Goal: Answer question/provide support

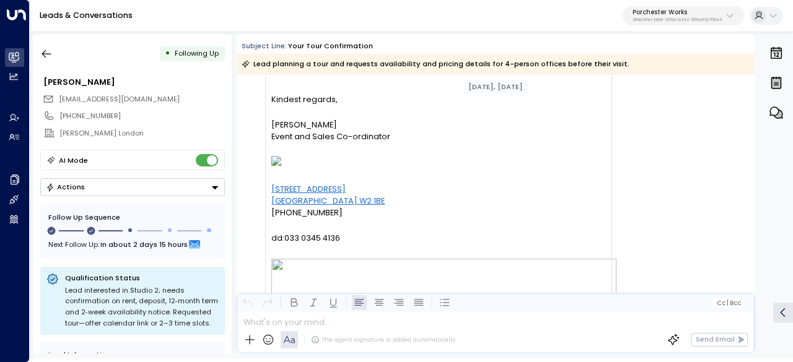
scroll to position [434, 0]
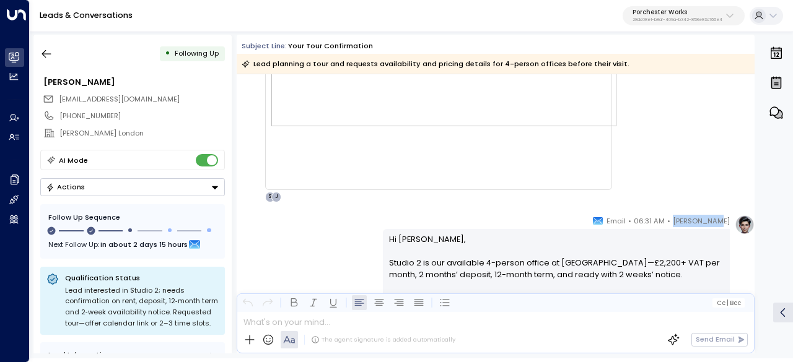
drag, startPoint x: 690, startPoint y: 222, endPoint x: 726, endPoint y: 220, distance: 36.0
click at [726, 220] on span "[PERSON_NAME]" at bounding box center [701, 221] width 57 height 12
copy span "[PERSON_NAME]"
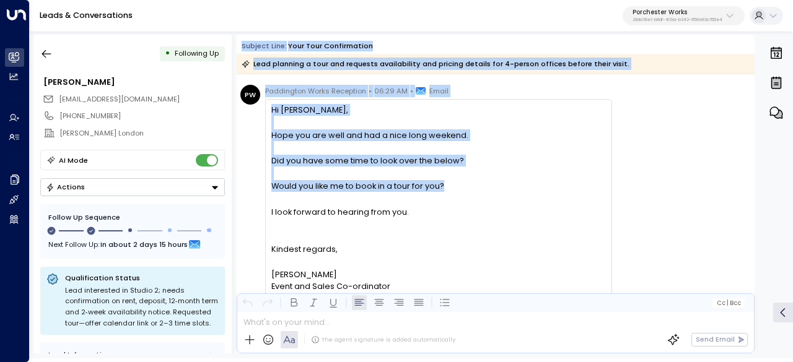
scroll to position [62, 0]
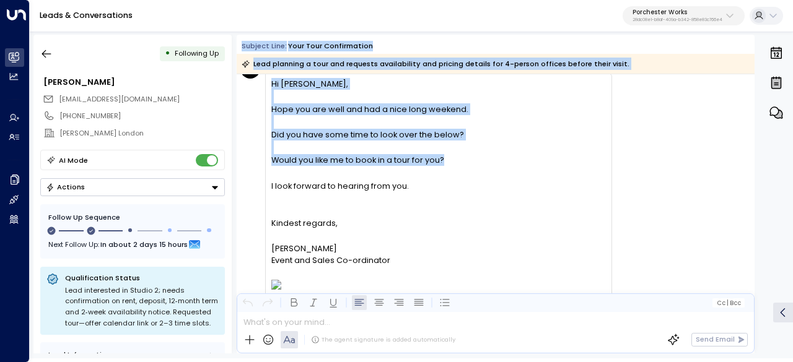
drag, startPoint x: 241, startPoint y: 45, endPoint x: 561, endPoint y: 256, distance: 383.5
click at [561, 257] on div "Subject Line: Your tour confirmation Lead planning a tour and requests availabi…" at bounding box center [496, 194] width 518 height 319
copy div "Subject Line: Your tour confirmation Lead planning a tour and requests availabi…"
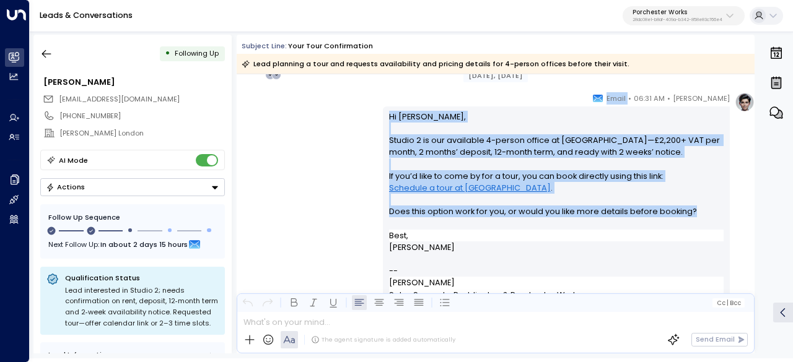
scroll to position [558, 0]
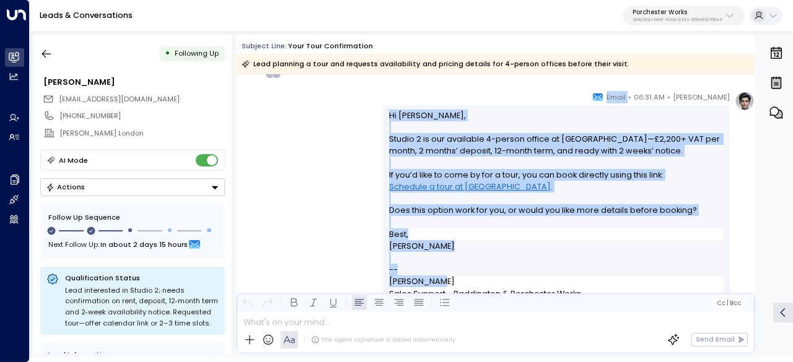
drag, startPoint x: 629, startPoint y: 157, endPoint x: 698, endPoint y: 282, distance: 142.8
click at [698, 282] on div "Annie Ingle • 06:31 AM • Email Hi Jack, Studio 2 is our available 4-person offi…" at bounding box center [556, 203] width 347 height 225
copy div "Email Hi Jack, Studio 2 is our available 4-person office at Paddington Works—£2…"
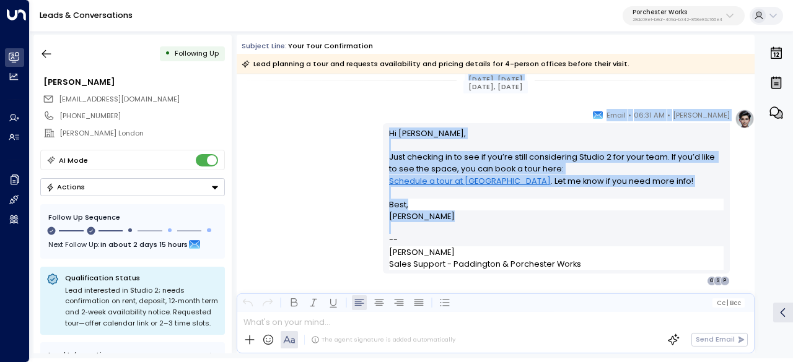
scroll to position [867, 0]
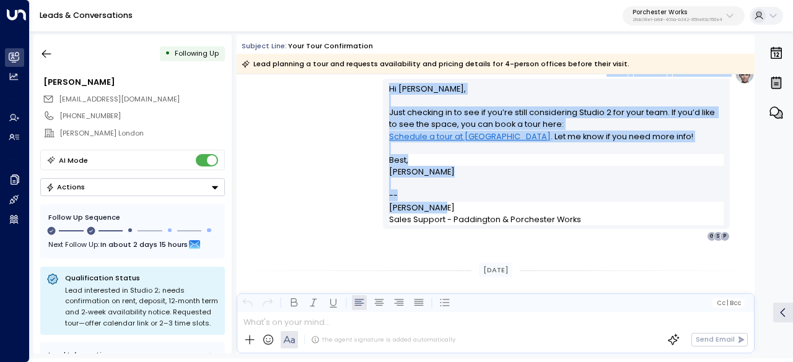
drag, startPoint x: 457, startPoint y: 160, endPoint x: 562, endPoint y: 204, distance: 113.9
copy div "Aug 27, 2 days ago Annie Ingle • 06:31 AM • Email Hi Jack, Just checking in to …"
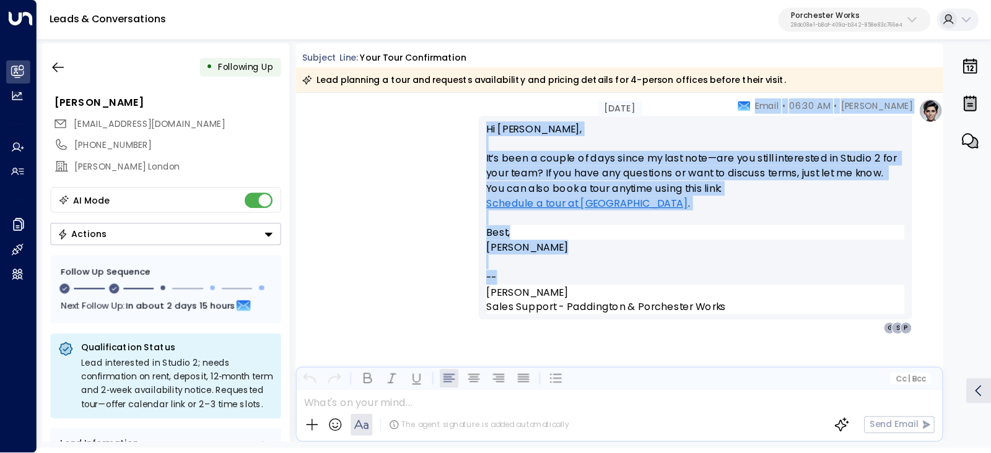
scroll to position [1089, 0]
drag, startPoint x: 481, startPoint y: 147, endPoint x: 579, endPoint y: 221, distance: 122.9
copy div "esterday Annie Ingle • 06:30 AM • Email Hi Jack, It’s been a couple of days sin…"
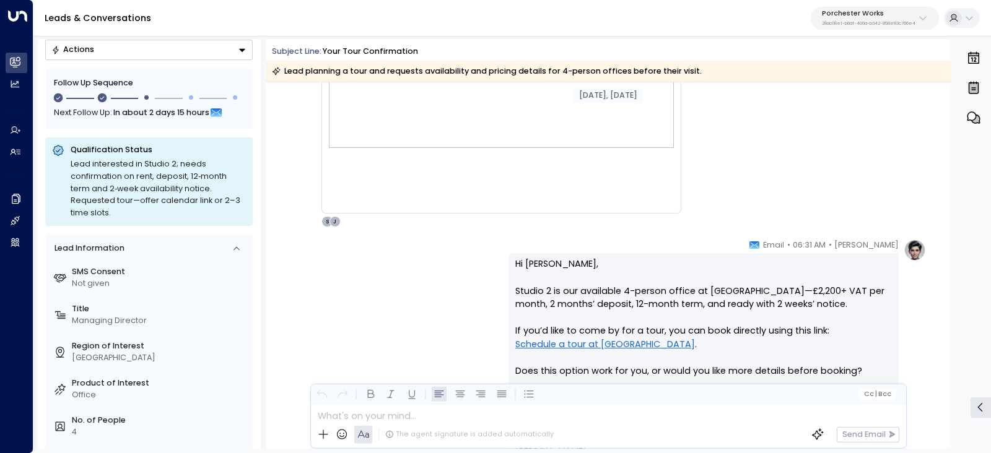
scroll to position [423, 0]
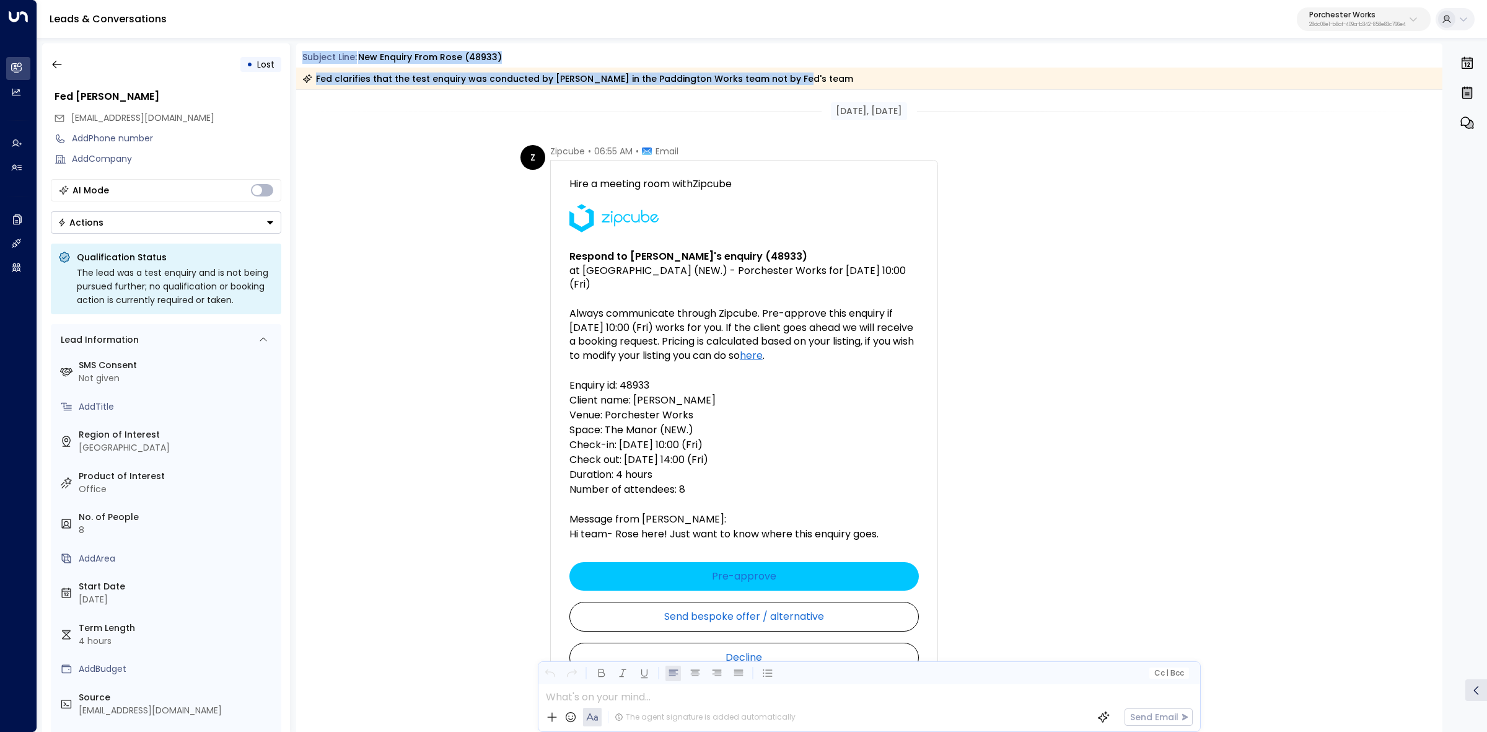
drag, startPoint x: 302, startPoint y: 57, endPoint x: 812, endPoint y: 87, distance: 510.8
click at [812, 87] on div "Subject Line: New enquiry from Rose (48933) Fed clarifies that the test enquiry…" at bounding box center [869, 70] width 1147 height 38
copy div "Subject Line: New enquiry from Rose (48933) Fed clarifies that the test enquiry…"
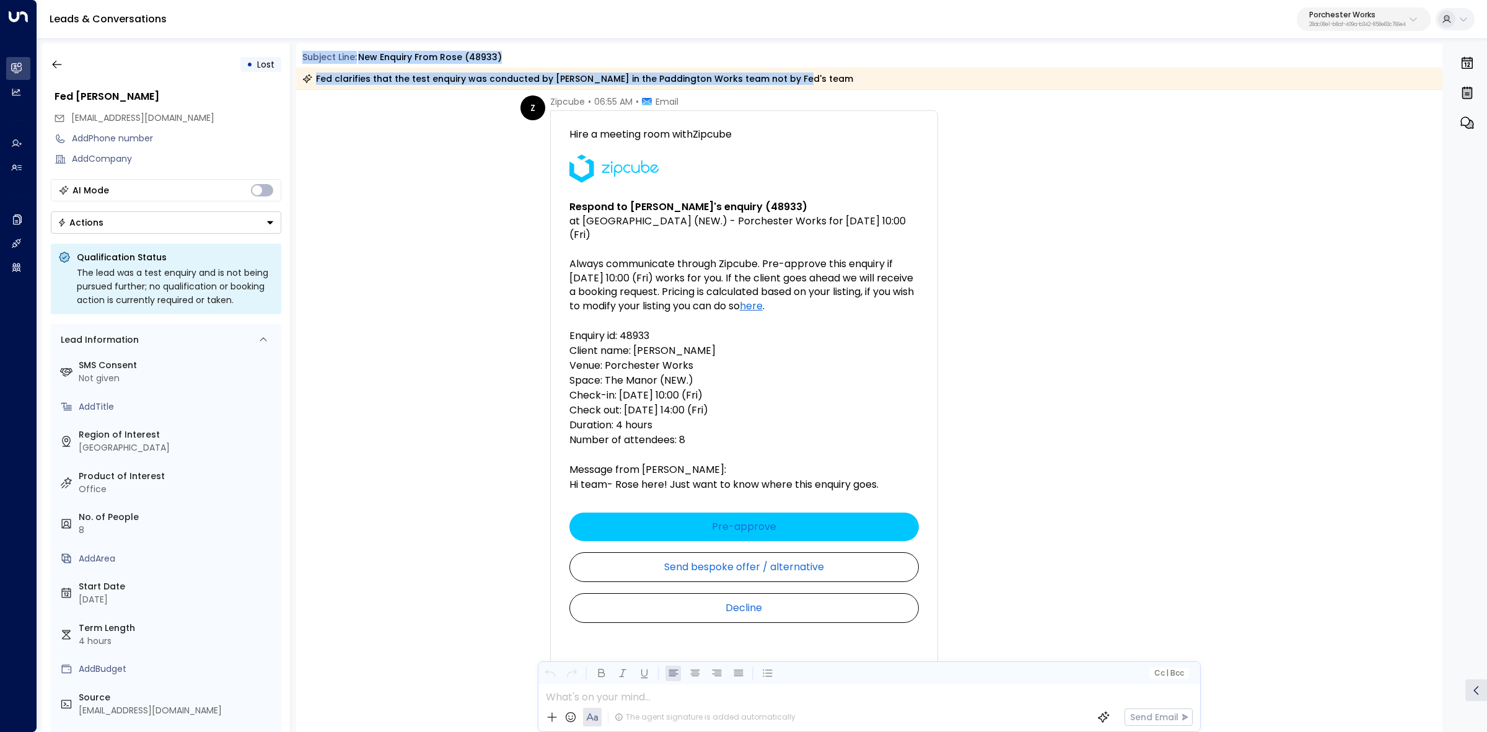
scroll to position [77, 0]
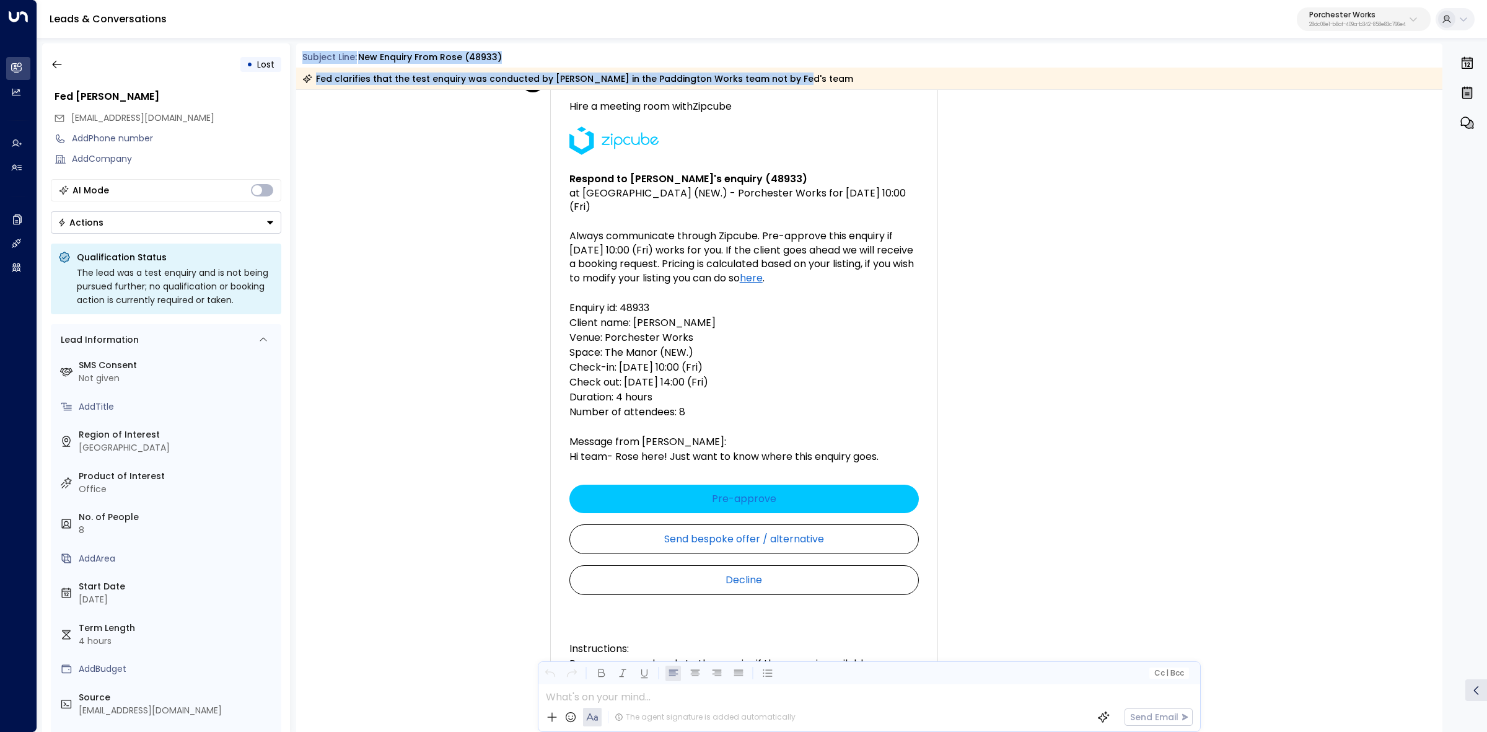
drag, startPoint x: 791, startPoint y: 119, endPoint x: 884, endPoint y: 446, distance: 340.0
copy div "[DATE], [DATE] Z Zipcube • 06:55 AM • Email Hire a meeting room with Zipcube Re…"
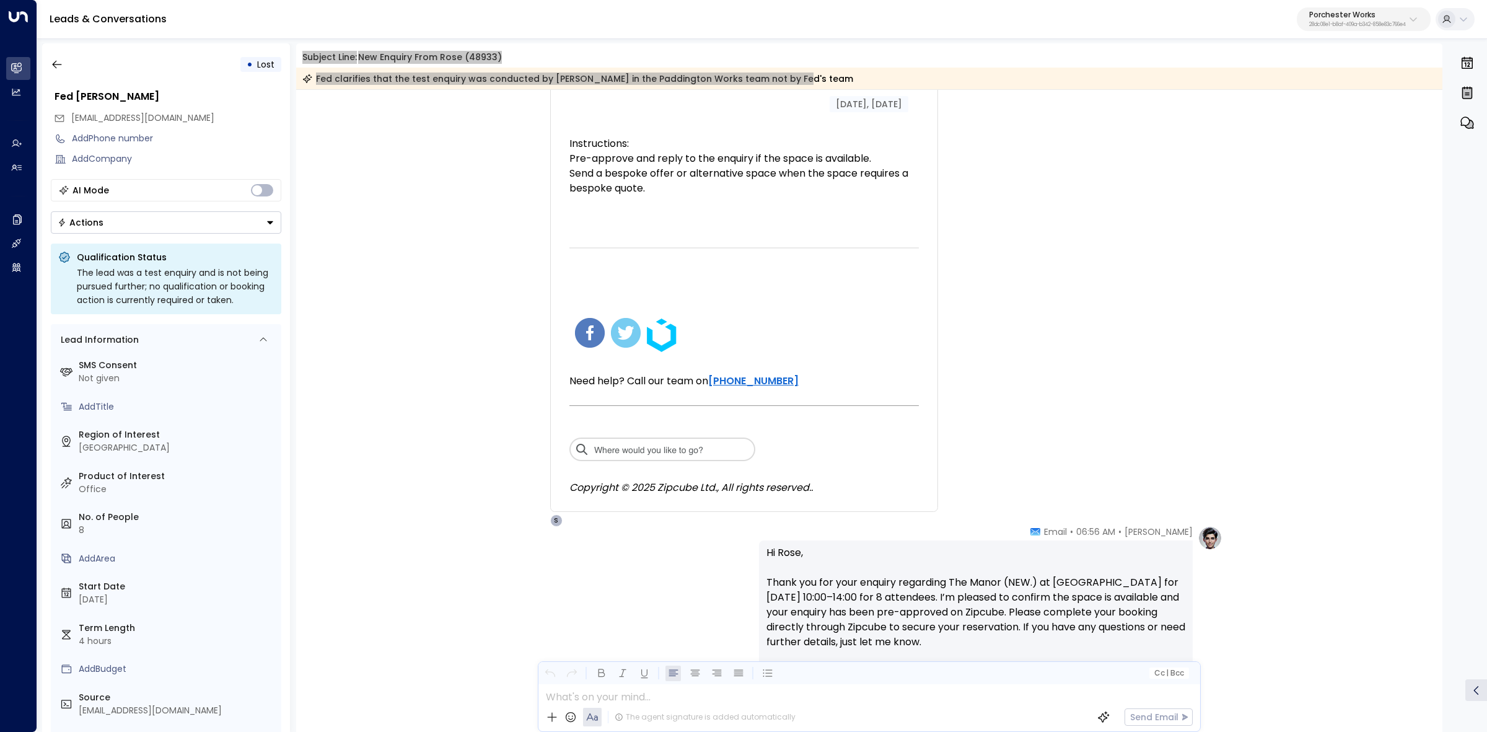
scroll to position [620, 0]
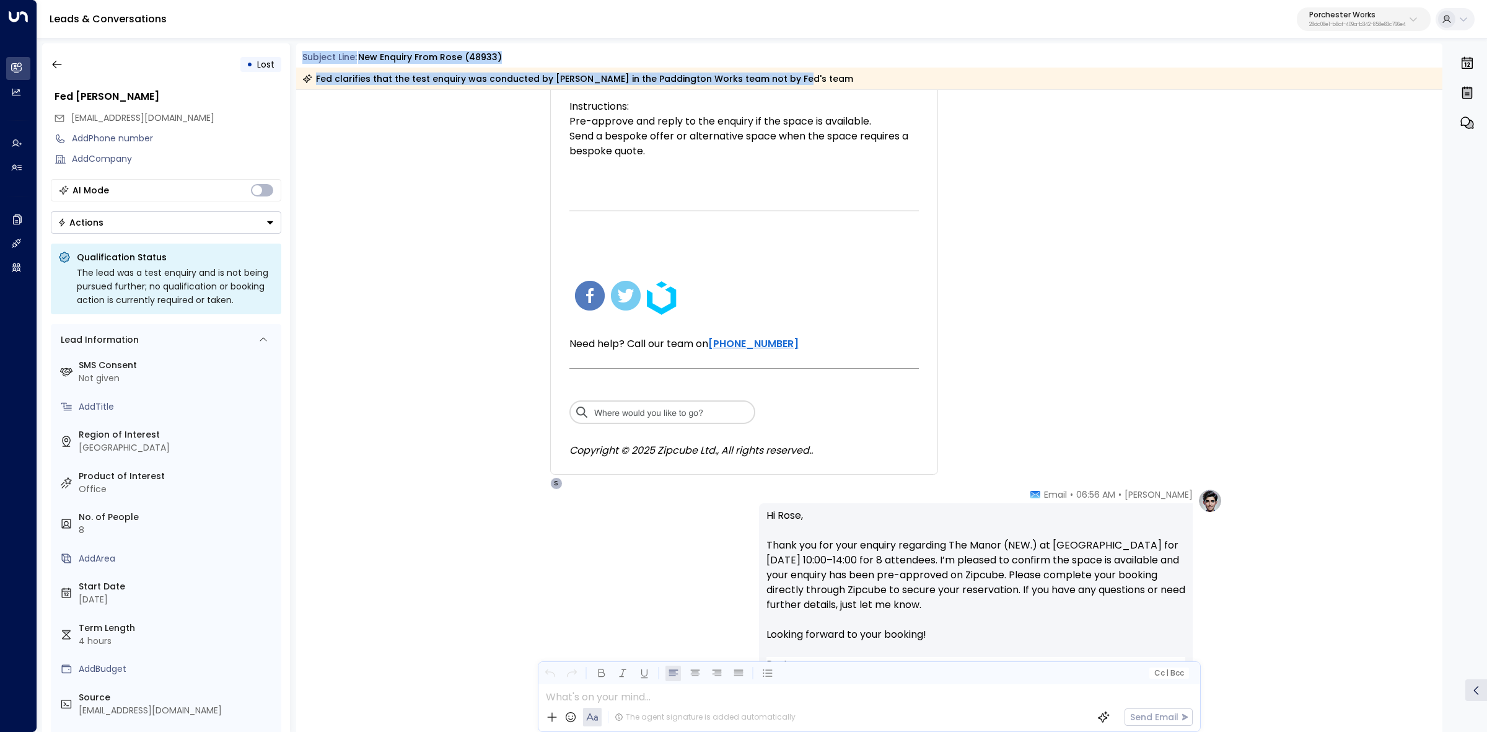
drag, startPoint x: 1066, startPoint y: 496, endPoint x: 1090, endPoint y: 596, distance: 102.6
click at [1089, 602] on div "[PERSON_NAME] • 06:56 AM • Email Hi [PERSON_NAME], Thank you for your enquiry r…" at bounding box center [976, 627] width 434 height 278
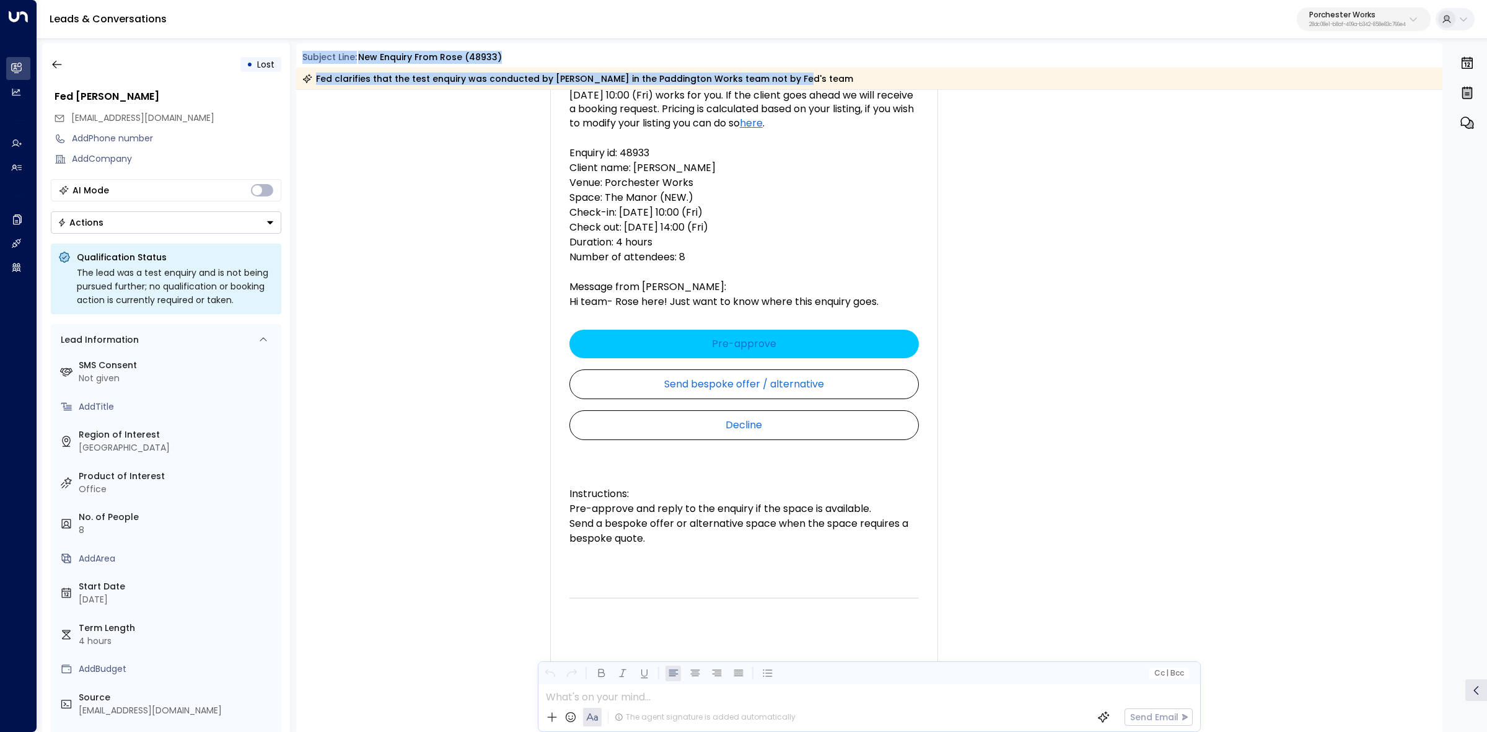
scroll to position [310, 0]
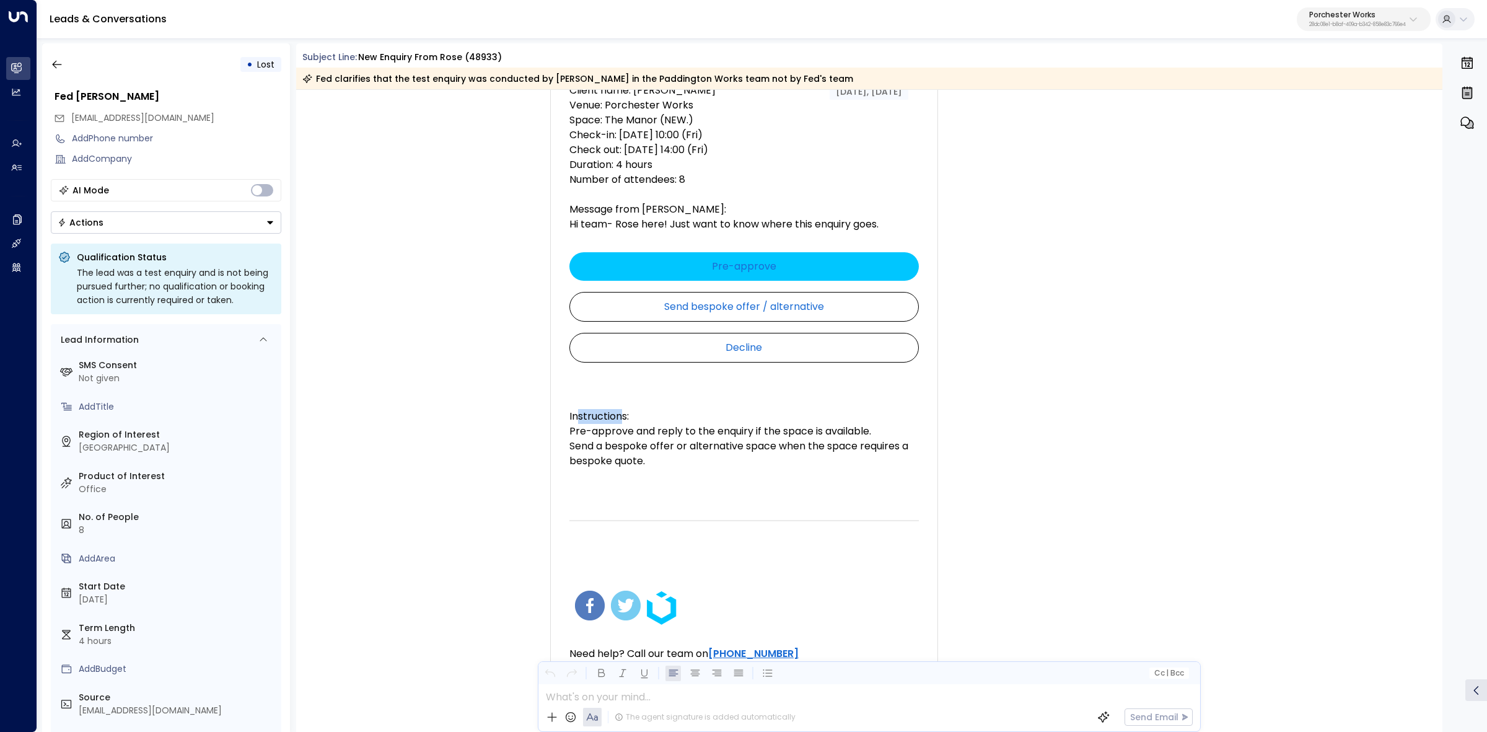
drag, startPoint x: 576, startPoint y: 408, endPoint x: 658, endPoint y: 413, distance: 82.0
click at [635, 410] on span "Instructions: Pre-approve and reply to the enquiry if the space is available. S…" at bounding box center [743, 438] width 349 height 59
click at [663, 413] on span "Instructions: Pre-approve and reply to the enquiry if the space is available. S…" at bounding box center [743, 438] width 349 height 59
drag, startPoint x: 620, startPoint y: 422, endPoint x: 711, endPoint y: 422, distance: 91.7
click at [691, 421] on span "Instructions: Pre-approve and reply to the enquiry if the space is available. S…" at bounding box center [743, 438] width 349 height 59
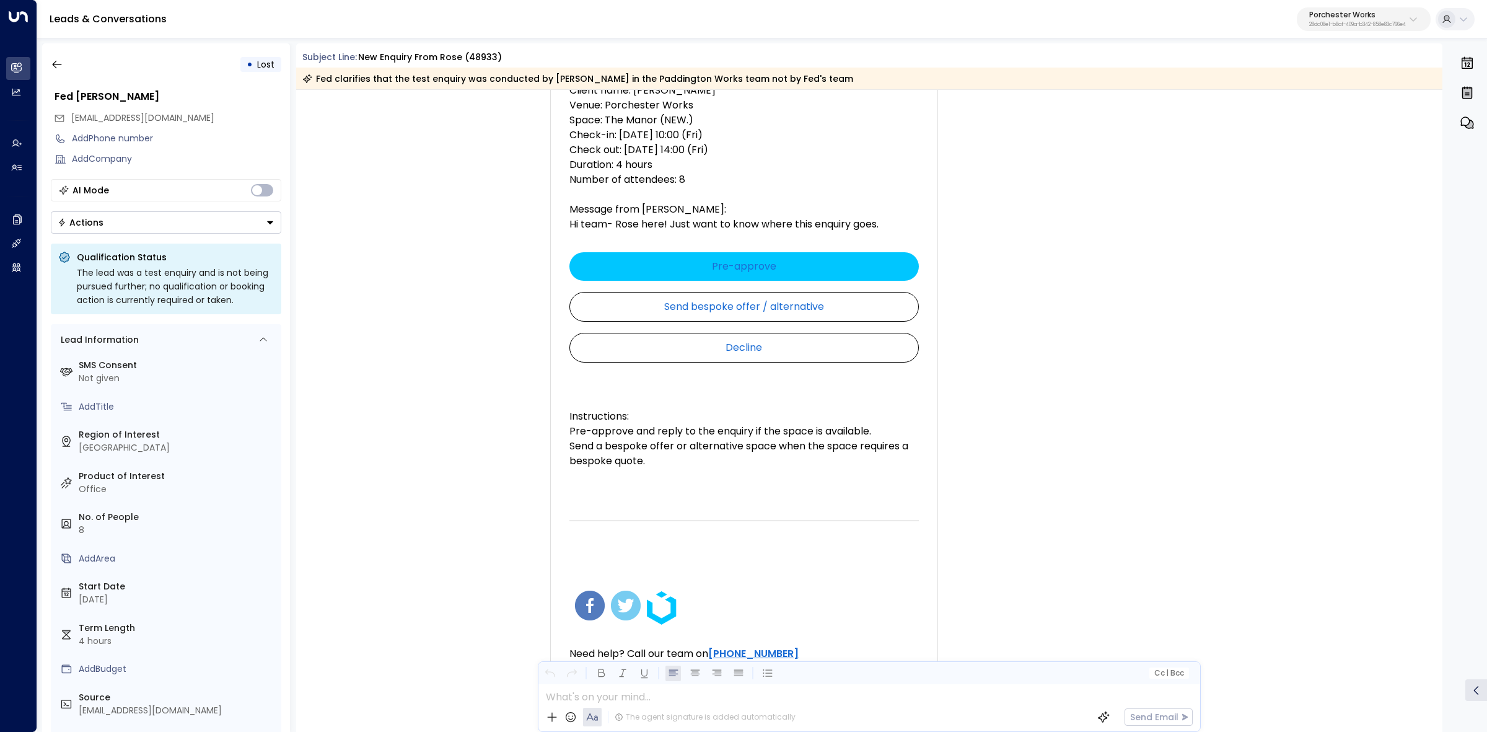
click at [711, 422] on span "Instructions: Pre-approve and reply to the enquiry if the space is available. S…" at bounding box center [743, 438] width 349 height 59
drag, startPoint x: 655, startPoint y: 419, endPoint x: 781, endPoint y: 419, distance: 125.8
click at [754, 419] on span "Instructions: Pre-approve and reply to the enquiry if the space is available. S…" at bounding box center [743, 438] width 349 height 59
click at [781, 419] on span "Instructions: Pre-approve and reply to the enquiry if the space is available. S…" at bounding box center [743, 438] width 349 height 59
click at [691, 421] on span "Instructions: Pre-approve and reply to the enquiry if the space is available. S…" at bounding box center [743, 438] width 349 height 59
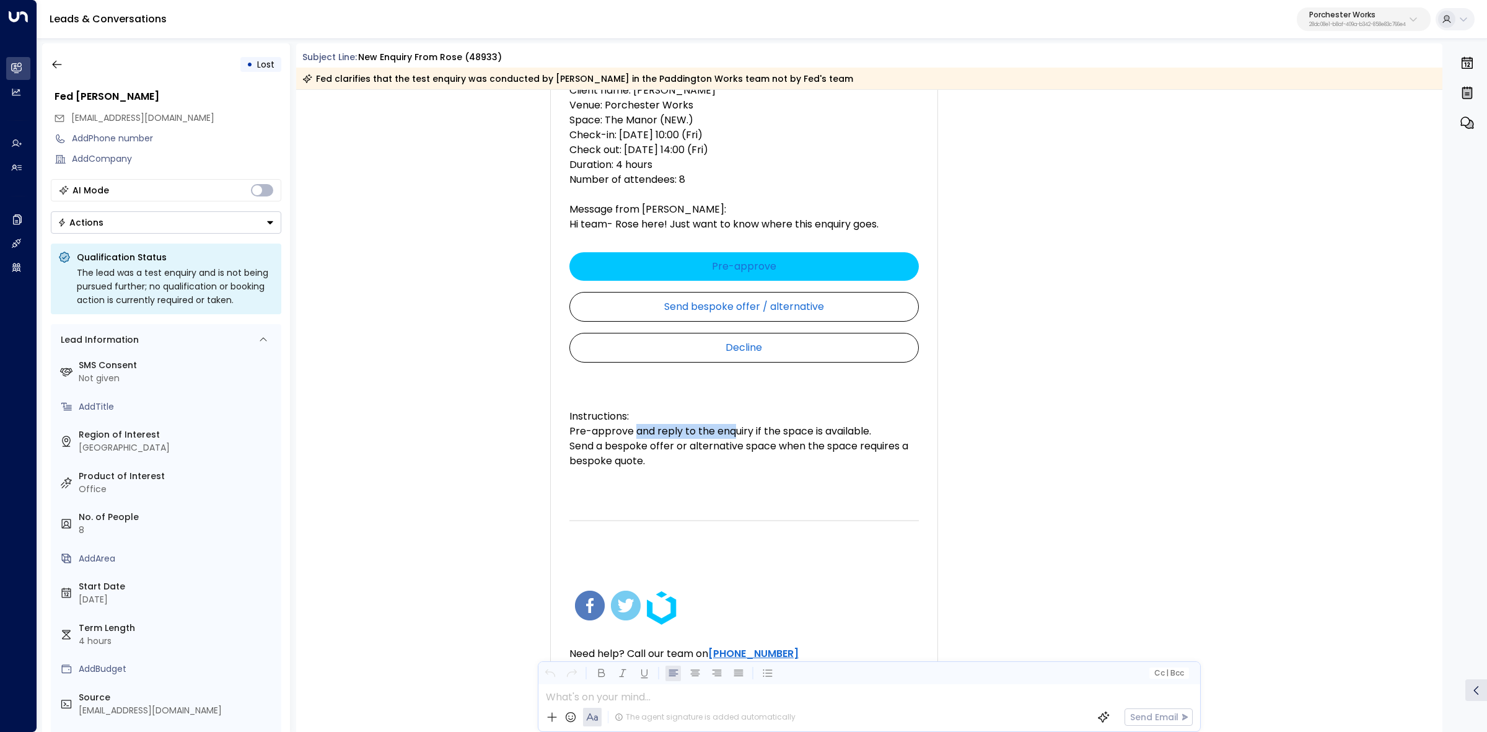
drag, startPoint x: 636, startPoint y: 423, endPoint x: 786, endPoint y: 428, distance: 149.4
click at [763, 426] on span "Instructions: Pre-approve and reply to the enquiry if the space is available. S…" at bounding box center [743, 438] width 349 height 59
click at [787, 428] on span "Instructions: Pre-approve and reply to the enquiry if the space is available. S…" at bounding box center [743, 438] width 349 height 59
drag, startPoint x: 646, startPoint y: 437, endPoint x: 609, endPoint y: 437, distance: 36.6
click at [629, 437] on span "Instructions: Pre-approve and reply to the enquiry if the space is available. S…" at bounding box center [743, 438] width 349 height 59
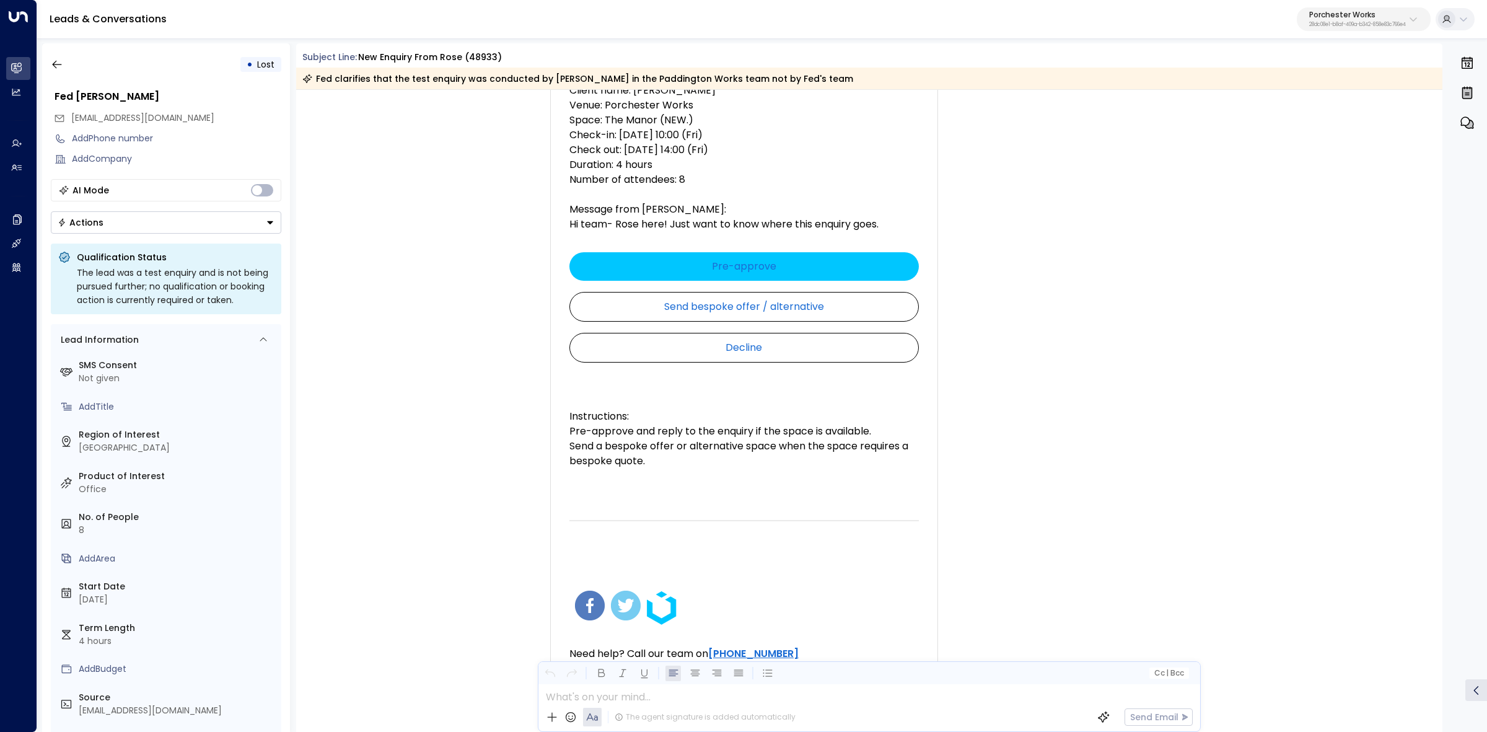
click at [633, 443] on span "Instructions: Pre-approve and reply to the enquiry if the space is available. S…" at bounding box center [743, 438] width 349 height 59
drag, startPoint x: 659, startPoint y: 448, endPoint x: 571, endPoint y: 208, distance: 256.0
click at [571, 208] on td "Respond to Rose's enquiry (48933) at The Manor (NEW.) - Porchester Works for 25…" at bounding box center [744, 319] width 372 height 771
click at [732, 236] on td "Respond to Rose's enquiry (48933) at The Manor (NEW.) - Porchester Works for 25…" at bounding box center [744, 95] width 372 height 313
click at [1114, 292] on div "Z Zipcube • 06:55 AM • Email Hire a meeting room with Zipcube Respond to Rose's…" at bounding box center [871, 317] width 702 height 964
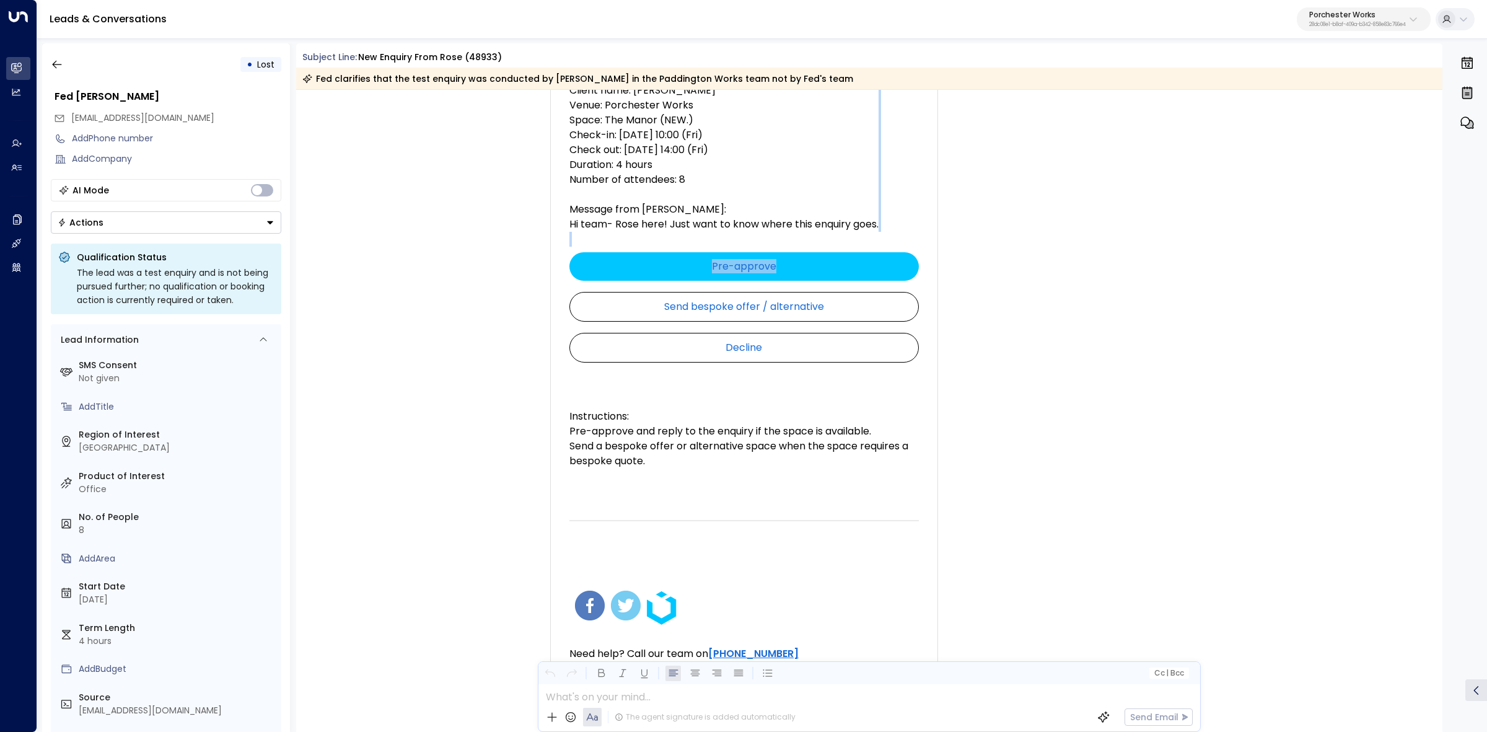
drag, startPoint x: 608, startPoint y: 227, endPoint x: 860, endPoint y: 250, distance: 252.5
click at [860, 250] on td "Respond to Rose's enquiry (48933) at The Manor (NEW.) - Porchester Works for 25…" at bounding box center [744, 319] width 372 height 771
copy td "Pre-approve"
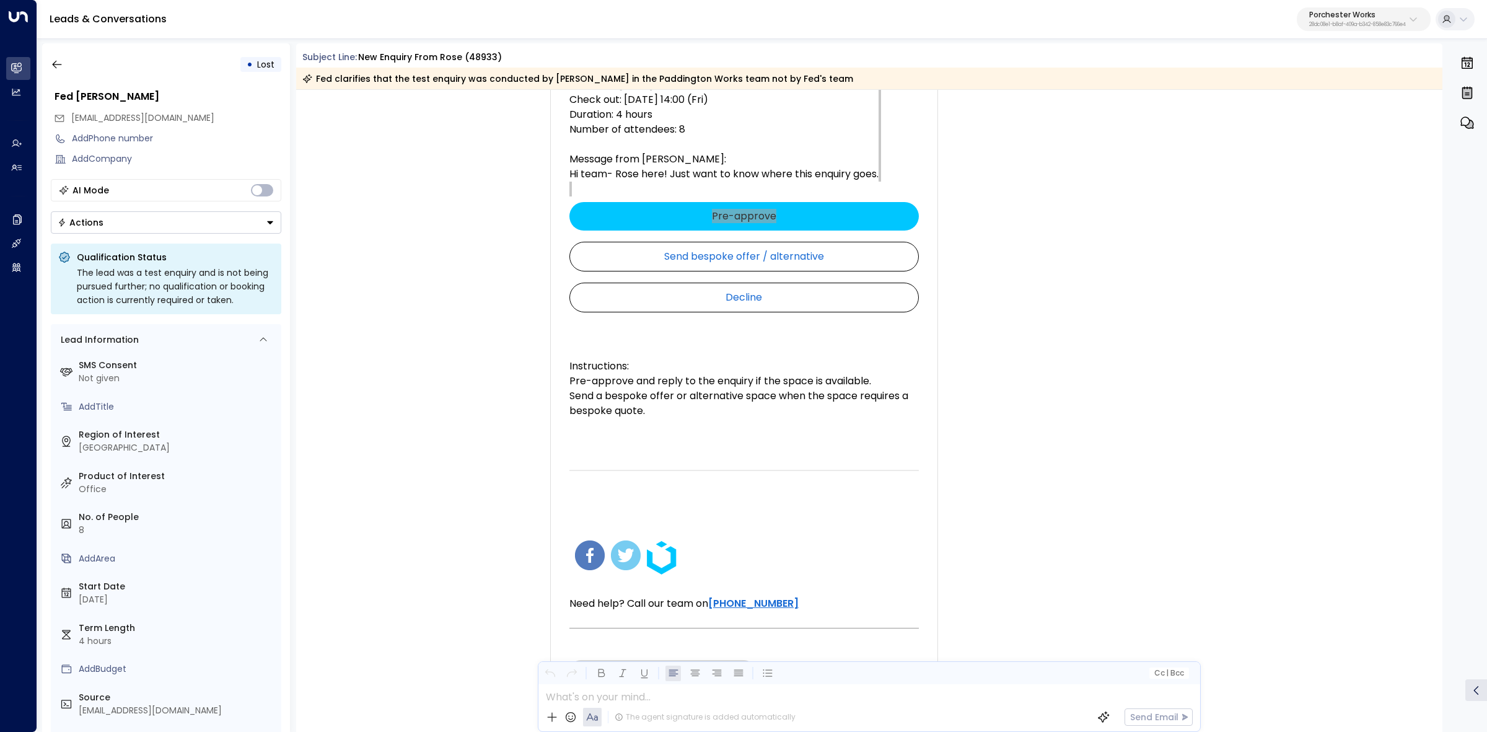
scroll to position [387, 0]
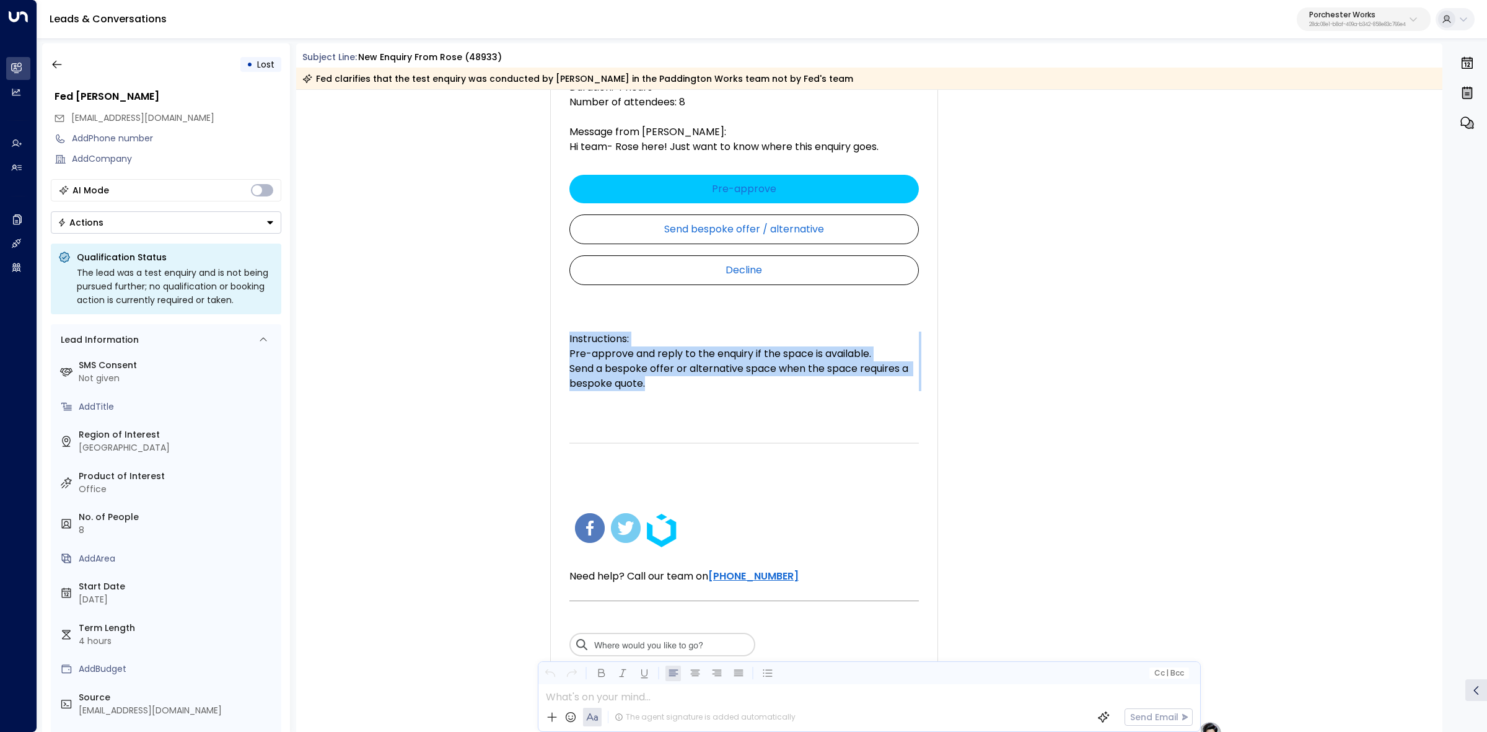
drag, startPoint x: 621, startPoint y: 350, endPoint x: 657, endPoint y: 378, distance: 46.0
click at [657, 378] on td "Instructions: Pre-approve and reply to the enquiry if the space is available. S…" at bounding box center [744, 357] width 372 height 110
copy span "Instructions: Pre-approve and reply to the enquiry if the space is available. S…"
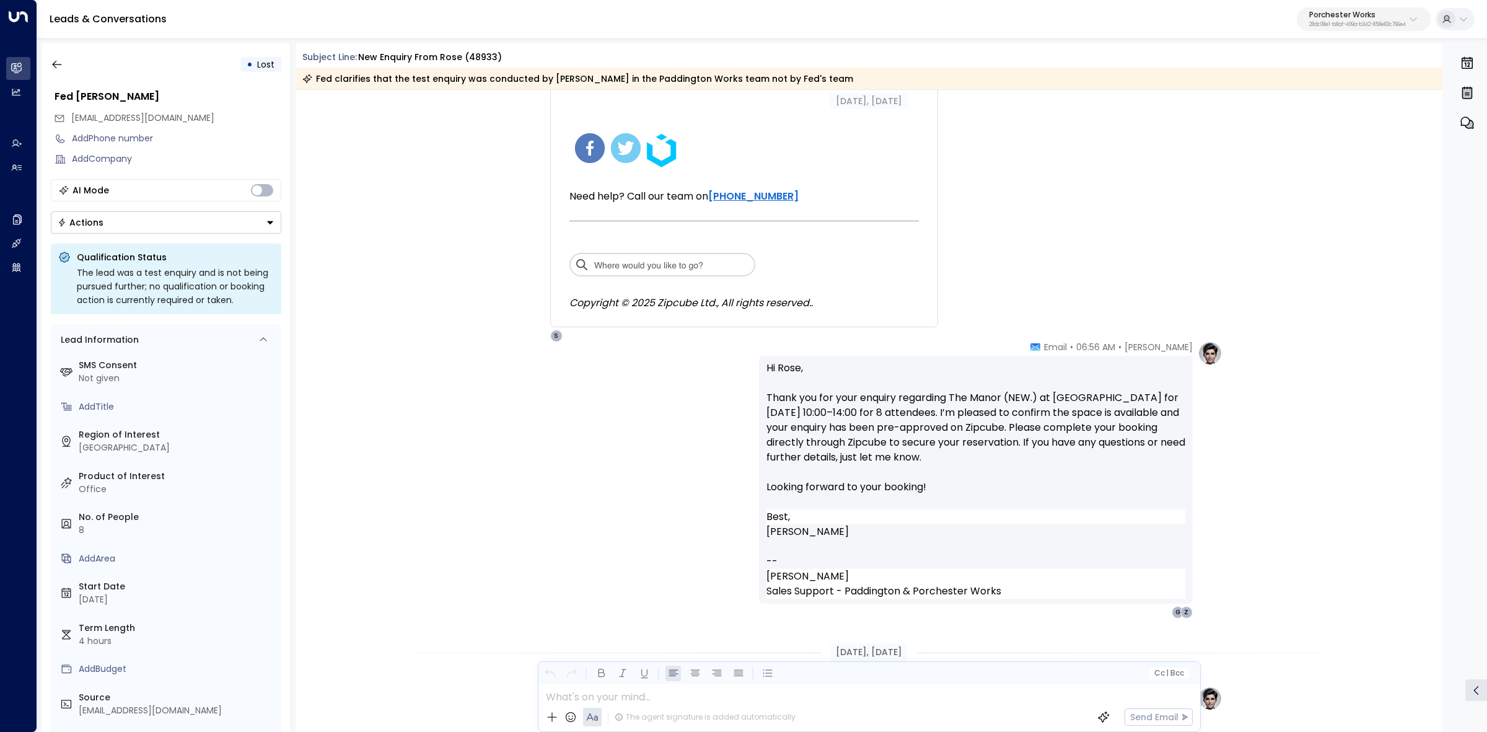
scroll to position [774, 0]
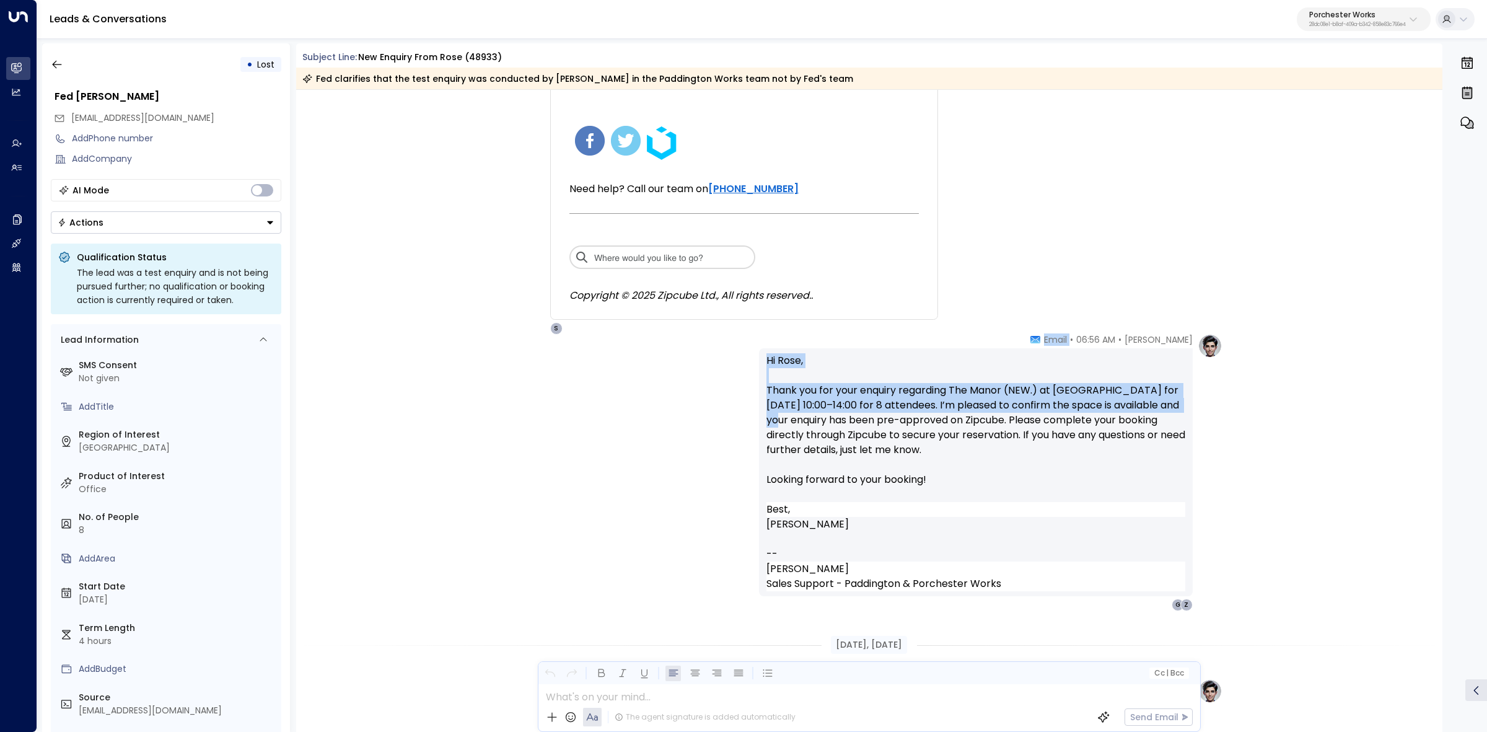
drag, startPoint x: 1058, startPoint y: 412, endPoint x: 1070, endPoint y: 479, distance: 67.9
click at [1175, 426] on div "Annie Ingle • 06:56 AM • Email Hi Rose, Thank you for your enquiry regarding Th…" at bounding box center [976, 472] width 434 height 278
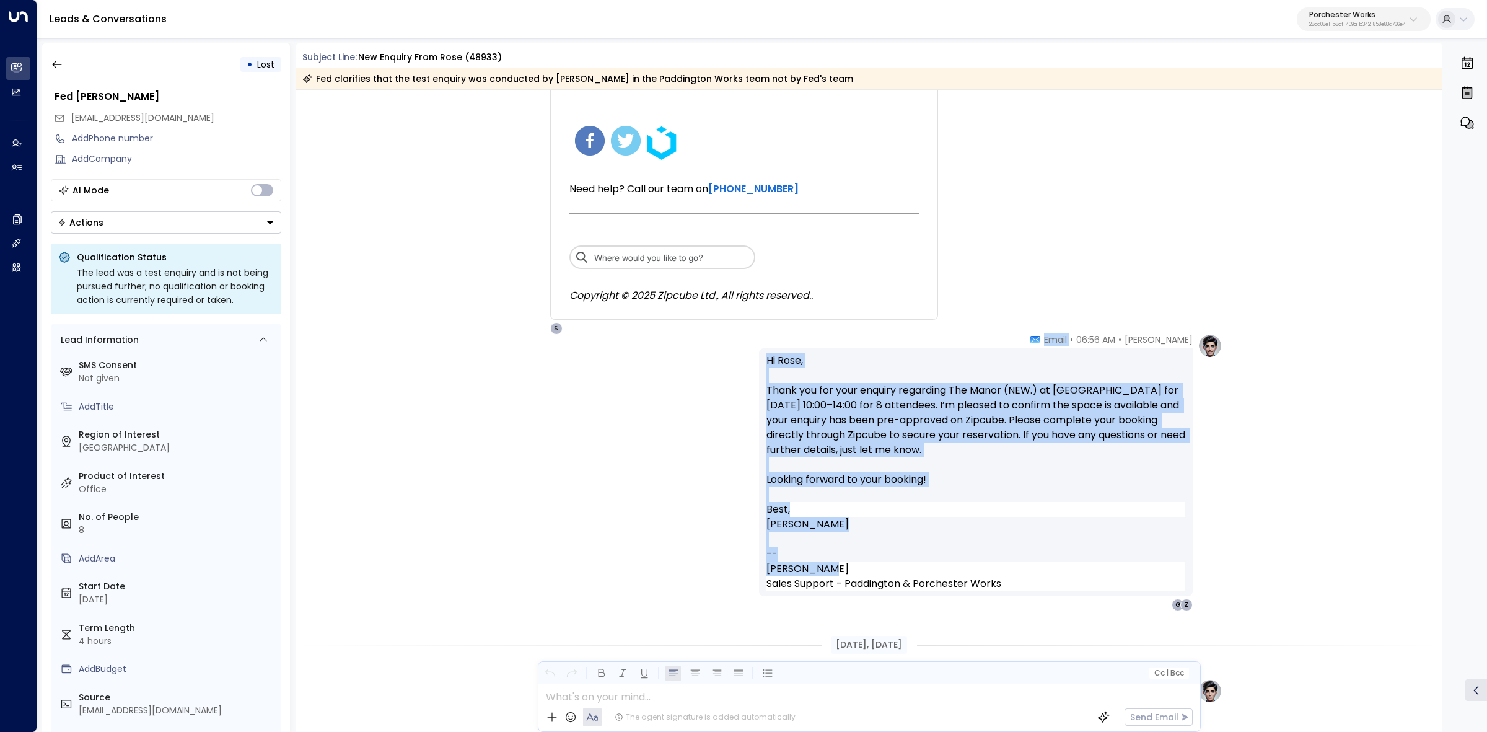
drag, startPoint x: 828, startPoint y: 566, endPoint x: 1058, endPoint y: 336, distance: 325.0
click at [1058, 336] on div "Annie Ingle • 06:56 AM • Email Hi Rose, Thank you for your enquiry regarding Th…" at bounding box center [976, 472] width 434 height 278
copy div "Email Hi Rose, Thank you for your enquiry regarding The Manor (NEW.) at Porches…"
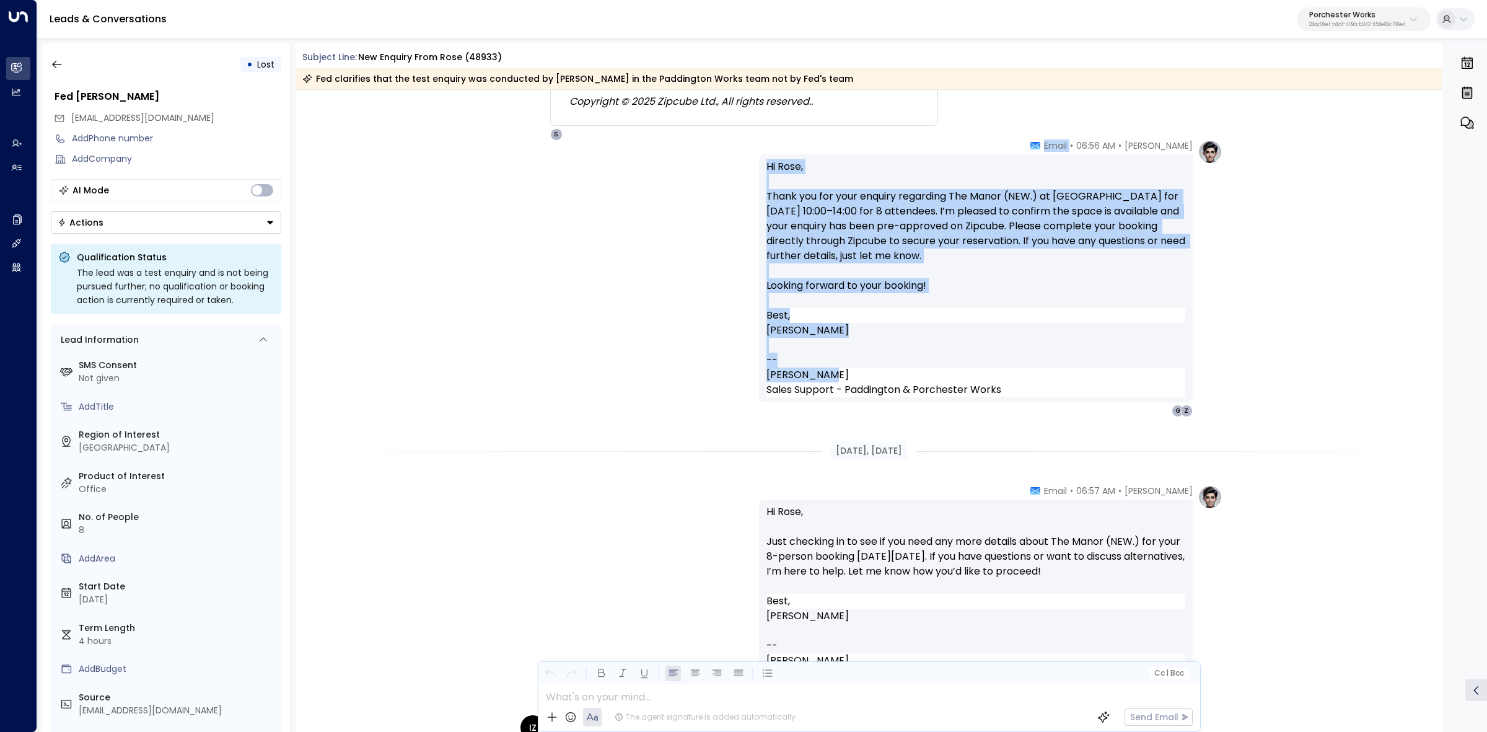
scroll to position [1007, 0]
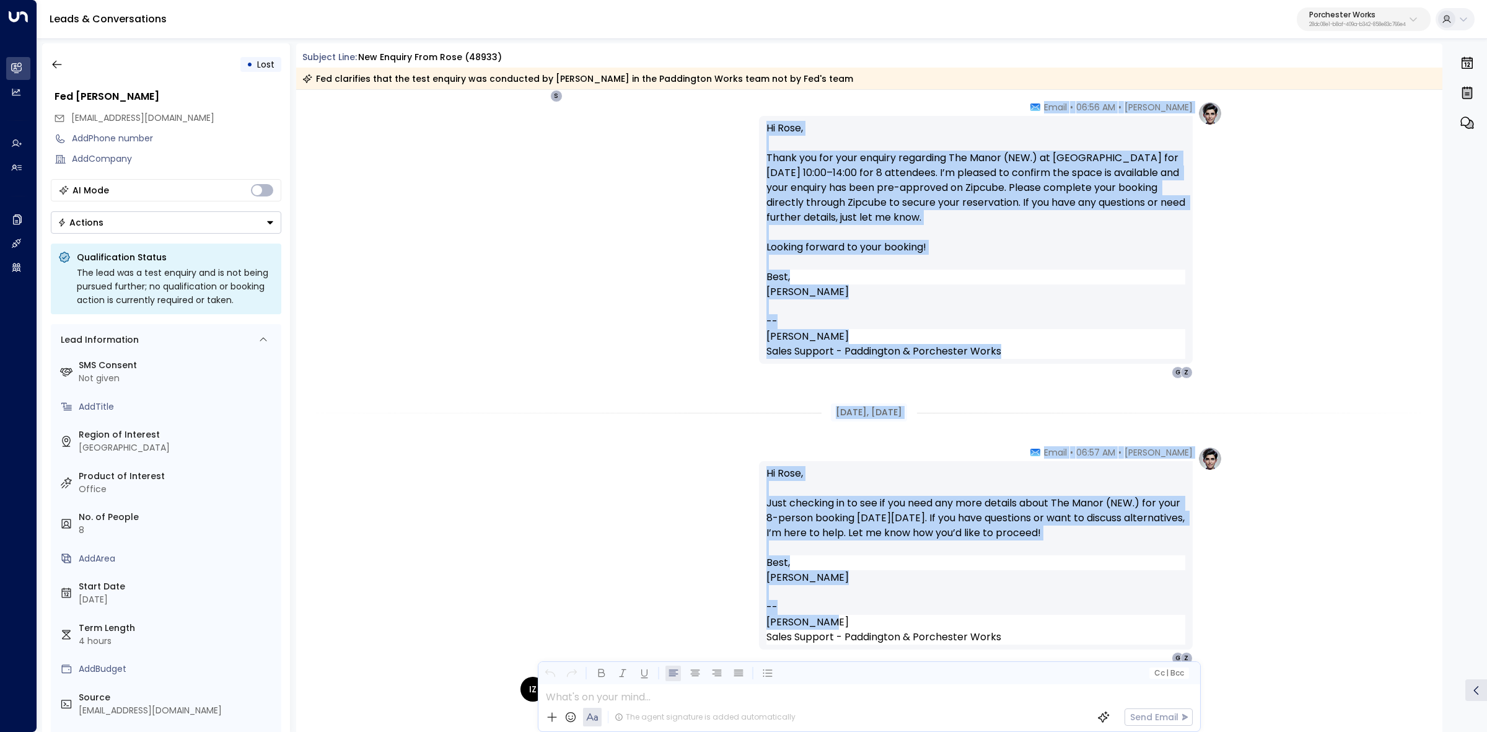
drag, startPoint x: 1072, startPoint y: 528, endPoint x: 1149, endPoint y: 615, distance: 116.3
copy div "Jul 24, 1 month ago Z Zipcube • 06:55 AM • Email Hire a meeting room with Zipcu…"
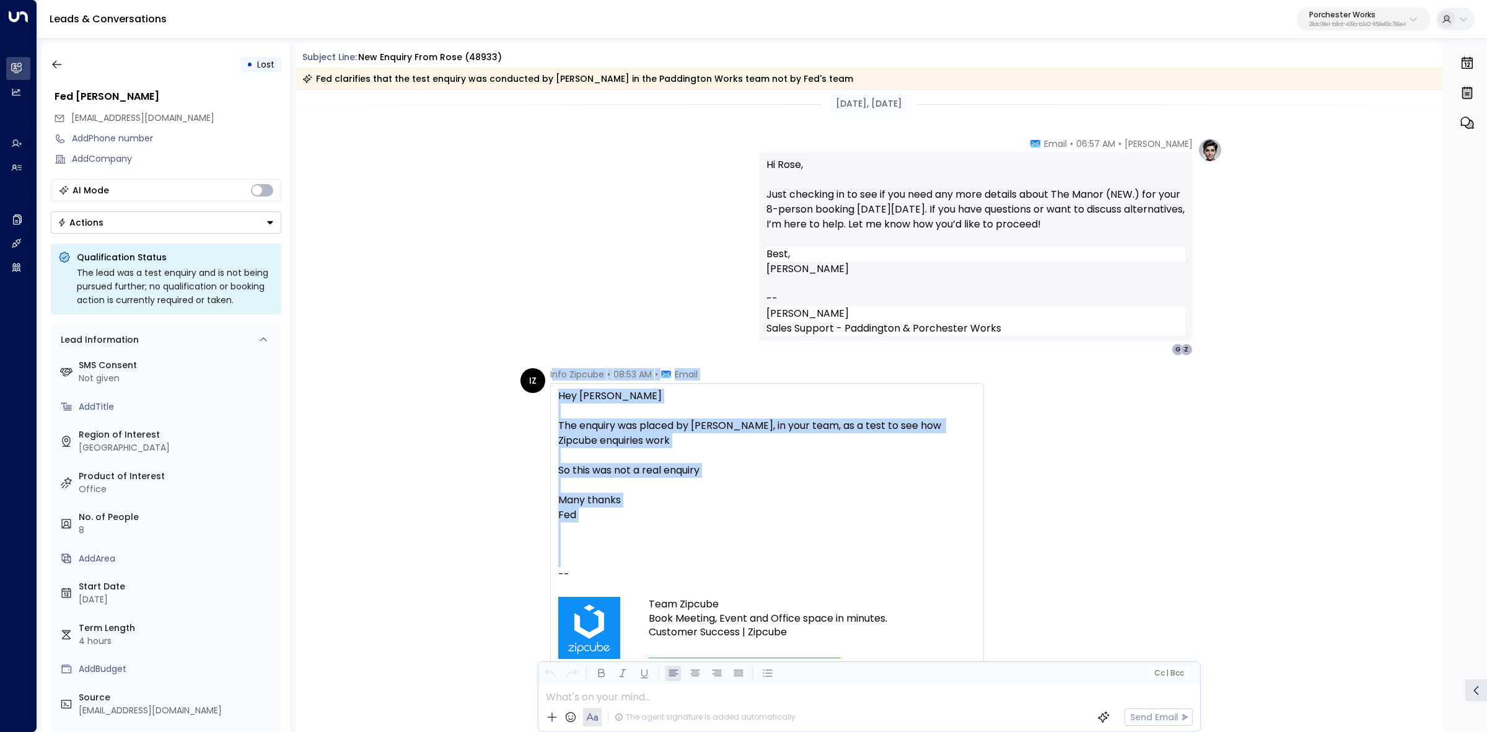
scroll to position [1316, 0]
drag, startPoint x: 550, startPoint y: 528, endPoint x: 860, endPoint y: 581, distance: 314.9
click at [860, 581] on div "Info Zipcube • 08:53 AM • Email Hey Annie The enquiry was placed by Rose, in yo…" at bounding box center [767, 626] width 434 height 519
copy div "nfo Zipcube • 08:53 AM • Email Hey Annie The enquiry was placed by Rose, in you…"
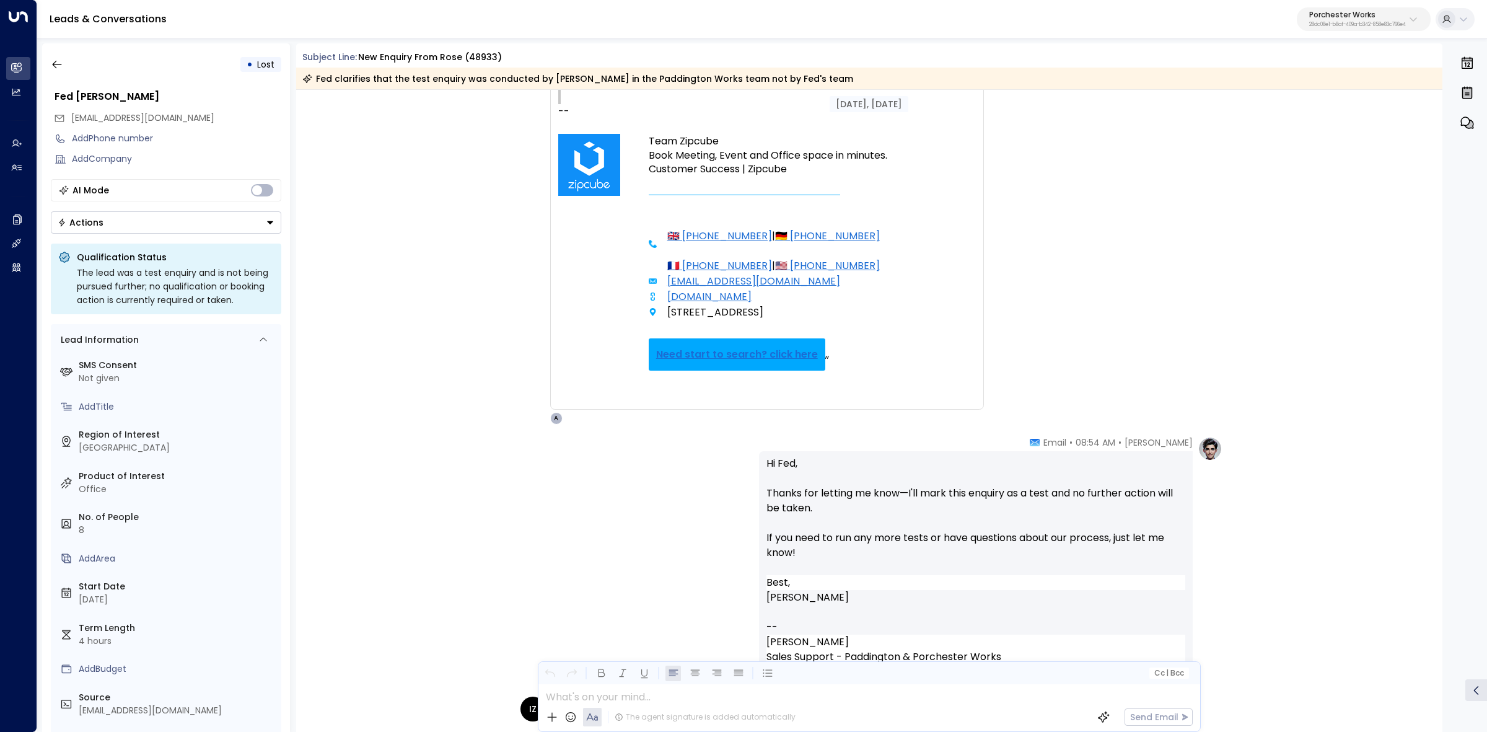
scroll to position [1781, 0]
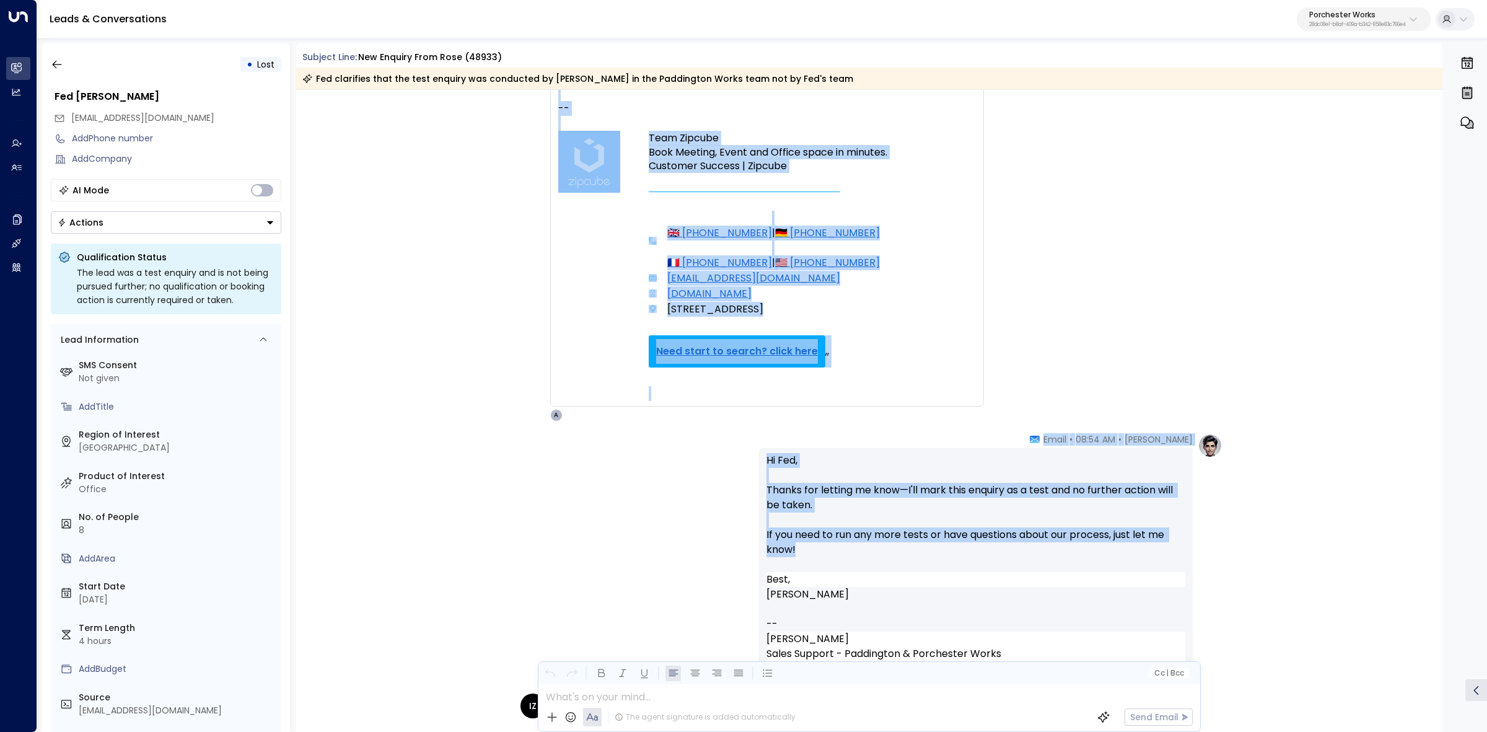
drag, startPoint x: 1049, startPoint y: 431, endPoint x: 1119, endPoint y: 542, distance: 131.7
click at [1119, 546] on div "Jul 25, 1 month ago Annie Ingle • 06:57 AM • Email Hi Rose, Just checking in to…" at bounding box center [869, 381] width 1147 height 4144
click at [1119, 542] on p "Hi Fed, Thanks for letting me know—I'll mark this enquiry as a test and no furt…" at bounding box center [975, 512] width 419 height 119
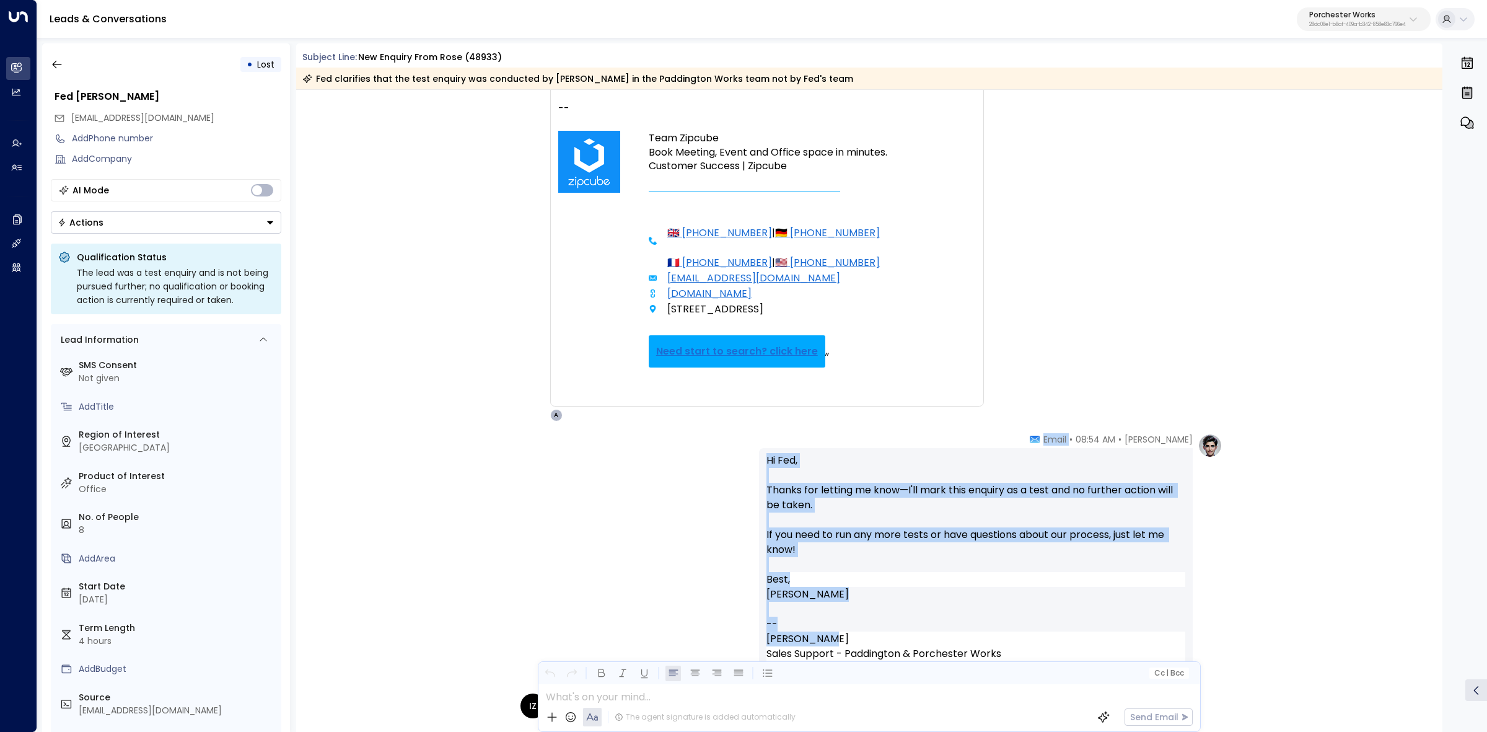
drag, startPoint x: 1079, startPoint y: 447, endPoint x: 1080, endPoint y: 634, distance: 186.5
click at [1080, 634] on div "Annie Ingle • 08:54 AM • Email Hi Fed, Thanks for letting me know—I'll mark thi…" at bounding box center [976, 557] width 434 height 248
copy div "Email Hi Fed, Thanks for letting me know—I'll mark this enquiry as a test and n…"
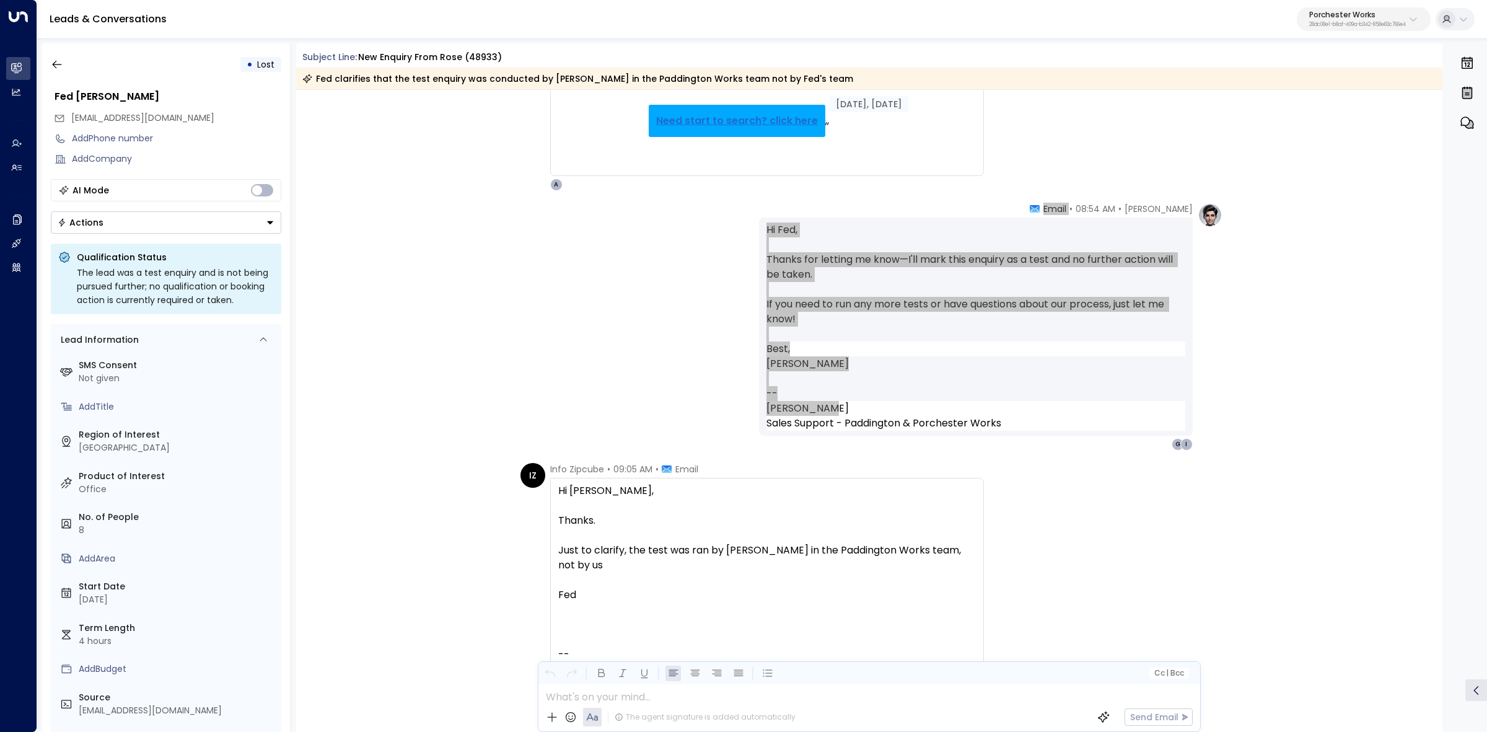
scroll to position [2013, 0]
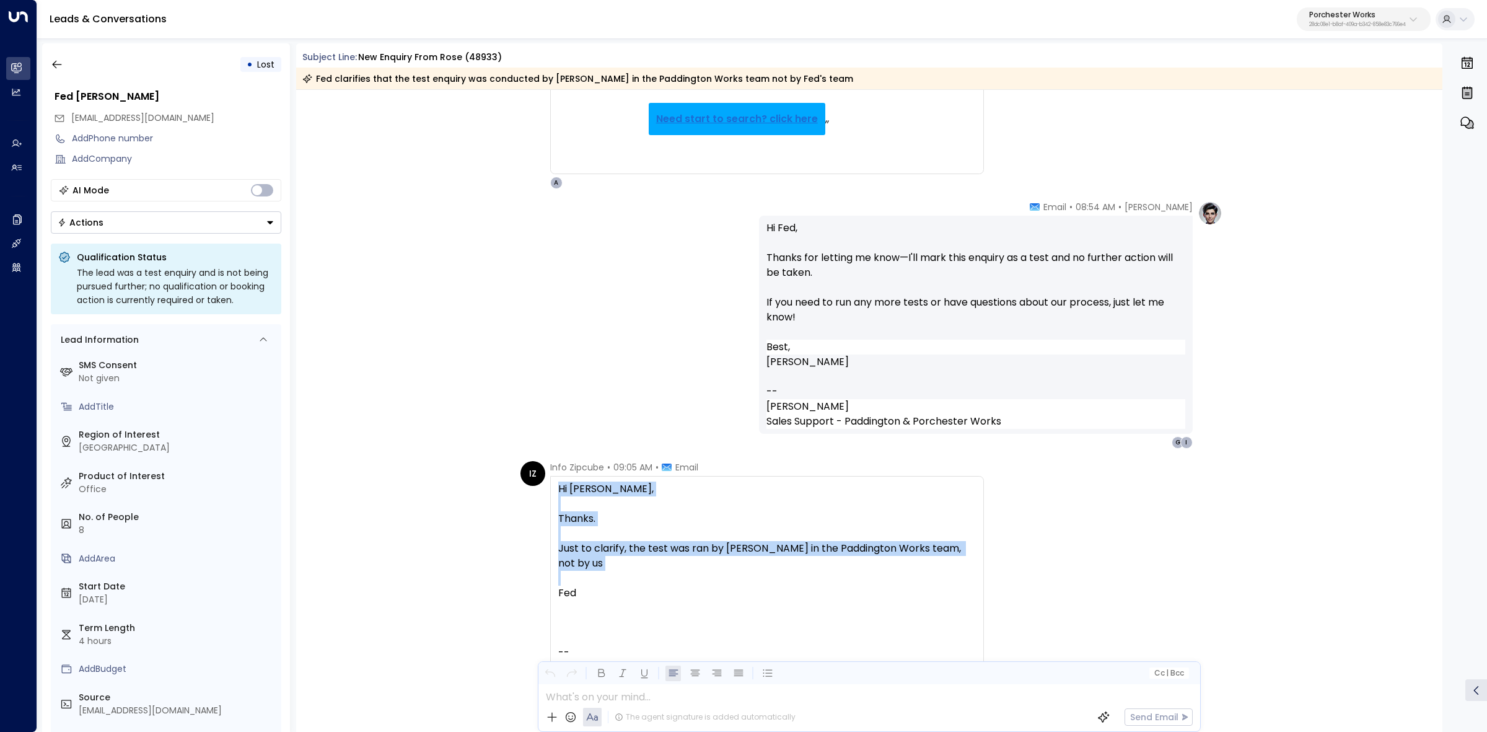
drag, startPoint x: 569, startPoint y: 491, endPoint x: 688, endPoint y: 563, distance: 139.2
click at [688, 563] on div "Hi Annie, Thanks. Just to clarify, the test was ran by Rosie in the Paddington …" at bounding box center [767, 713] width 434 height 475
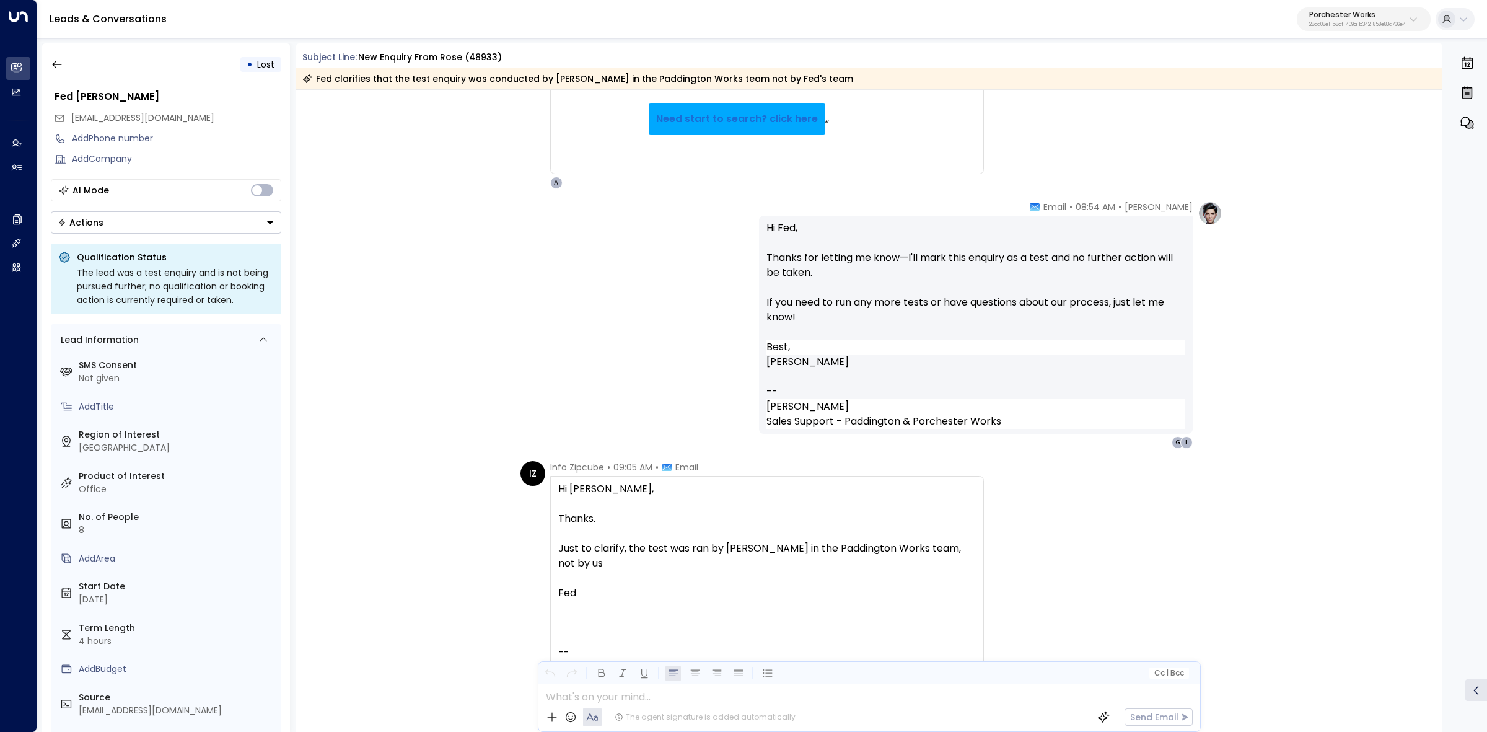
click at [756, 593] on div "Hi Annie, Thanks. Just to clarify, the test was ran by Rosie in the Paddington …" at bounding box center [767, 712] width 418 height 463
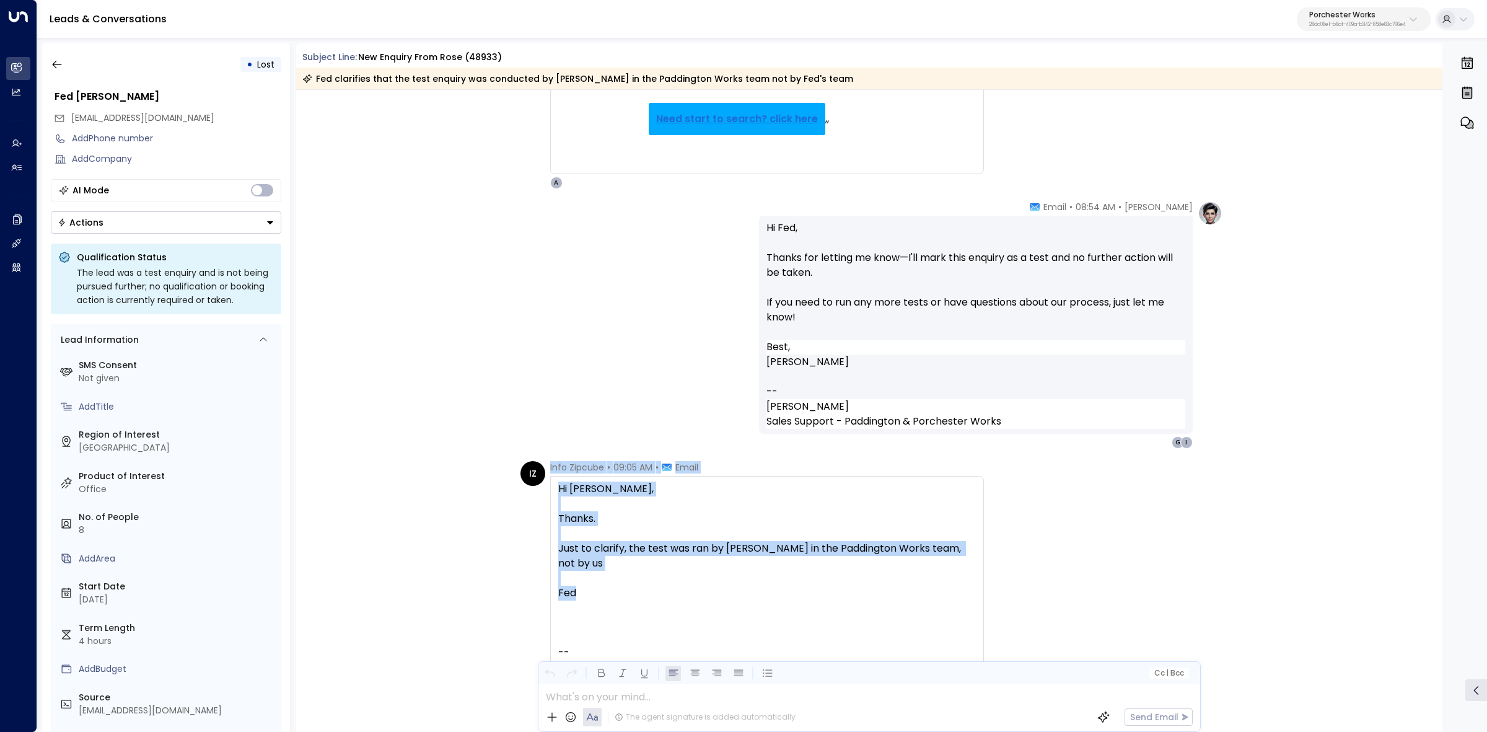
scroll to position [2091, 0]
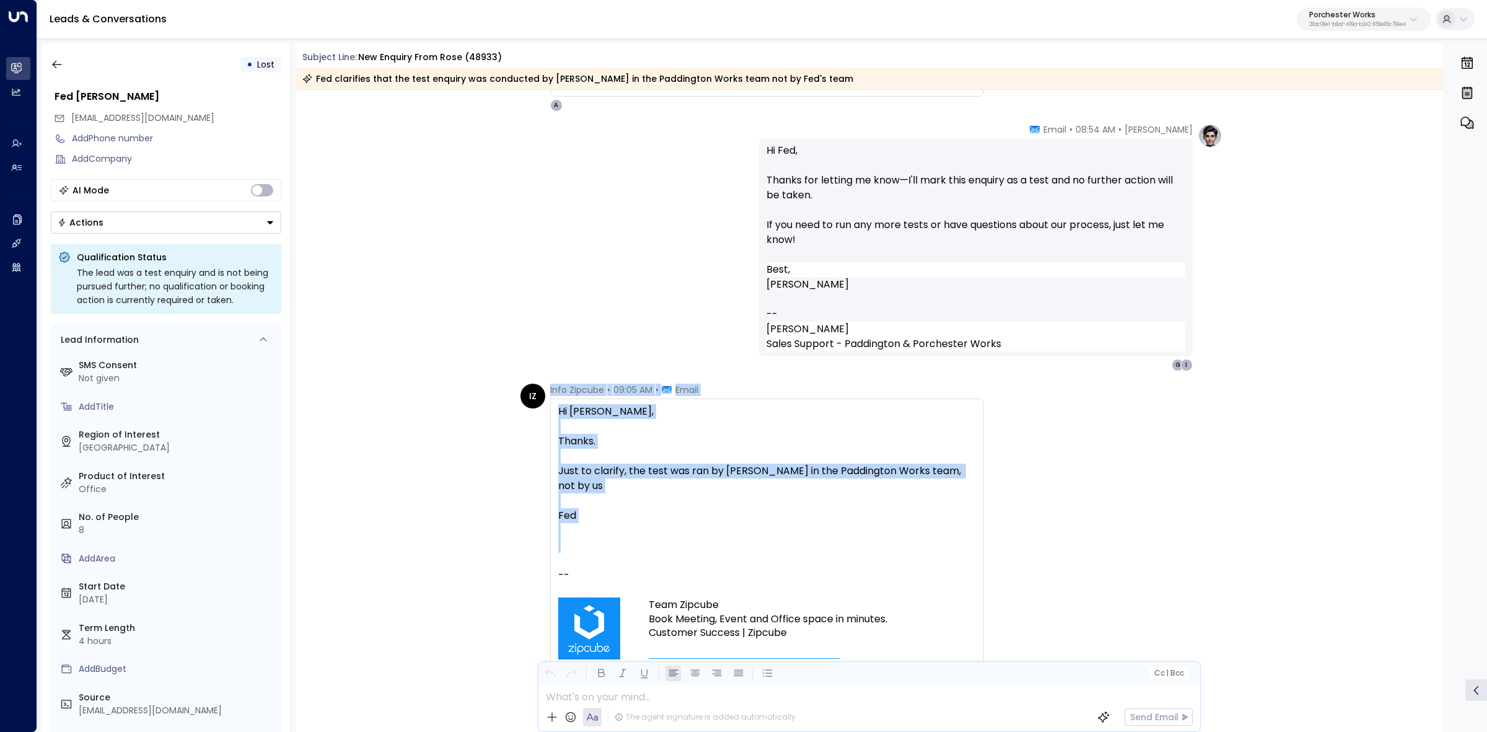
drag, startPoint x: 548, startPoint y: 465, endPoint x: 720, endPoint y: 527, distance: 182.4
click at [720, 527] on div "Info Zipcube • 09:05 AM • Email Hi Annie, Thanks. Just to clarify, the test was…" at bounding box center [767, 635] width 434 height 504
copy div "Info Zipcube • 09:05 AM • Email Hi Annie, Thanks. Just to clarify, the test was…"
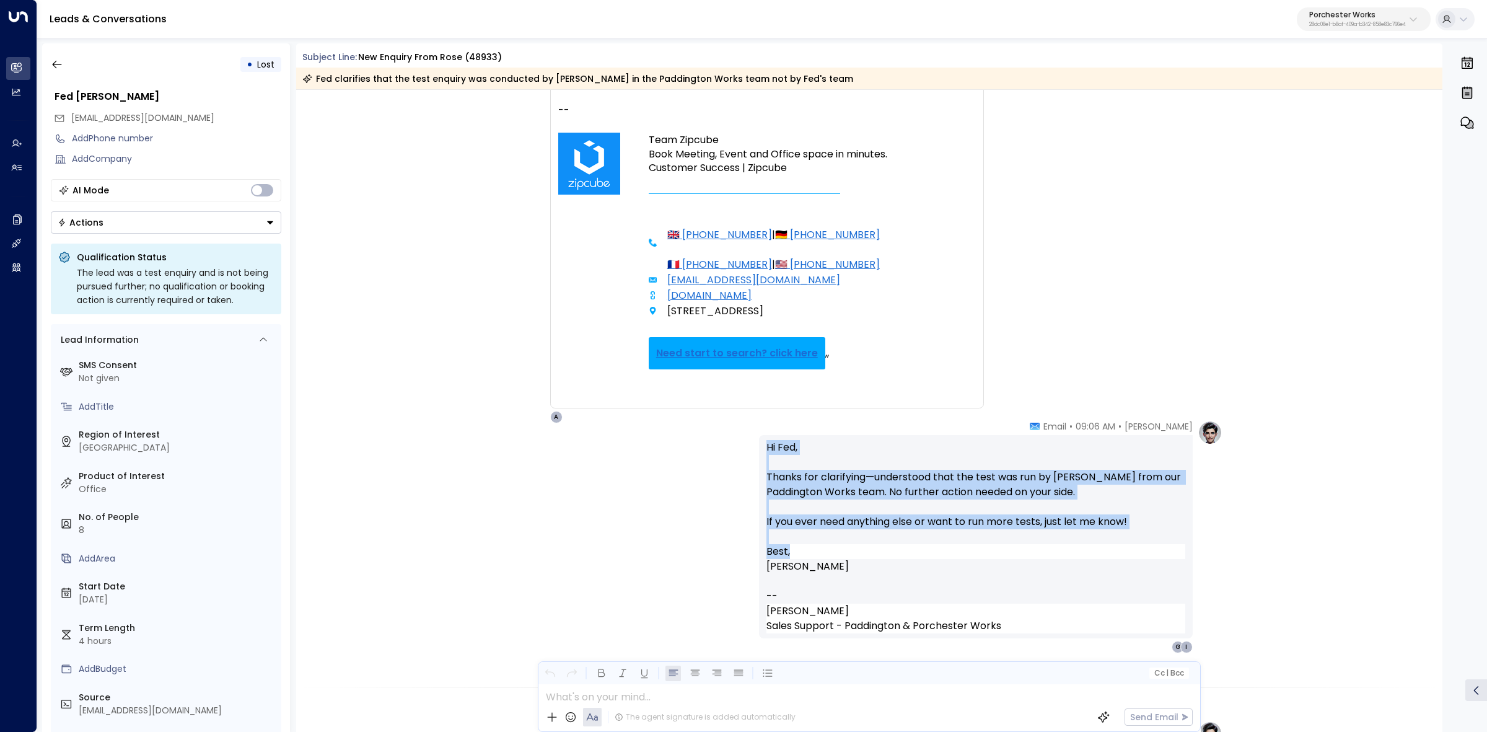
scroll to position [2633, 0]
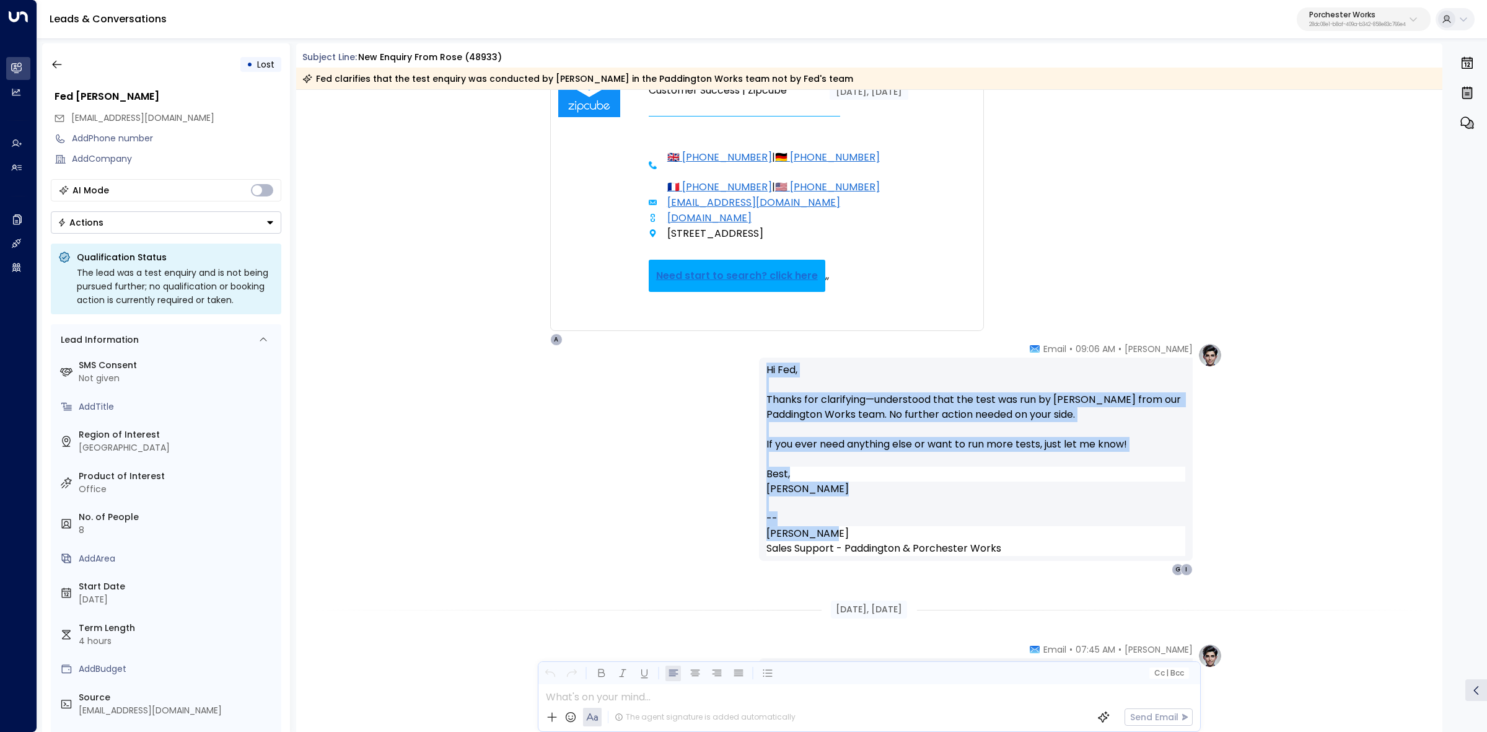
drag, startPoint x: 763, startPoint y: 517, endPoint x: 856, endPoint y: 537, distance: 95.0
click at [856, 537] on div "Hi Fed, Thanks for clarifying—understood that the test was run by Rosie from ou…" at bounding box center [976, 458] width 434 height 203
copy div "Hi Fed, Thanks for clarifying—understood that the test was run by Rosie from ou…"
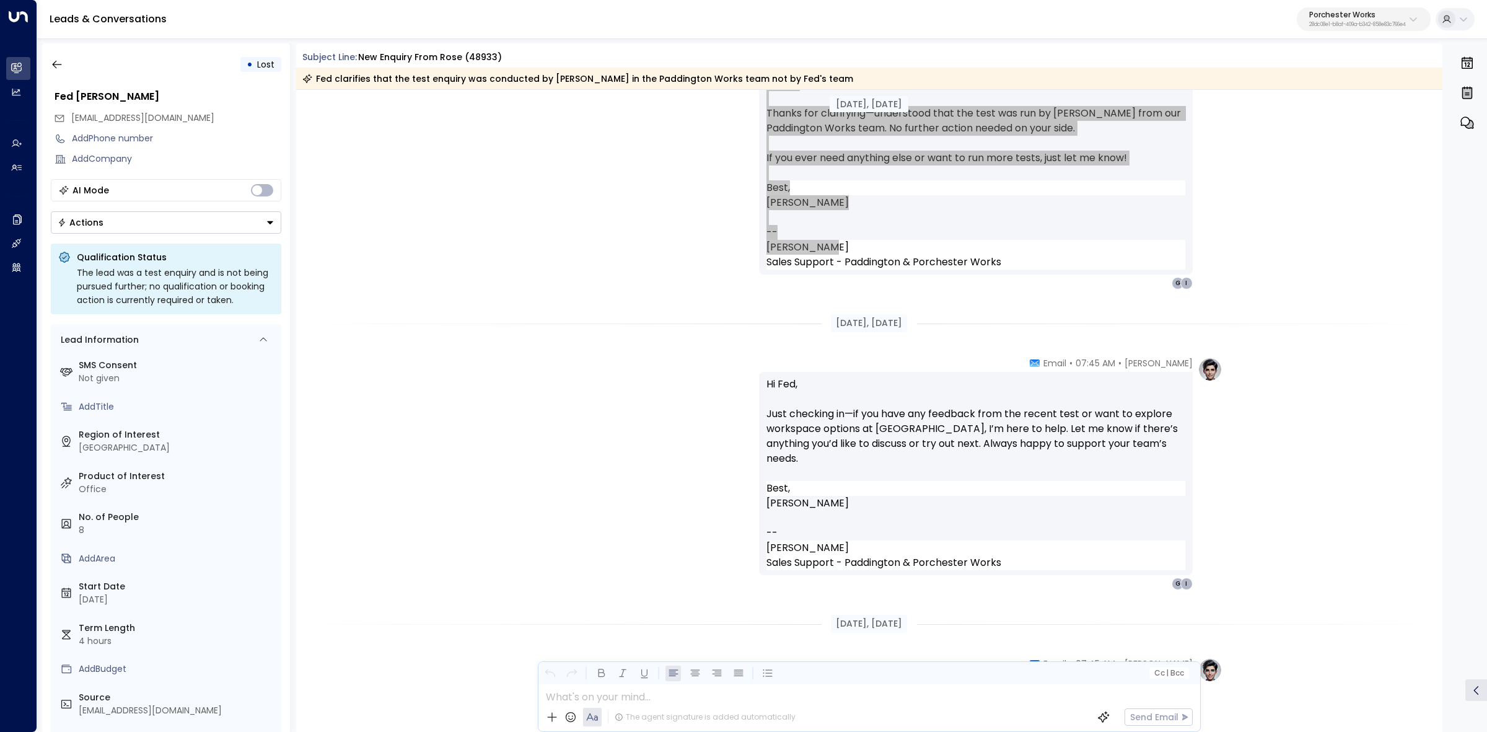
scroll to position [2943, 0]
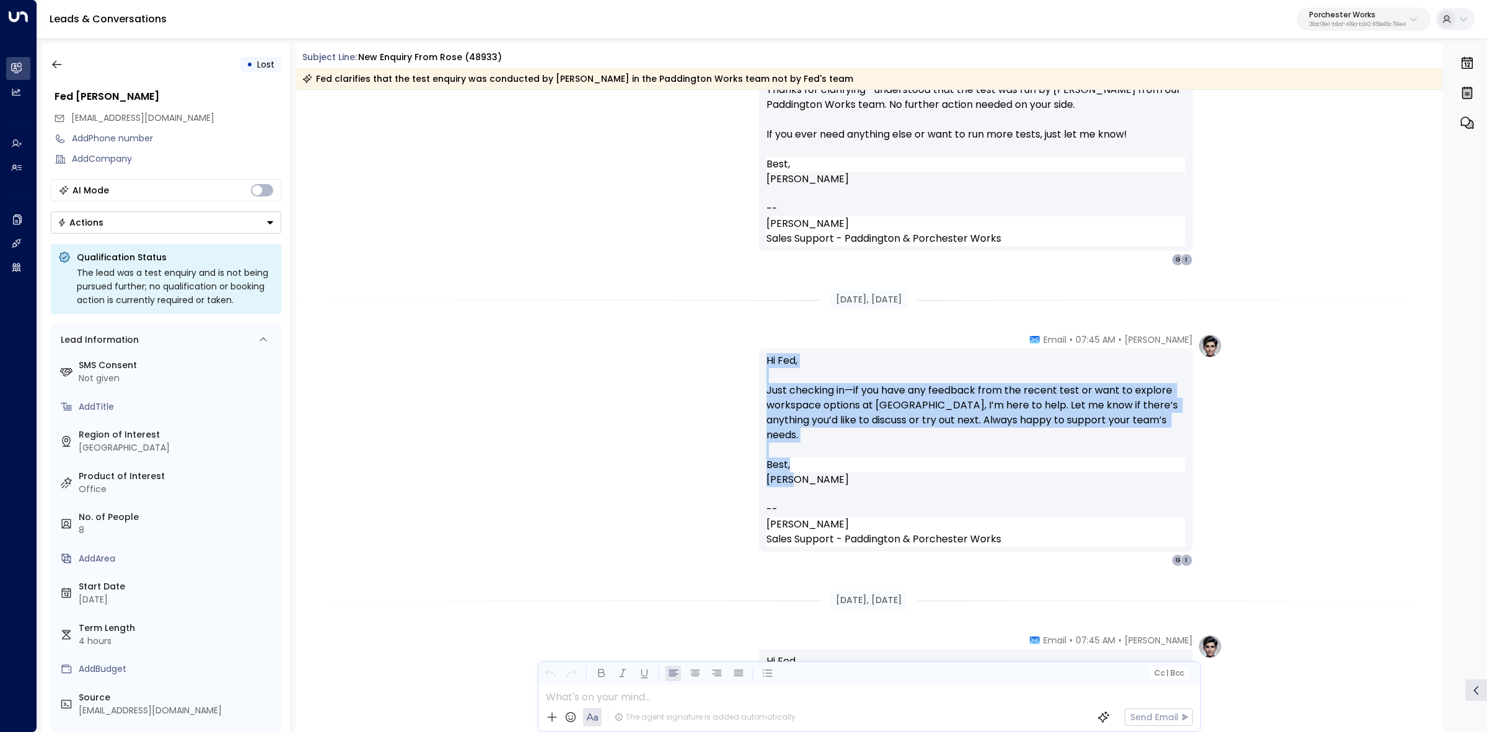
drag, startPoint x: 766, startPoint y: 364, endPoint x: 899, endPoint y: 471, distance: 171.3
click at [899, 471] on div "Hi Fed, Just checking in—if you have any feedback from the recent test or want …" at bounding box center [975, 449] width 419 height 193
click at [1010, 370] on p "Hi Fed, Just checking in—if you have any feedback from the recent test or want …" at bounding box center [975, 405] width 419 height 104
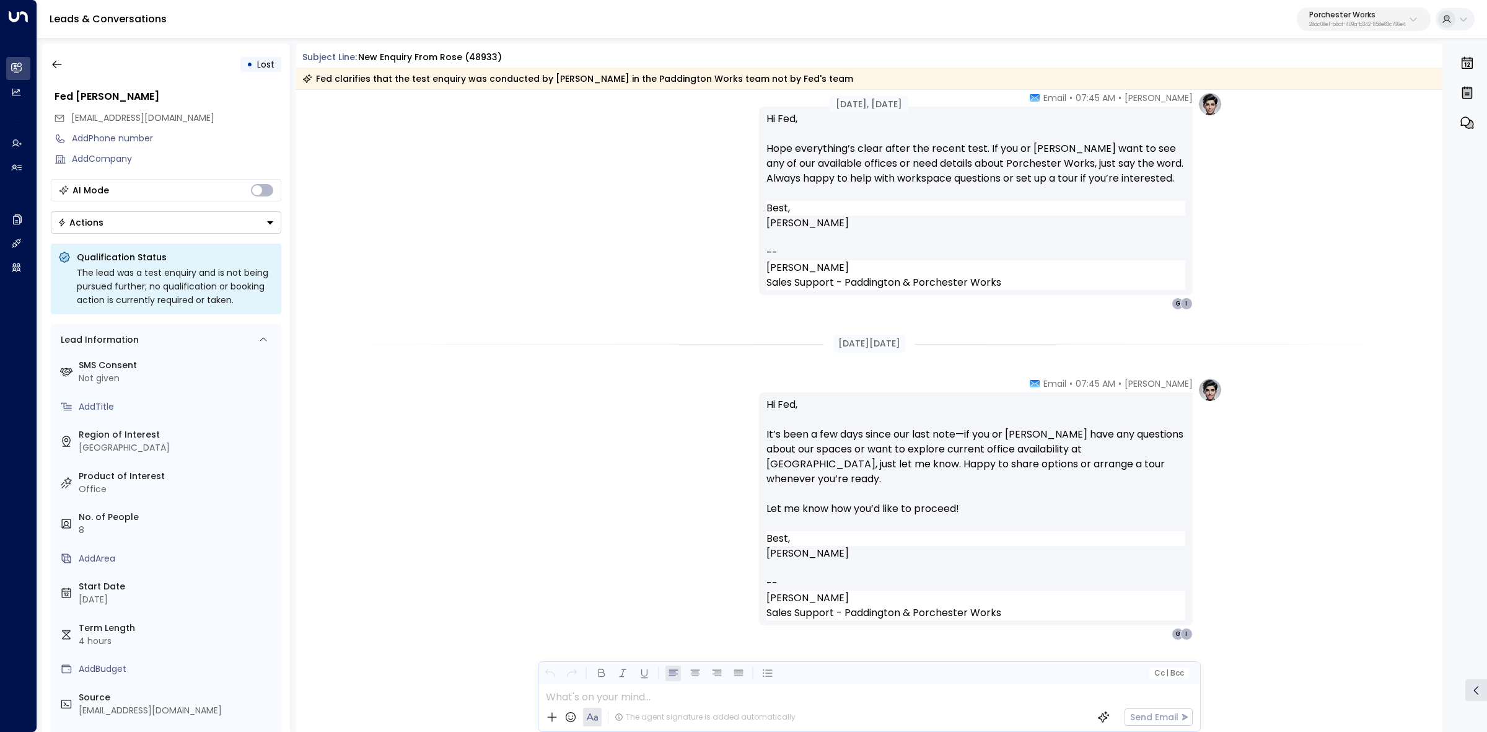
scroll to position [3501, 0]
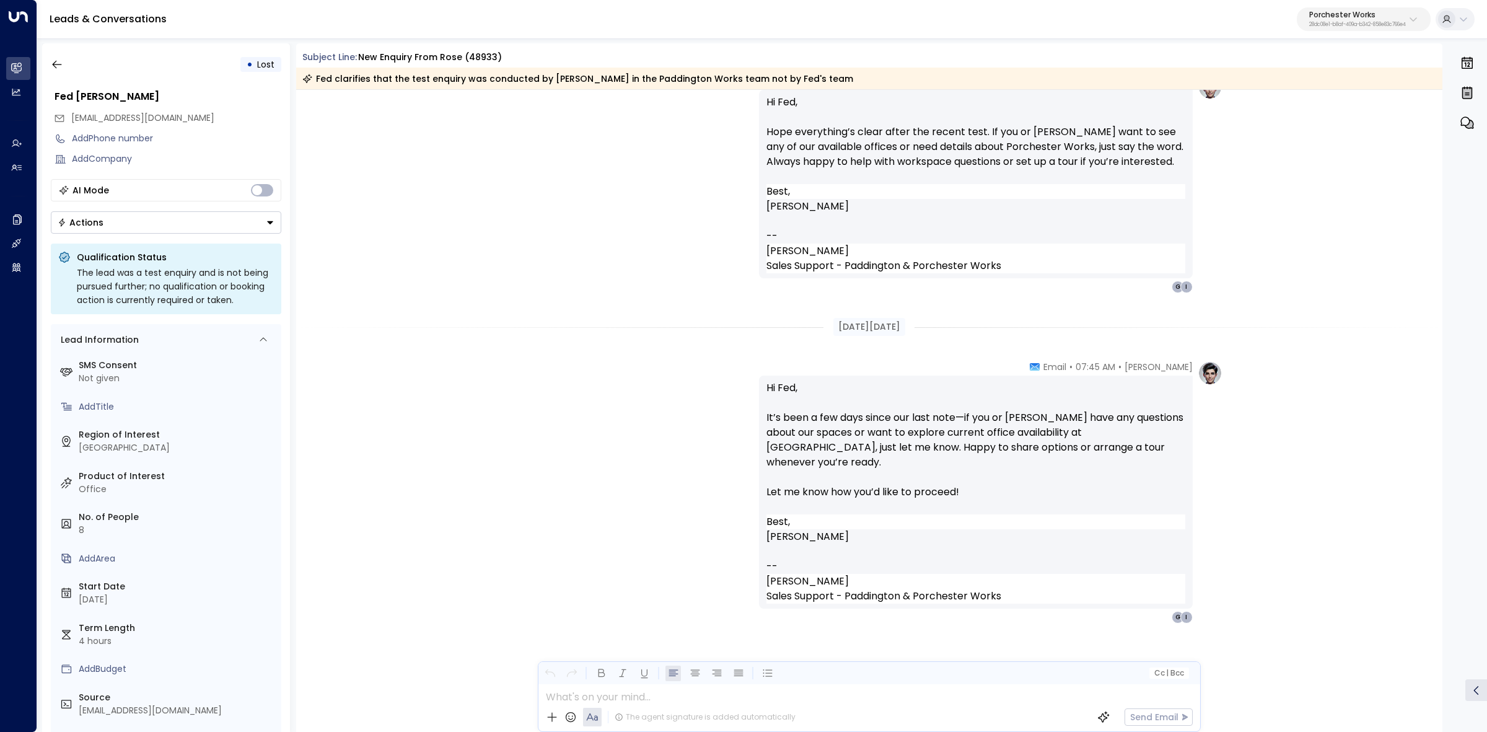
drag, startPoint x: 829, startPoint y: 296, endPoint x: 1112, endPoint y: 611, distance: 424.2
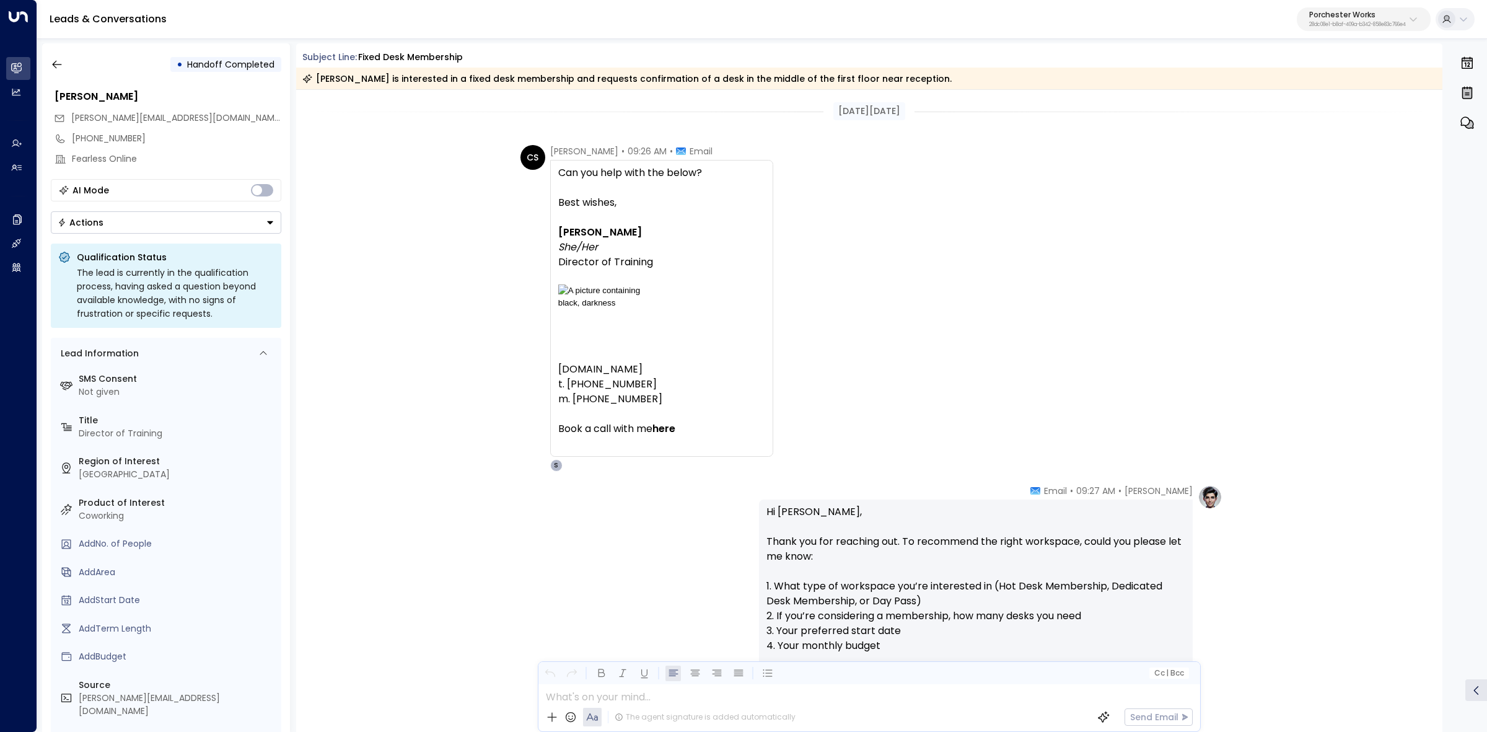
drag, startPoint x: 509, startPoint y: 58, endPoint x: 963, endPoint y: 108, distance: 457.5
click at [963, 108] on div "Subject Line: Fixed desk membership Carrie Swift is interested in a fixed desk …" at bounding box center [869, 387] width 1147 height 688
copy div "Subject Line: Fixed desk membership Carrie Swift is interested in a fixed desk …"
click at [782, 192] on div "CS Carrie Swift • 09:26 AM • Email Can you help with the below? Best wishes, Ca…" at bounding box center [871, 308] width 702 height 326
drag, startPoint x: 546, startPoint y: 155, endPoint x: 707, endPoint y: 247, distance: 184.8
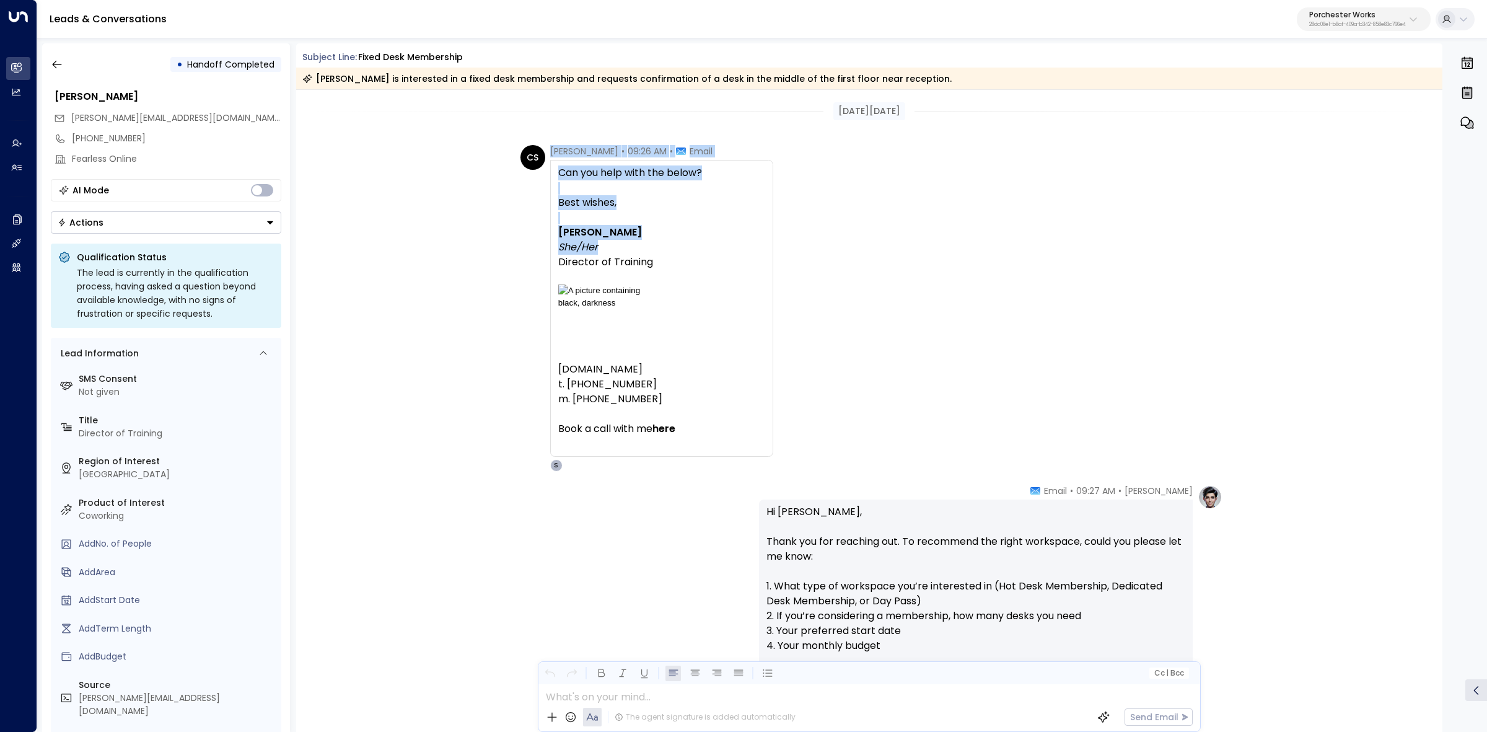
click at [707, 247] on div "CS Carrie Swift • 09:26 AM • Email Can you help with the below? Best wishes, Ca…" at bounding box center [646, 308] width 253 height 326
copy div "Carrie Swift • 09:26 AM • Email Can you help with the below? Best wishes, Carri…"
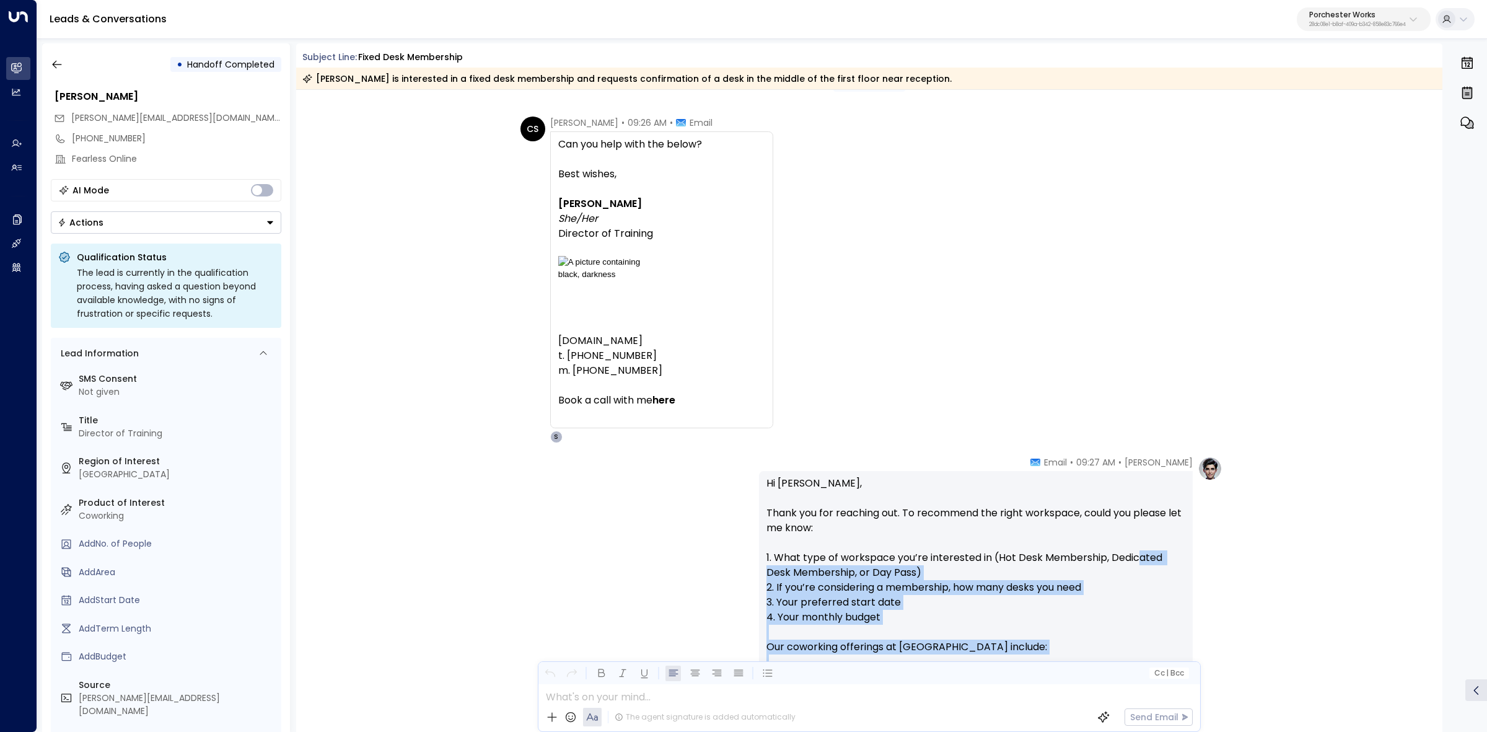
scroll to position [77, 0]
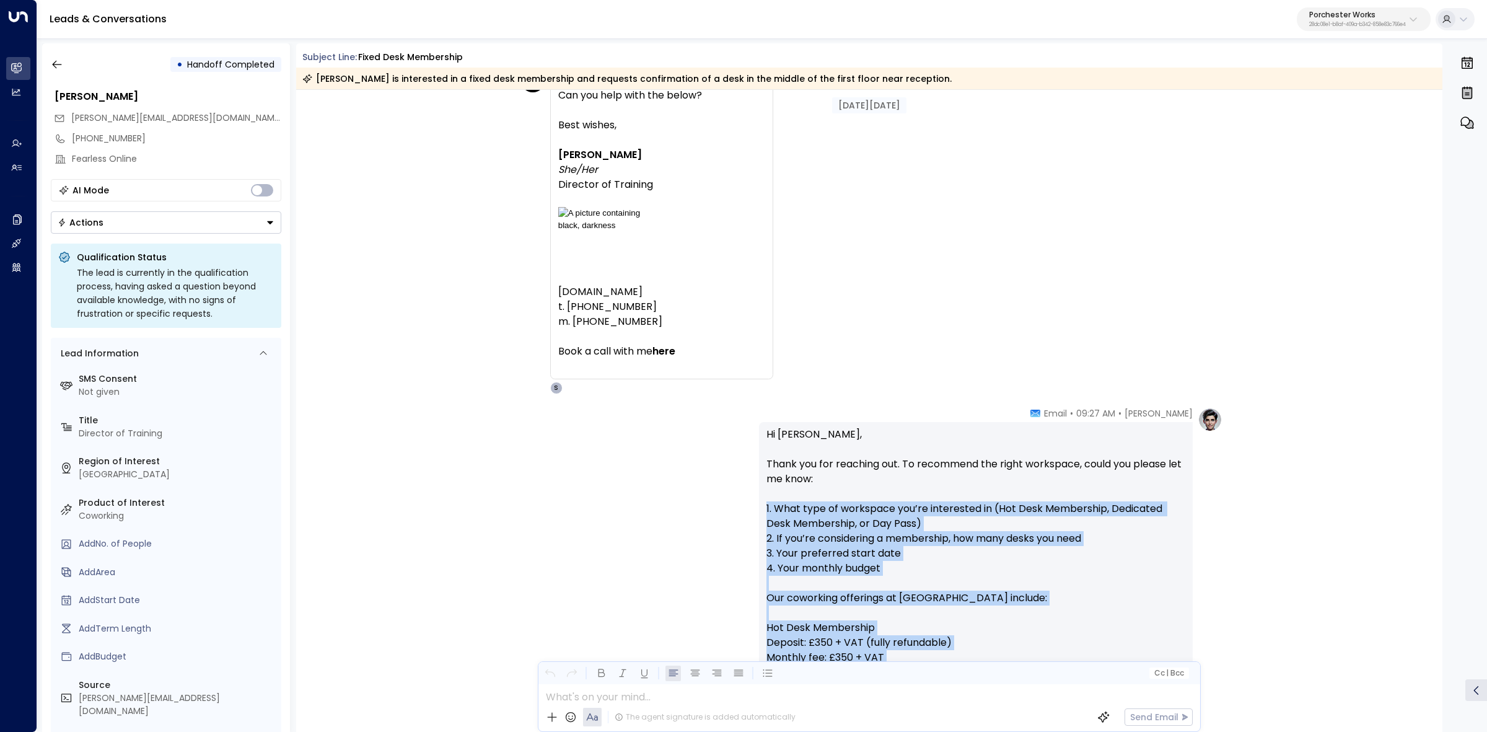
drag, startPoint x: 1053, startPoint y: 491, endPoint x: 1137, endPoint y: 519, distance: 88.6
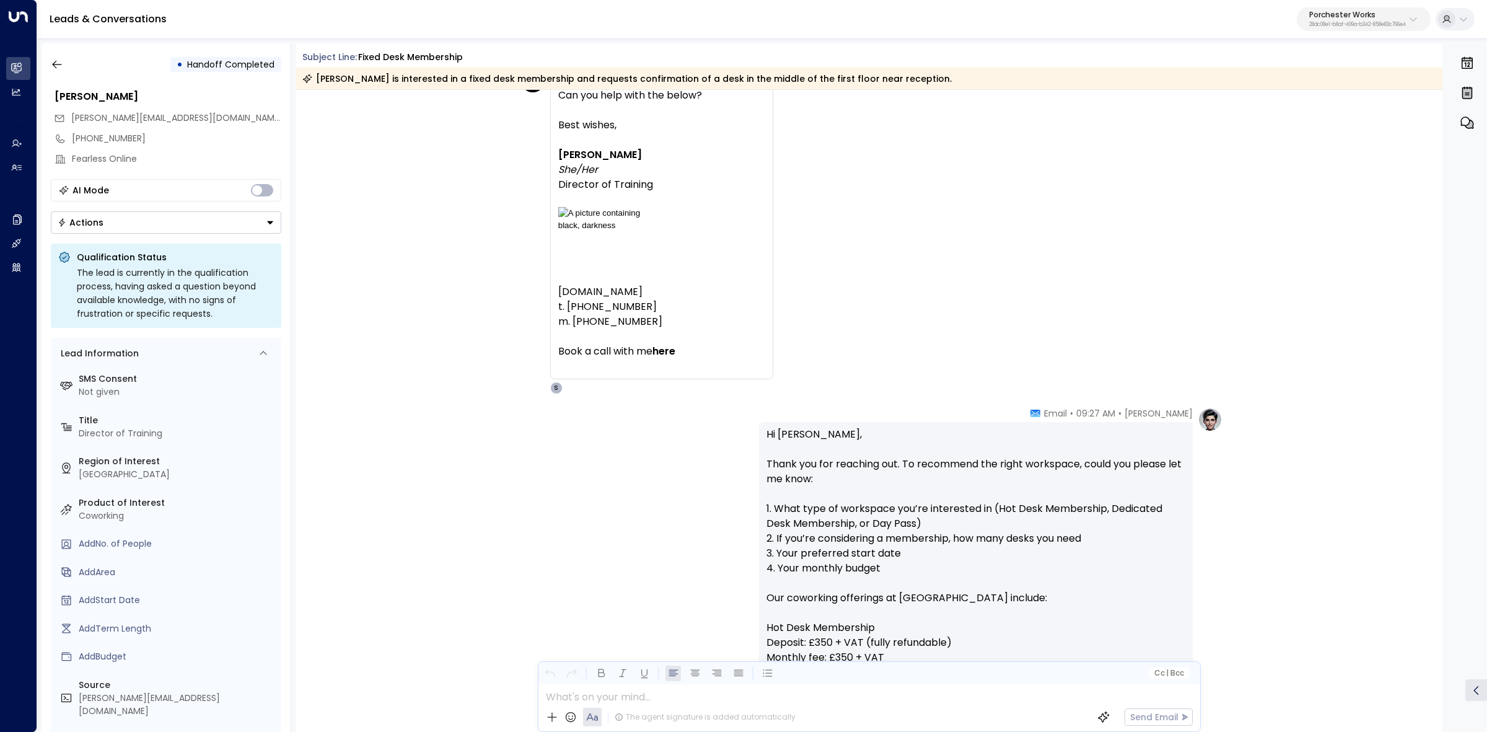
click at [1060, 427] on p "Hi Carrie, Thank you for reaching out. To recommend the right workspace, could …" at bounding box center [975, 680] width 419 height 506
drag, startPoint x: 1061, startPoint y: 417, endPoint x: 1187, endPoint y: 435, distance: 127.0
click at [1188, 435] on div "Annie Ingle • 09:27 AM • Email Hi Carrie, Thank you for reaching out. To recomm…" at bounding box center [976, 724] width 434 height 634
click at [1137, 419] on div "Annie Ingle • 09:27 AM • Email Hi Carrie, Thank you for reaching out. To recomm…" at bounding box center [976, 724] width 434 height 634
drag, startPoint x: 1191, startPoint y: 414, endPoint x: 1051, endPoint y: 415, distance: 140.0
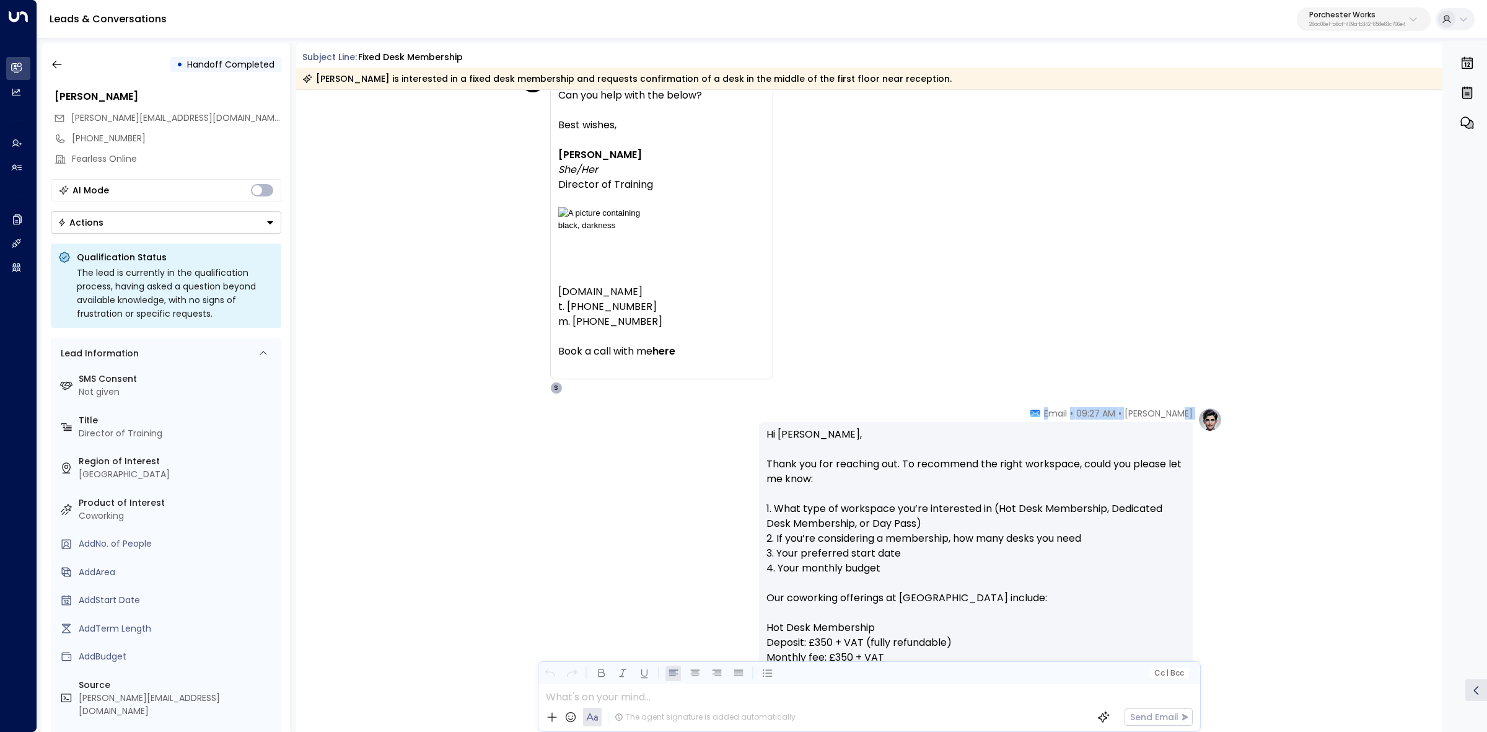
click at [1060, 415] on div "Annie Ingle • 09:27 AM • Email Hi Carrie, Thank you for reaching out. To recomm…" at bounding box center [990, 724] width 463 height 634
click at [1040, 413] on icon at bounding box center [1035, 412] width 10 height 7
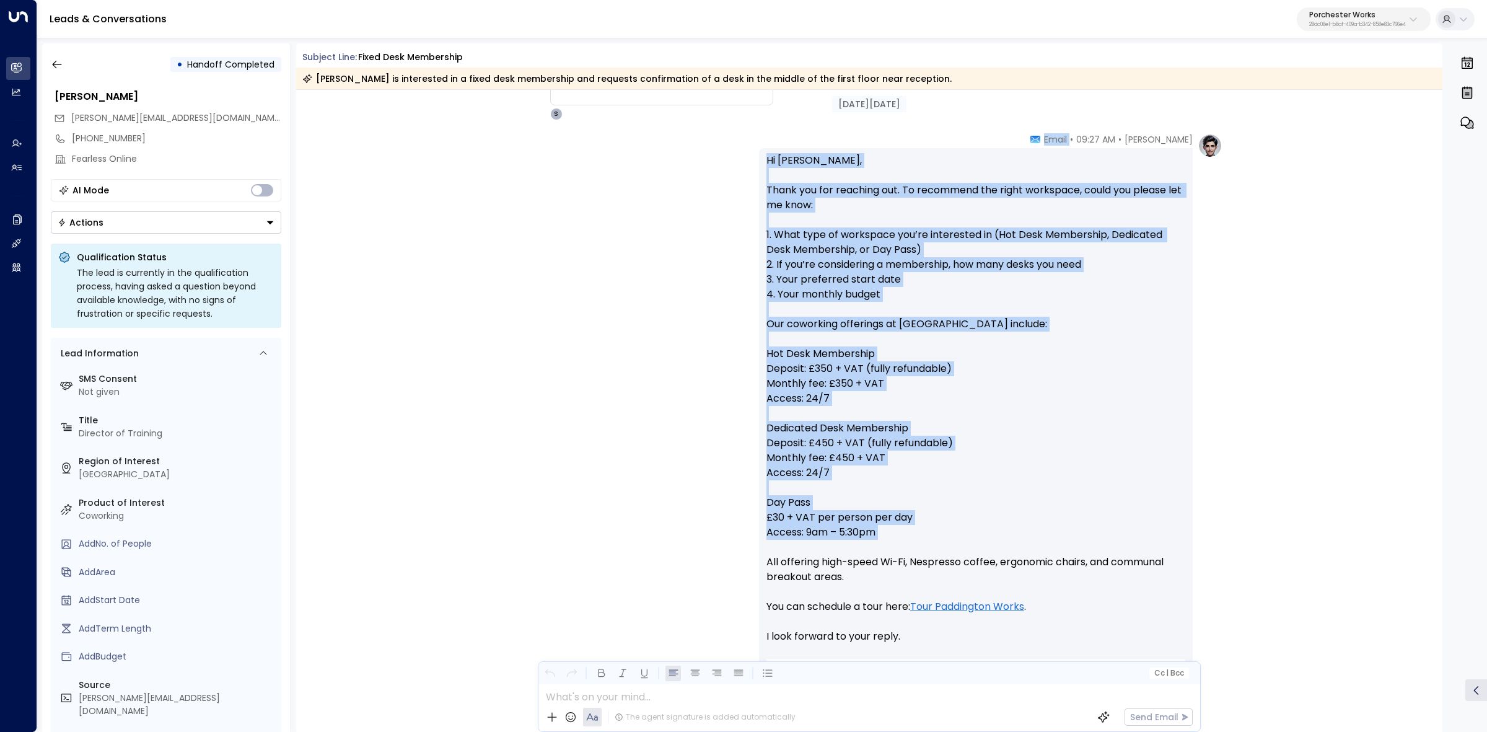
scroll to position [465, 0]
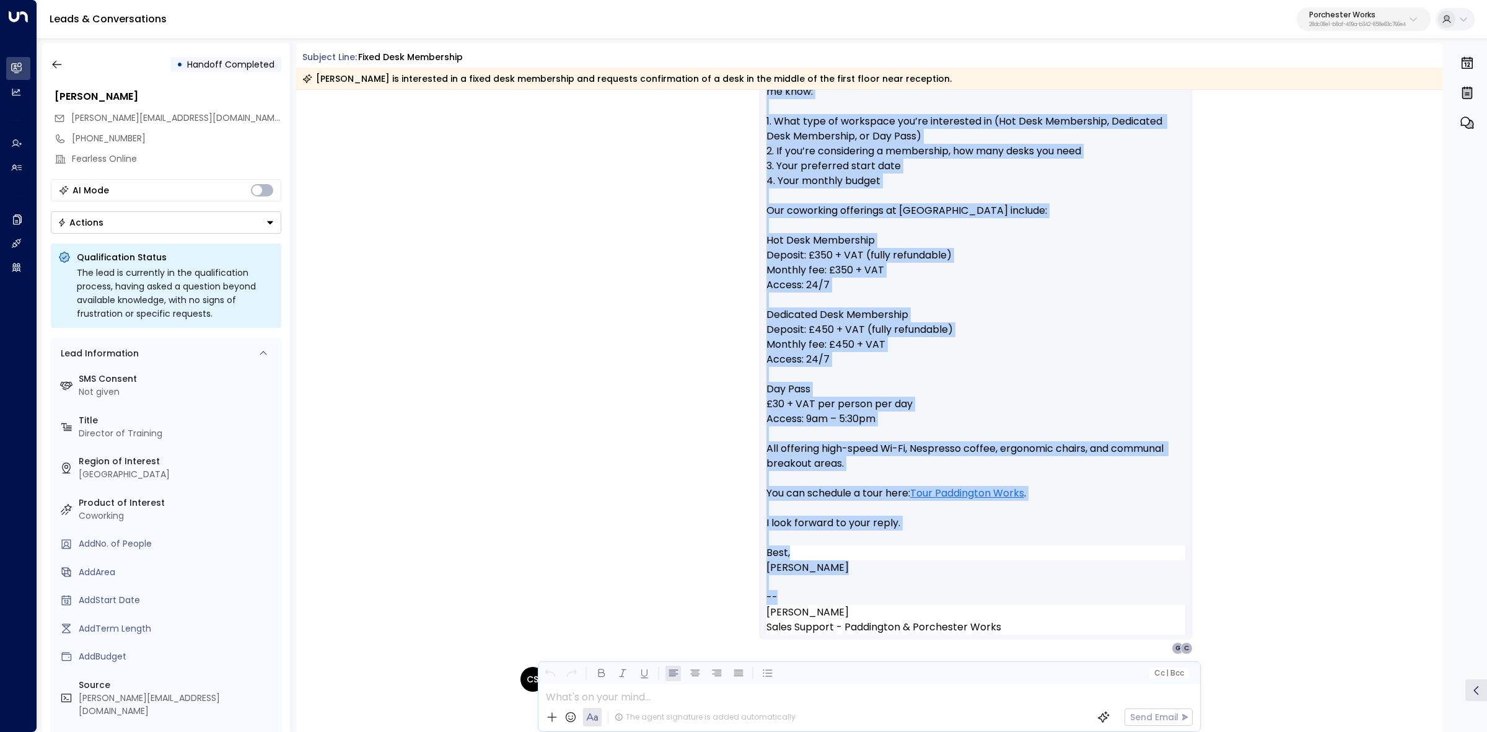
drag, startPoint x: 1062, startPoint y: 410, endPoint x: 1234, endPoint y: 589, distance: 248.0
click at [1234, 589] on div "Annie Ingle • 09:27 AM • Email Hi Carrie, Thank you for reaching out. To recomm…" at bounding box center [869, 337] width 1147 height 634
copy div "Email Hi Carrie, Thank you for reaching out. To recommend the right workspace, …"
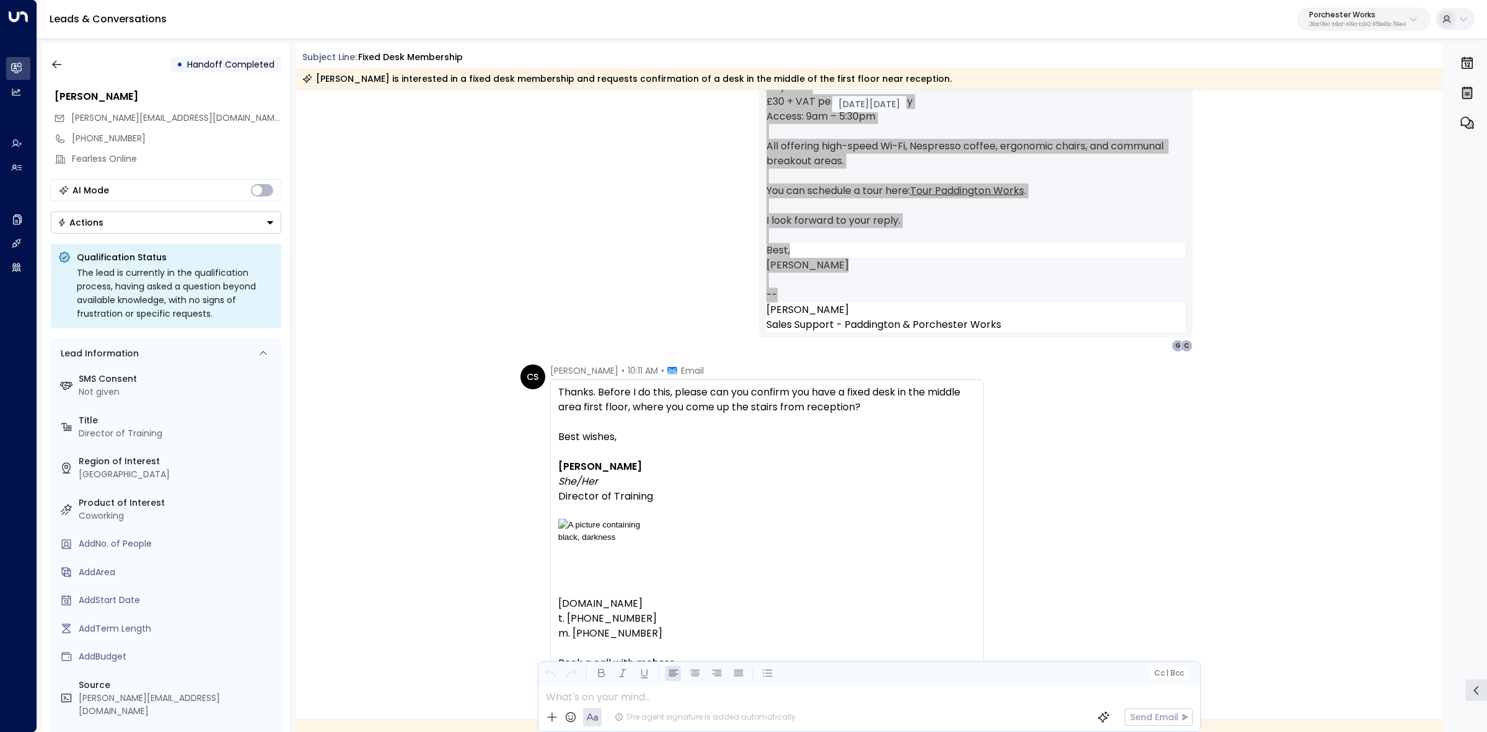
scroll to position [774, 0]
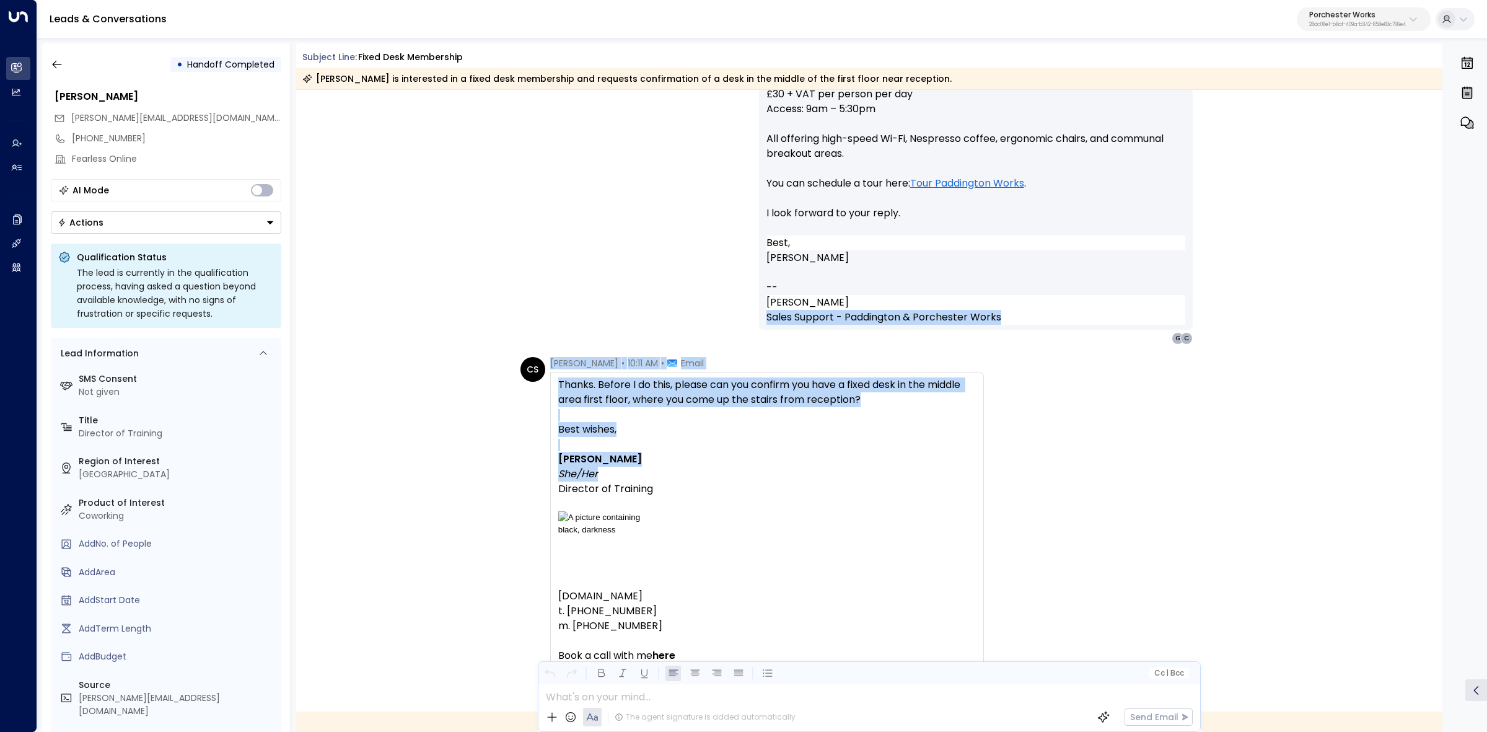
drag, startPoint x: 543, startPoint y: 353, endPoint x: 736, endPoint y: 479, distance: 230.1
copy div "Sales Support - Paddington & Porchester Works _________________________________…"
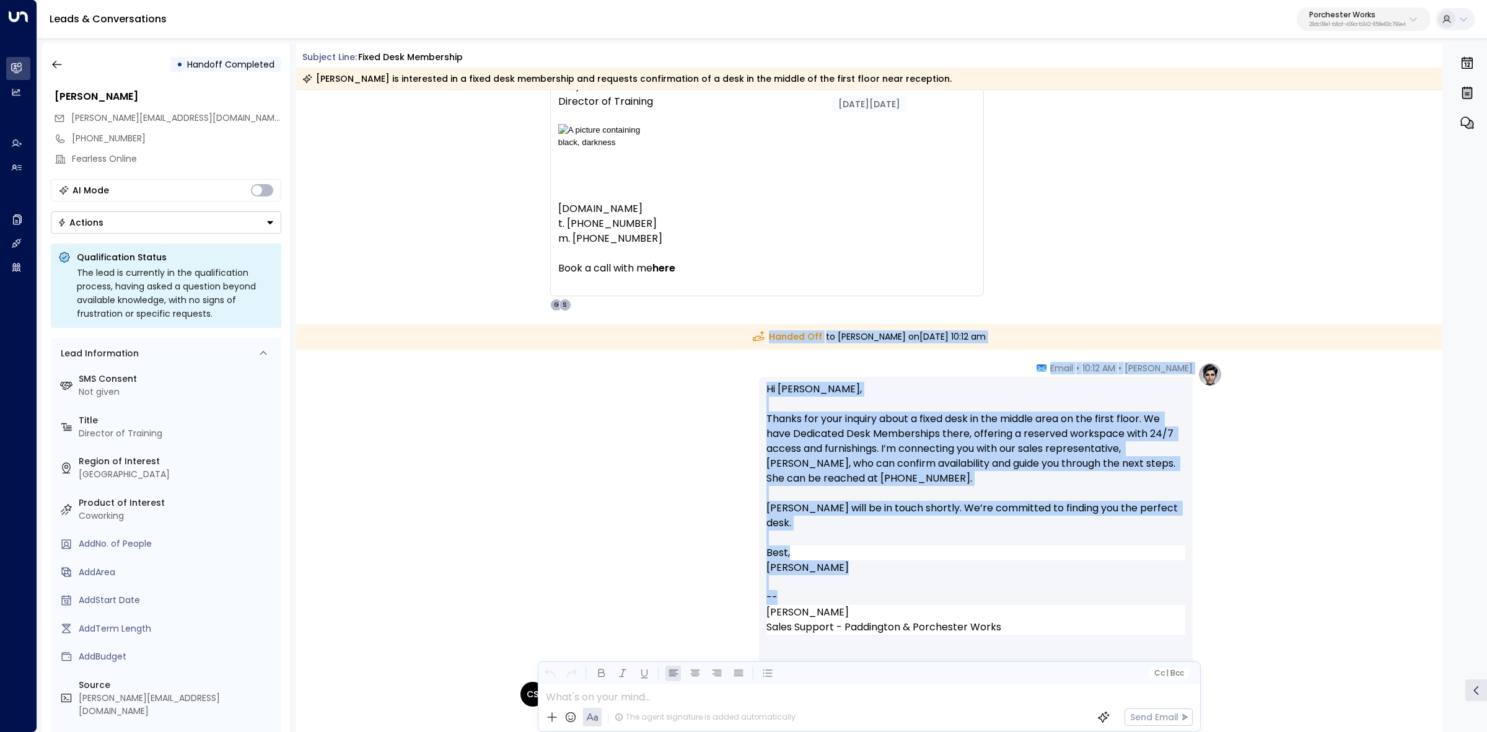
scroll to position [1239, 0]
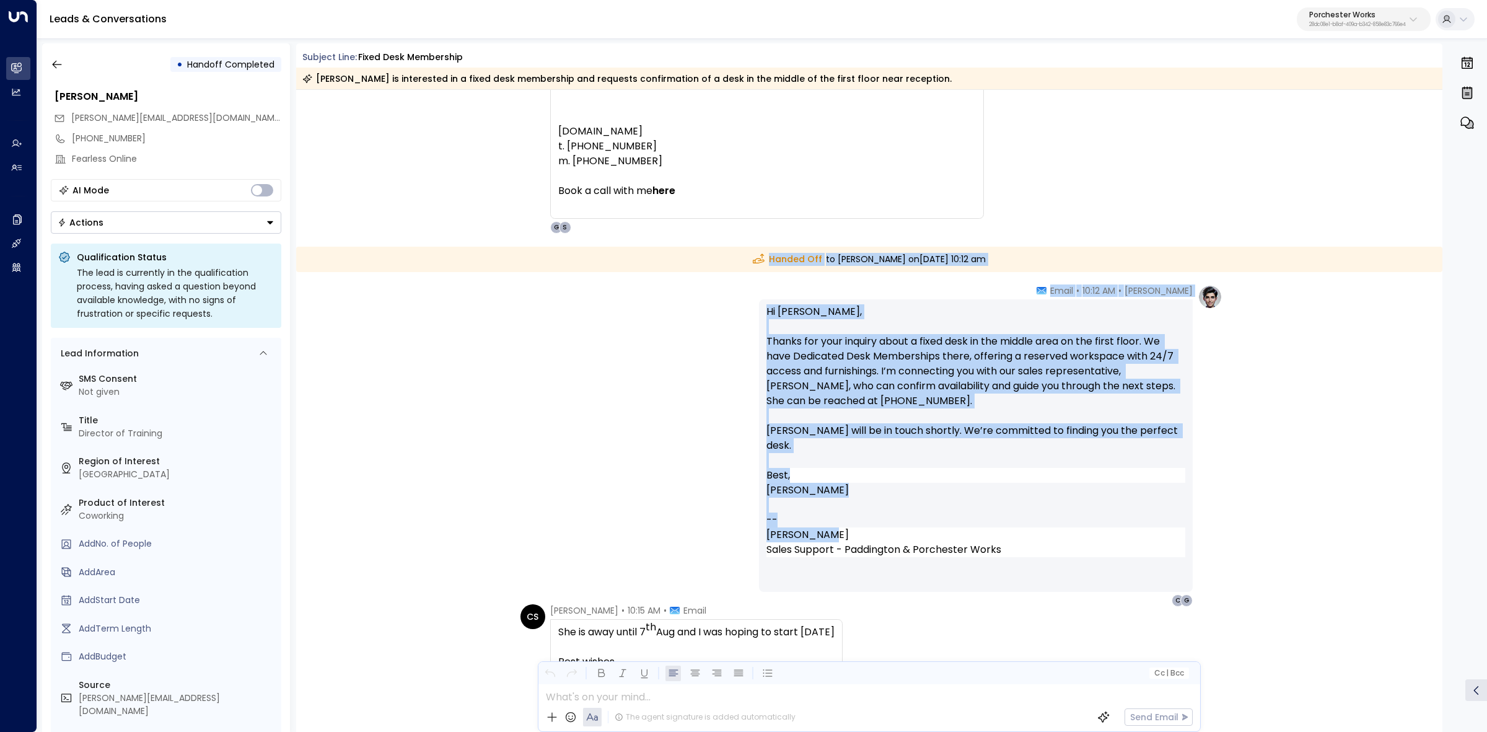
drag, startPoint x: 724, startPoint y: 571, endPoint x: 1124, endPoint y: 512, distance: 405.1
copy div "Handed Off to Georgina Camp on Monday, Aug 04 2025 at 10:12 am Annie Ingle • 10…"
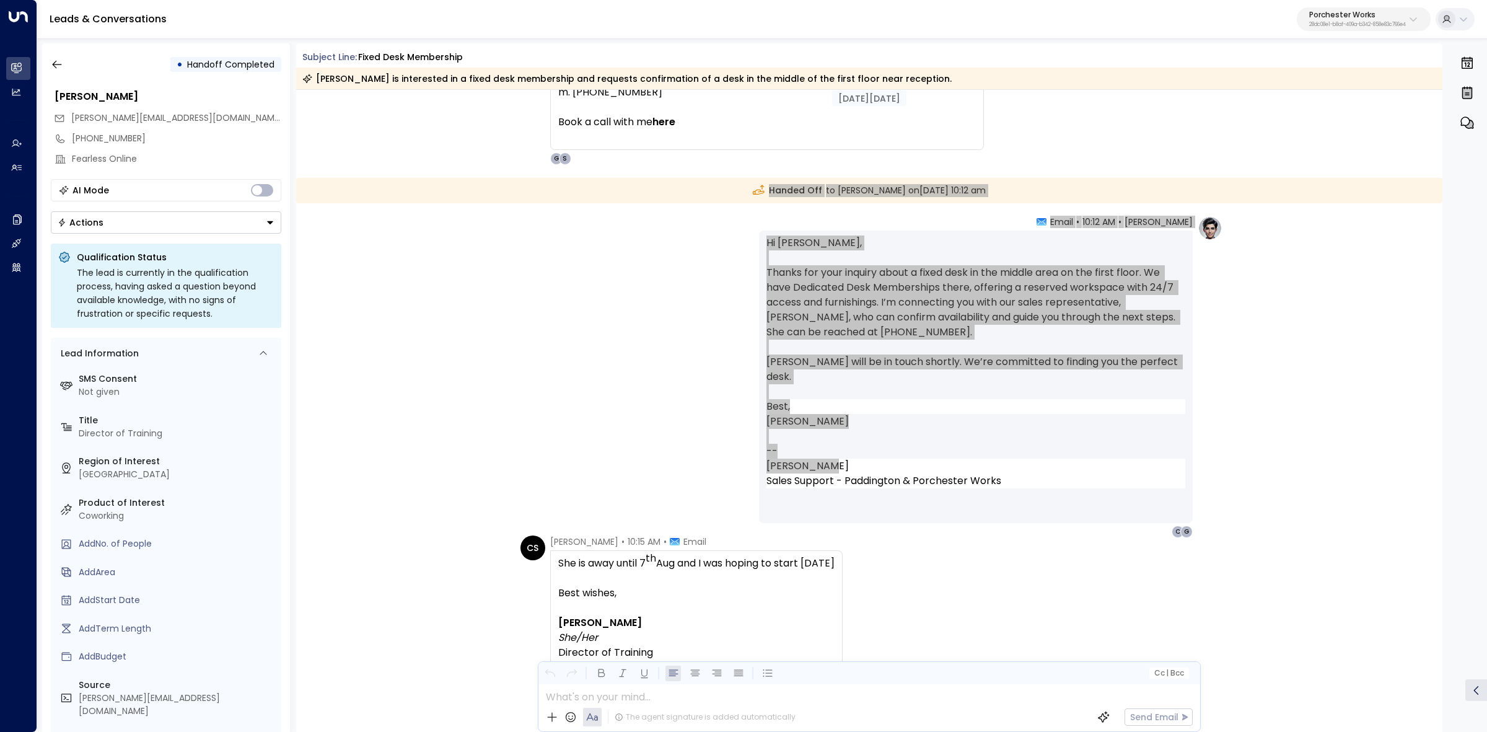
scroll to position [1394, 0]
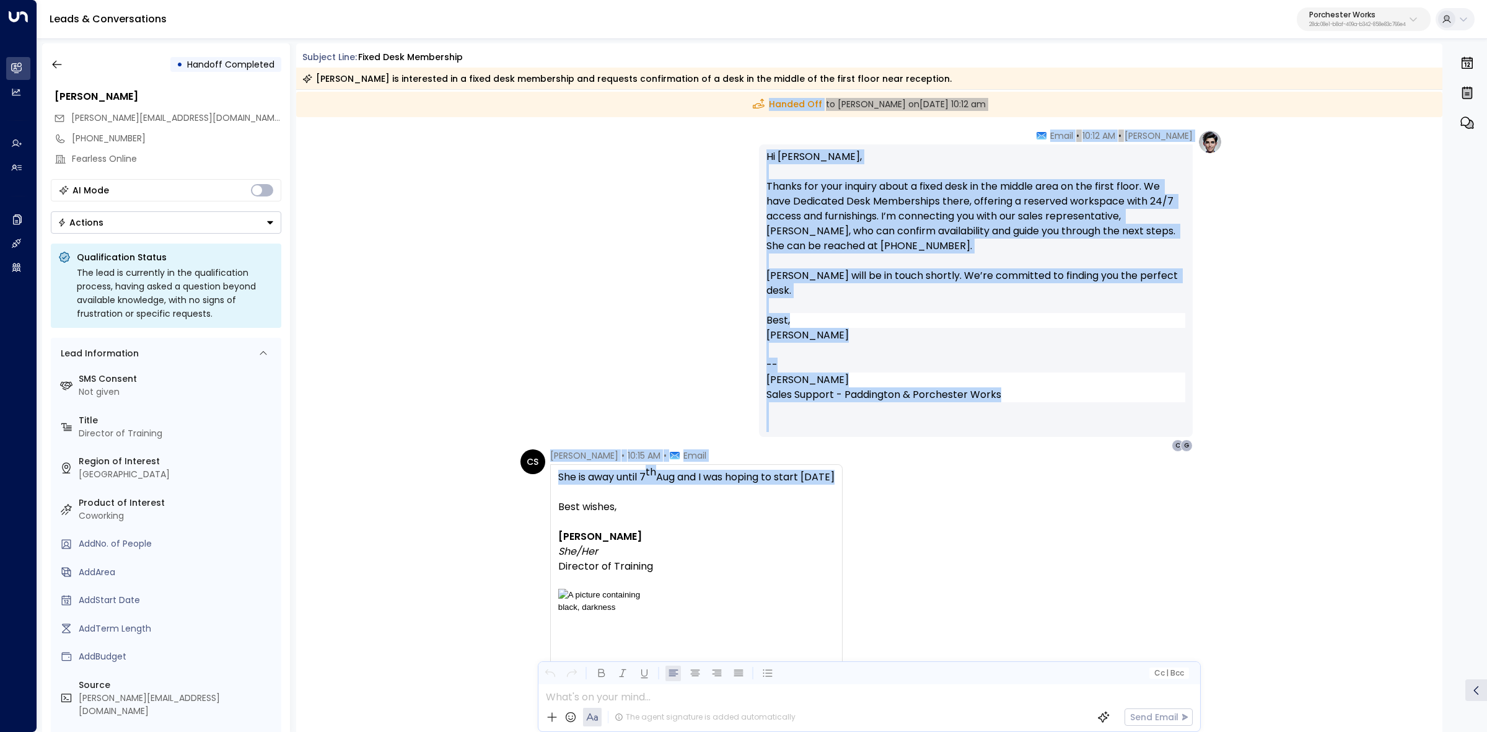
drag, startPoint x: 553, startPoint y: 446, endPoint x: 696, endPoint y: 490, distance: 149.1
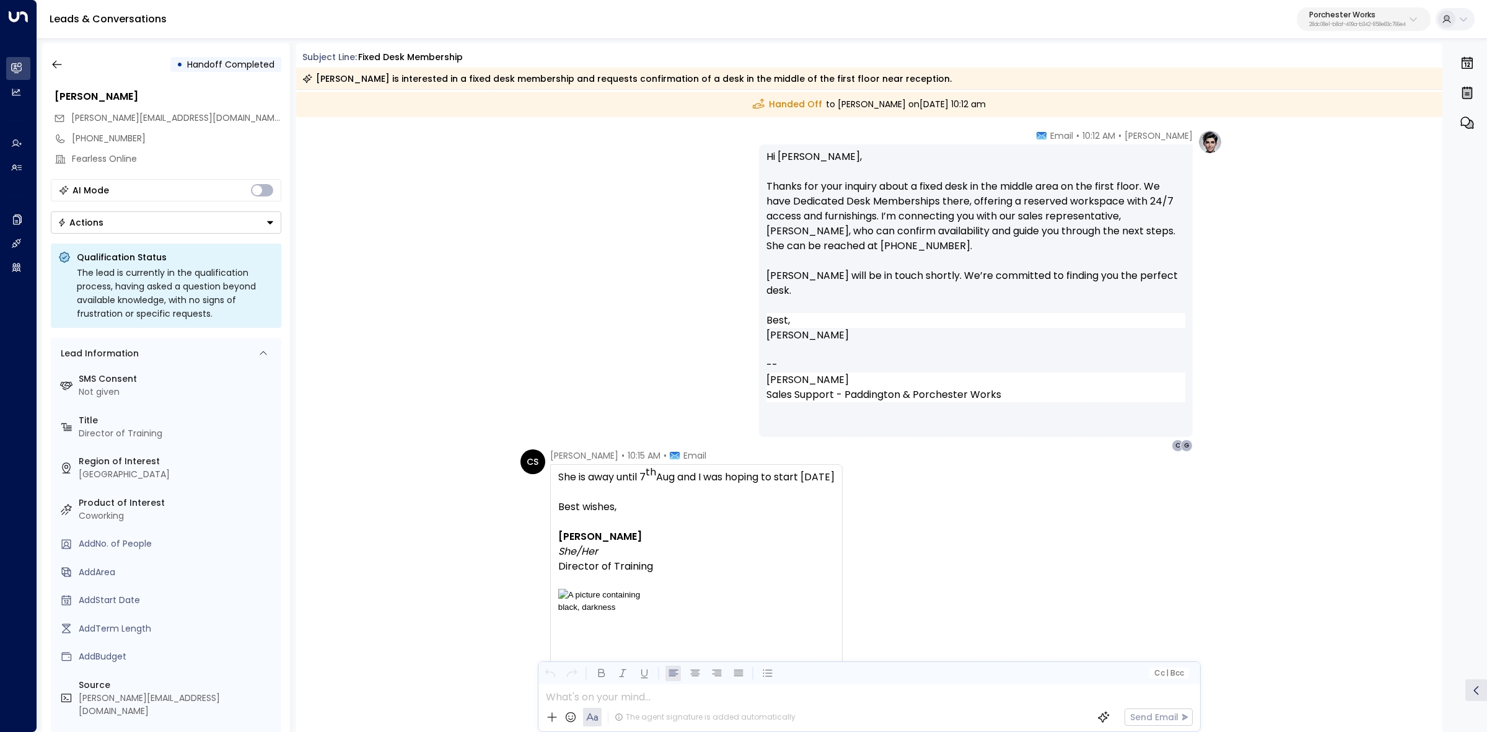
click at [708, 494] on p at bounding box center [696, 491] width 276 height 15
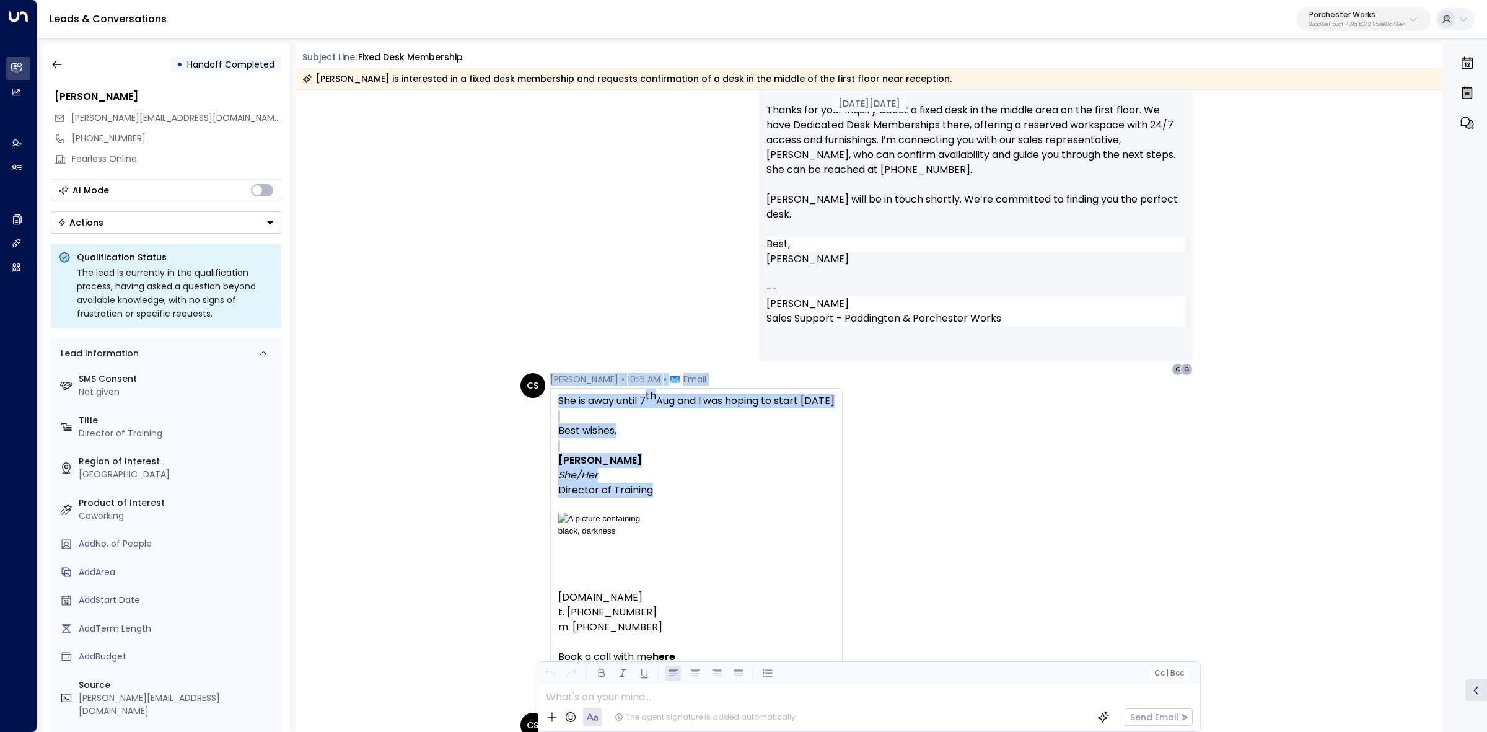
scroll to position [1471, 0]
drag, startPoint x: 548, startPoint y: 449, endPoint x: 787, endPoint y: 477, distance: 240.1
click at [787, 477] on div "CS Carrie Swift • 10:15 AM • Email She is away until 7 th Aug and I was hoping …" at bounding box center [681, 535] width 322 height 326
copy div "Carrie Swift • 10:15 AM • Email She is away until 7 th Aug and I was hoping to …"
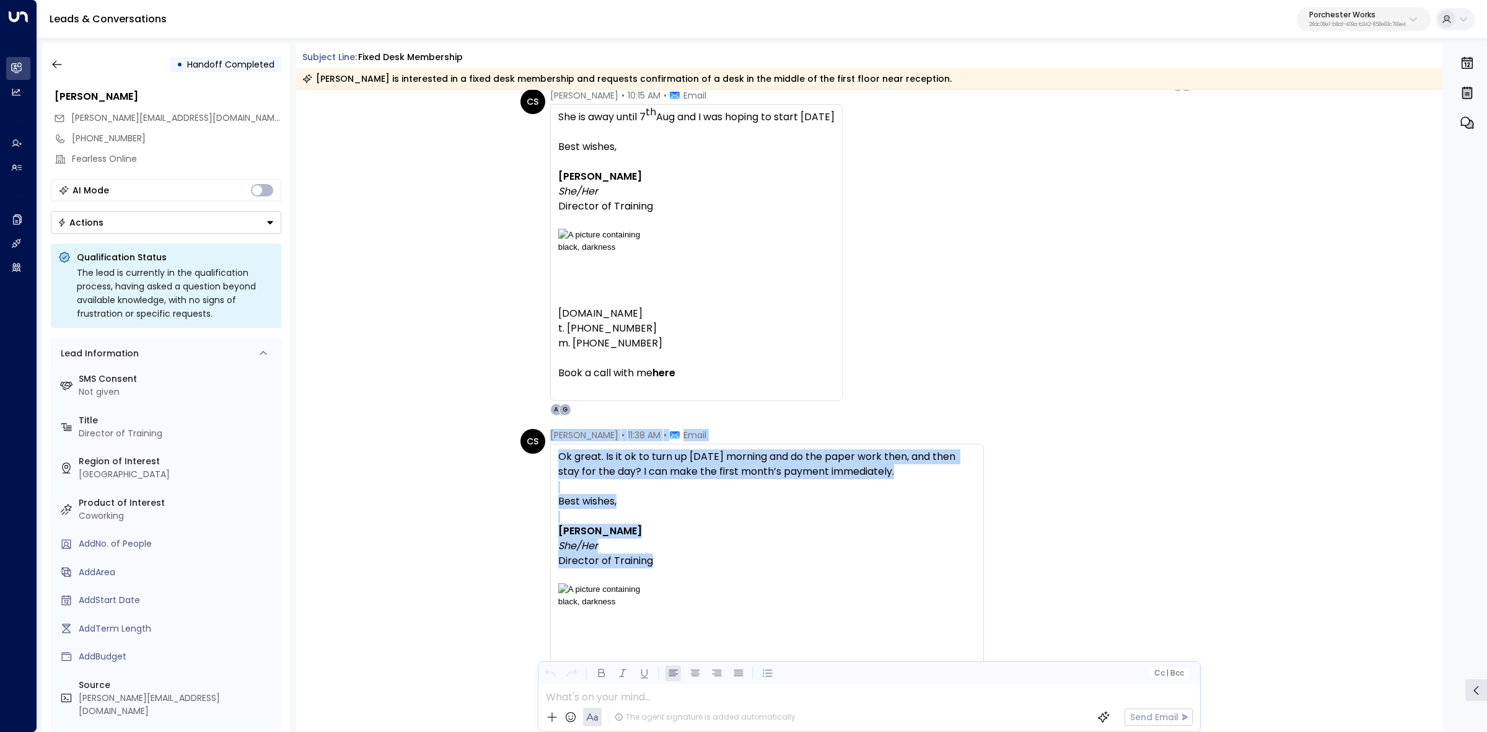
scroll to position [1781, 0]
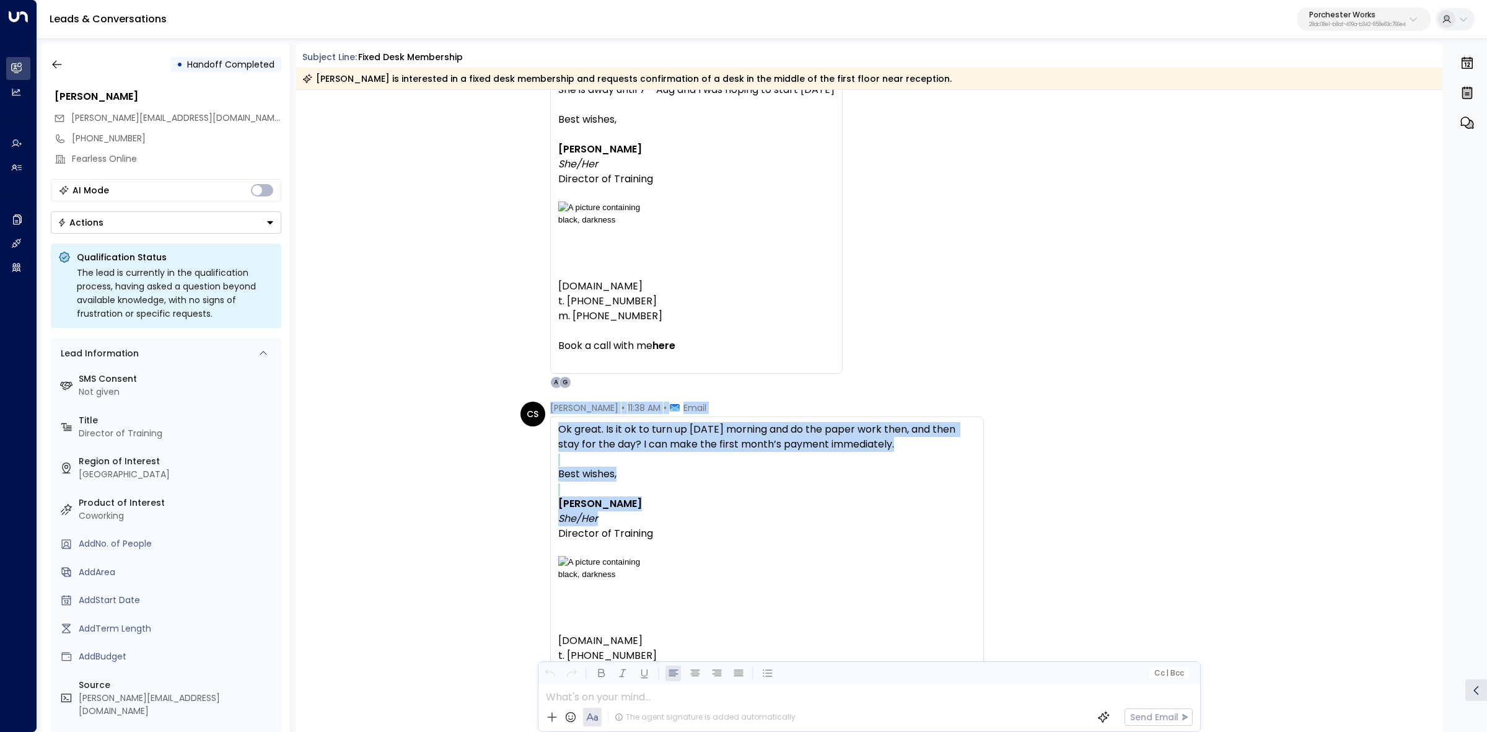
drag, startPoint x: 551, startPoint y: 484, endPoint x: 769, endPoint y: 519, distance: 220.8
click at [769, 519] on div "Carrie Swift • 11:38 AM • Email Ok great. Is it ok to turn up tomorrow morning …" at bounding box center [767, 571] width 434 height 341
copy div "Carrie Swift • 11:38 AM • Email Ok great. Is it ok to turn up tomorrow morning …"
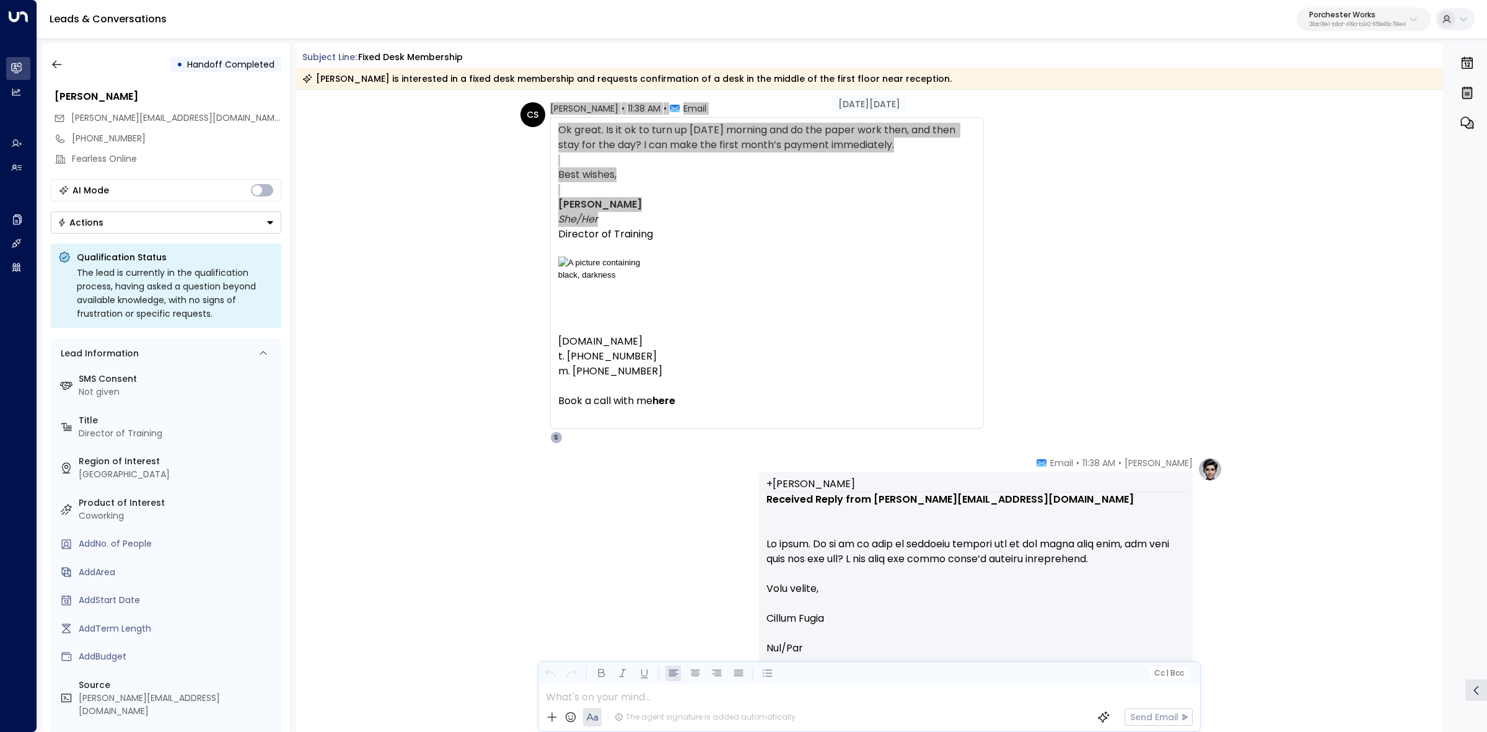
scroll to position [2091, 0]
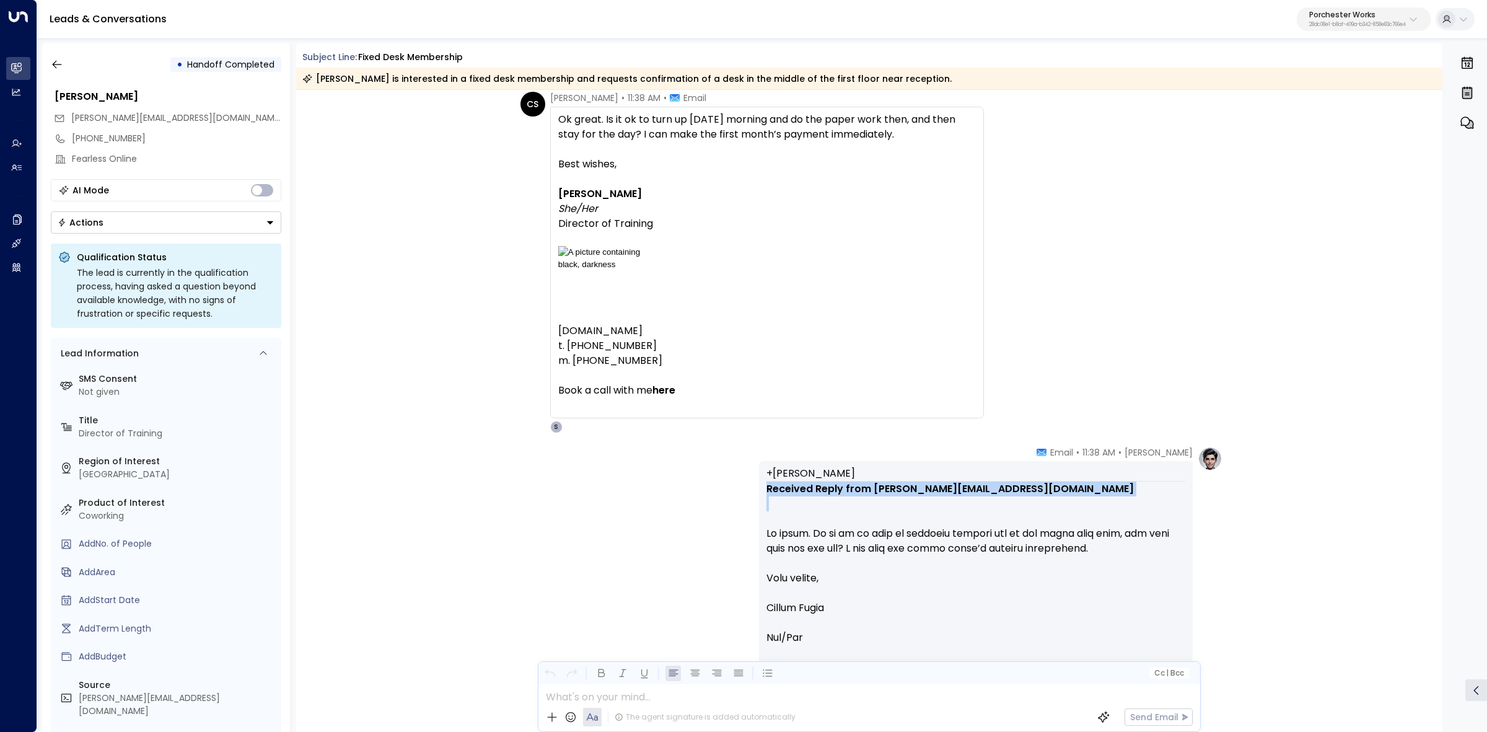
drag, startPoint x: 993, startPoint y: 449, endPoint x: 1196, endPoint y: 518, distance: 214.5
drag, startPoint x: 1067, startPoint y: 448, endPoint x: 1202, endPoint y: 497, distance: 143.6
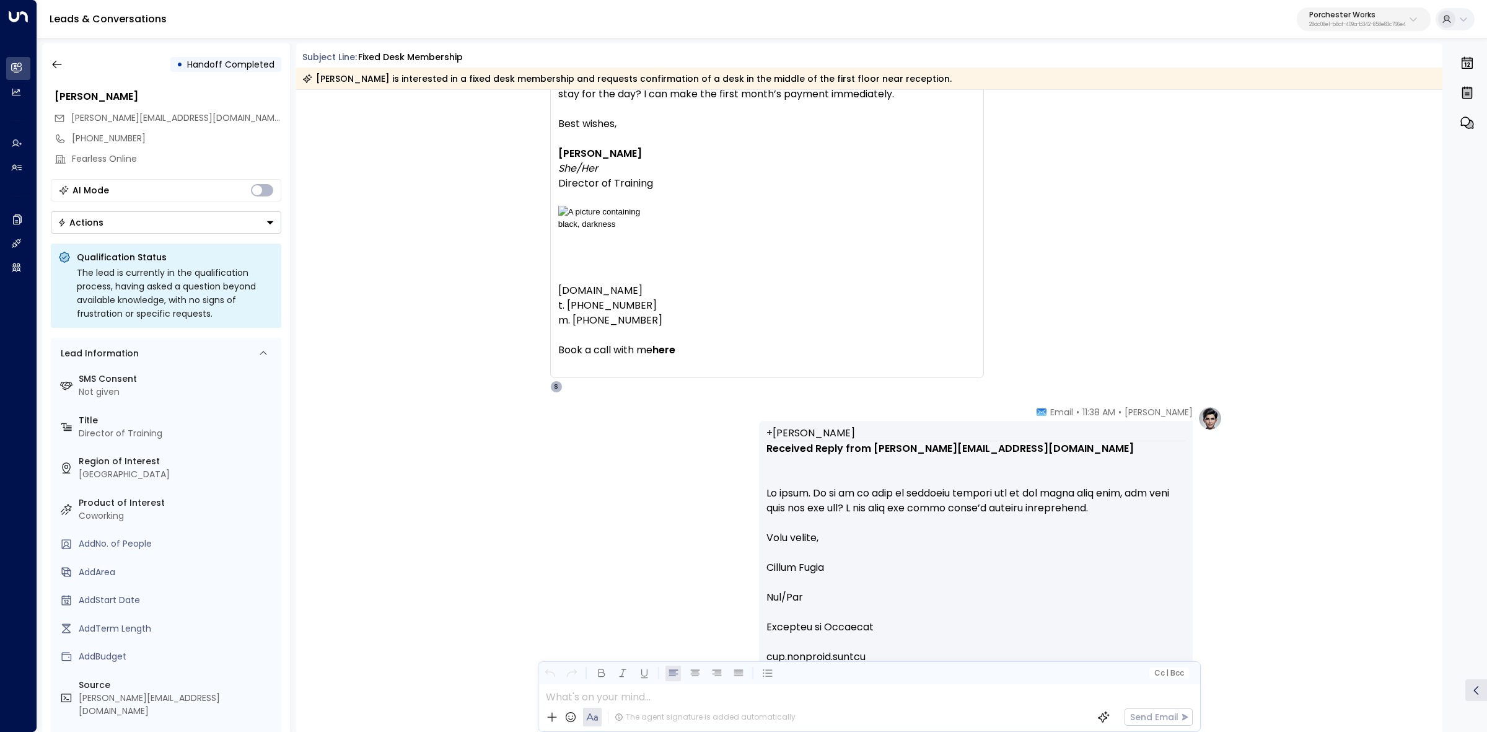
scroll to position [2168, 0]
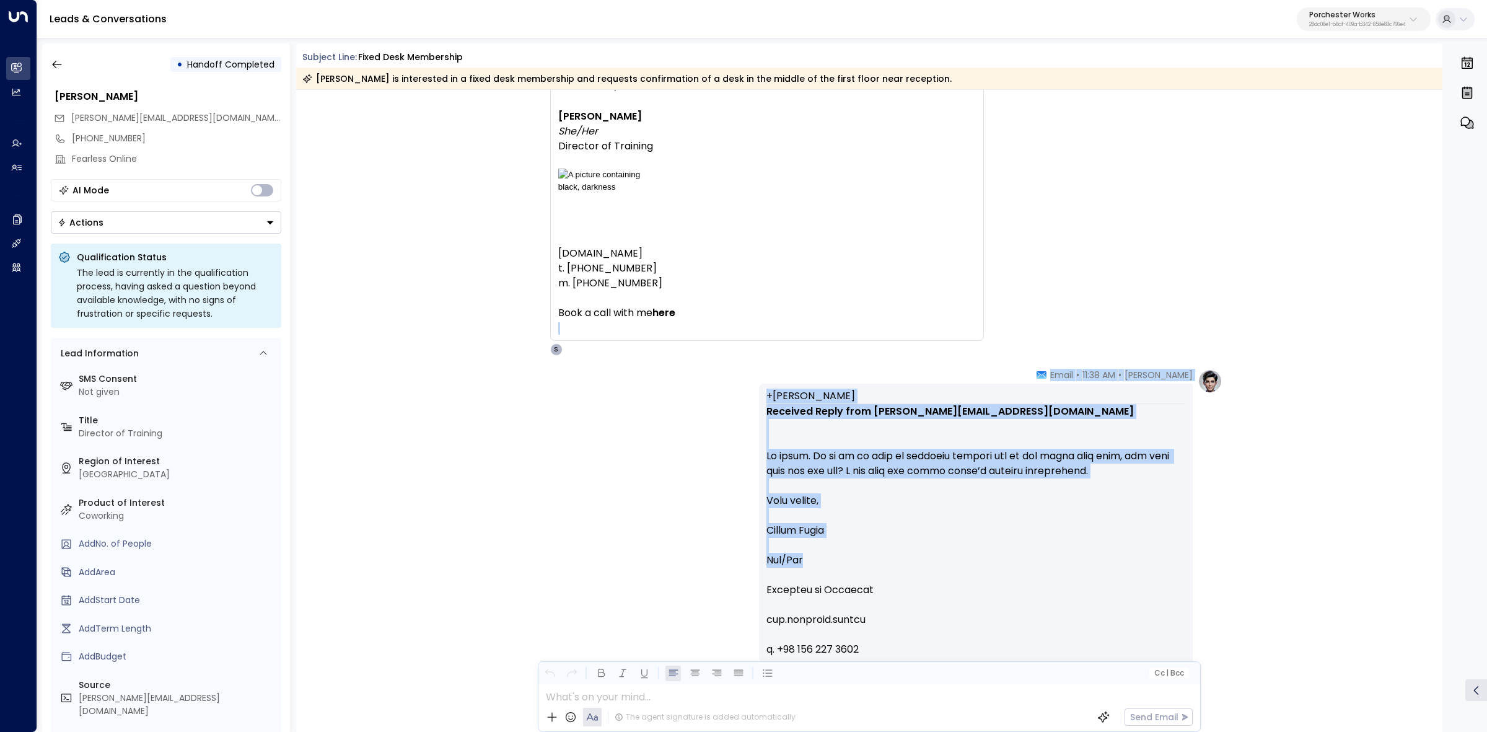
drag, startPoint x: 804, startPoint y: 559, endPoint x: 882, endPoint y: 347, distance: 225.6
click at [882, 347] on div "Aug 04, 25 days ago CS Carrie Swift • 10:15 AM • Email She is away until 7 th A…" at bounding box center [869, 618] width 1147 height 5392
copy div "S Annie Ingle • 11:38 AM • Email +Georgina Camp Received Reply from carrie@fear…"
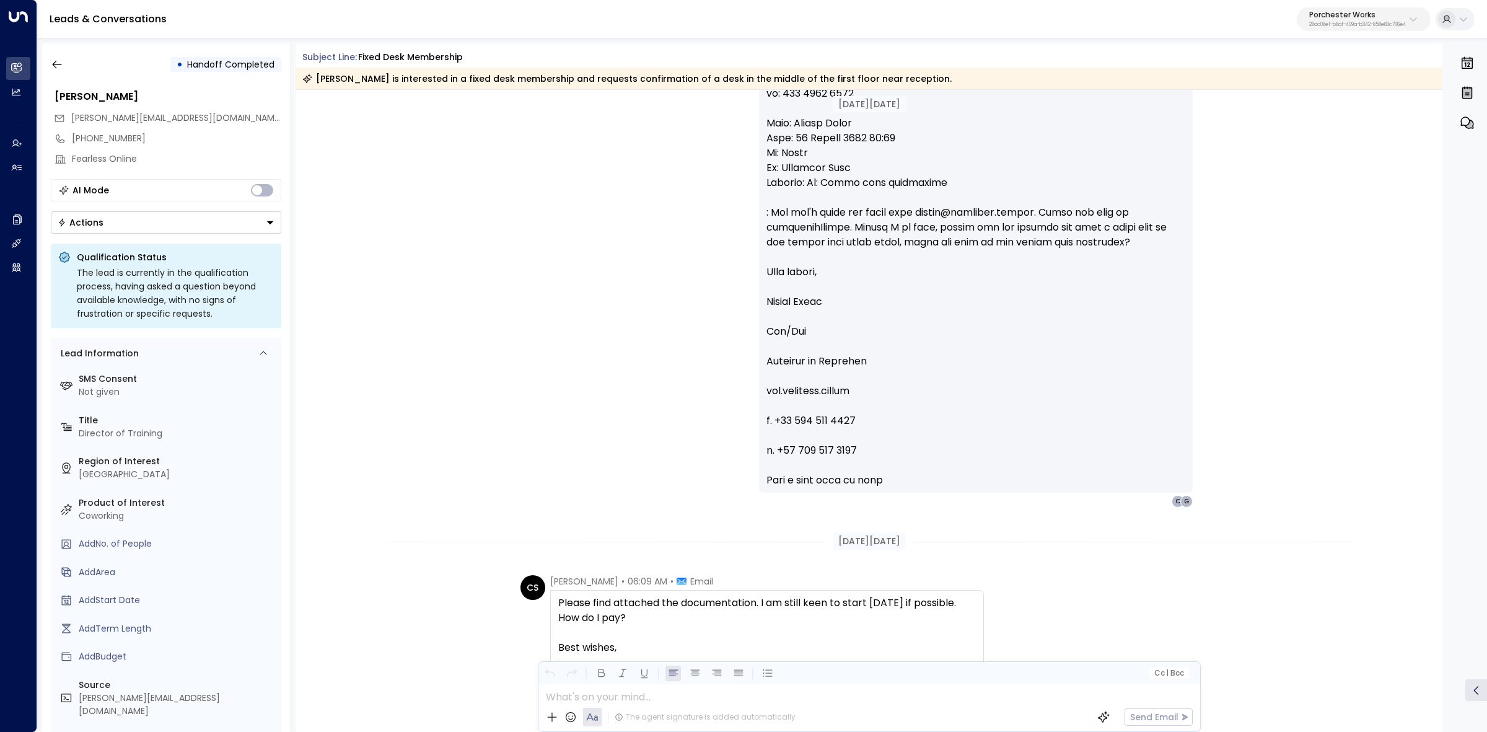
scroll to position [3485, 0]
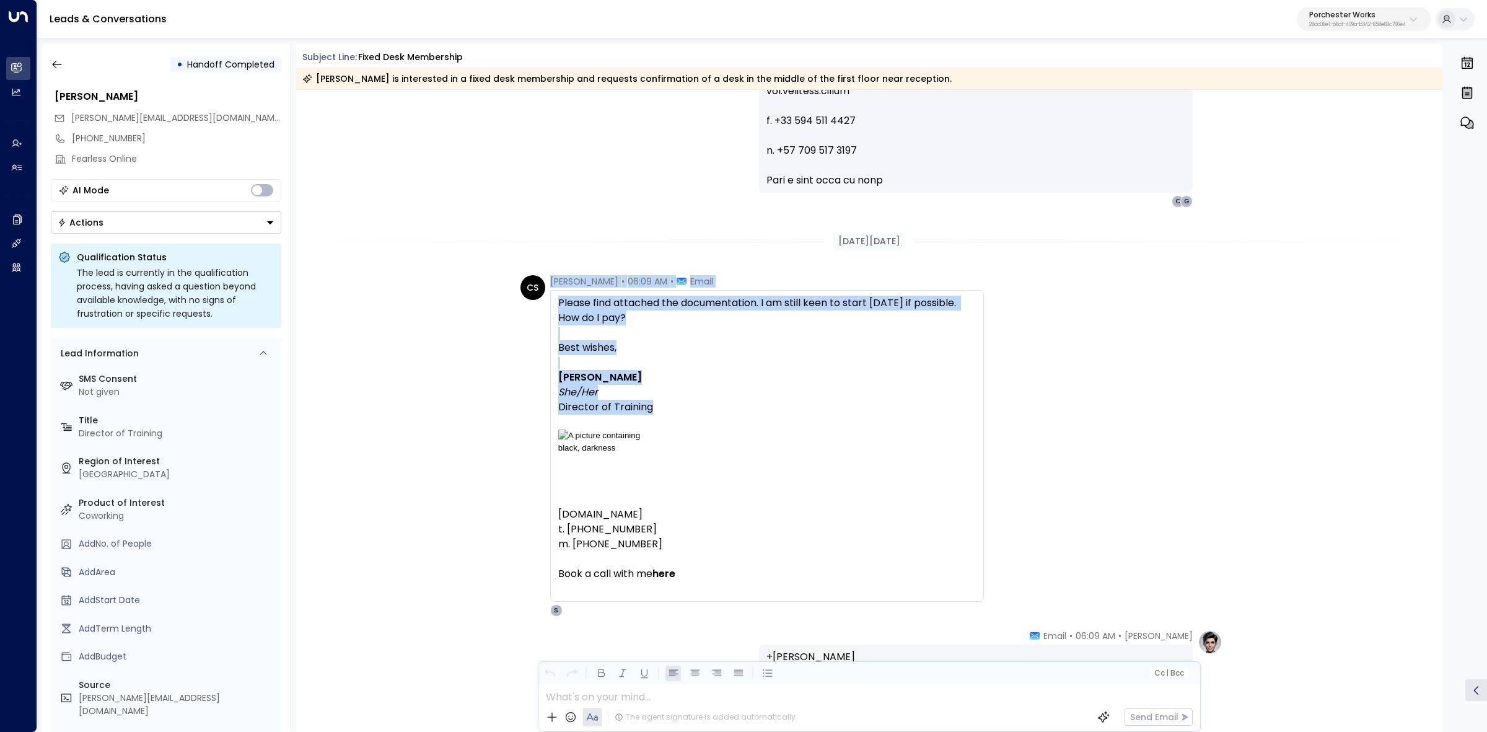
drag, startPoint x: 548, startPoint y: 282, endPoint x: 672, endPoint y: 403, distance: 173.0
click at [672, 403] on div "CS Carrie Swift • 06:09 AM • Email Please find attached the documentation. I am…" at bounding box center [751, 445] width 463 height 341
copy div "Carrie Swift • 06:09 AM • Email Please find attached the documentation. I am st…"
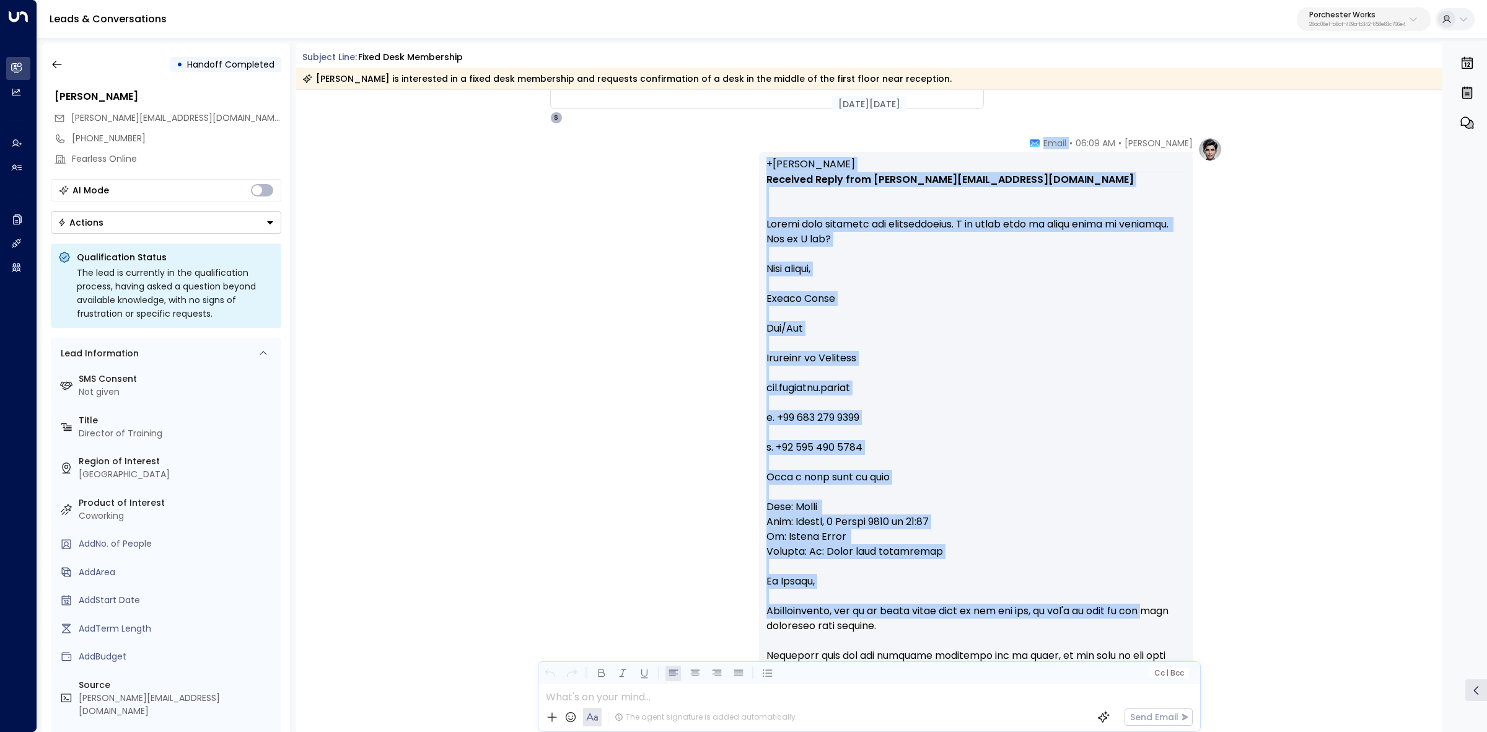
scroll to position [4027, 0]
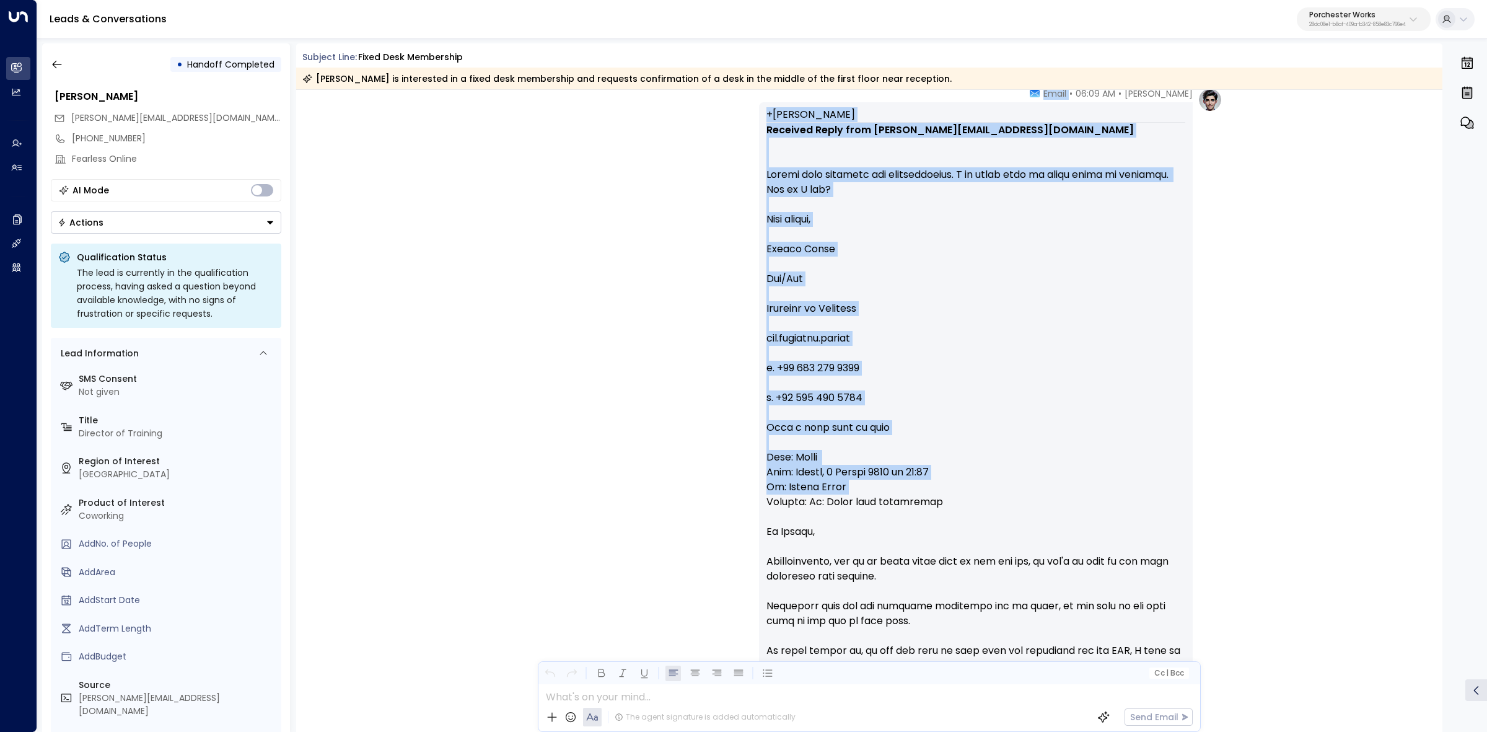
drag, startPoint x: 1046, startPoint y: 551, endPoint x: 1153, endPoint y: 493, distance: 122.3
click at [1151, 493] on div "Annie Ingle • 06:09 AM • Email +Georgina Camp Received Reply from carrie@fearle…" at bounding box center [976, 709] width 434 height 1245
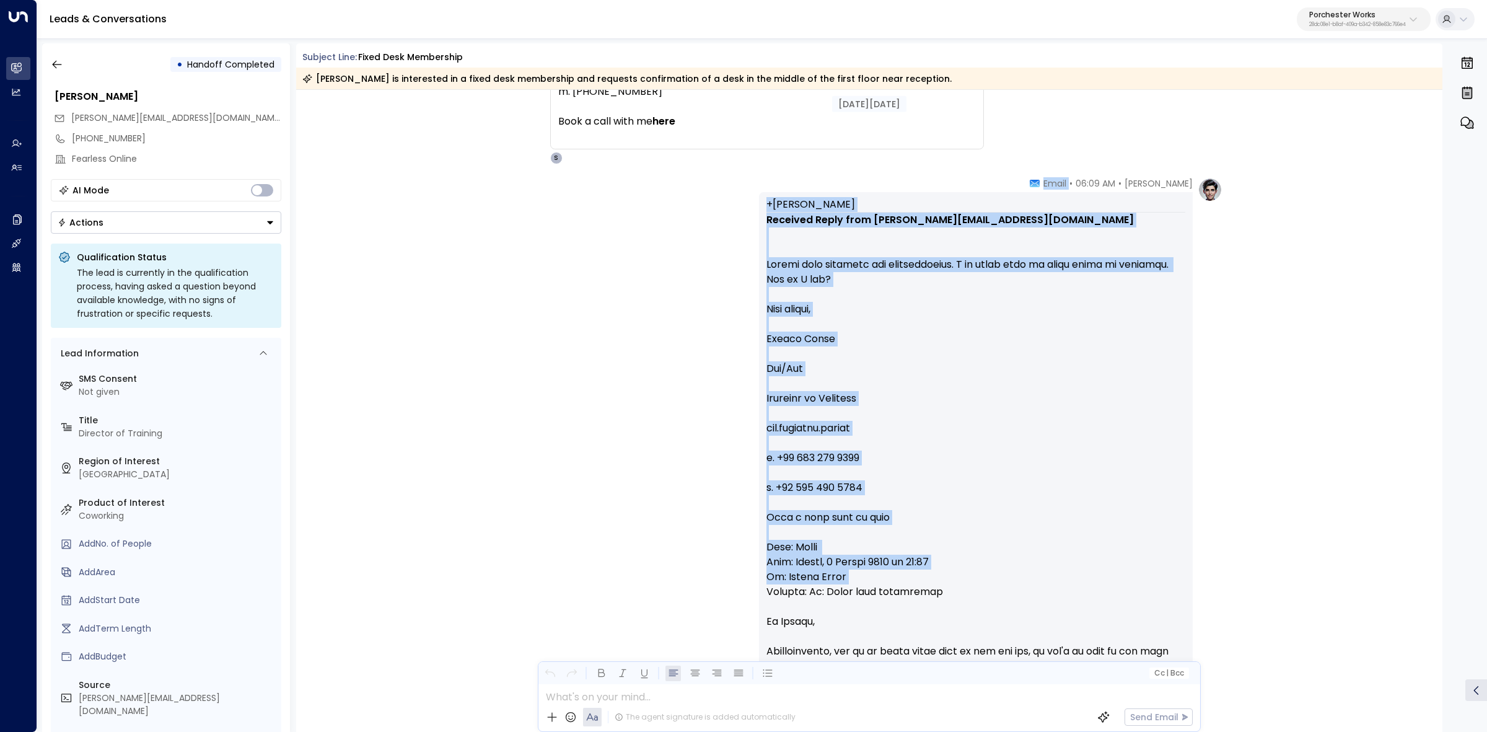
scroll to position [3717, 0]
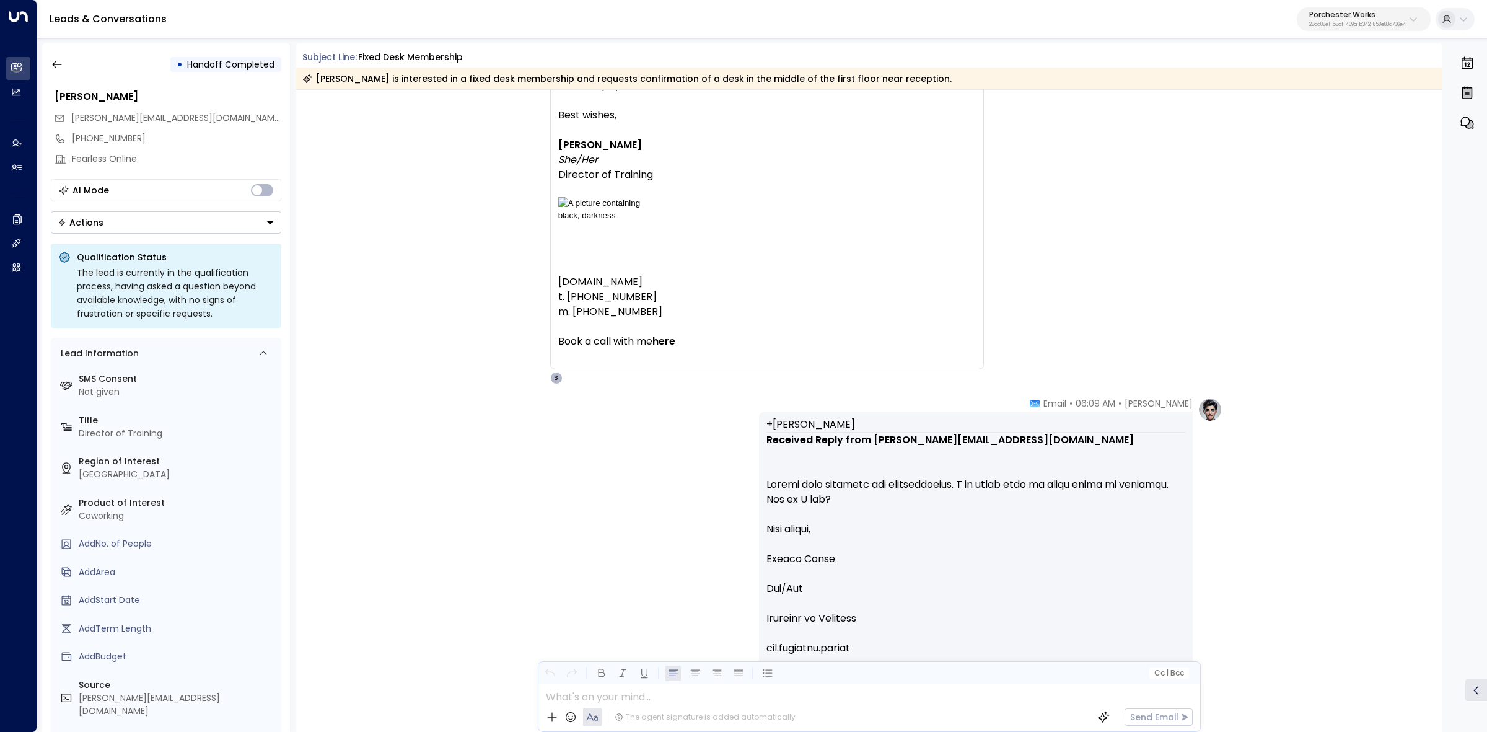
drag, startPoint x: 1081, startPoint y: 409, endPoint x: 1205, endPoint y: 451, distance: 130.7
click at [1097, 406] on span "06:09 AM" at bounding box center [1095, 403] width 40 height 12
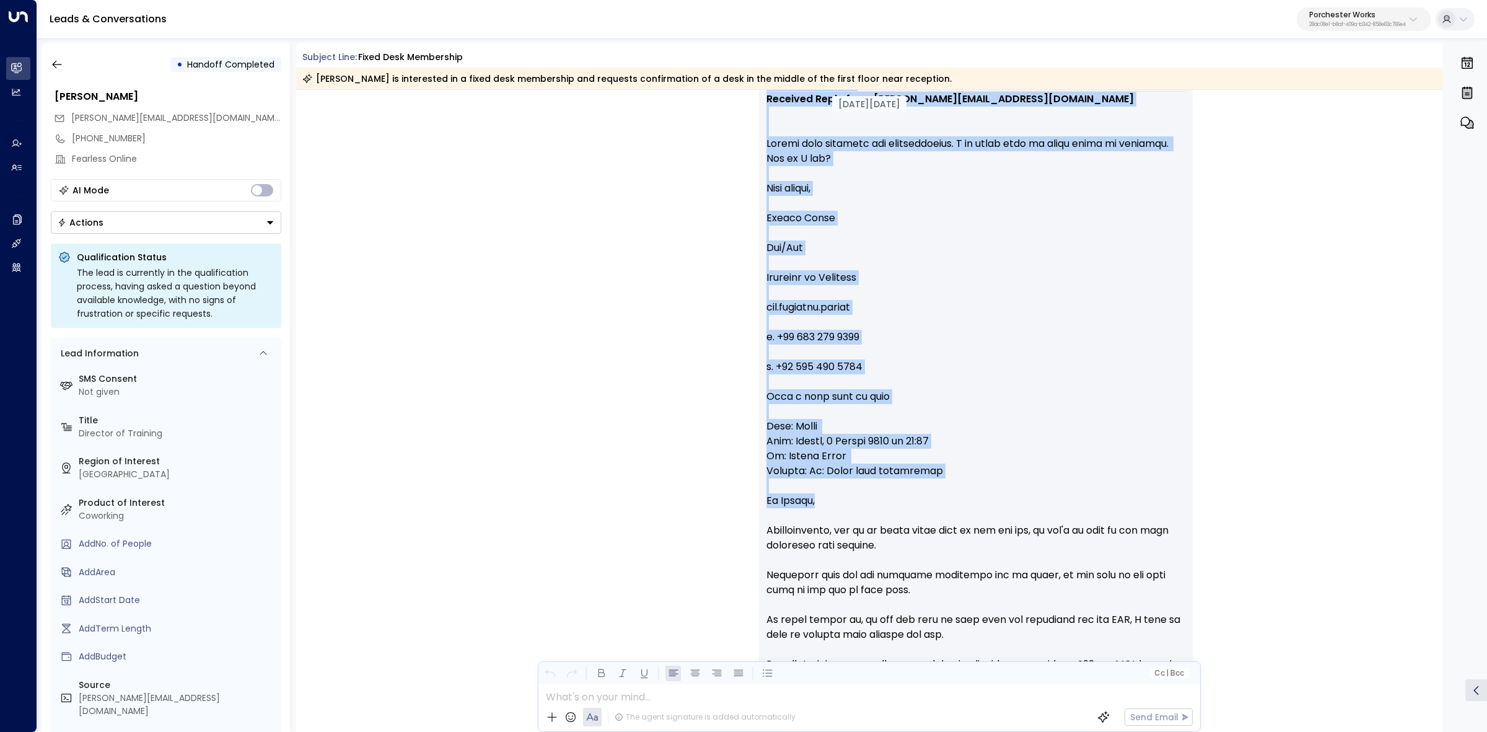
scroll to position [4104, 0]
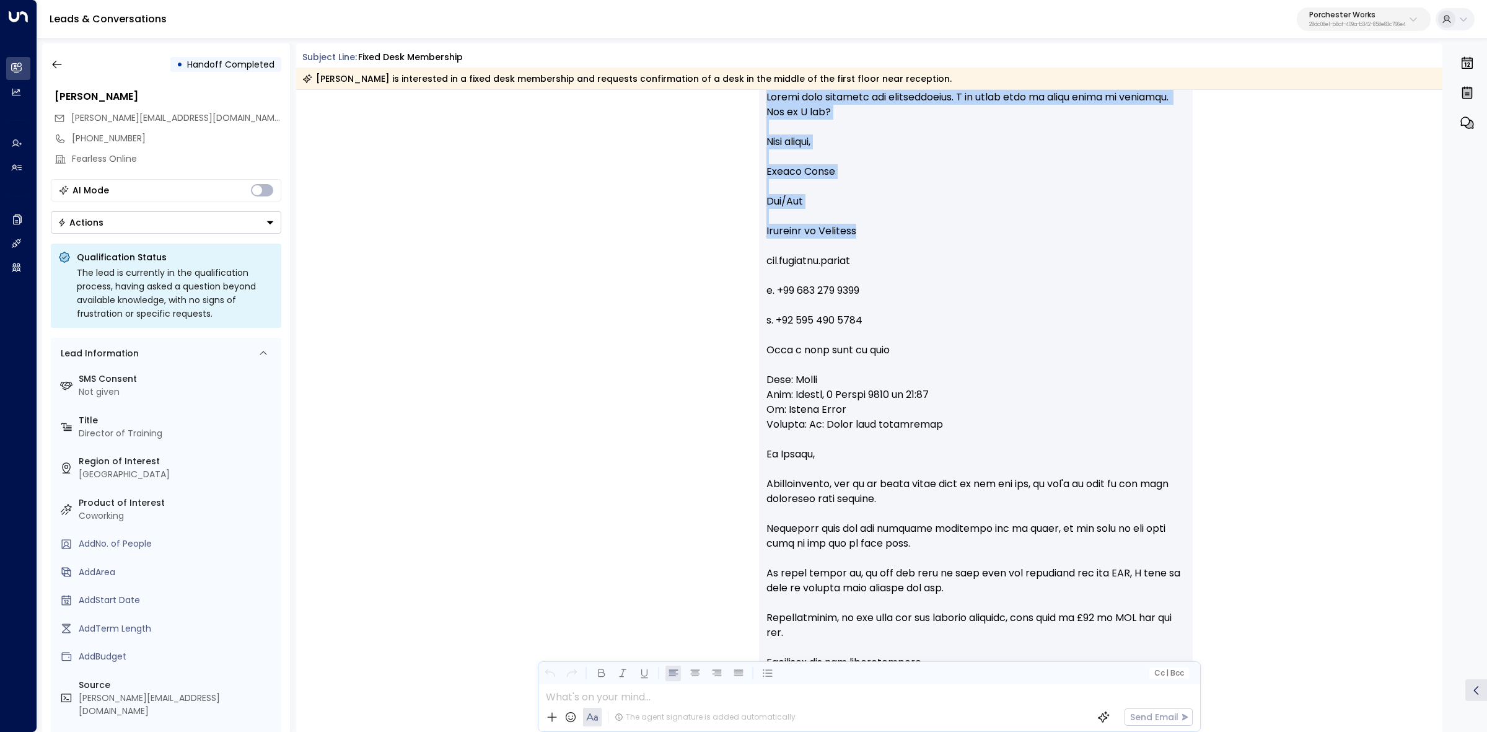
drag, startPoint x: 1048, startPoint y: 400, endPoint x: 1238, endPoint y: 226, distance: 257.4
click at [1238, 226] on div "Annie Ingle • 06:09 AM • Email +Georgina Camp Received Reply from carrie@fearle…" at bounding box center [869, 694] width 1147 height 1368
copy div "• Email +Georgina Camp Received Reply from carrie@fearless.online Please find a…"
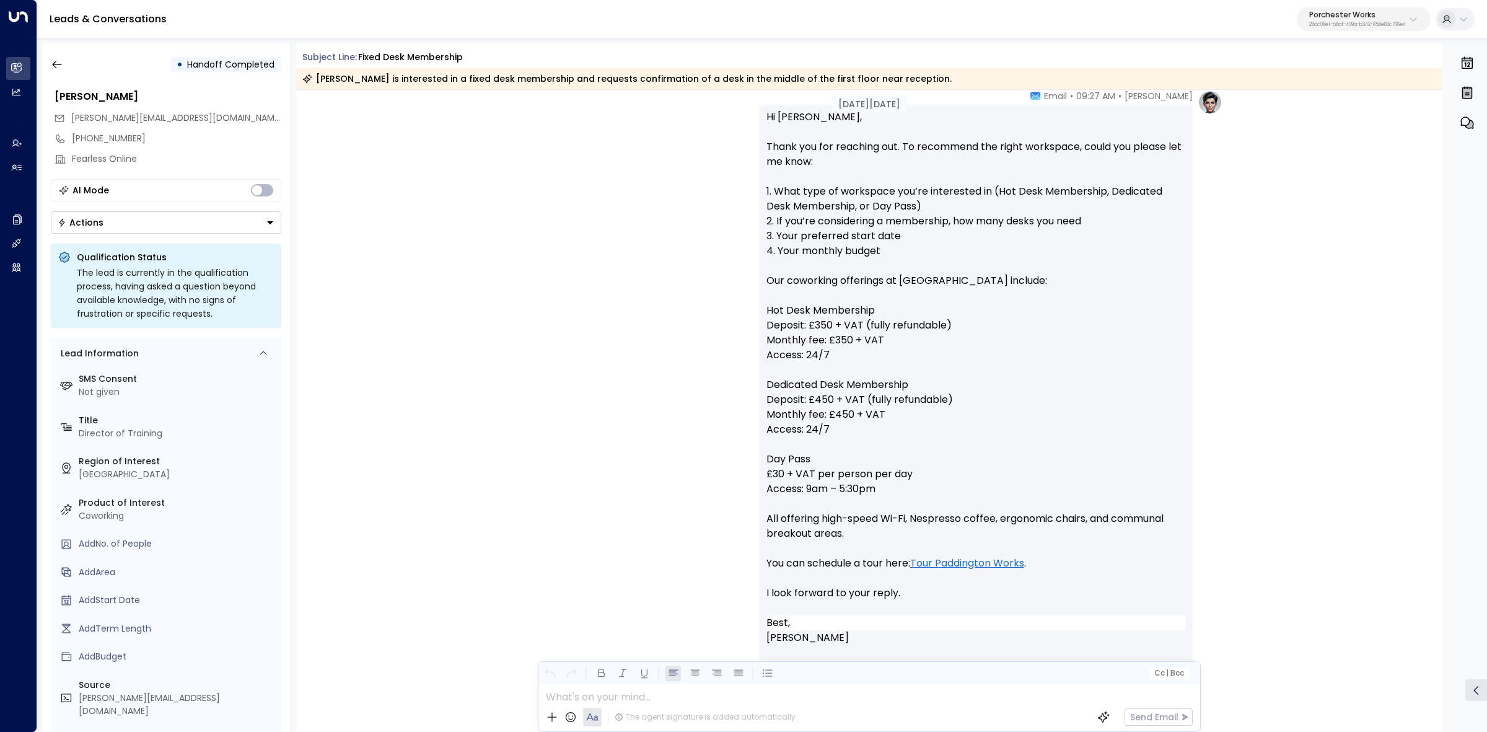
scroll to position [0, 0]
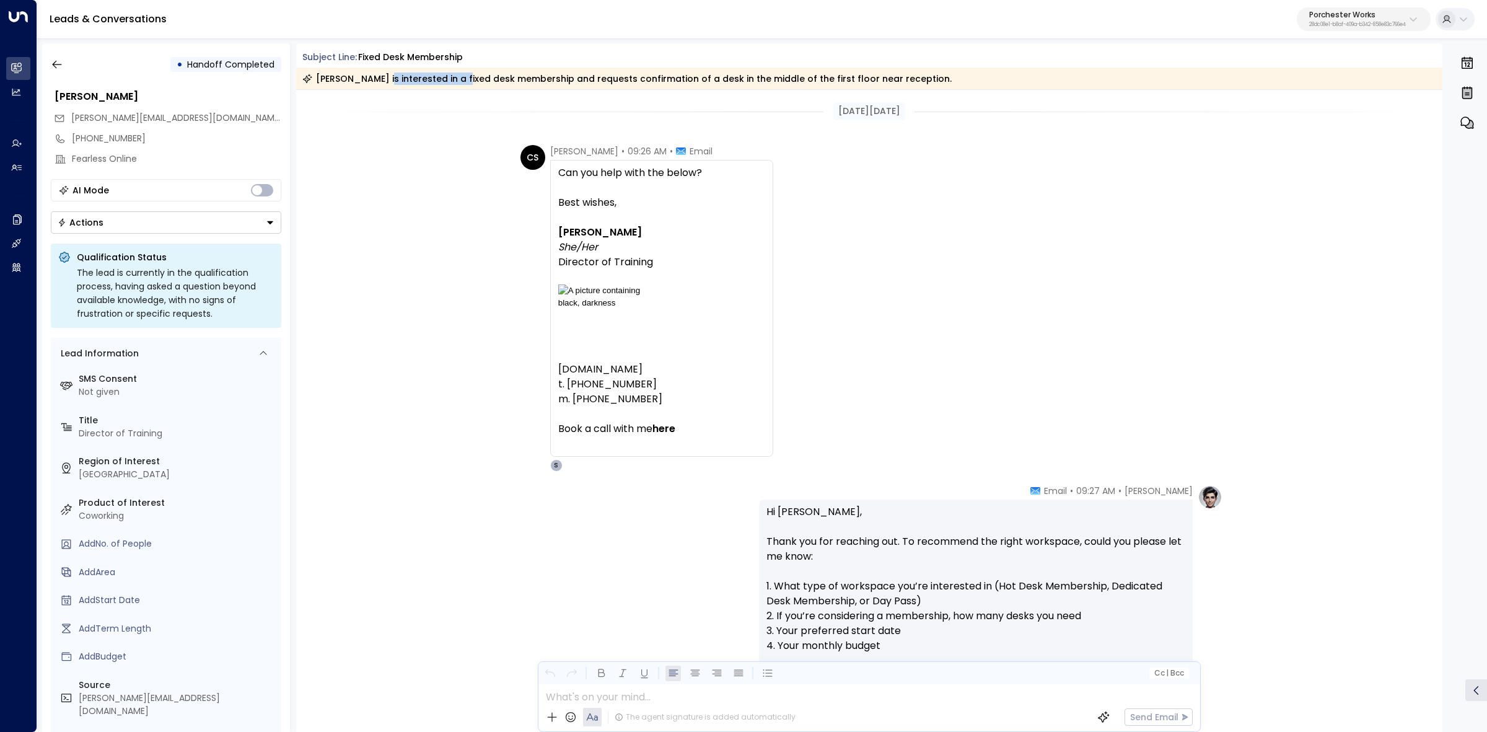
drag, startPoint x: 374, startPoint y: 81, endPoint x: 481, endPoint y: 78, distance: 107.8
click at [471, 77] on div "Carrie Swift is interested in a fixed desk membership and requests confirmation…" at bounding box center [626, 78] width 649 height 12
click at [482, 78] on div "Carrie Swift is interested in a fixed desk membership and requests confirmation…" at bounding box center [626, 78] width 649 height 12
drag, startPoint x: 418, startPoint y: 76, endPoint x: 654, endPoint y: 79, distance: 235.4
click at [654, 79] on div "Carrie Swift is interested in a fixed desk membership and requests confirmation…" at bounding box center [626, 78] width 649 height 12
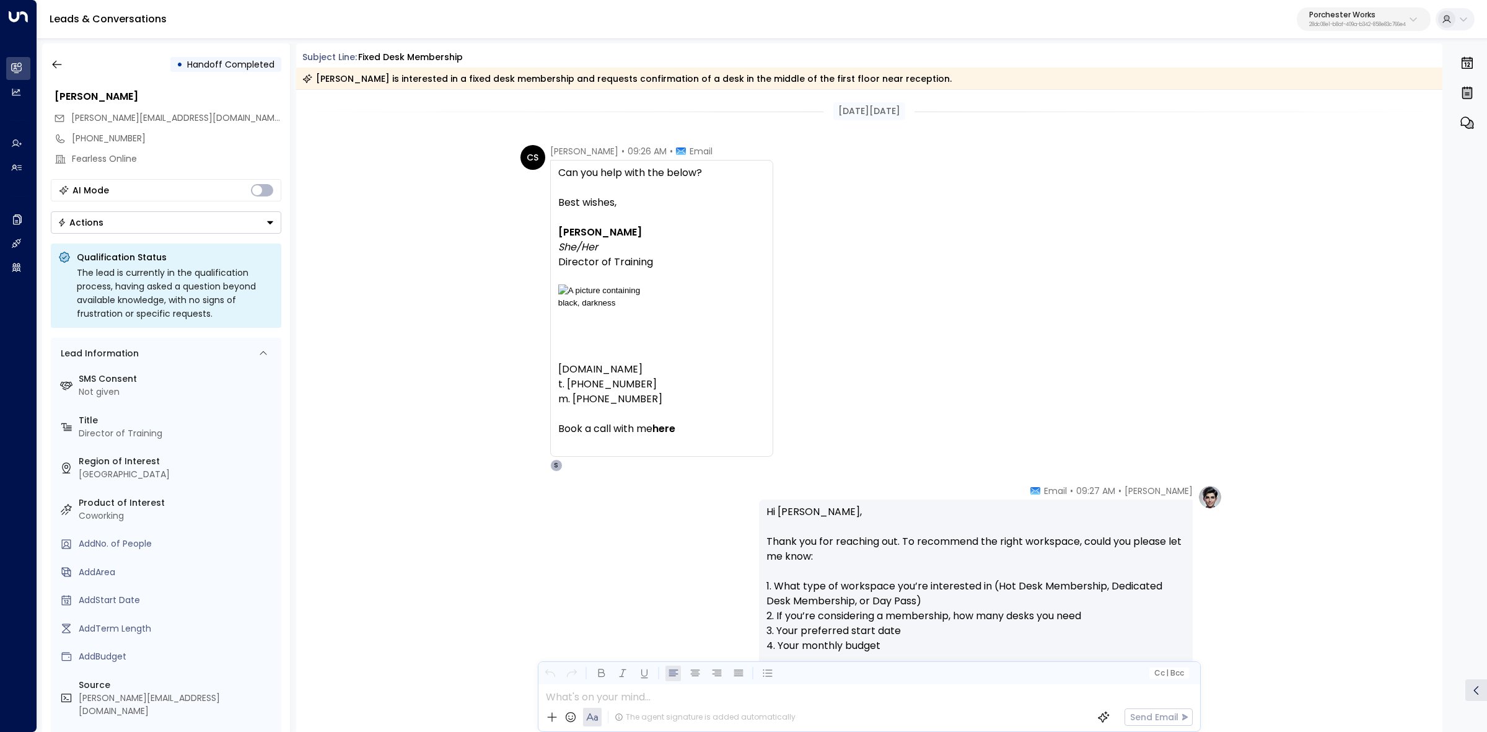
click at [662, 81] on div "Carrie Swift is interested in a fixed desk membership and requests confirmation…" at bounding box center [626, 78] width 649 height 12
drag, startPoint x: 590, startPoint y: 79, endPoint x: 689, endPoint y: 79, distance: 98.5
click at [654, 79] on div "Carrie Swift is interested in a fixed desk membership and requests confirmation…" at bounding box center [626, 78] width 649 height 12
click at [689, 79] on div "Carrie Swift is interested in a fixed desk membership and requests confirmation…" at bounding box center [626, 78] width 649 height 12
drag, startPoint x: 599, startPoint y: 76, endPoint x: 697, endPoint y: 79, distance: 97.9
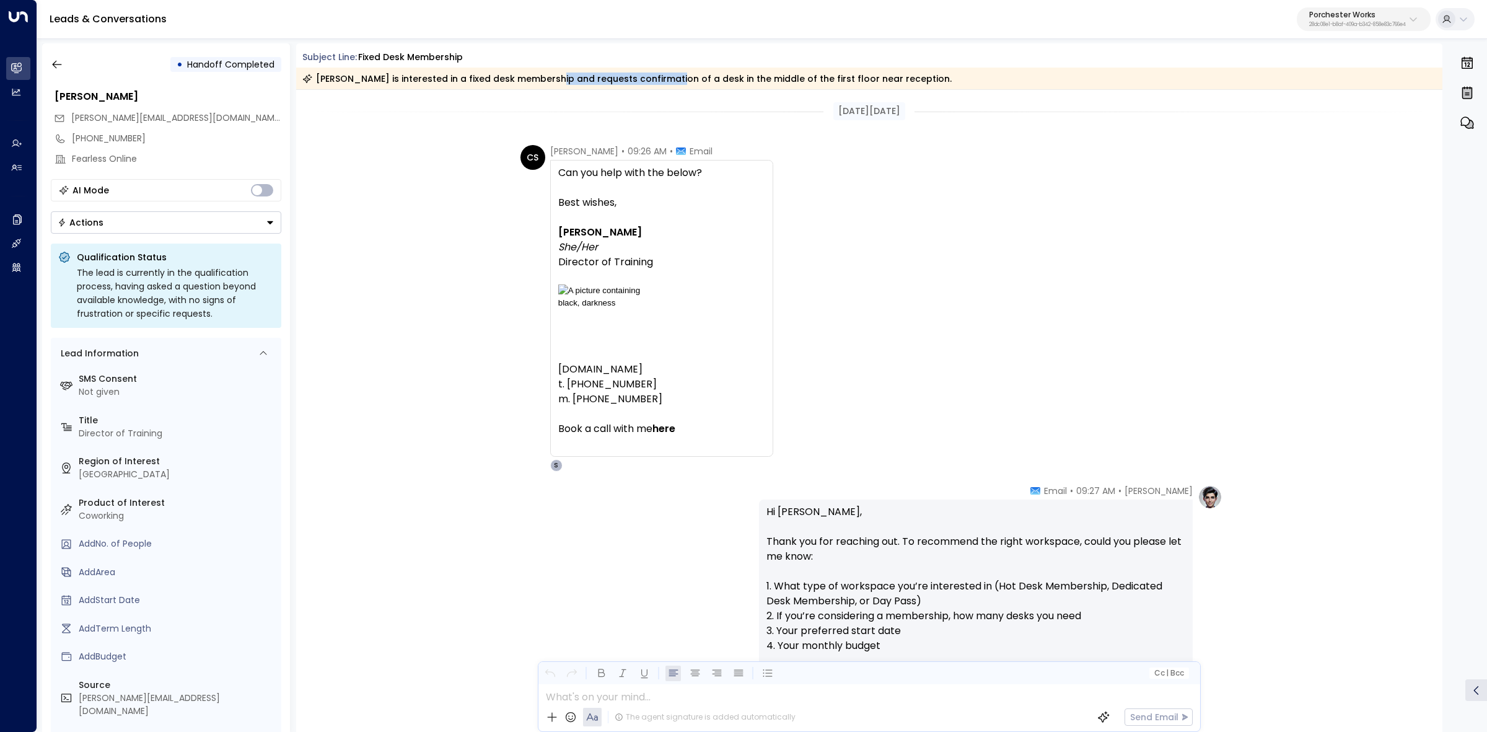
click at [691, 79] on div "Carrie Swift is interested in a fixed desk membership and requests confirmation…" at bounding box center [626, 78] width 649 height 12
click at [733, 79] on div "Carrie Swift is interested in a fixed desk membership and requests confirmation…" at bounding box center [626, 78] width 649 height 12
drag, startPoint x: 664, startPoint y: 76, endPoint x: 808, endPoint y: 75, distance: 144.4
click at [781, 73] on div "Carrie Swift is interested in a fixed desk membership and requests confirmation…" at bounding box center [626, 78] width 649 height 12
drag, startPoint x: 662, startPoint y: 81, endPoint x: 776, endPoint y: 82, distance: 114.6
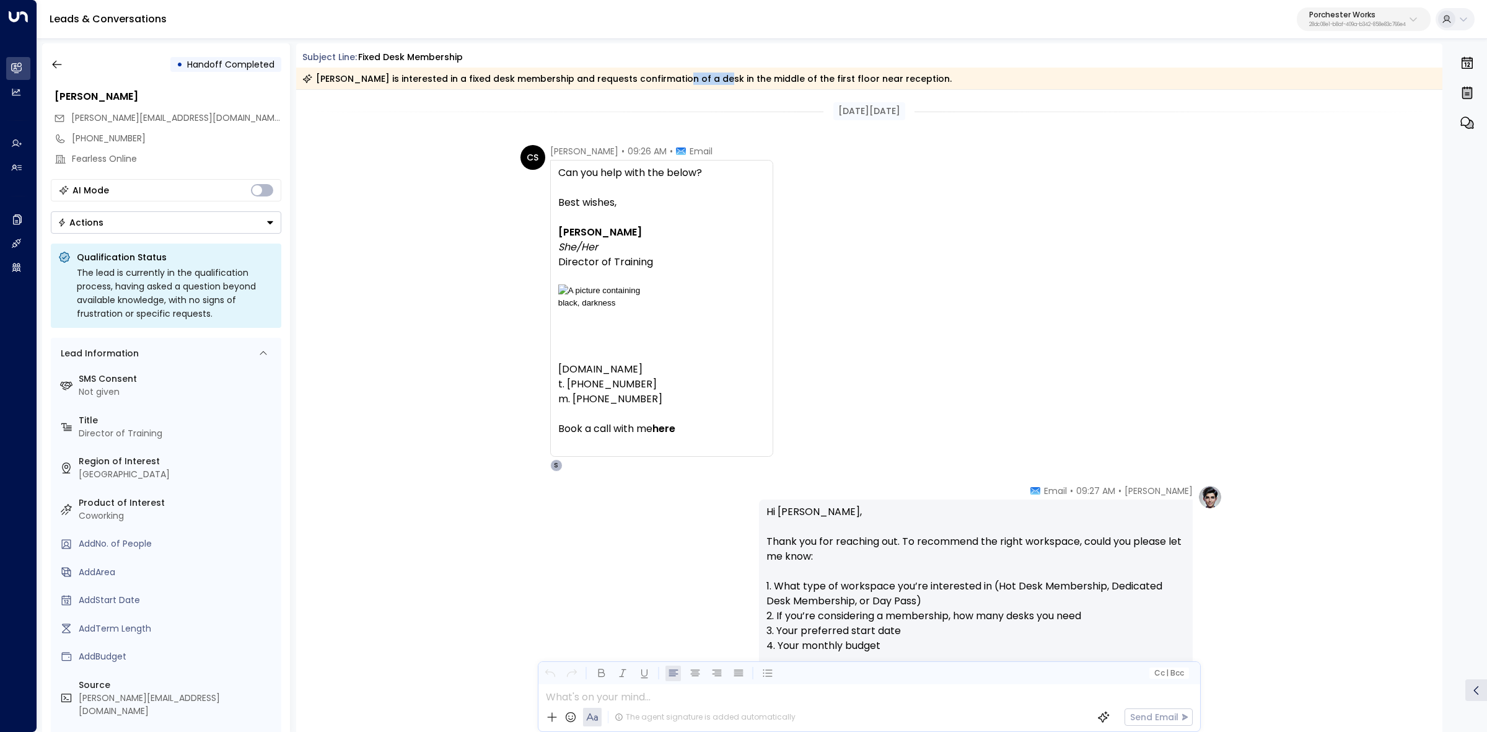
click at [747, 79] on div "Carrie Swift is interested in a fixed desk membership and requests confirmation…" at bounding box center [626, 78] width 649 height 12
click at [777, 82] on div "Carrie Swift is interested in a fixed desk membership and requests confirmation…" at bounding box center [626, 78] width 649 height 12
click at [839, 78] on div "Carrie Swift is interested in a fixed desk membership and requests confirmation…" at bounding box center [626, 78] width 649 height 12
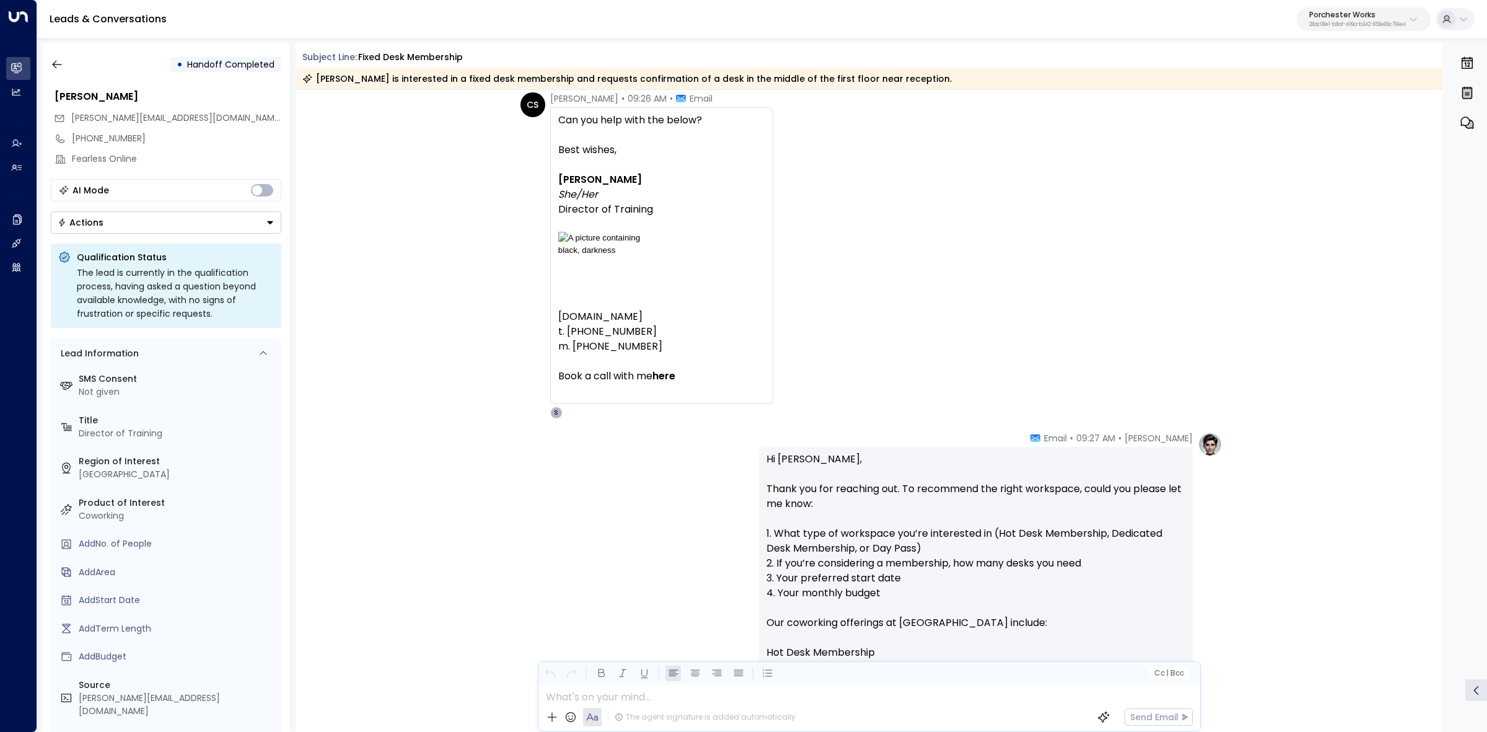
scroll to position [77, 0]
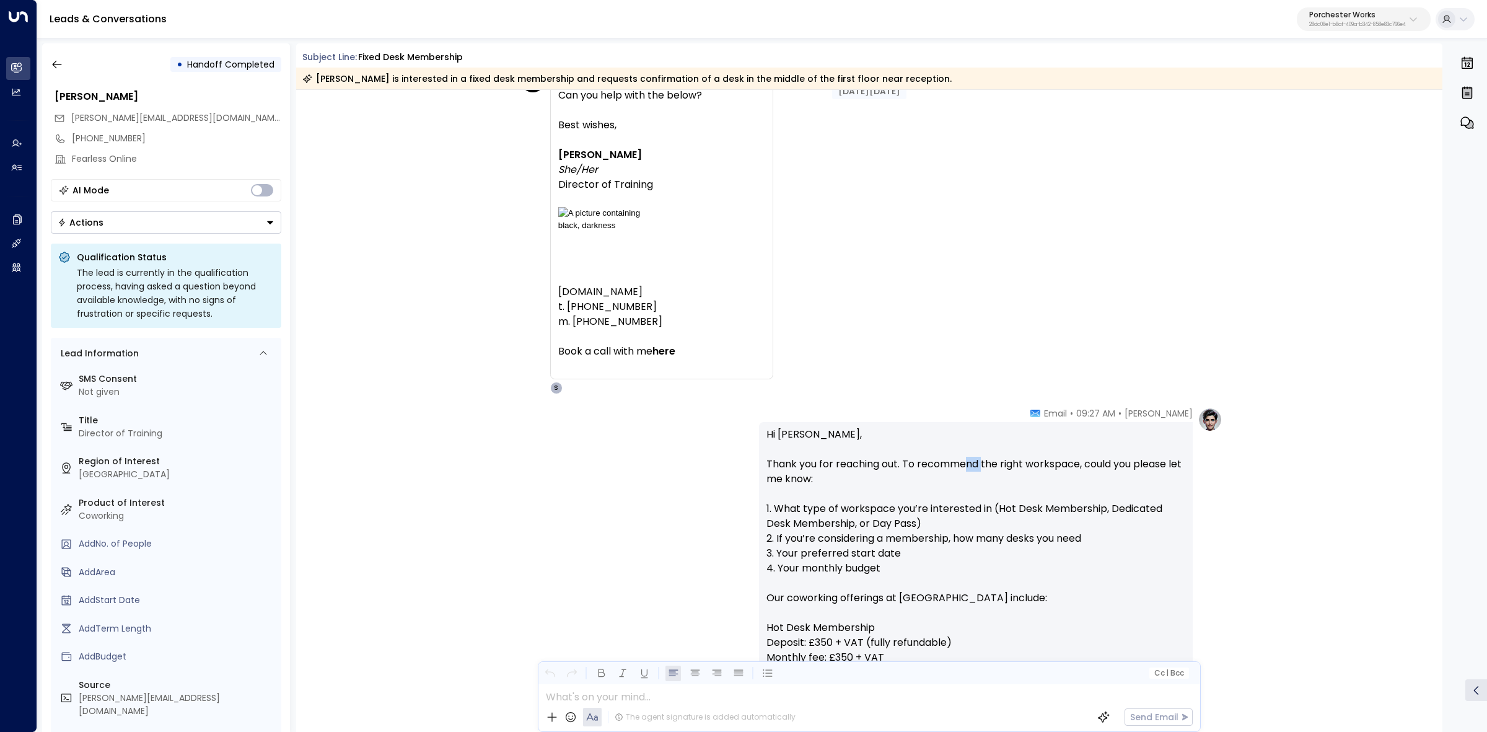
drag, startPoint x: 1010, startPoint y: 460, endPoint x: 1031, endPoint y: 462, distance: 21.1
click at [1028, 462] on p "Hi Carrie, Thank you for reaching out. To recommend the right workspace, could …" at bounding box center [975, 680] width 419 height 506
drag, startPoint x: 1033, startPoint y: 462, endPoint x: 1020, endPoint y: 465, distance: 12.8
click at [1030, 465] on p "Hi Carrie, Thank you for reaching out. To recommend the right workspace, could …" at bounding box center [975, 680] width 419 height 506
drag, startPoint x: 932, startPoint y: 457, endPoint x: 1019, endPoint y: 463, distance: 87.0
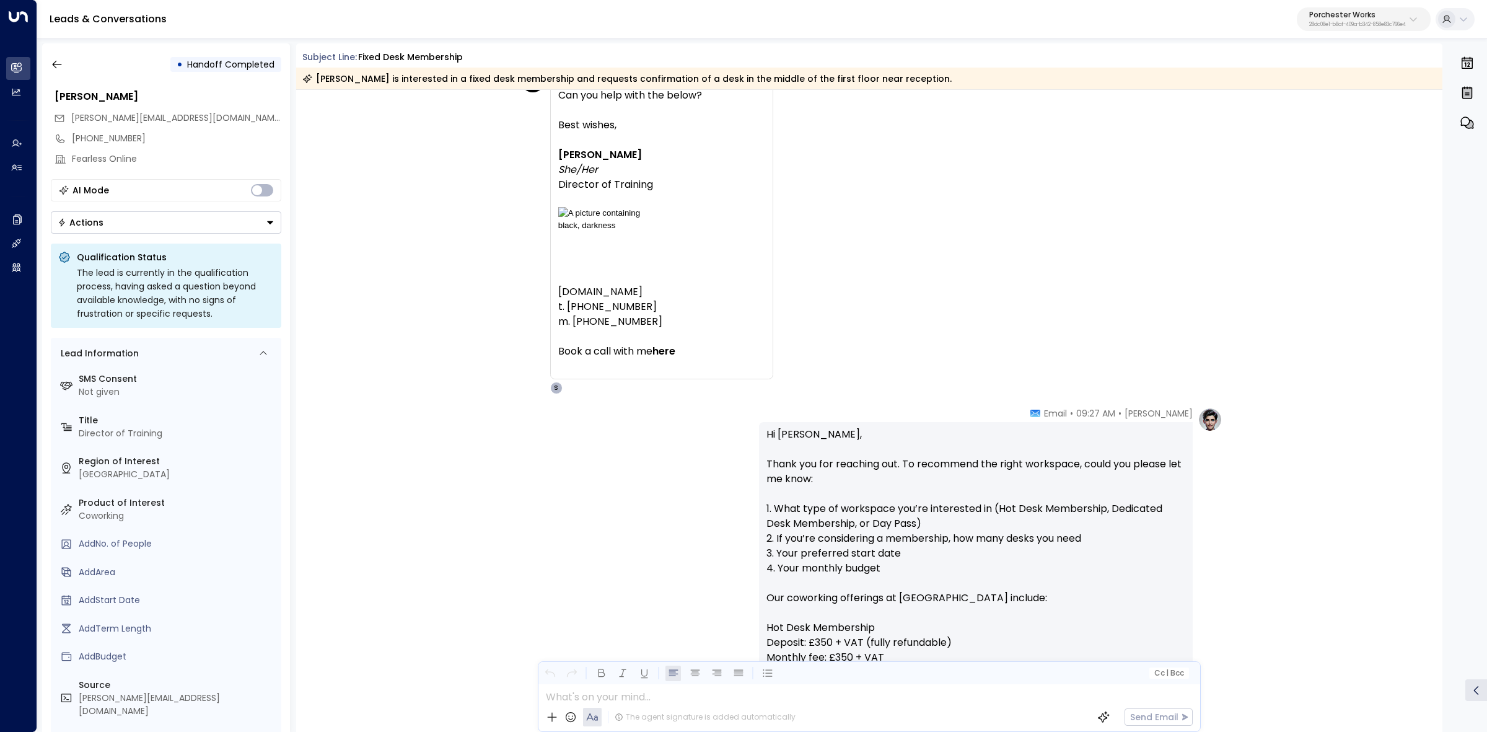
click at [998, 462] on p "Hi Carrie, Thank you for reaching out. To recommend the right workspace, could …" at bounding box center [975, 680] width 419 height 506
click at [1046, 466] on p "Hi Carrie, Thank you for reaching out. To recommend the right workspace, could …" at bounding box center [975, 680] width 419 height 506
drag, startPoint x: 1055, startPoint y: 462, endPoint x: 1163, endPoint y: 477, distance: 109.5
click at [1163, 477] on p "Hi Carrie, Thank you for reaching out. To recommend the right workspace, could …" at bounding box center [975, 680] width 419 height 506
click at [1165, 477] on p "Hi Carrie, Thank you for reaching out. To recommend the right workspace, could …" at bounding box center [975, 680] width 419 height 506
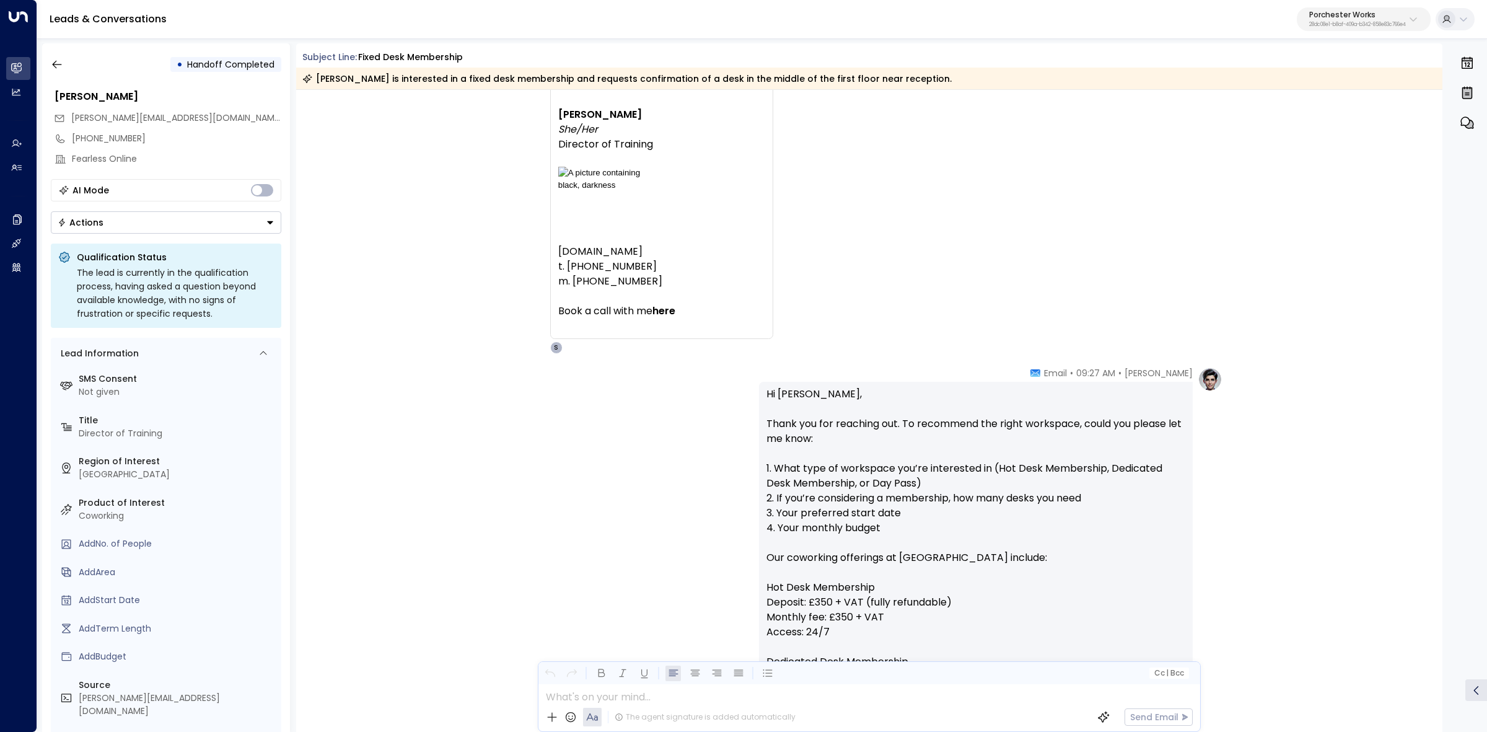
scroll to position [155, 0]
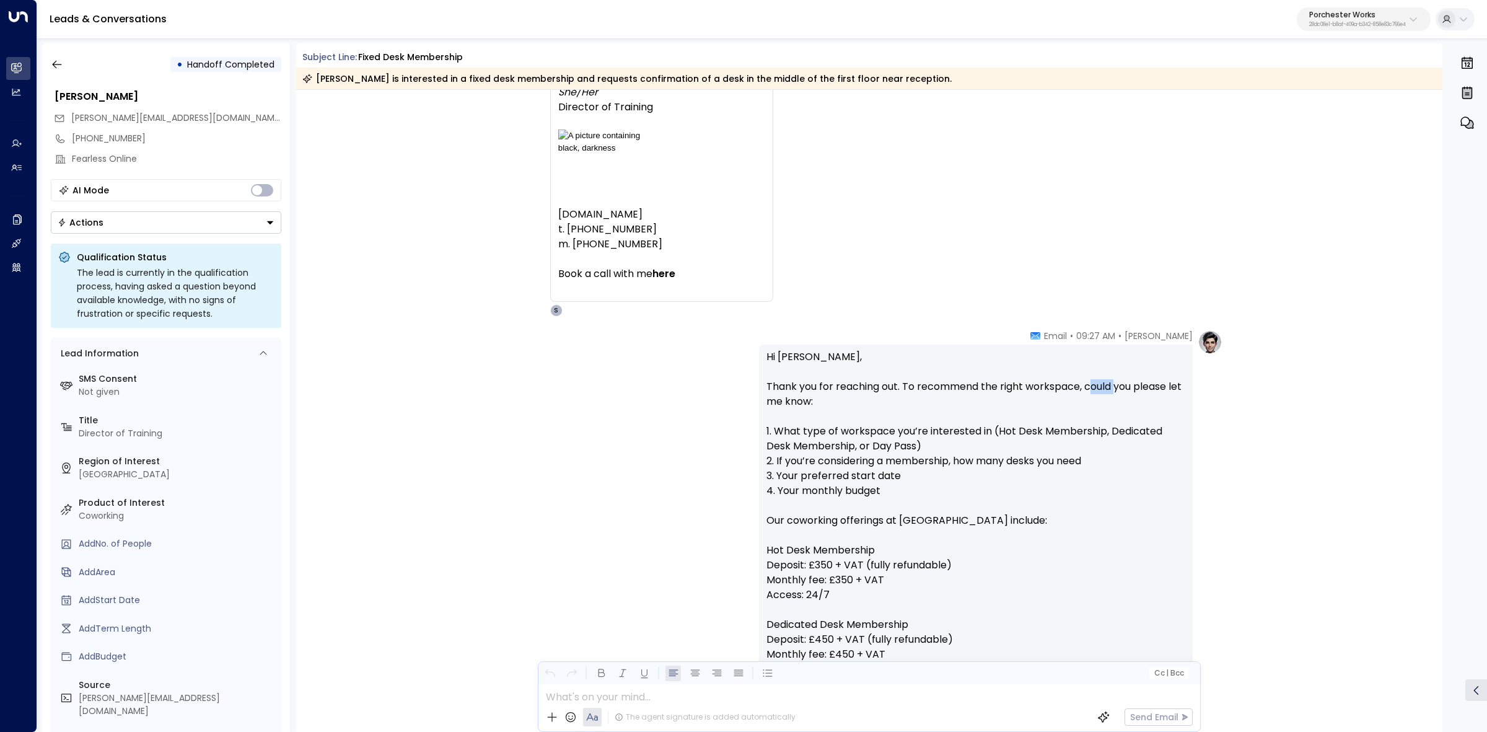
drag, startPoint x: 1092, startPoint y: 383, endPoint x: 1138, endPoint y: 390, distance: 47.1
click at [1128, 389] on p "Hi Carrie, Thank you for reaching out. To recommend the right workspace, could …" at bounding box center [975, 602] width 419 height 506
click at [1139, 390] on p "Hi Carrie, Thank you for reaching out. To recommend the right workspace, could …" at bounding box center [975, 602] width 419 height 506
drag, startPoint x: 1072, startPoint y: 372, endPoint x: 1194, endPoint y: 382, distance: 121.9
click at [1193, 382] on div "Annie Ingle • 09:27 AM • Email Hi Carrie, Thank you for reaching out. To recomm…" at bounding box center [990, 647] width 463 height 634
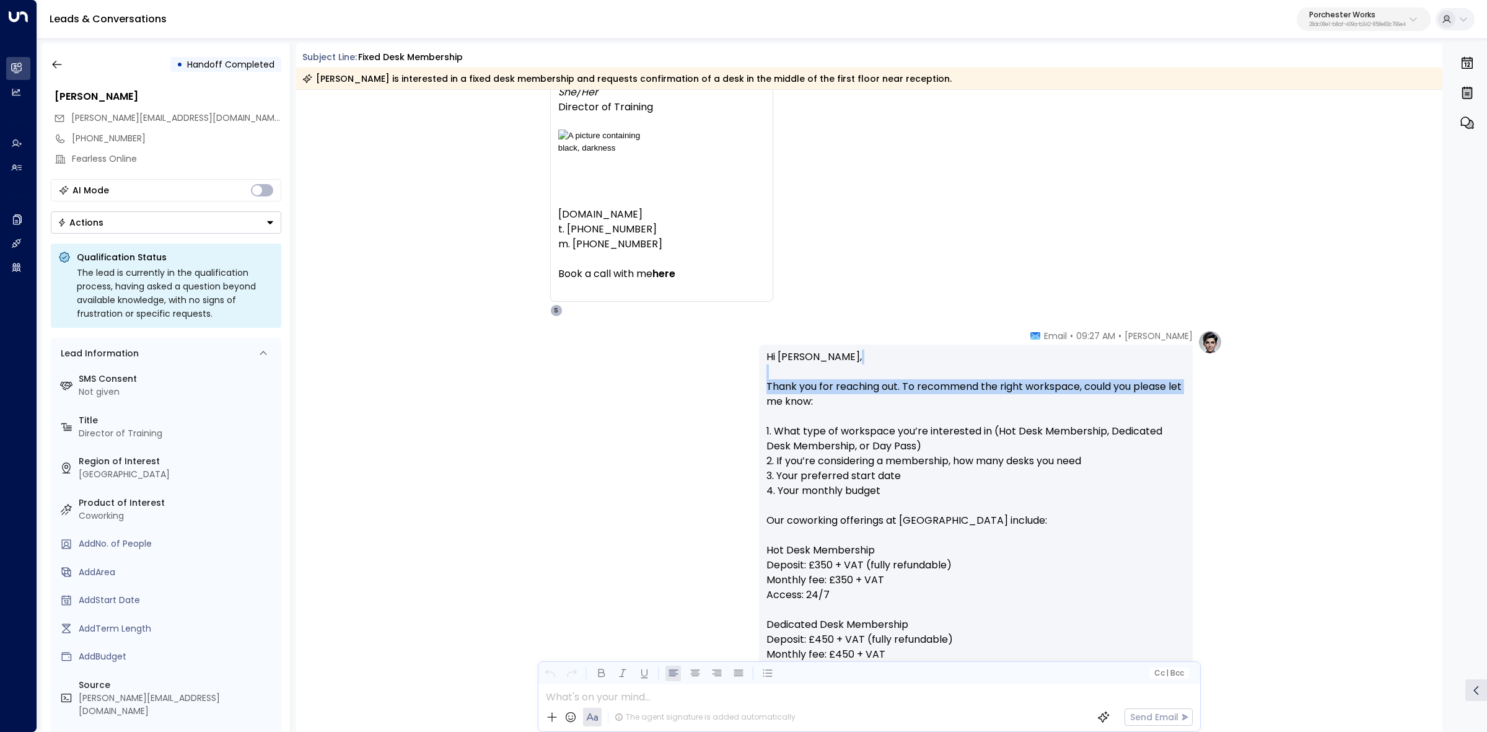
click at [1194, 382] on div "Annie Ingle • 09:27 AM • Email Hi Carrie, Thank you for reaching out. To recomm…" at bounding box center [990, 647] width 463 height 634
click at [864, 422] on p "Hi Carrie, Thank you for reaching out. To recommend the right workspace, could …" at bounding box center [975, 602] width 419 height 506
drag, startPoint x: 784, startPoint y: 416, endPoint x: 893, endPoint y: 417, distance: 109.0
click at [880, 416] on p "Hi Carrie, Thank you for reaching out. To recommend the right workspace, could …" at bounding box center [975, 602] width 419 height 506
drag, startPoint x: 893, startPoint y: 417, endPoint x: 781, endPoint y: 427, distance: 112.0
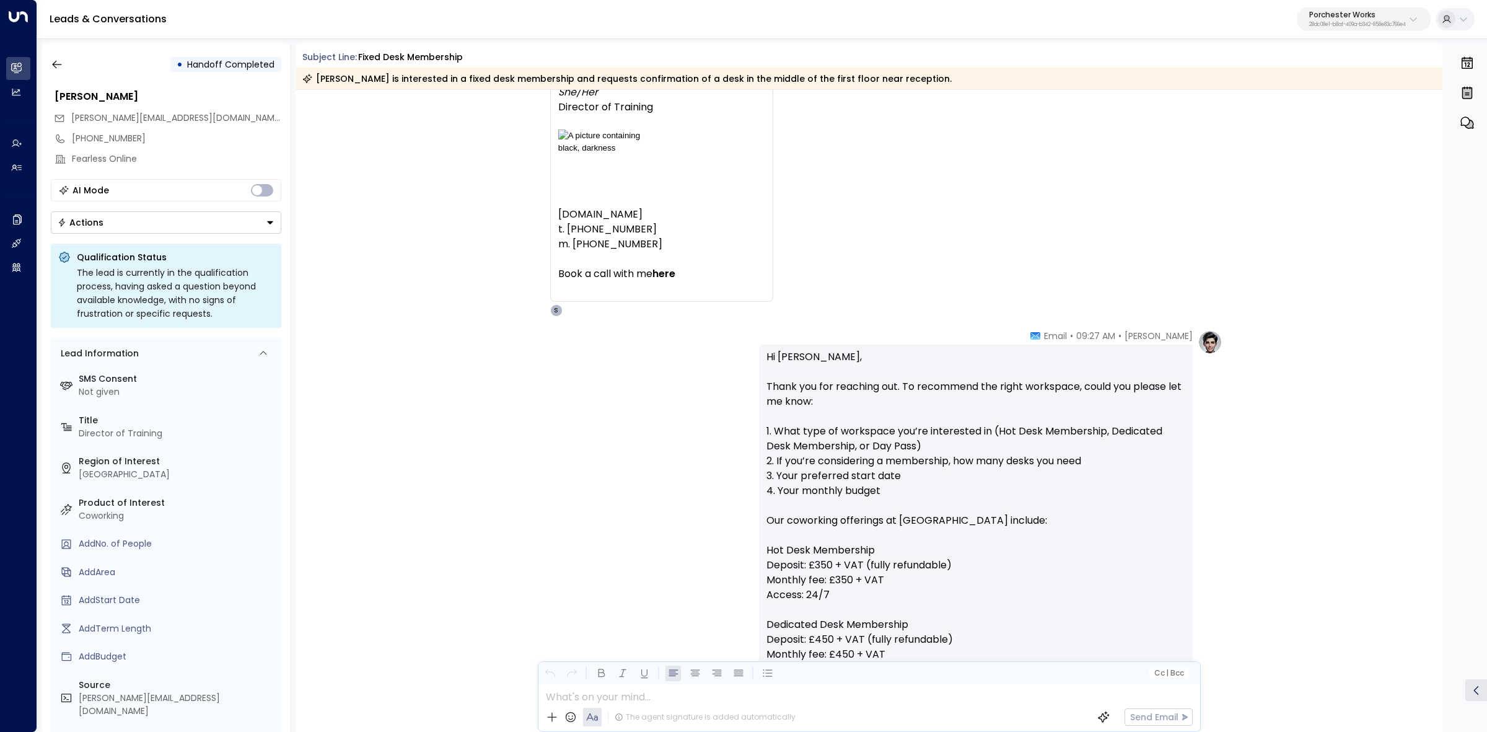
click at [868, 423] on p "Hi Carrie, Thank you for reaching out. To recommend the right workspace, could …" at bounding box center [975, 602] width 419 height 506
drag, startPoint x: 774, startPoint y: 429, endPoint x: 914, endPoint y: 434, distance: 140.1
click at [911, 432] on p "Hi Carrie, Thank you for reaching out. To recommend the right workspace, could …" at bounding box center [975, 602] width 419 height 506
click at [921, 434] on p "Hi Carrie, Thank you for reaching out. To recommend the right workspace, could …" at bounding box center [975, 602] width 419 height 506
drag, startPoint x: 846, startPoint y: 434, endPoint x: 1118, endPoint y: 441, distance: 272.7
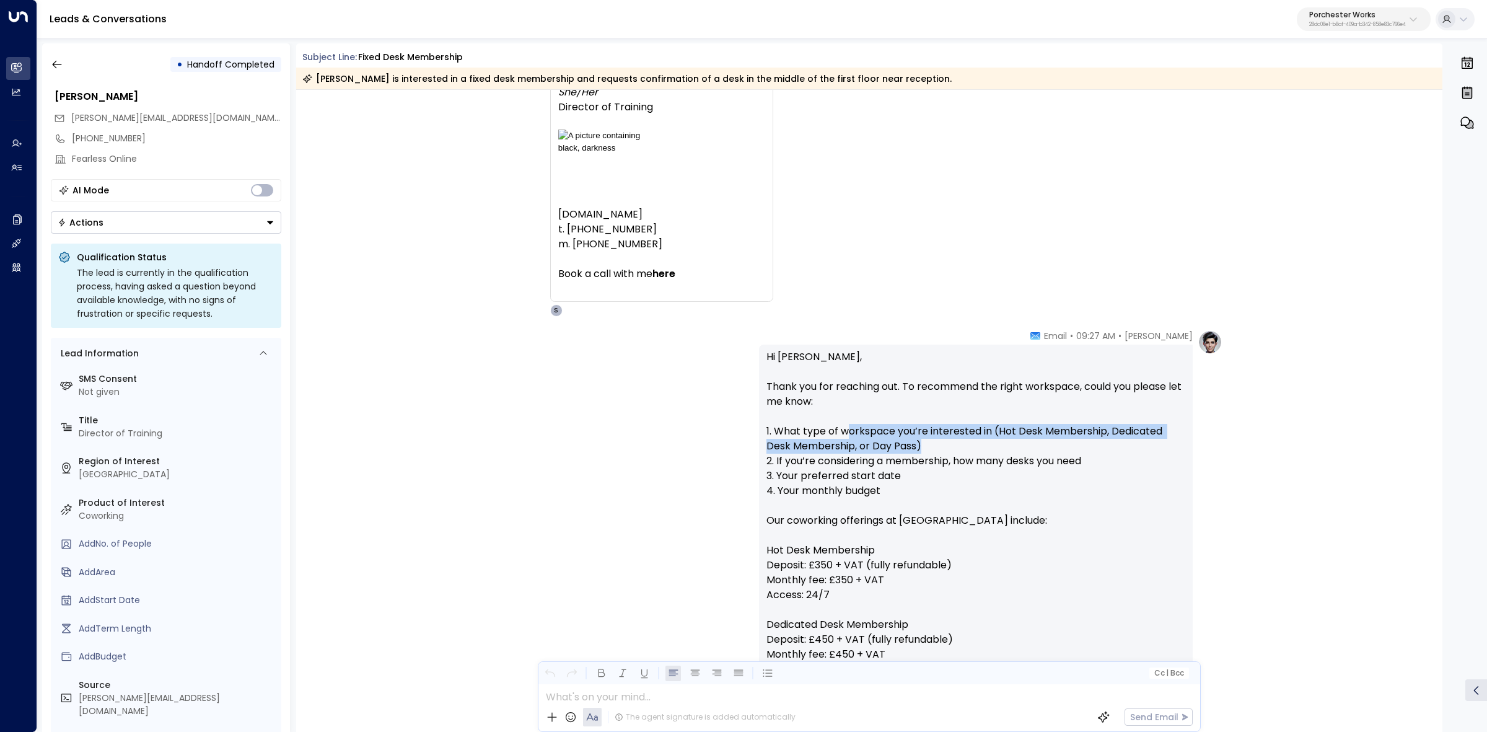
click at [1118, 441] on p "Hi Carrie, Thank you for reaching out. To recommend the right workspace, could …" at bounding box center [975, 602] width 419 height 506
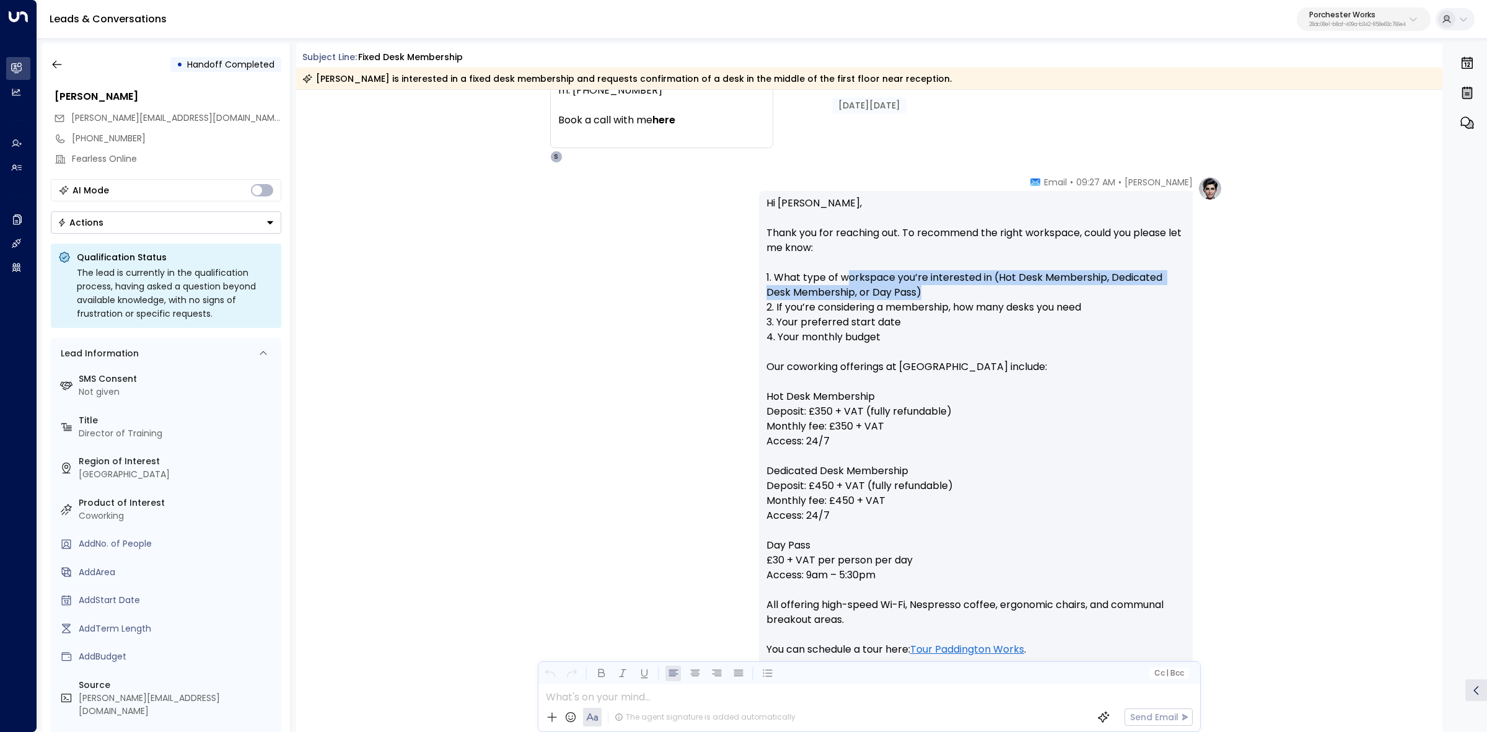
scroll to position [310, 0]
drag, startPoint x: 817, startPoint y: 301, endPoint x: 1036, endPoint y: 330, distance: 221.2
click at [939, 320] on p "Hi Carrie, Thank you for reaching out. To recommend the right workspace, could …" at bounding box center [975, 448] width 419 height 506
click at [1015, 328] on p "Hi Carrie, Thank you for reaching out. To recommend the right workspace, could …" at bounding box center [975, 448] width 419 height 506
drag, startPoint x: 864, startPoint y: 324, endPoint x: 854, endPoint y: 323, distance: 10.5
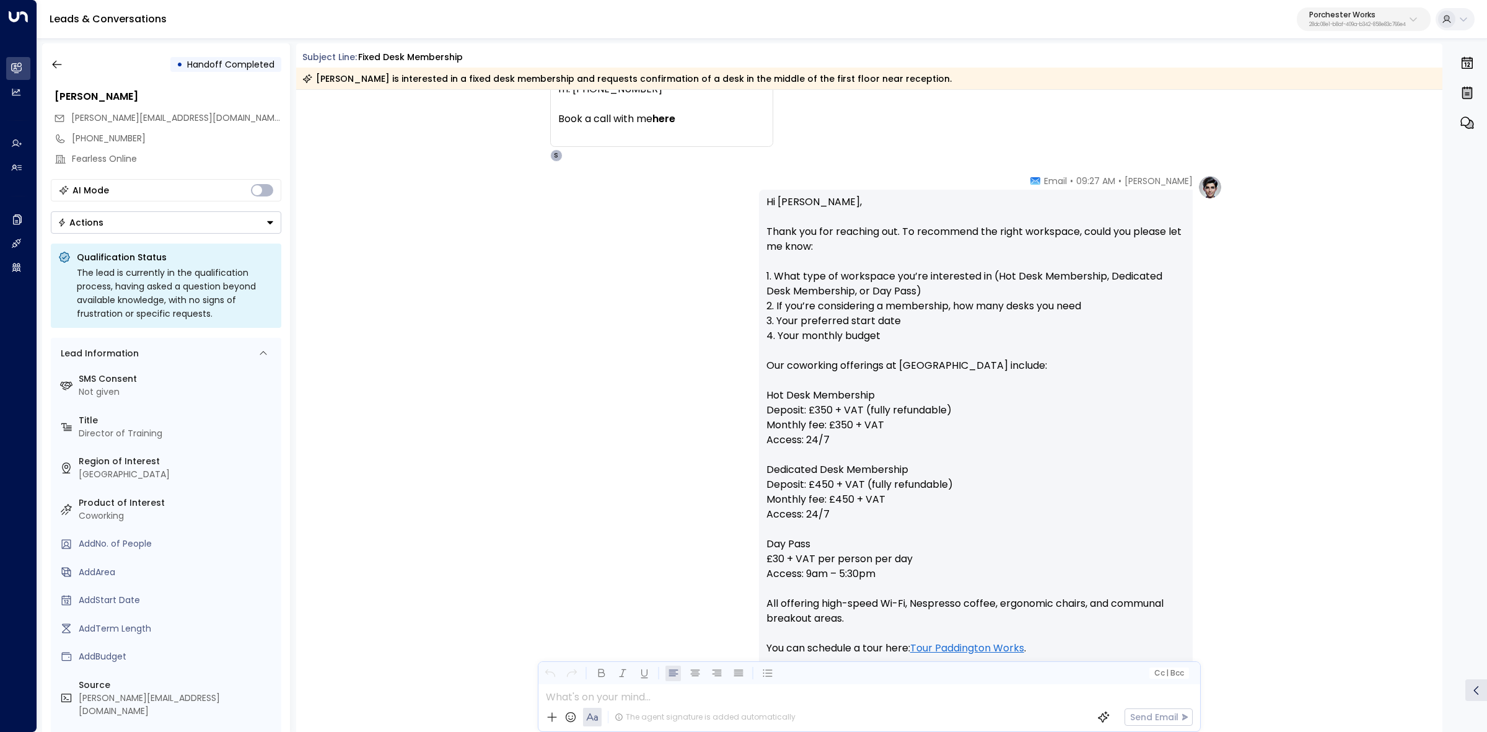
click at [861, 324] on p "Hi Carrie, Thank you for reaching out. To recommend the right workspace, could …" at bounding box center [975, 448] width 419 height 506
drag, startPoint x: 818, startPoint y: 307, endPoint x: 1077, endPoint y: 307, distance: 258.3
click at [1058, 307] on p "Hi Carrie, Thank you for reaching out. To recommend the right workspace, could …" at bounding box center [975, 448] width 419 height 506
click at [1077, 307] on p "Hi Carrie, Thank you for reaching out. To recommend the right workspace, could …" at bounding box center [975, 448] width 419 height 506
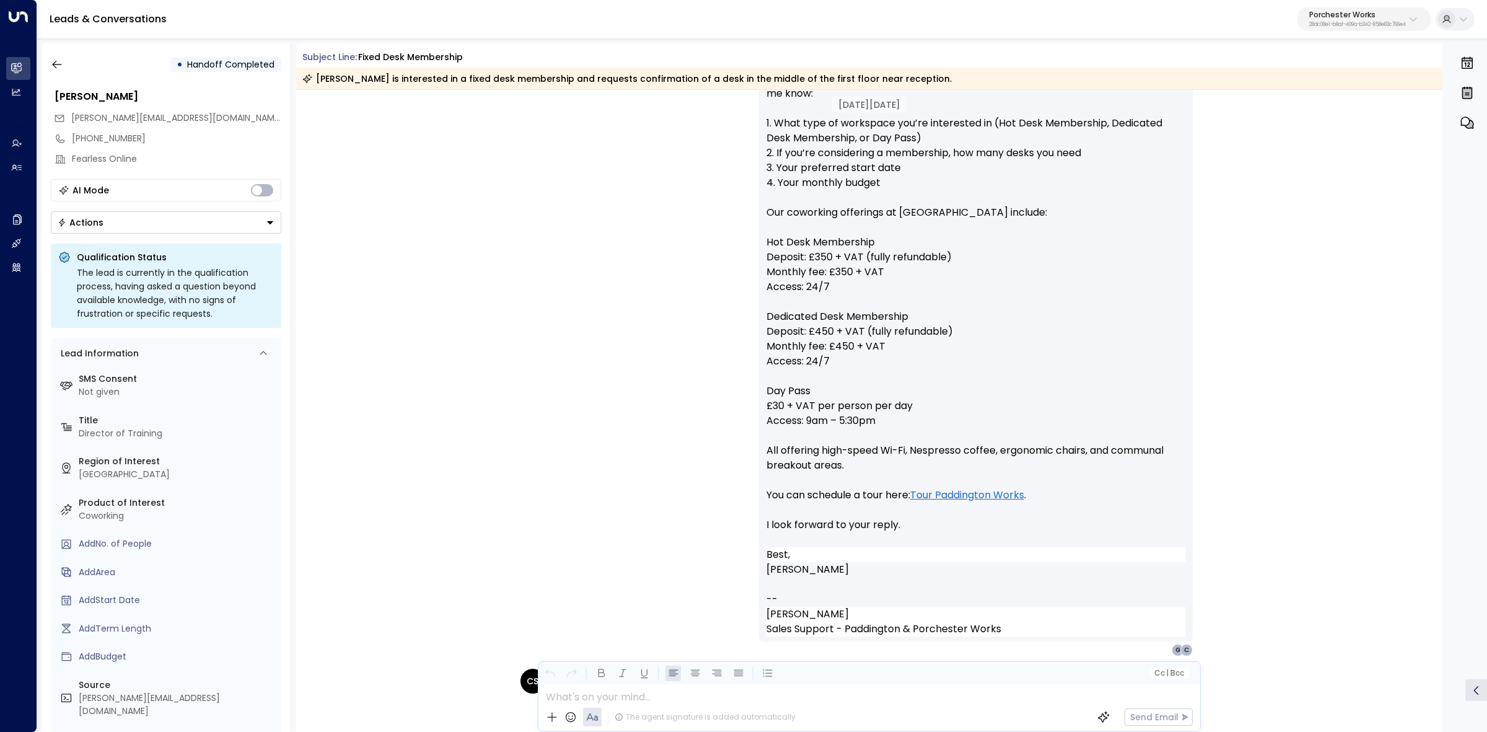
scroll to position [465, 0]
drag, startPoint x: 802, startPoint y: 209, endPoint x: 959, endPoint y: 223, distance: 157.3
click at [957, 223] on div "Hi Carrie, Thank you for reaching out. To recommend the right workspace, could …" at bounding box center [976, 337] width 434 height 605
click at [959, 223] on p "Hi Carrie, Thank you for reaching out. To recommend the right workspace, could …" at bounding box center [975, 293] width 419 height 506
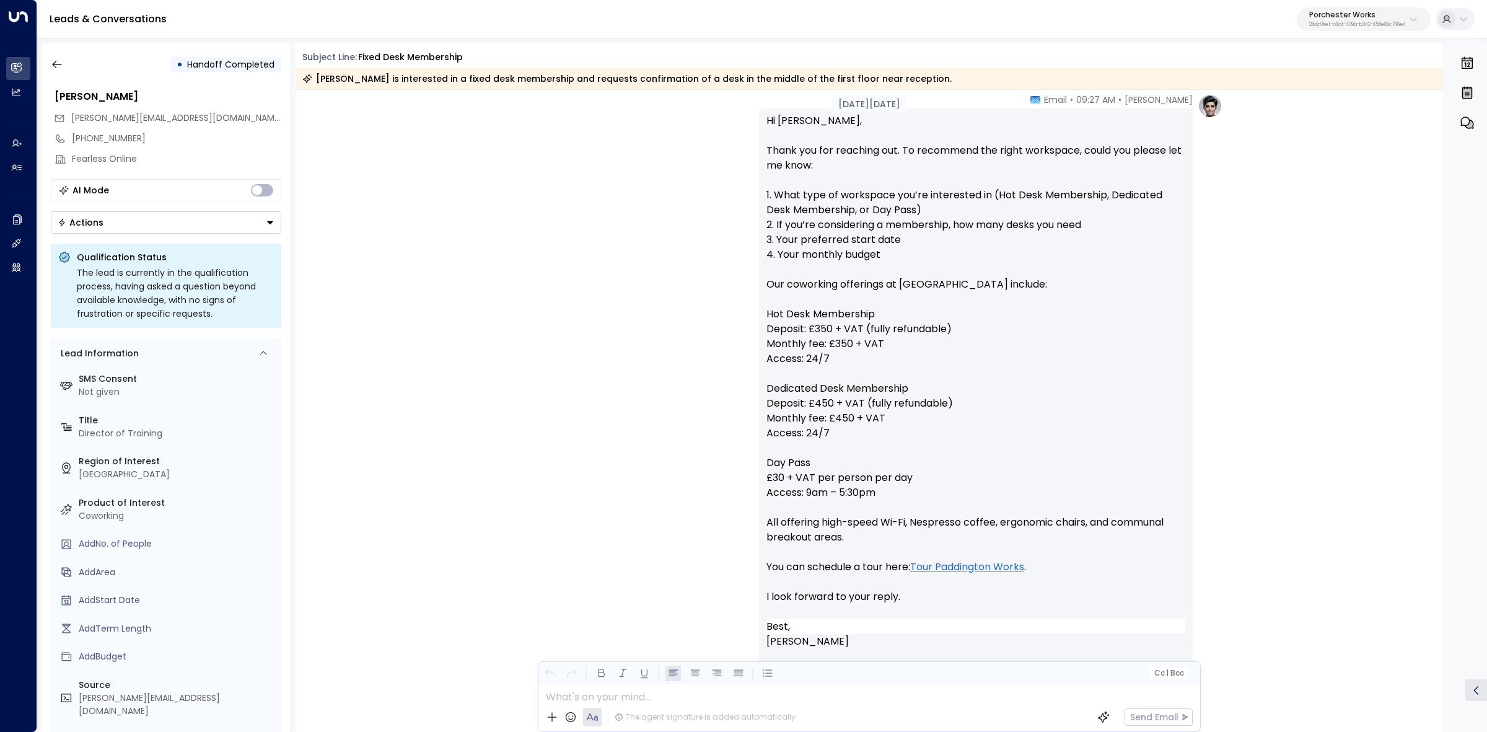
scroll to position [387, 0]
drag, startPoint x: 855, startPoint y: 299, endPoint x: 981, endPoint y: 296, distance: 125.8
click at [961, 296] on p "Hi Carrie, Thank you for reaching out. To recommend the right workspace, could …" at bounding box center [975, 370] width 419 height 506
click at [982, 296] on p "Hi Carrie, Thank you for reaching out. To recommend the right workspace, could …" at bounding box center [975, 370] width 419 height 506
drag, startPoint x: 1007, startPoint y: 286, endPoint x: 1039, endPoint y: 288, distance: 32.3
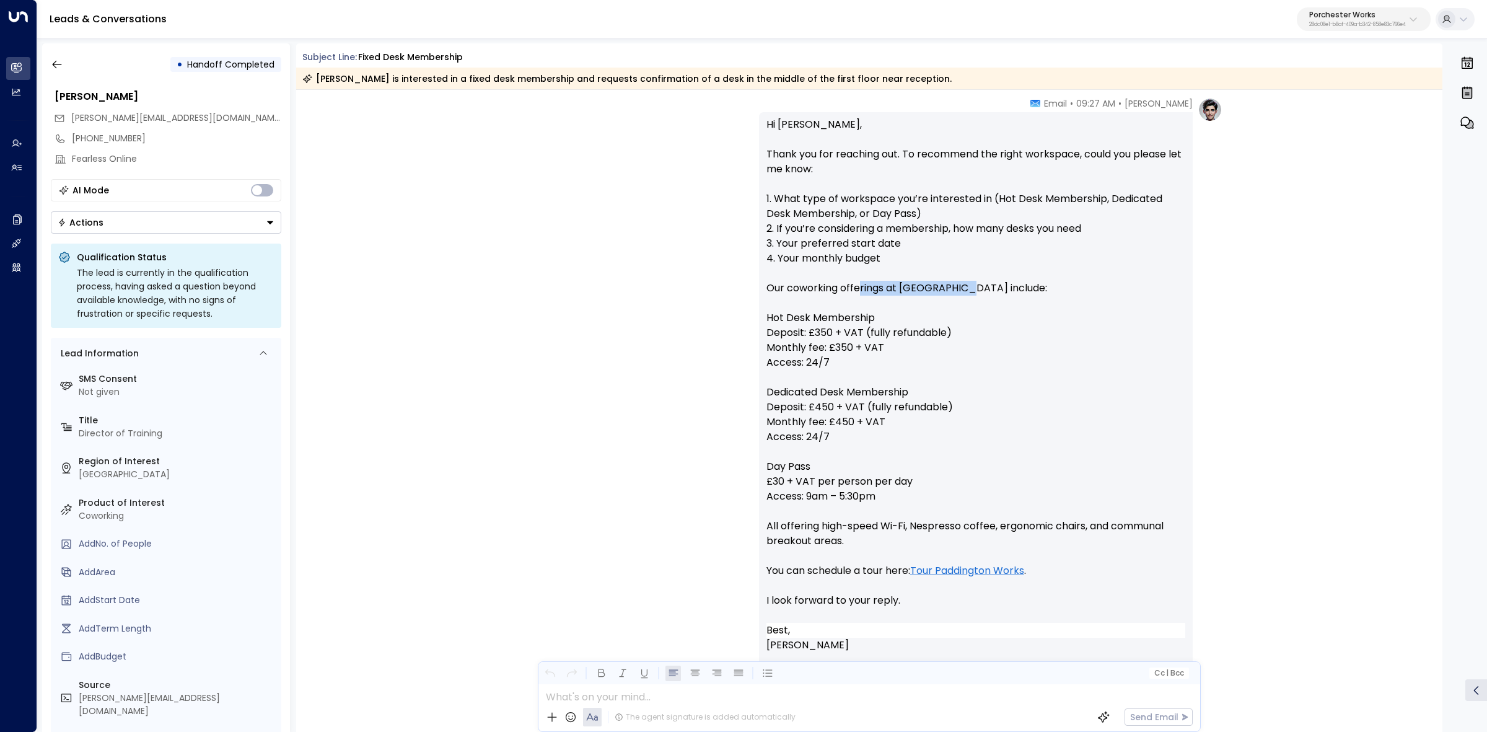
click at [1022, 286] on p "Hi Carrie, Thank you for reaching out. To recommend the right workspace, could …" at bounding box center [975, 370] width 419 height 506
click at [1064, 290] on p "Hi Carrie, Thank you for reaching out. To recommend the right workspace, could …" at bounding box center [975, 370] width 419 height 506
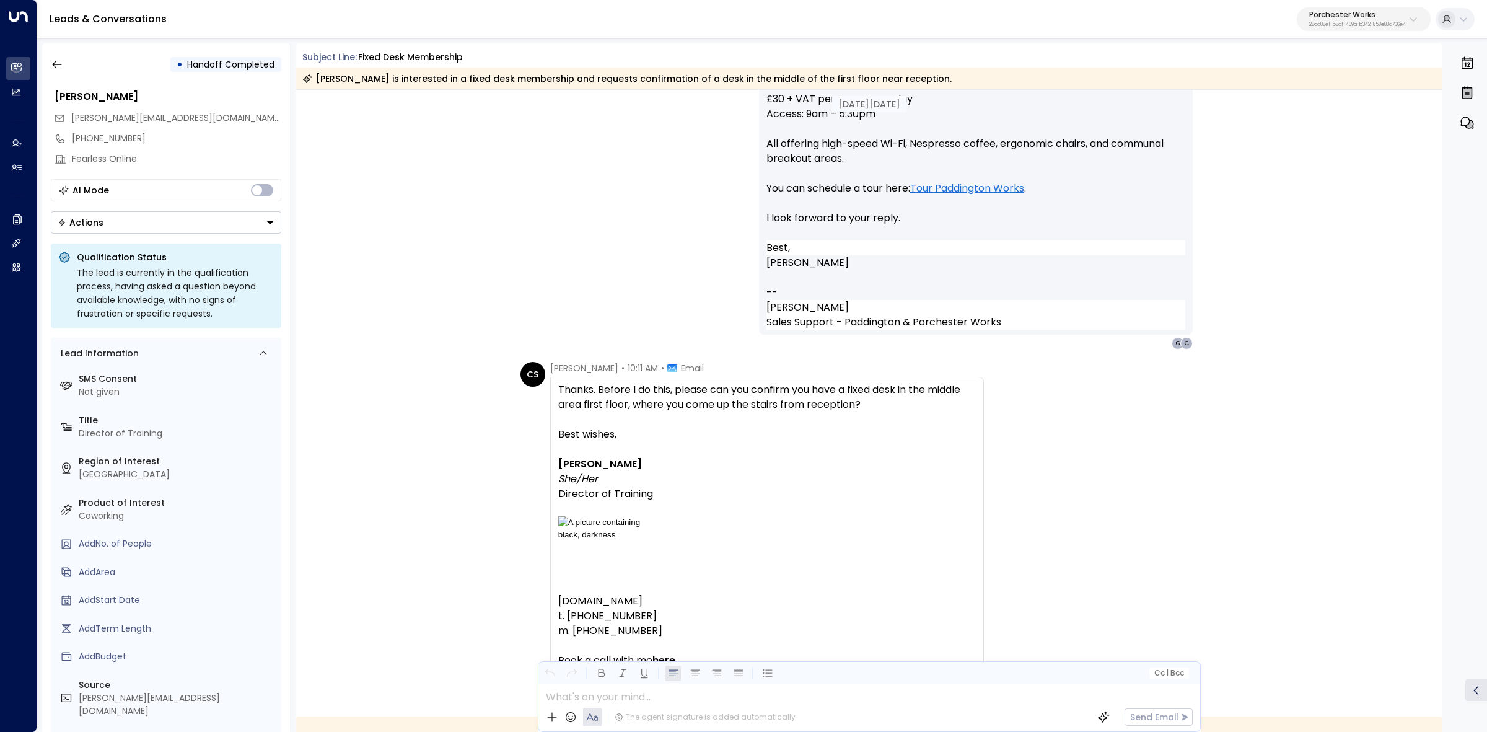
scroll to position [774, 0]
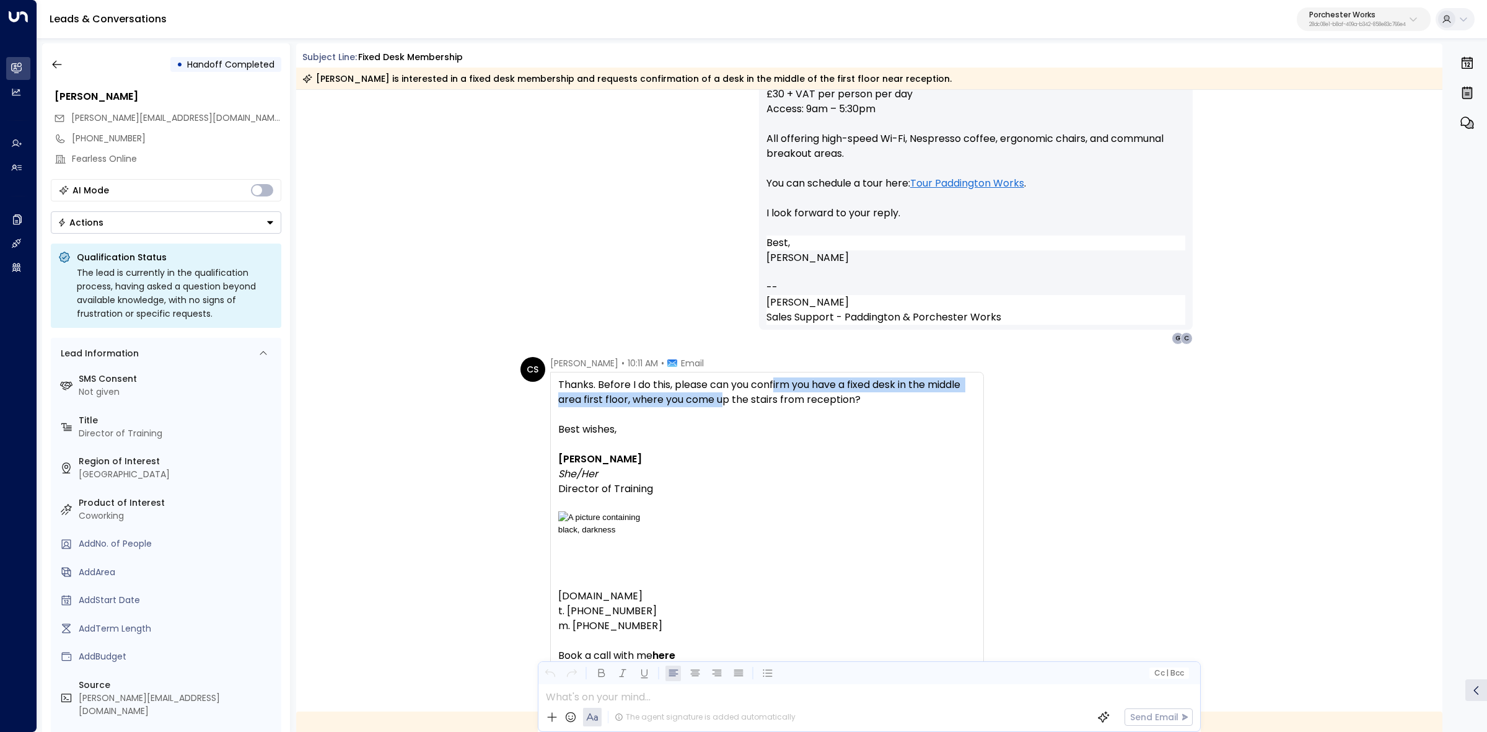
drag, startPoint x: 774, startPoint y: 392, endPoint x: 859, endPoint y: 400, distance: 85.3
click at [820, 395] on span "Thanks. Before I do this, please can you confirm you have a fixed desk in the m…" at bounding box center [767, 392] width 418 height 30
drag, startPoint x: 859, startPoint y: 400, endPoint x: 753, endPoint y: 388, distance: 106.7
click at [852, 400] on span "Thanks. Before I do this, please can you confirm you have a fixed desk in the m…" at bounding box center [767, 392] width 418 height 30
drag, startPoint x: 836, startPoint y: 390, endPoint x: 895, endPoint y: 396, distance: 59.2
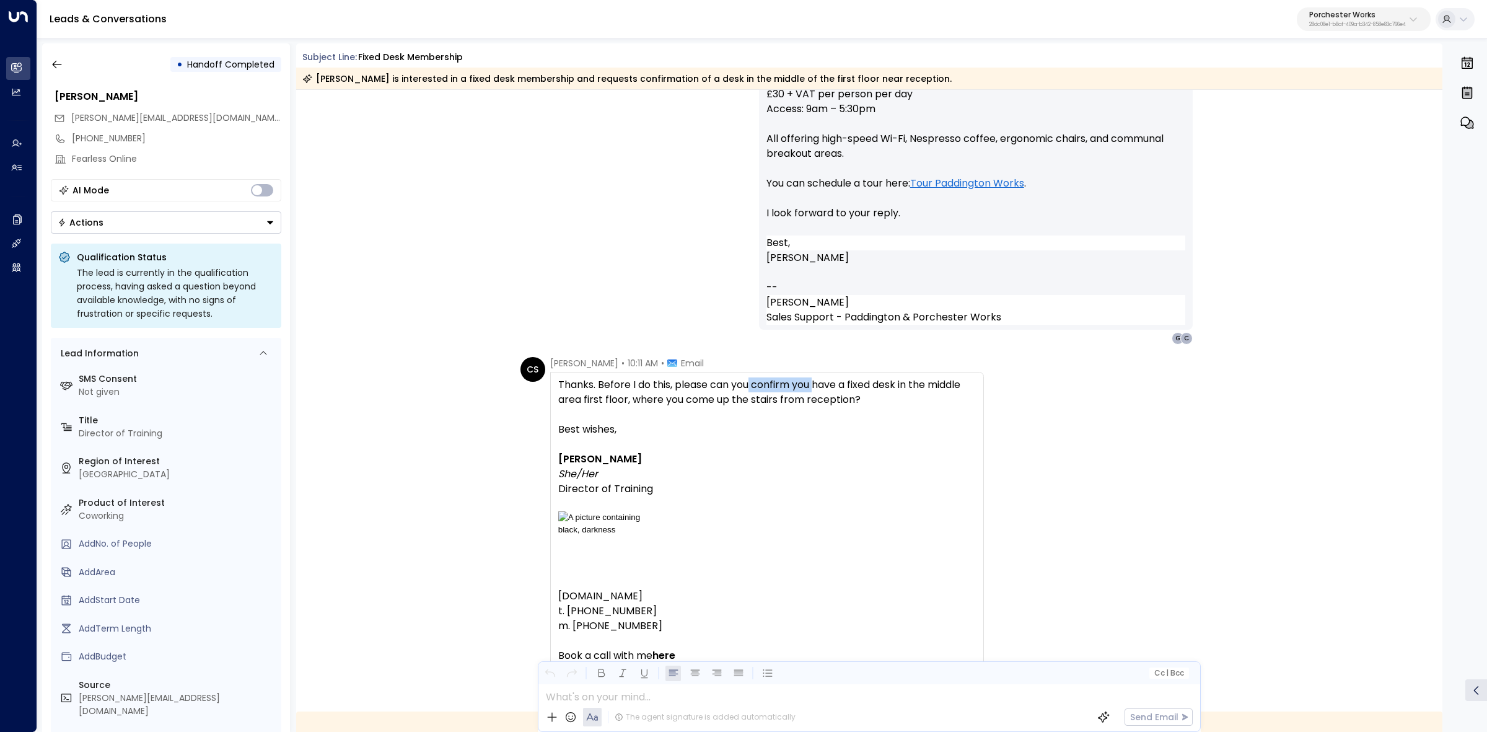
click at [847, 392] on span "Thanks. Before I do this, please can you confirm you have a fixed desk in the m…" at bounding box center [767, 392] width 418 height 30
click at [895, 396] on span "Thanks. Before I do this, please can you confirm you have a fixed desk in the m…" at bounding box center [767, 392] width 418 height 30
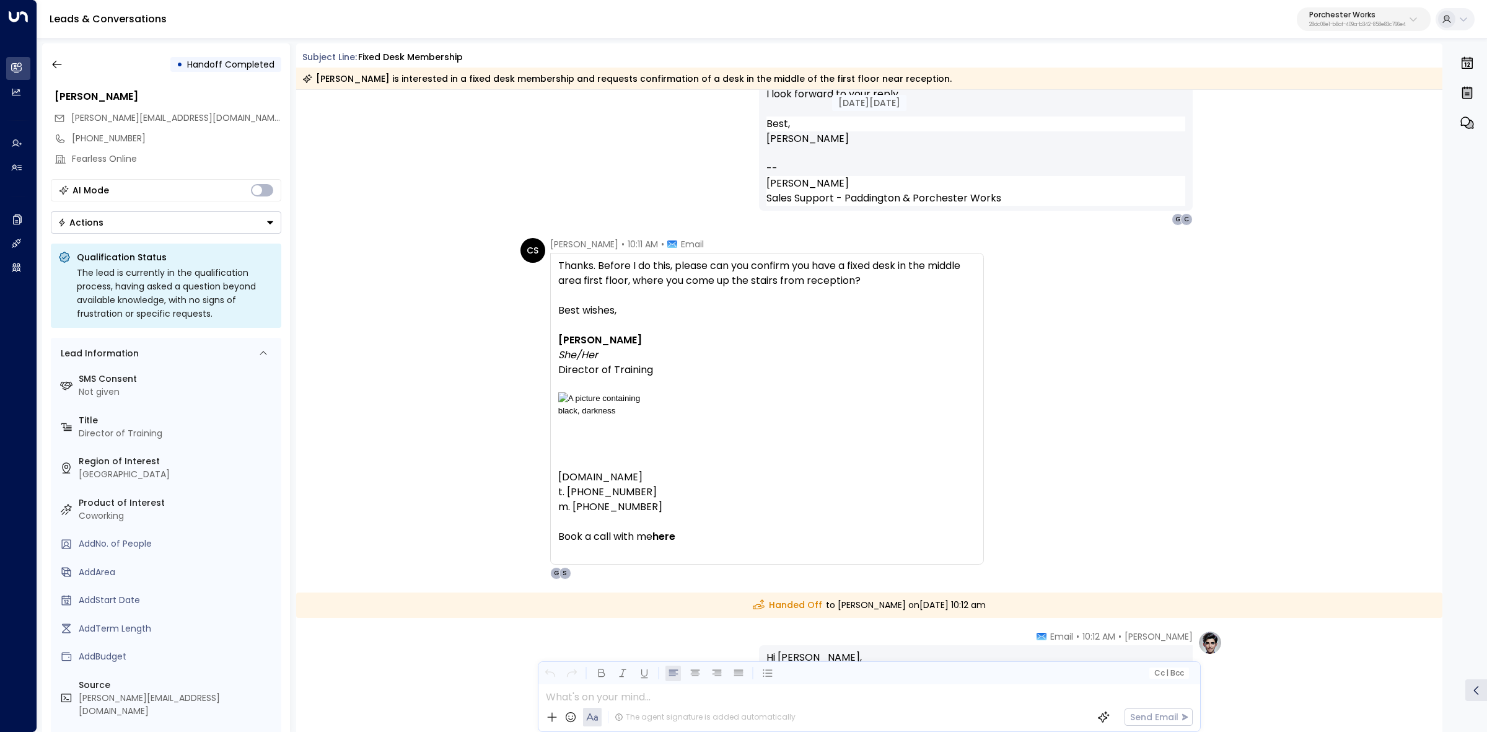
scroll to position [929, 0]
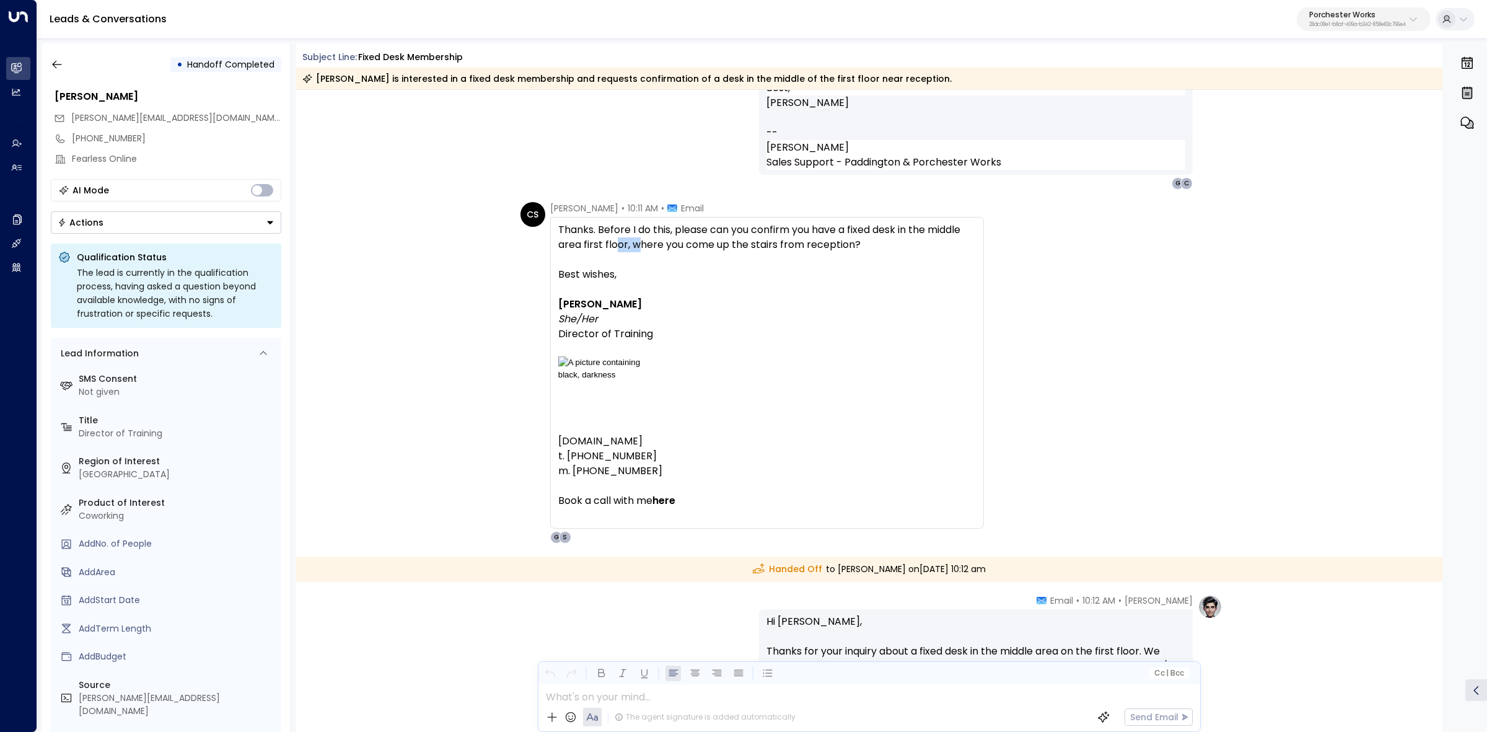
drag, startPoint x: 652, startPoint y: 243, endPoint x: 763, endPoint y: 253, distance: 111.9
click at [722, 245] on span "Thanks. Before I do this, please can you confirm you have a fixed desk in the m…" at bounding box center [767, 237] width 418 height 30
click at [661, 250] on span "Thanks. Before I do this, please can you confirm you have a fixed desk in the m…" at bounding box center [767, 237] width 418 height 30
drag, startPoint x: 580, startPoint y: 248, endPoint x: 633, endPoint y: 247, distance: 52.7
click at [598, 247] on span "Thanks. Before I do this, please can you confirm you have a fixed desk in the m…" at bounding box center [767, 237] width 418 height 30
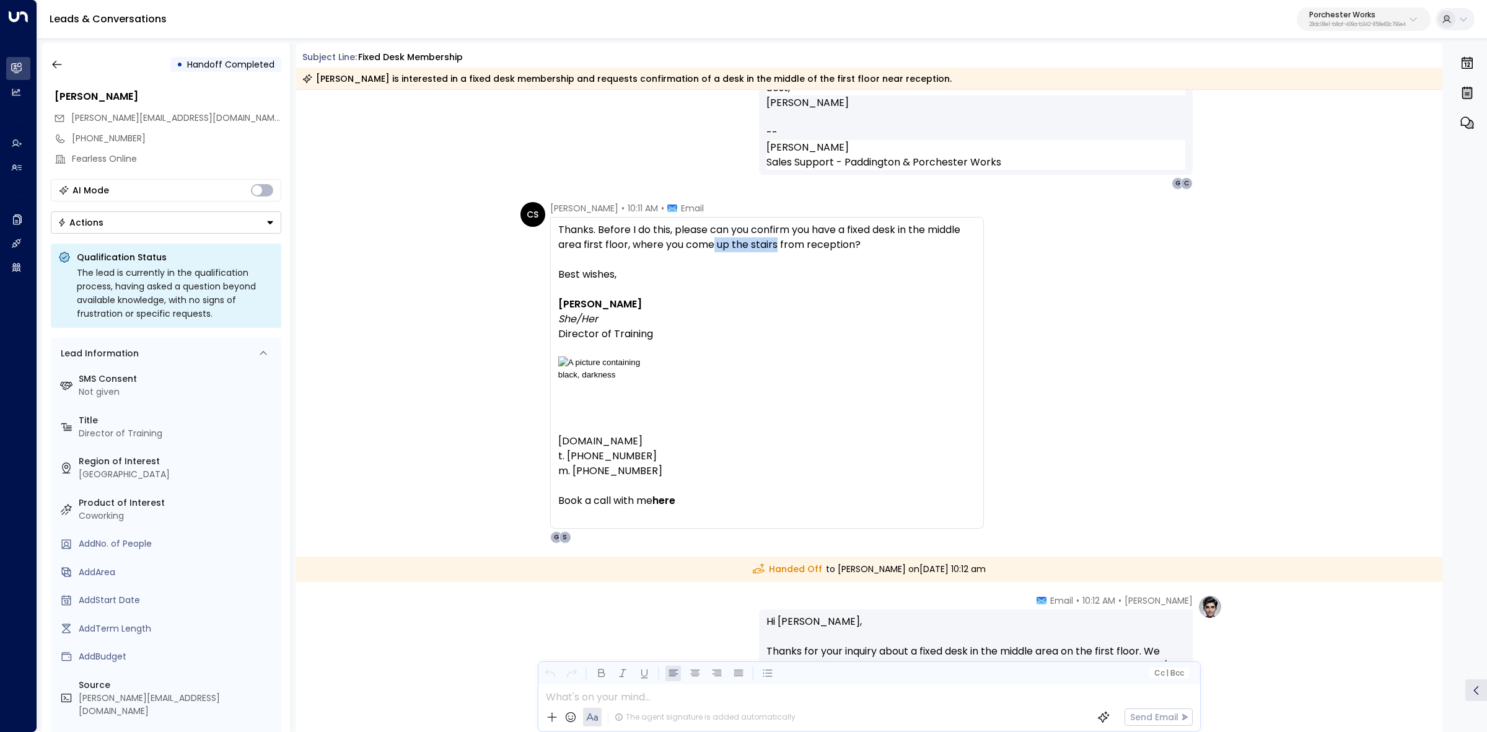
drag
click at [776, 248] on span "Thanks. Before I do this, please can you confirm you have a fixed desk in the m…" at bounding box center [767, 237] width 418 height 30
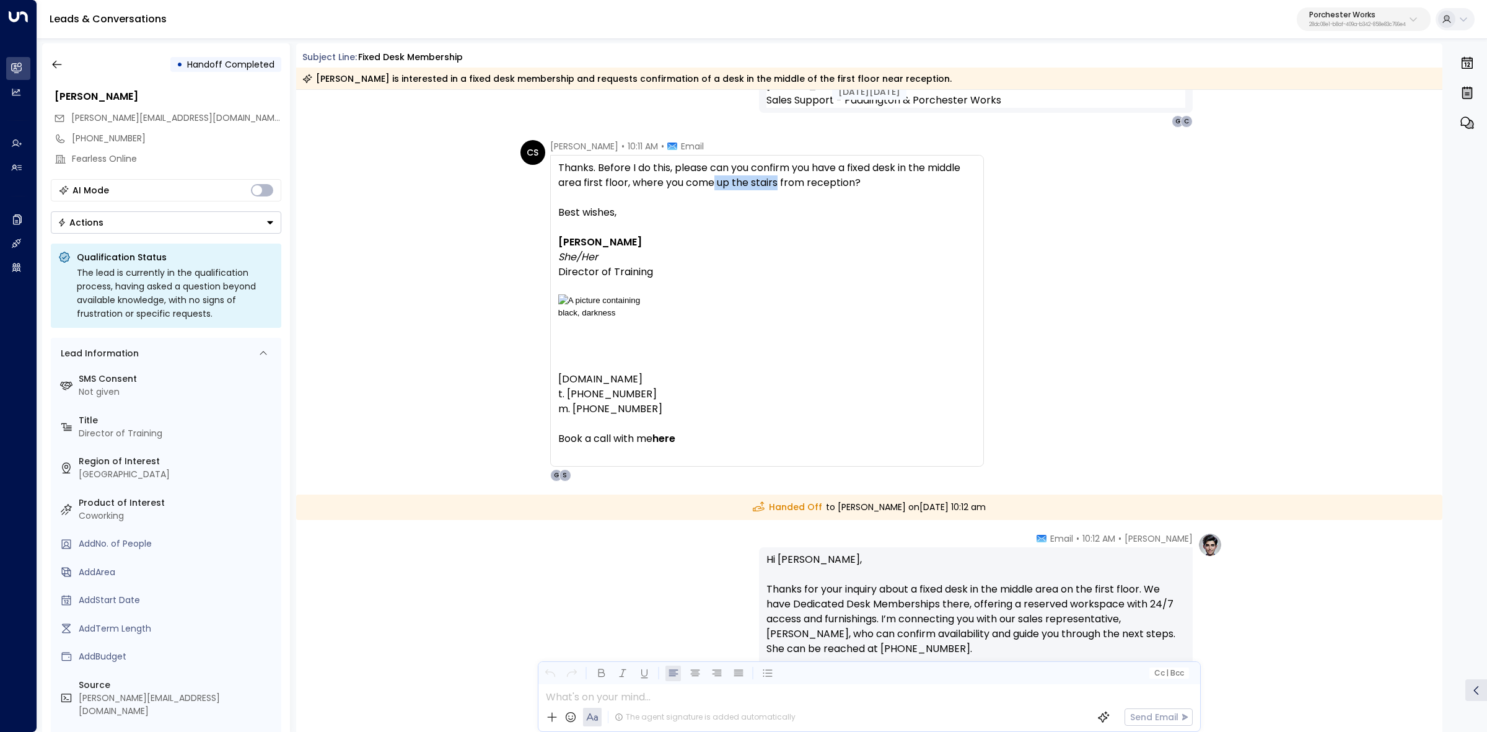
scroll to position [1084, 0]
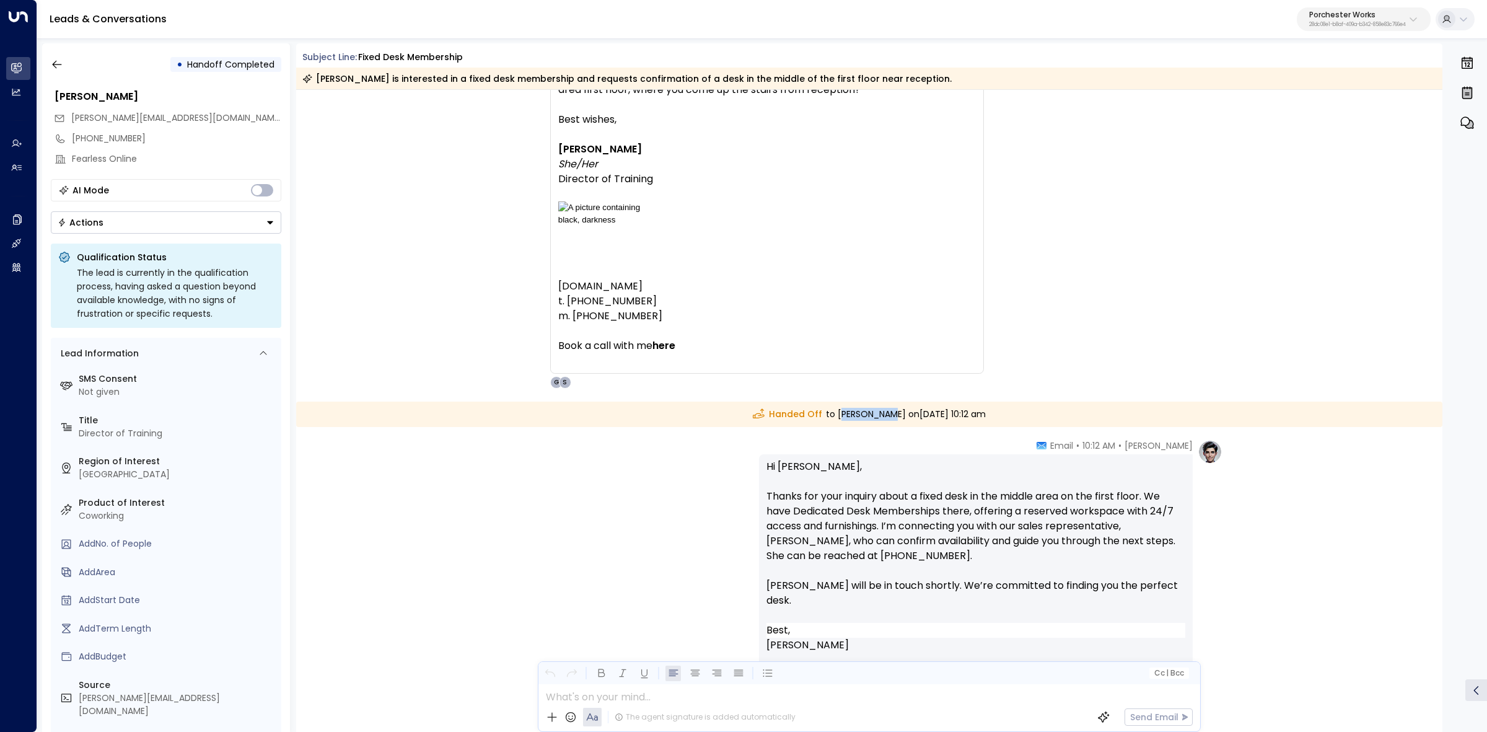
click at [934, 413] on div "Handed Off to Georgina Camp on Monday, Aug 04 2025 at 10:12 am" at bounding box center [869, 413] width 1147 height 25
click at [961, 416] on div "Handed Off to Georgina Camp on Monday, Aug 04 2025 at 10:12 am" at bounding box center [869, 413] width 1147 height 25
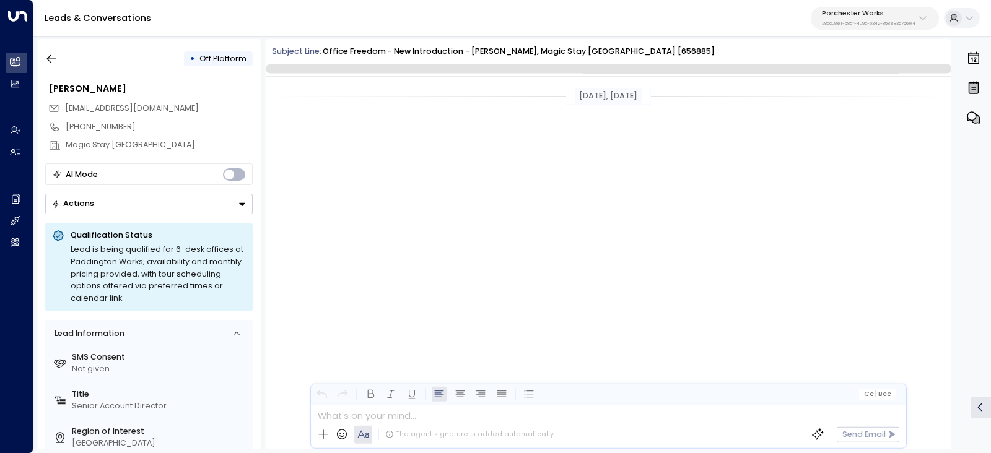
scroll to position [2335, 0]
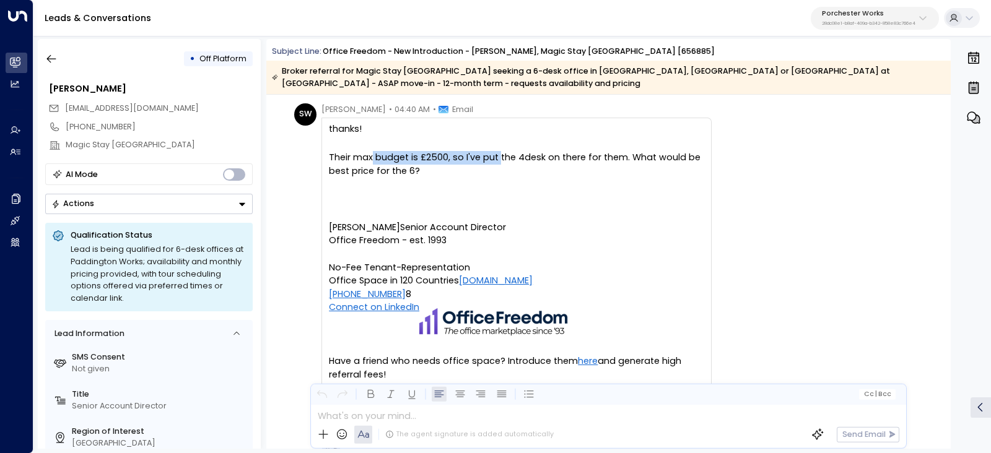
drag, startPoint x: 370, startPoint y: 155, endPoint x: 521, endPoint y: 157, distance: 150.6
click at [516, 156] on div "Their max budget is £2500, so I've put the 4desk on there for them. What would …" at bounding box center [516, 164] width 375 height 27
click at [521, 157] on div "Their max budget is £2500, so I've put the 4desk on there for them. What would …" at bounding box center [516, 164] width 375 height 27
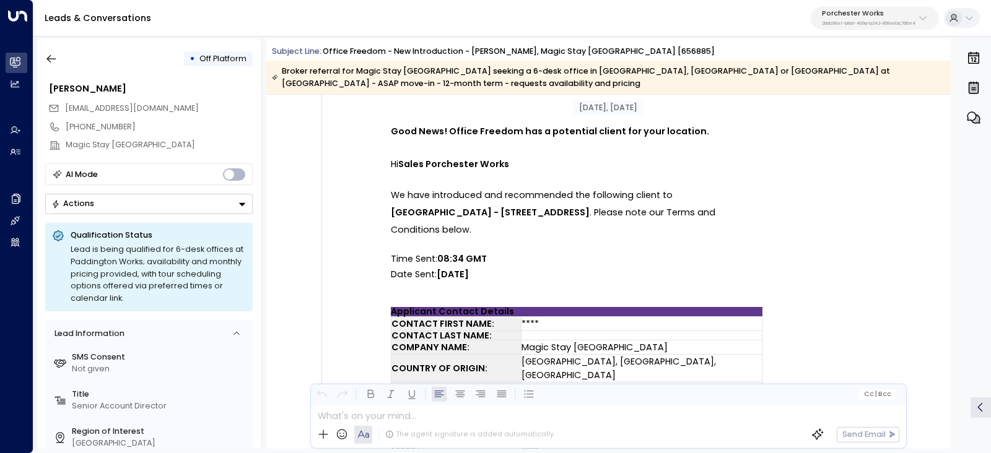
scroll to position [0, 0]
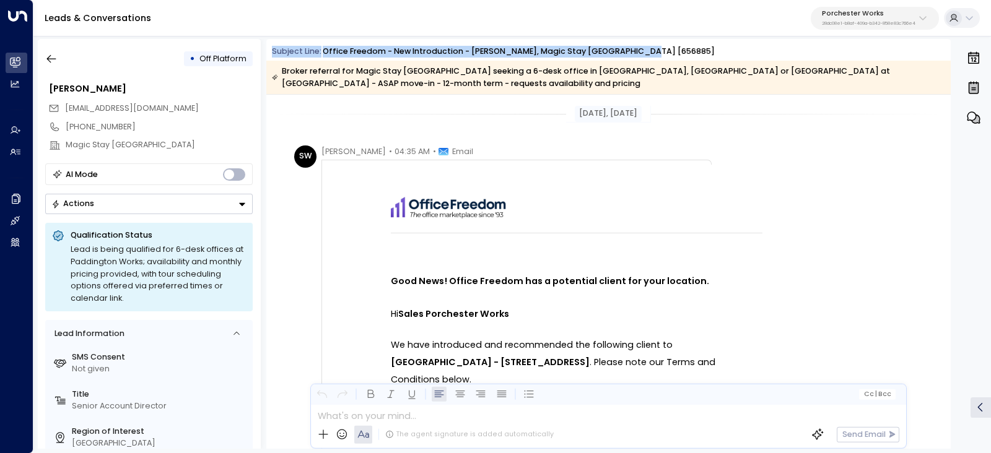
drag, startPoint x: 267, startPoint y: 48, endPoint x: 680, endPoint y: 46, distance: 413.2
click at [680, 46] on div "Subject Line: Office Freedom - New Introduction - Stevie Ward, Magic Stay Londo…" at bounding box center [608, 52] width 685 height 12
copy div "Subject Line: Office Freedom - New Introduction - Stevie Ward, Magic Stay Londo…"
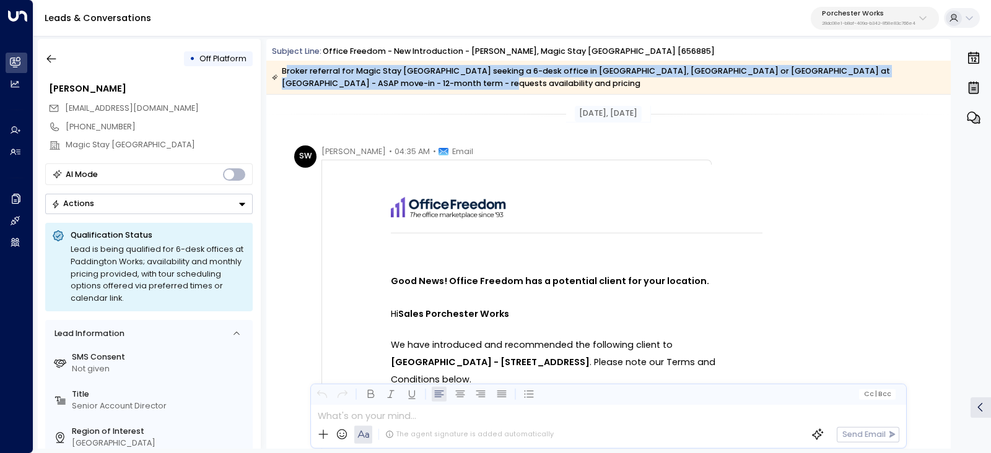
drag, startPoint x: 286, startPoint y: 68, endPoint x: 440, endPoint y: 91, distance: 156.0
click at [440, 91] on div "Broker referral for Magic Stay London seeking a 6-desk office in Marylebone, Pa…" at bounding box center [608, 77] width 685 height 33
copy div "roker referral for Magic Stay London seeking a 6-desk office in Marylebone, Pad…"
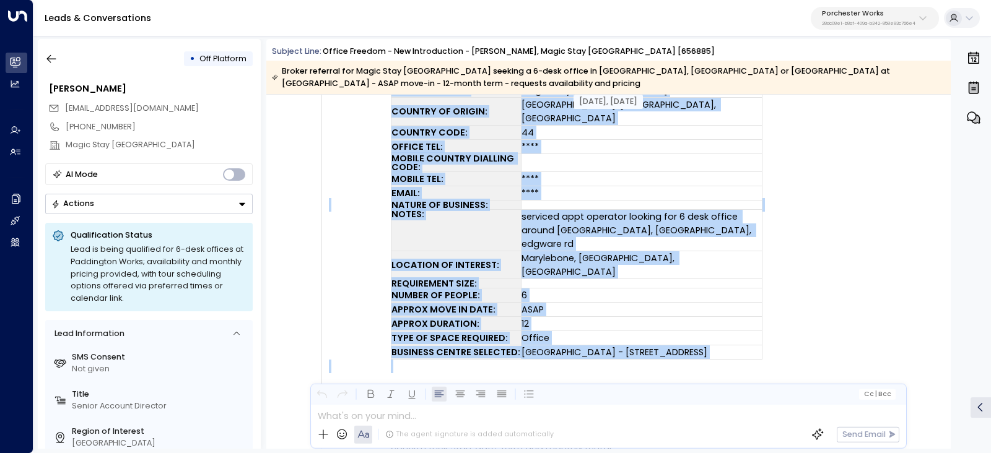
scroll to position [465, 0]
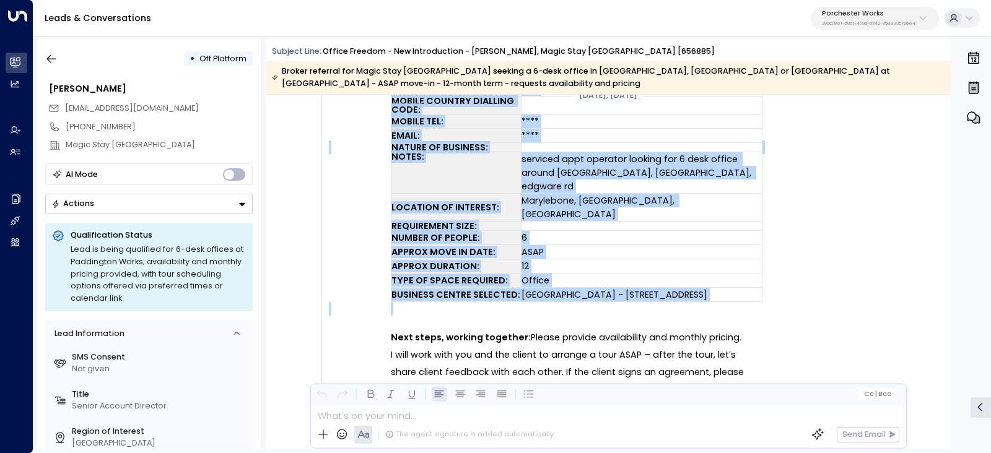
drag, startPoint x: 580, startPoint y: 112, endPoint x: 644, endPoint y: 279, distance: 179.6
copy div "29, 1 month ago SW Stevie Ward • 04:35 AM • Email Good News! Office Freedom has…"
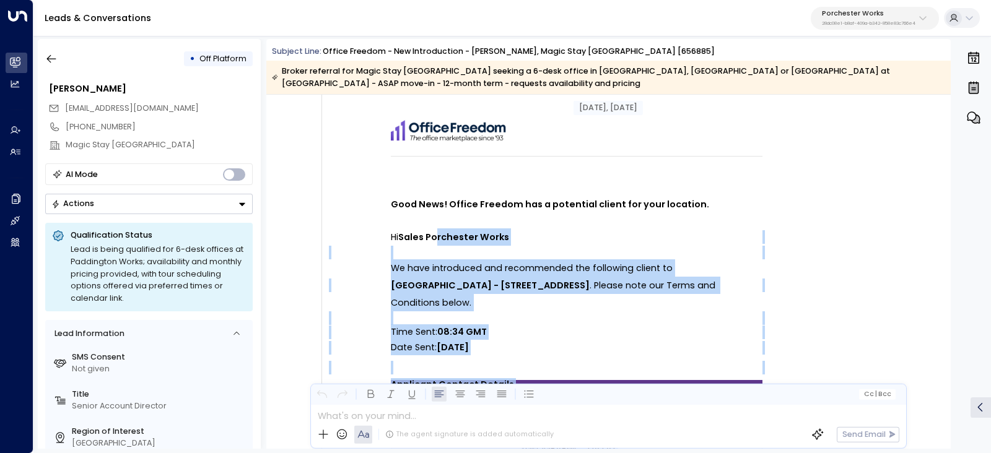
scroll to position [0, 0]
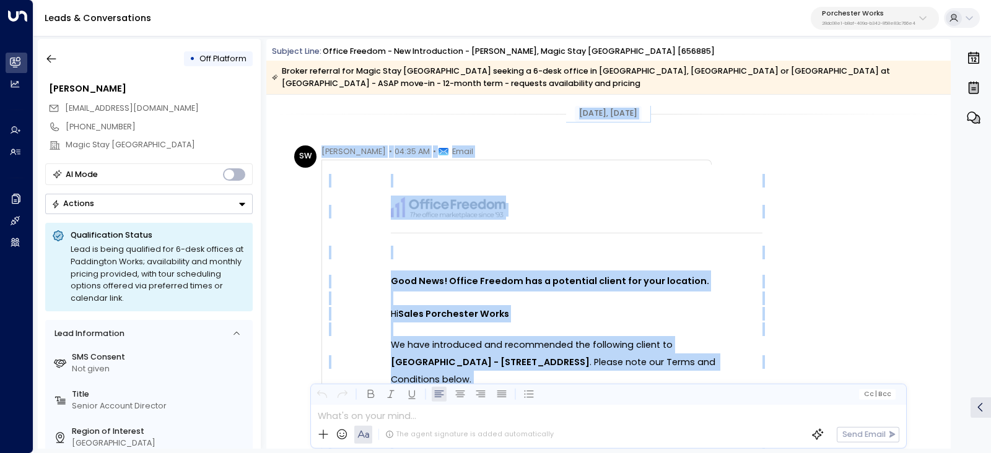
drag, startPoint x: 533, startPoint y: 277, endPoint x: 459, endPoint y: 118, distance: 175.5
copy div "Jul 29, 1 month ago SW Stevie Ward • 04:35 AM • Email Good News! Office Freedom…"
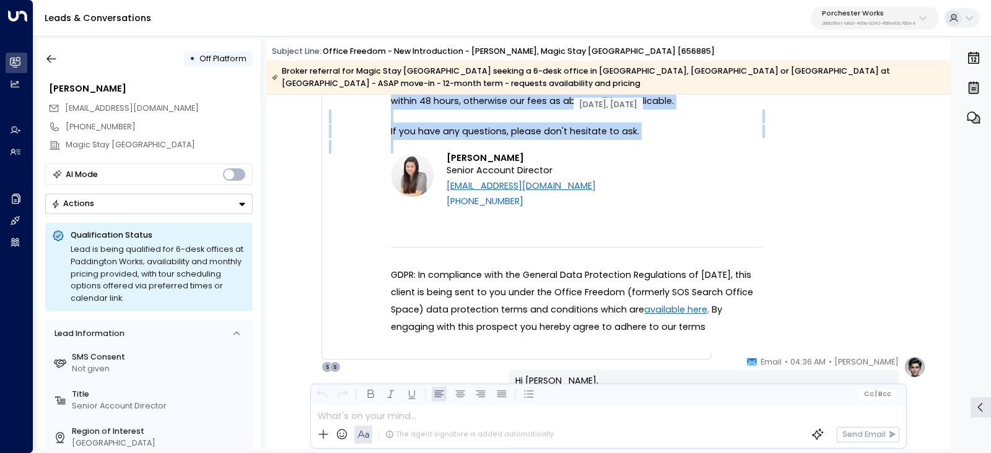
scroll to position [1161, 0]
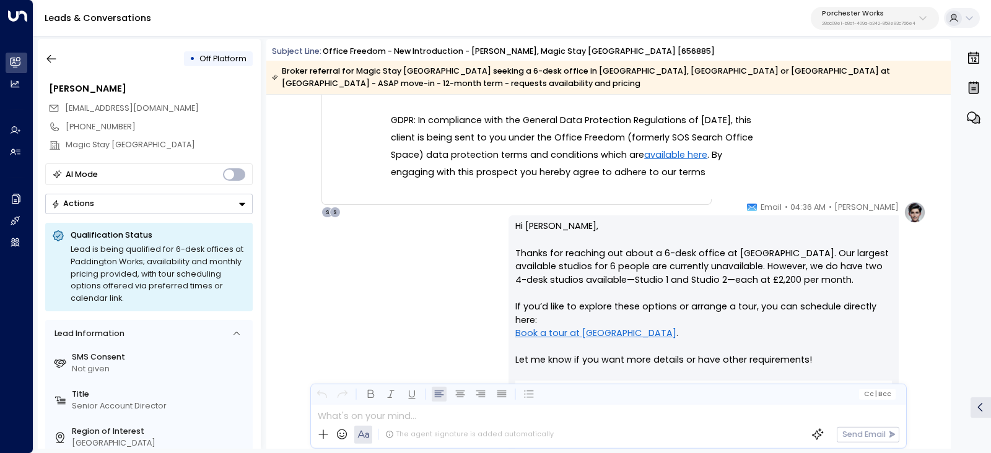
drag, startPoint x: 736, startPoint y: 201, endPoint x: 887, endPoint y: 221, distance: 151.9
click at [887, 221] on div "Annie Ingle • 04:36 AM • Email Hi Stevie, Thanks for reaching out about a 6-des…" at bounding box center [704, 340] width 390 height 278
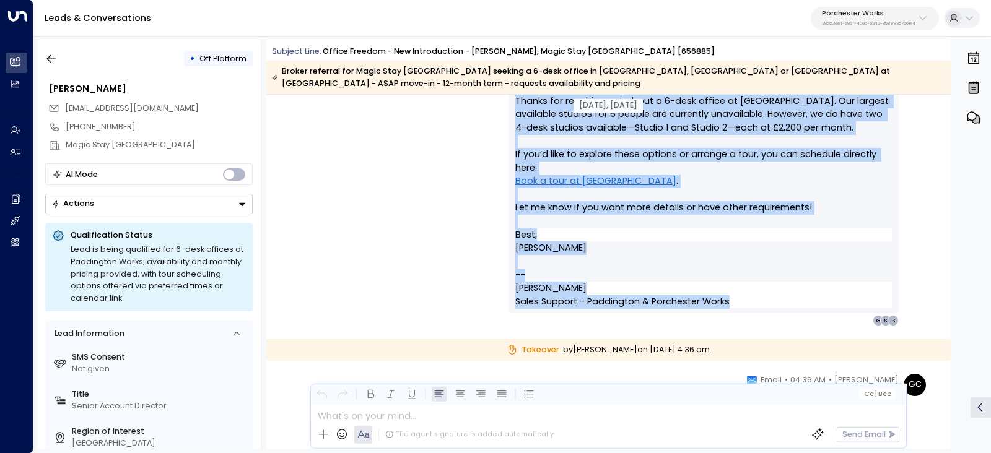
scroll to position [1316, 0]
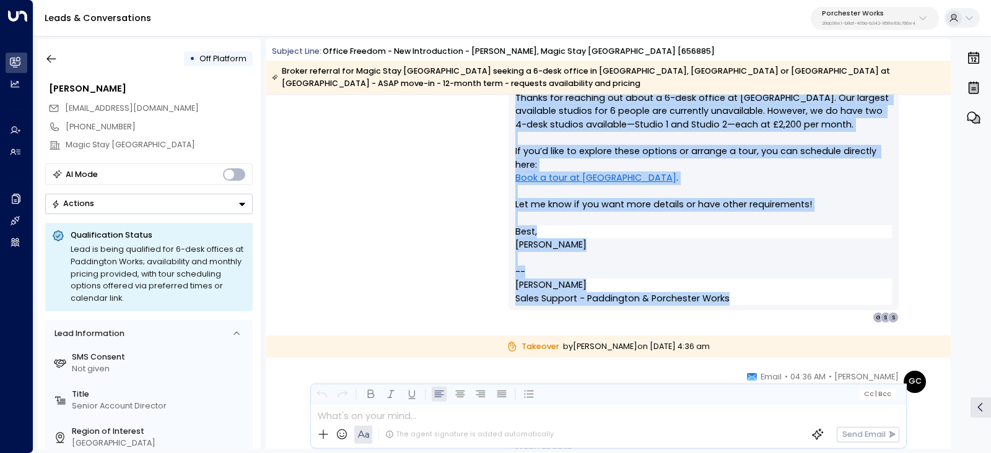
drag, startPoint x: 786, startPoint y: 204, endPoint x: 740, endPoint y: 348, distance: 150.3
click at [740, 348] on div "Jul 29, 1 month ago SW Stevie Ward • 04:35 AM • Email Good News! Office Freedom…" at bounding box center [608, 183] width 685 height 2810
copy div "mail Hi Stevie, Thanks for reaching out about a 6-desk office at Paddington Wor…"
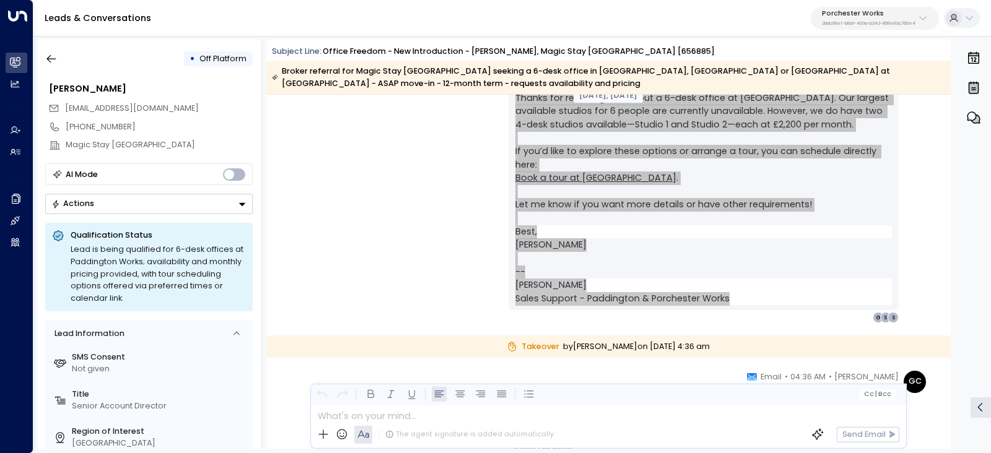
scroll to position [1471, 0]
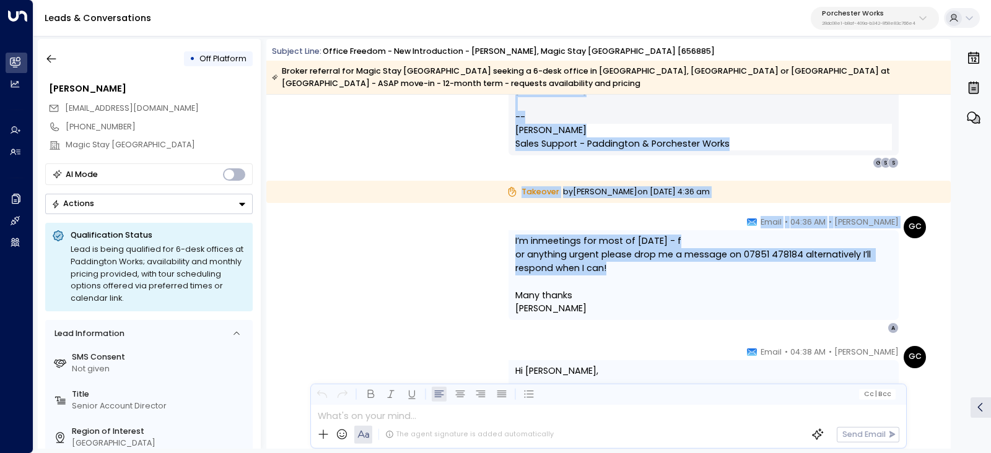
drag, startPoint x: 741, startPoint y: 207, endPoint x: 852, endPoint y: 278, distance: 132.0
click at [852, 278] on div "Jul 29, 1 month ago SW Stevie Ward • 04:35 AM • Email Good News! Office Freedom…" at bounding box center [608, 28] width 685 height 2810
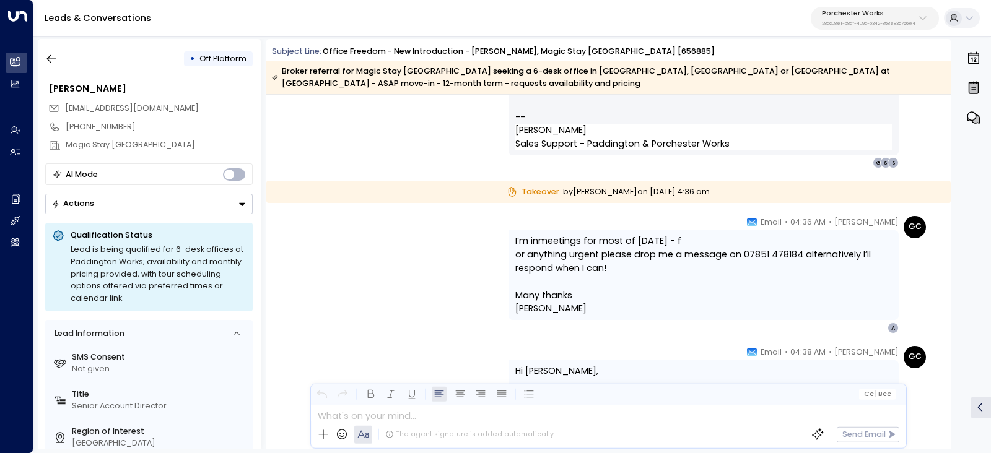
click at [852, 278] on p at bounding box center [703, 282] width 377 height 14
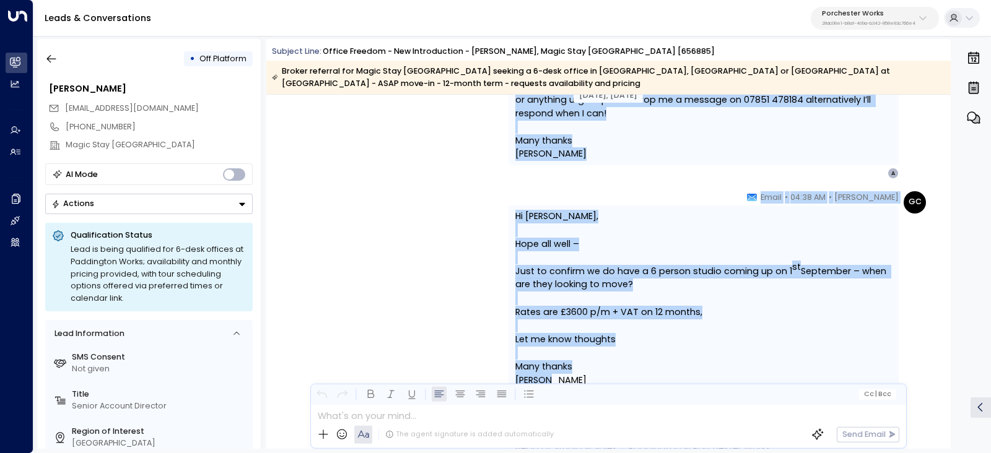
scroll to position [1704, 0]
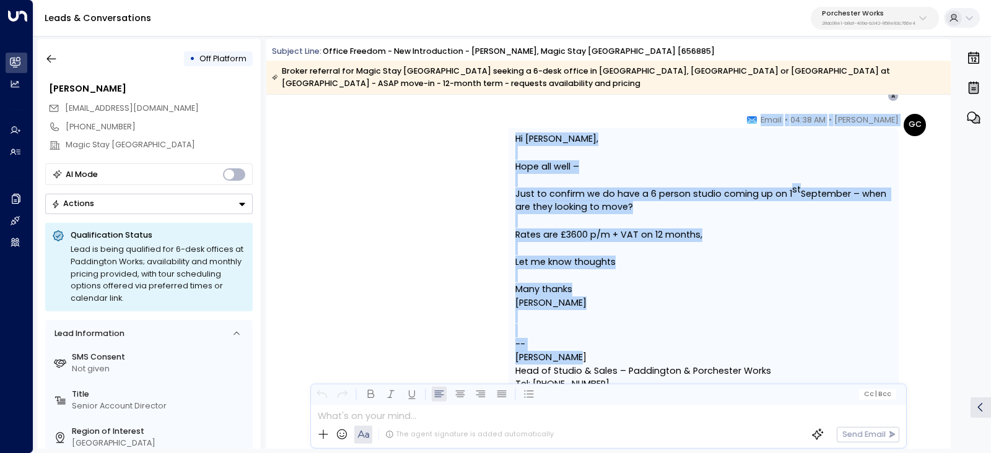
drag, startPoint x: 768, startPoint y: 224, endPoint x: 868, endPoint y: 360, distance: 169.3
copy div "mail I ’ m in meetings for most of today - f or anything urgent please drop me …"
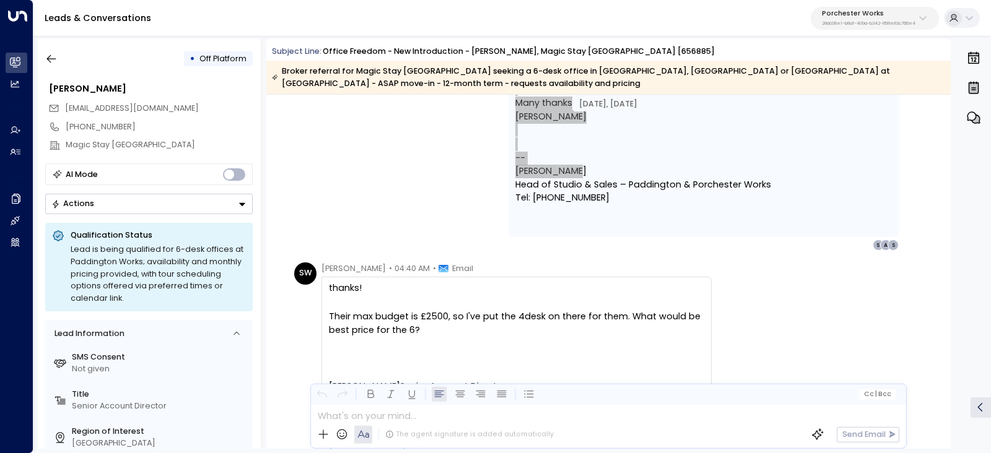
scroll to position [1935, 0]
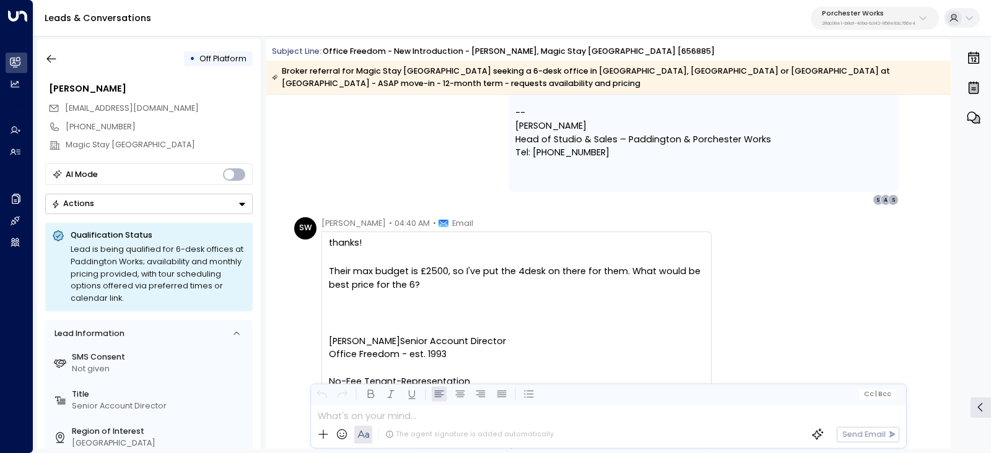
drag, startPoint x: 913, startPoint y: 215, endPoint x: 872, endPoint y: 201, distance: 43.9
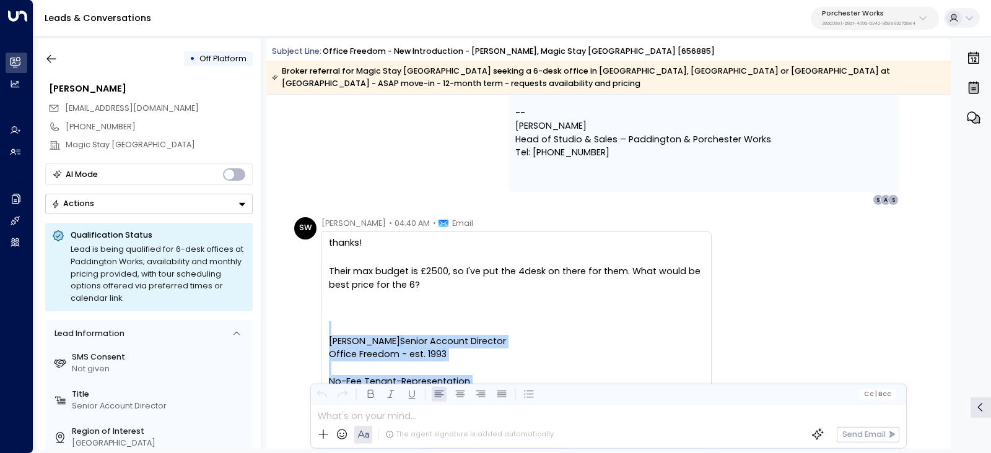
drag, startPoint x: 727, startPoint y: 252, endPoint x: 751, endPoint y: 315, distance: 67.1
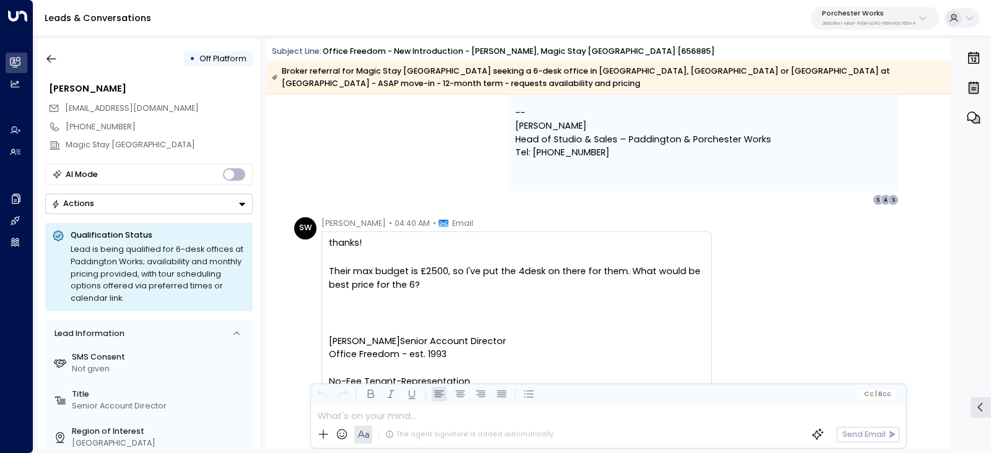
click at [748, 314] on div "SW Stevie Ward • 04:40 AM • Email thanks! Their max budget is £2500, so I've pu…" at bounding box center [610, 392] width 632 height 351
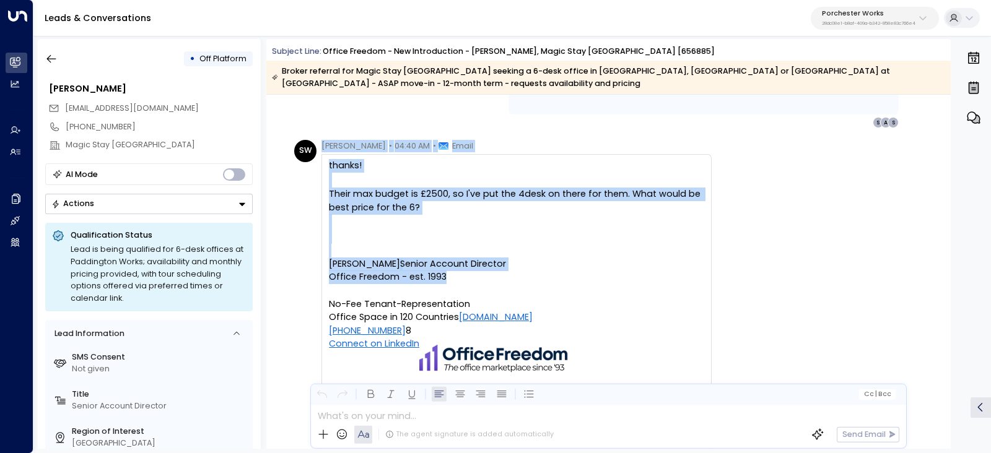
drag, startPoint x: 337, startPoint y: 227, endPoint x: 608, endPoint y: 280, distance: 276.4
click at [608, 280] on div "Stevie Ward • 04:40 AM • Email thanks! Their max budget is £2500, so I've put t…" at bounding box center [517, 315] width 390 height 351
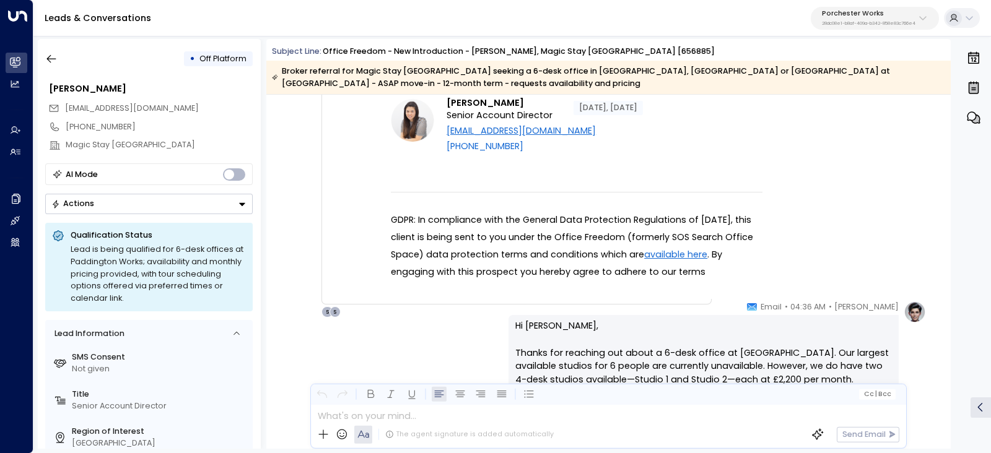
scroll to position [1161, 0]
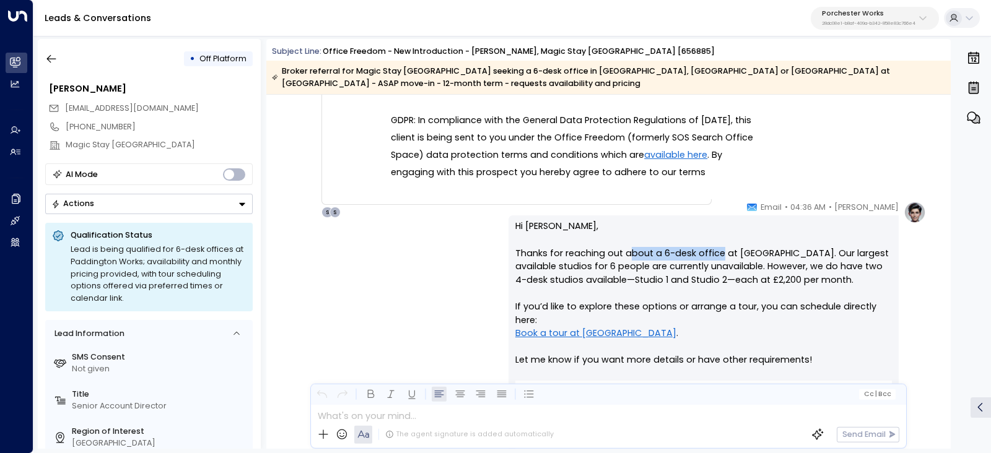
drag, startPoint x: 628, startPoint y: 253, endPoint x: 750, endPoint y: 256, distance: 121.5
click at [750, 256] on p "Hi Stevie, Thanks for reaching out about a 6-desk office at Paddington Works. O…" at bounding box center [703, 300] width 377 height 160
drag, startPoint x: 714, startPoint y: 269, endPoint x: 726, endPoint y: 269, distance: 12.4
click at [726, 269] on p "Hi Stevie, Thanks for reaching out about a 6-desk office at Paddington Works. O…" at bounding box center [703, 300] width 377 height 160
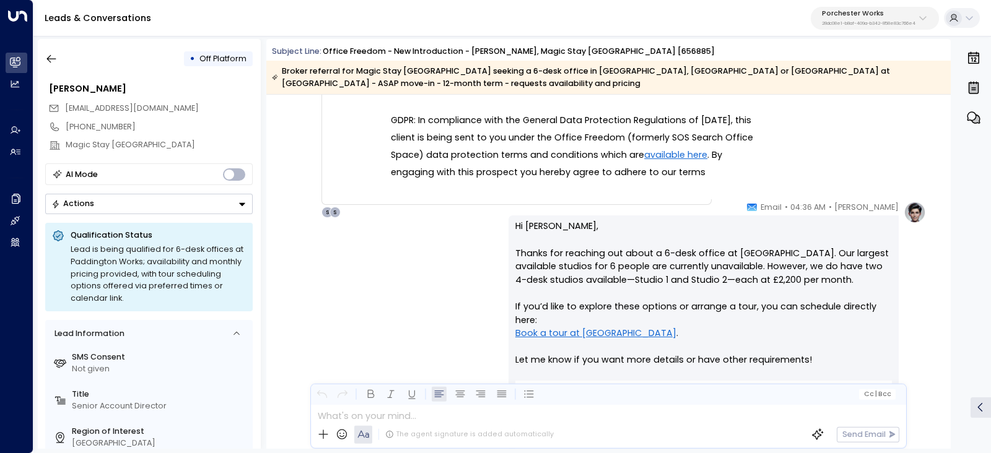
click at [737, 269] on p "Hi Stevie, Thanks for reaching out about a 6-desk office at Paddington Works. O…" at bounding box center [703, 300] width 377 height 160
drag, startPoint x: 657, startPoint y: 250, endPoint x: 765, endPoint y: 252, distance: 108.4
click at [737, 250] on p "Hi Stevie, Thanks for reaching out about a 6-desk office at Paddington Works. O…" at bounding box center [703, 300] width 377 height 160
click at [766, 252] on p "Hi Stevie, Thanks for reaching out about a 6-desk office at Paddington Works. O…" at bounding box center [703, 300] width 377 height 160
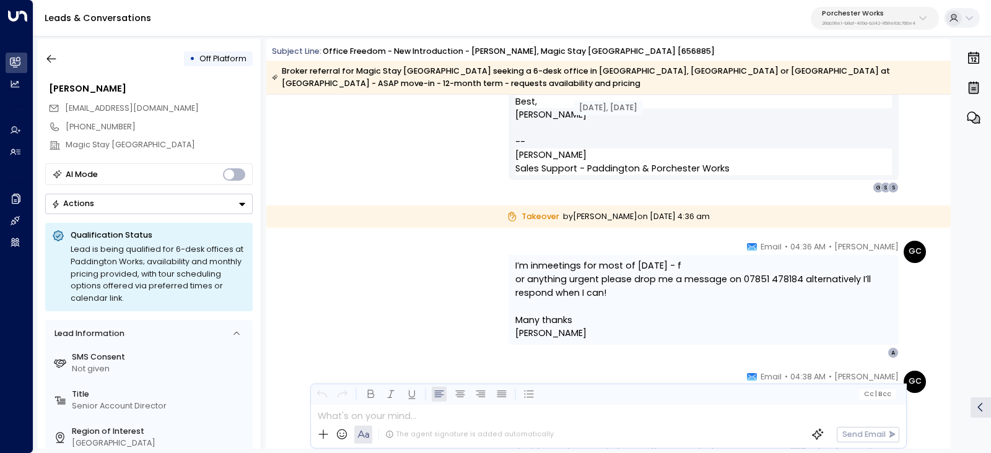
scroll to position [1471, 0]
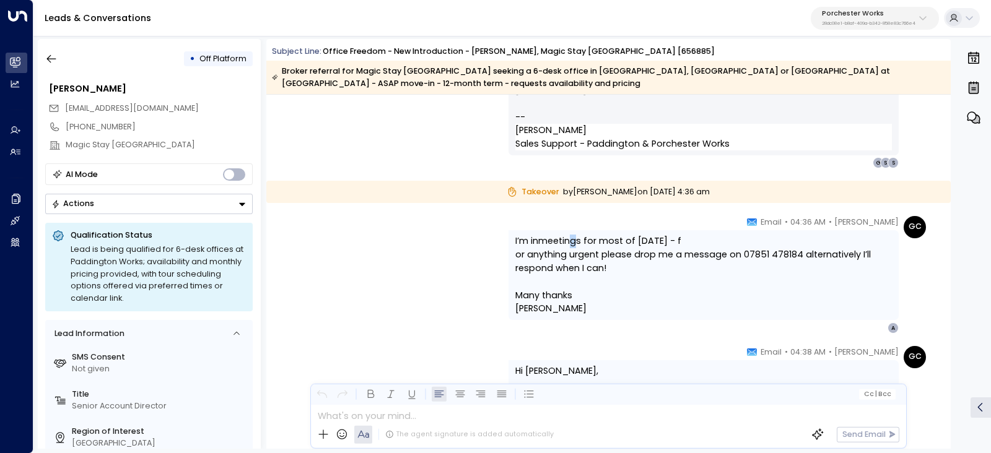
drag, startPoint x: 570, startPoint y: 241, endPoint x: 633, endPoint y: 252, distance: 63.6
click at [623, 250] on p "I ’ m in meetings for most of today - f or anything urgent please drop me a mes…" at bounding box center [703, 255] width 377 height 40
click at [633, 252] on span "or anything urgent please drop me a message on 07851 478184 alternatively I’ll …" at bounding box center [703, 261] width 377 height 27
drag, startPoint x: 554, startPoint y: 255, endPoint x: 688, endPoint y: 262, distance: 133.4
click at [668, 261] on span "or anything urgent please drop me a message on 07851 478184 alternatively I’ll …" at bounding box center [703, 261] width 377 height 27
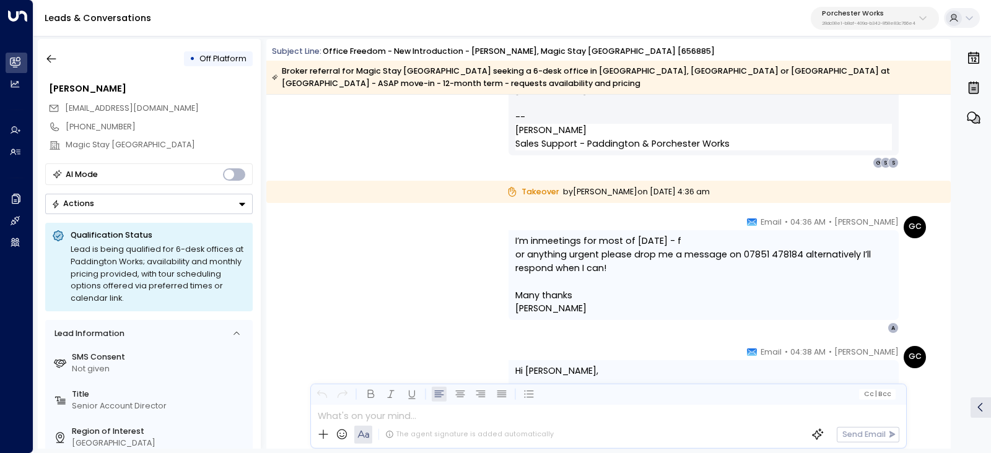
click at [712, 265] on span "or anything urgent please drop me a message on 07851 478184 alternatively I’ll …" at bounding box center [703, 261] width 377 height 27
drag, startPoint x: 548, startPoint y: 243, endPoint x: 663, endPoint y: 252, distance: 115.0
click at [660, 252] on p "I ’ m in meetings for most of today - f or anything urgent please drop me a mes…" at bounding box center [703, 255] width 377 height 40
click at [663, 252] on span "or anything urgent please drop me a message on 07851 478184 alternatively I’ll …" at bounding box center [703, 261] width 377 height 27
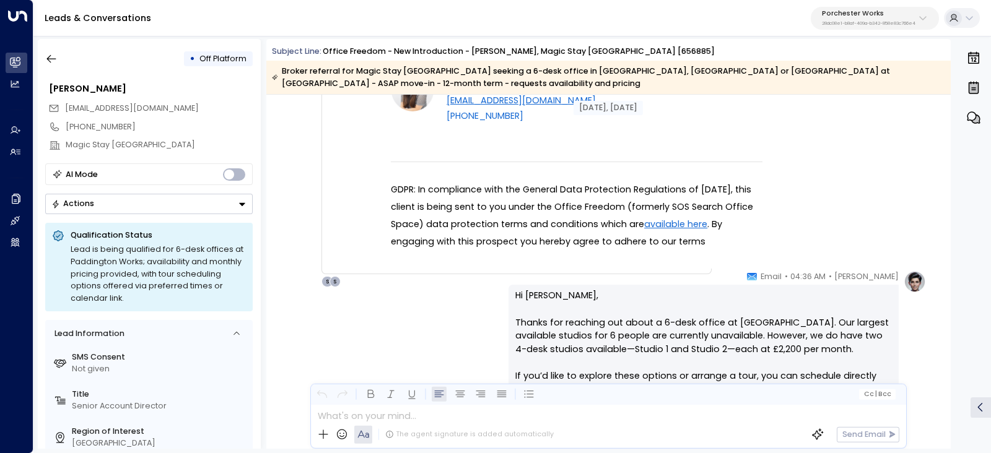
scroll to position [1084, 0]
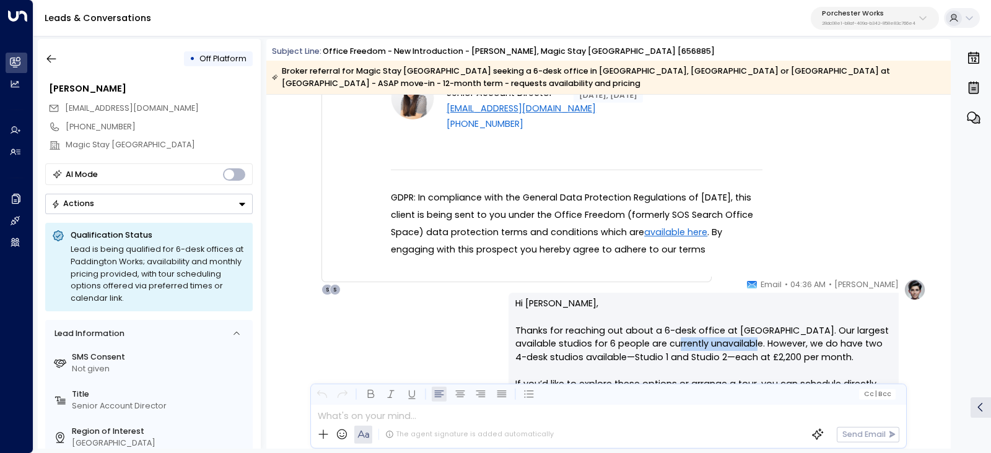
drag, startPoint x: 724, startPoint y: 343, endPoint x: 789, endPoint y: 345, distance: 65.1
click at [786, 345] on p "Hi Stevie, Thanks for reaching out about a 6-desk office at Paddington Works. O…" at bounding box center [703, 377] width 377 height 160
drag, startPoint x: 790, startPoint y: 345, endPoint x: 771, endPoint y: 345, distance: 18.6
click at [782, 345] on p "Hi Stevie, Thanks for reaching out about a 6-desk office at Paddington Works. O…" at bounding box center [703, 377] width 377 height 160
drag, startPoint x: 677, startPoint y: 338, endPoint x: 794, endPoint y: 345, distance: 116.7
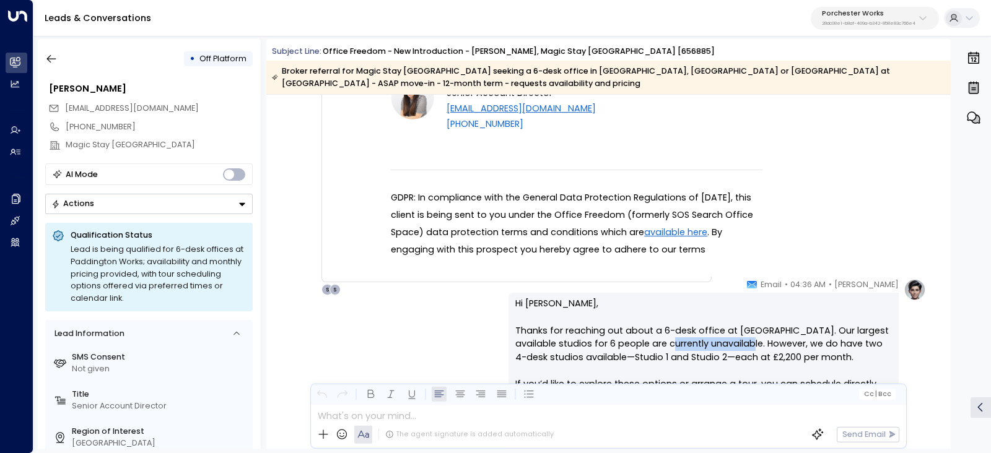
click at [784, 344] on p "Hi Stevie, Thanks for reaching out about a 6-desk office at Paddington Works. O…" at bounding box center [703, 377] width 377 height 160
click at [797, 346] on p "Hi Stevie, Thanks for reaching out about a 6-desk office at Paddington Works. O…" at bounding box center [703, 377] width 377 height 160
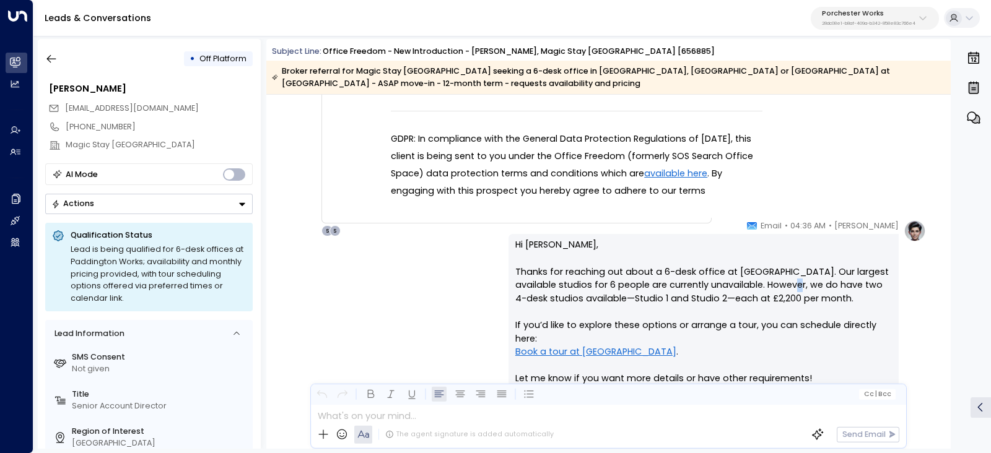
scroll to position [1238, 0]
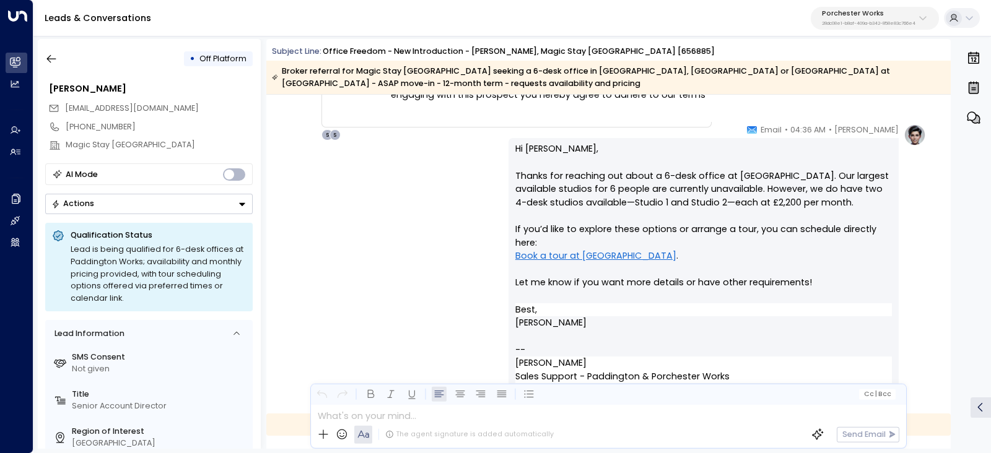
drag, startPoint x: 588, startPoint y: 268, endPoint x: 720, endPoint y: 276, distance: 132.2
click at [706, 274] on p "Hi Stevie, Thanks for reaching out about a 6-desk office at Paddington Works. O…" at bounding box center [703, 222] width 377 height 160
click at [720, 276] on p "Hi Stevie, Thanks for reaching out about a 6-desk office at Paddington Works. O…" at bounding box center [703, 222] width 377 height 160
drag, startPoint x: 718, startPoint y: 292, endPoint x: 777, endPoint y: 294, distance: 59.5
click at [772, 294] on p "Hi Stevie, Thanks for reaching out about a 6-desk office at Paddington Works. O…" at bounding box center [703, 222] width 377 height 160
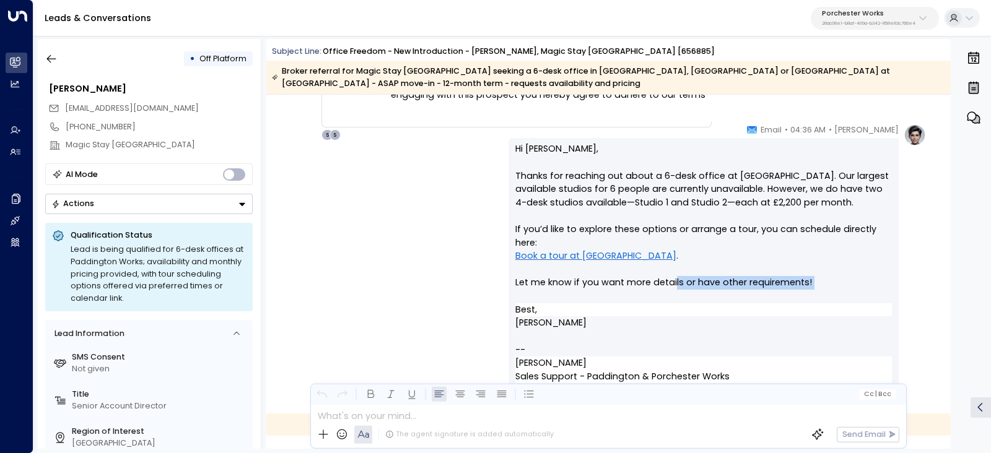
click at [777, 294] on p "Hi Stevie, Thanks for reaching out about a 6-desk office at Paddington Works. O…" at bounding box center [703, 222] width 377 height 160
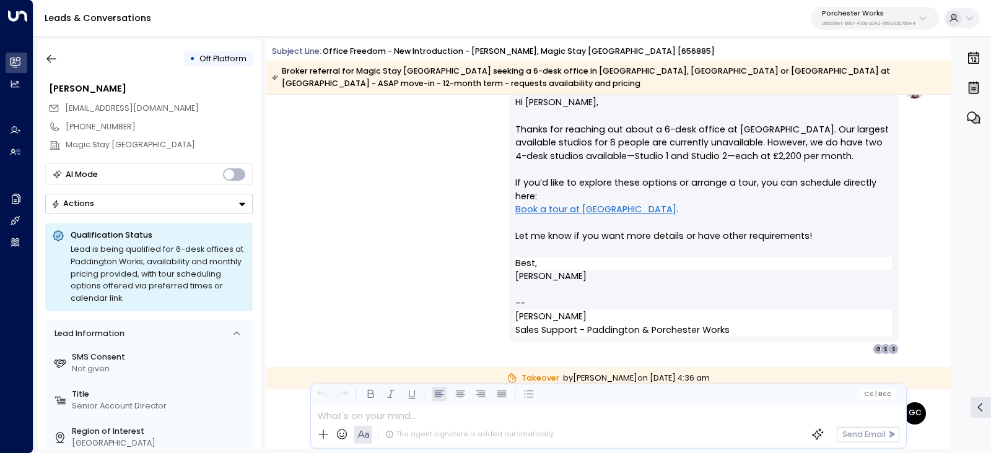
scroll to position [1316, 0]
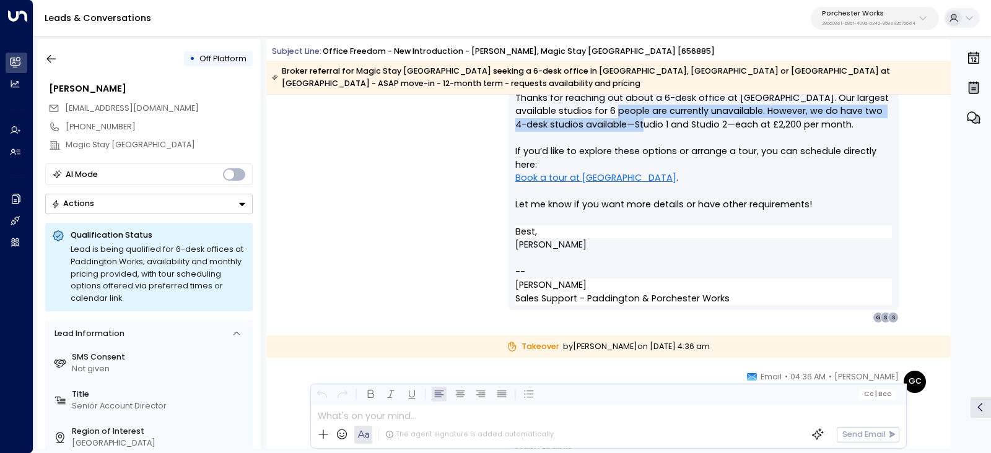
drag, startPoint x: 618, startPoint y: 117, endPoint x: 733, endPoint y: 135, distance: 117.2
click at [707, 131] on p "Hi Stevie, Thanks for reaching out about a 6-desk office at Paddington Works. O…" at bounding box center [703, 144] width 377 height 160
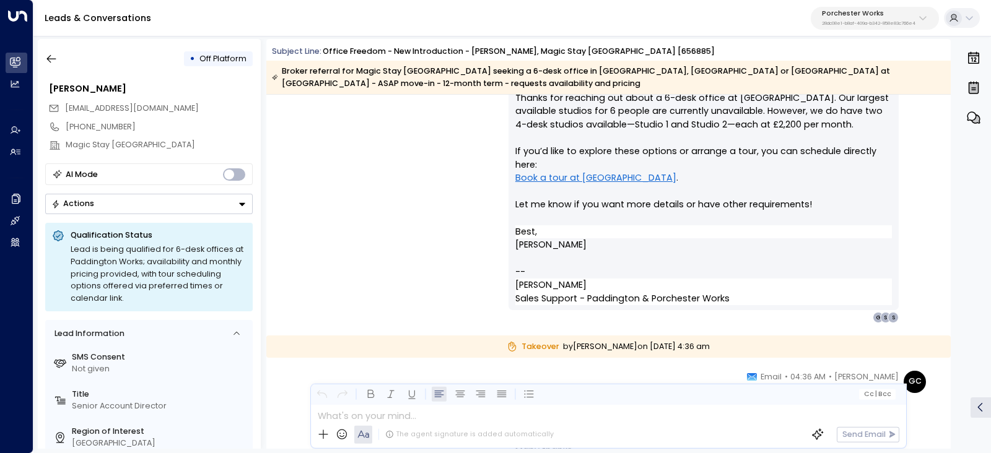
click at [756, 150] on p "Hi Stevie, Thanks for reaching out about a 6-desk office at Paddington Works. O…" at bounding box center [703, 144] width 377 height 160
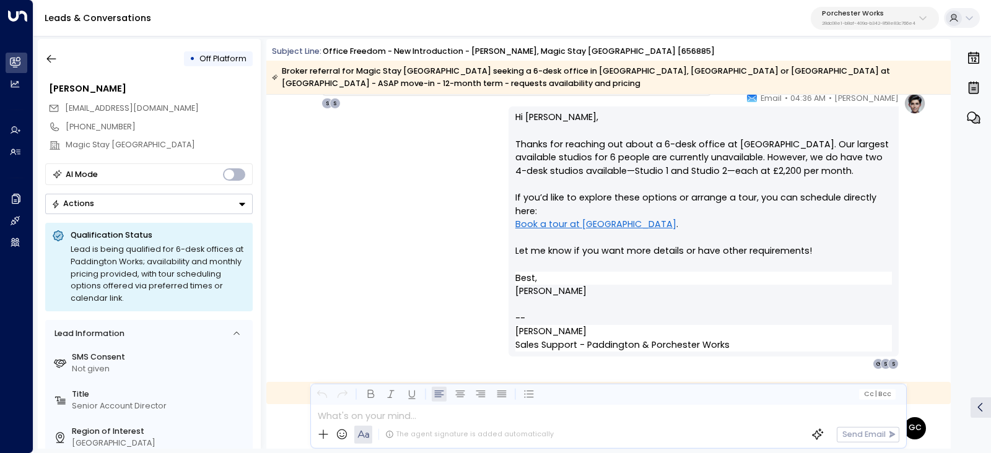
scroll to position [1238, 0]
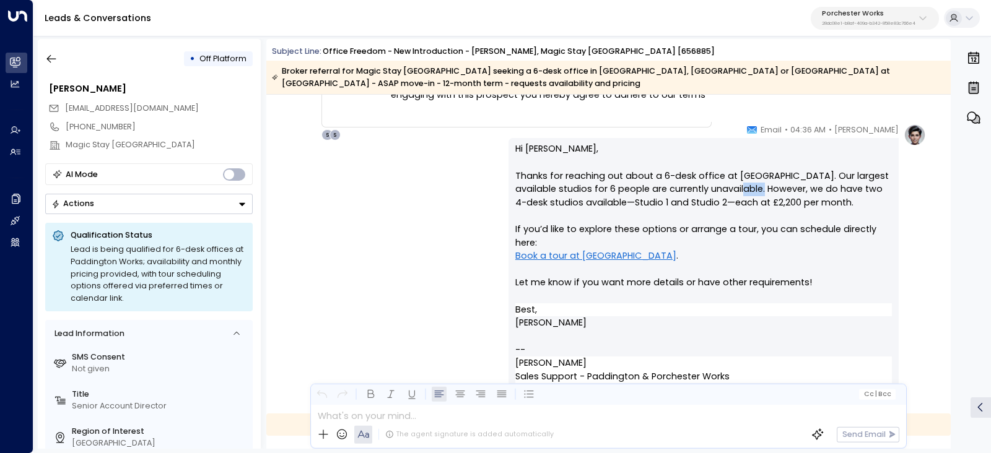
drag, startPoint x: 798, startPoint y: 197, endPoint x: 815, endPoint y: 199, distance: 16.8
click at [815, 199] on p "Hi Stevie, Thanks for reaching out about a 6-desk office at Paddington Works. O…" at bounding box center [703, 222] width 377 height 160
click at [818, 199] on p "Hi Stevie, Thanks for reaching out about a 6-desk office at Paddington Works. O…" at bounding box center [703, 222] width 377 height 160
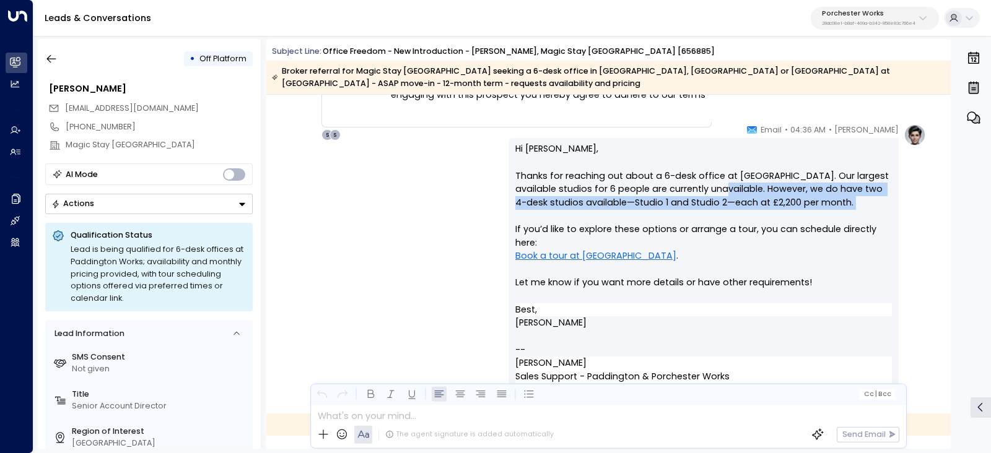
drag, startPoint x: 794, startPoint y: 194, endPoint x: 837, endPoint y: 222, distance: 51.9
click at [836, 219] on p "Hi Stevie, Thanks for reaching out about a 6-desk office at Paddington Works. O…" at bounding box center [703, 222] width 377 height 160
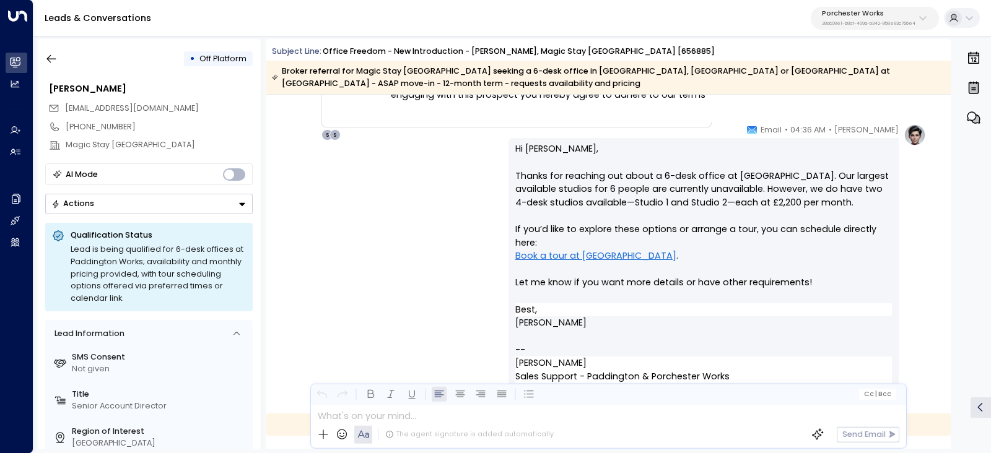
click at [838, 224] on p "Hi Stevie, Thanks for reaching out about a 6-desk office at Paddington Works. O…" at bounding box center [703, 222] width 377 height 160
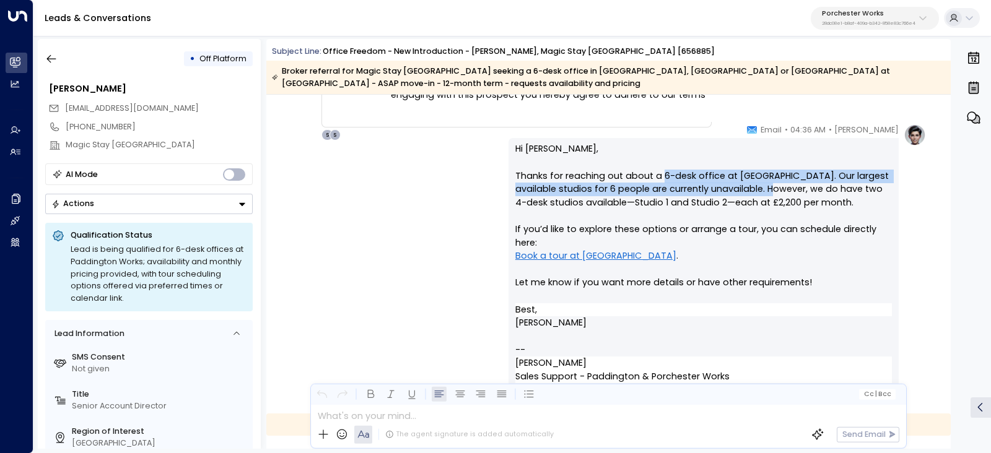
drag, startPoint x: 720, startPoint y: 181, endPoint x: 817, endPoint y: 188, distance: 96.9
click at [807, 188] on p "Hi Stevie, Thanks for reaching out about a 6-desk office at Paddington Works. O…" at bounding box center [703, 222] width 377 height 160
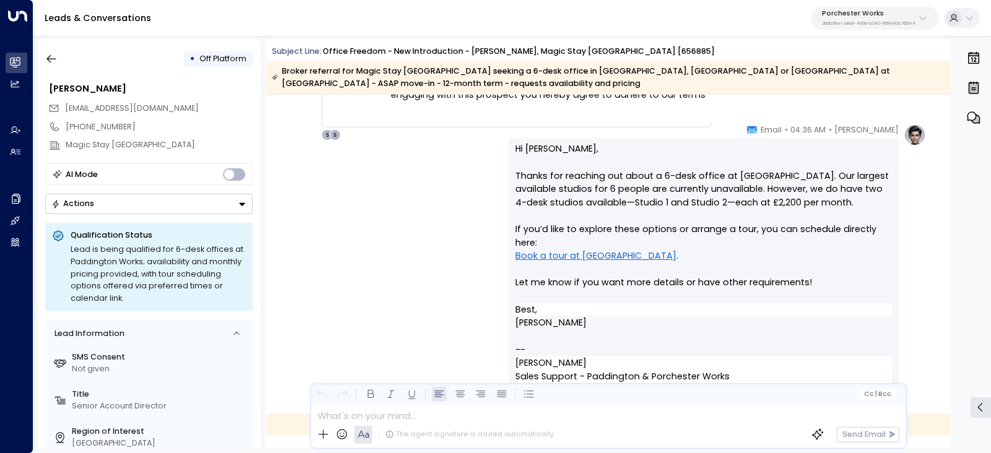
click at [817, 188] on p "Hi Stevie, Thanks for reaching out about a 6-desk office at Paddington Works. O…" at bounding box center [703, 222] width 377 height 160
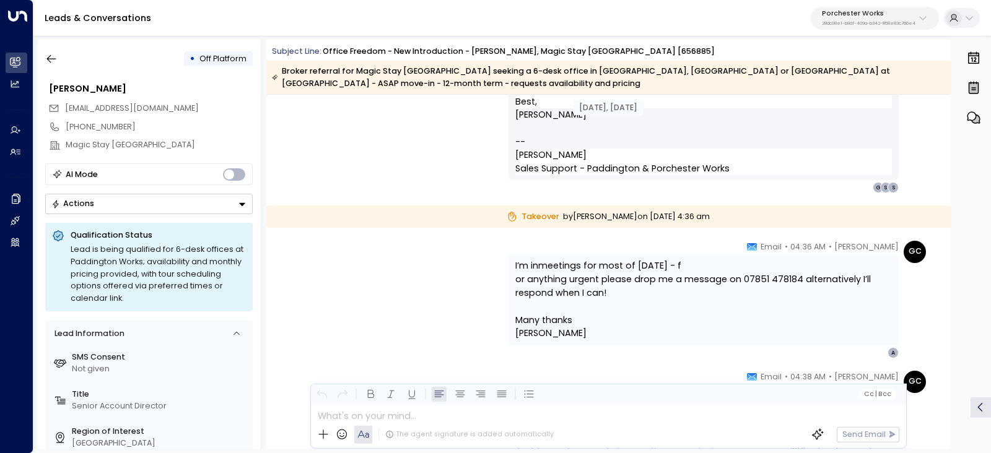
scroll to position [1471, 0]
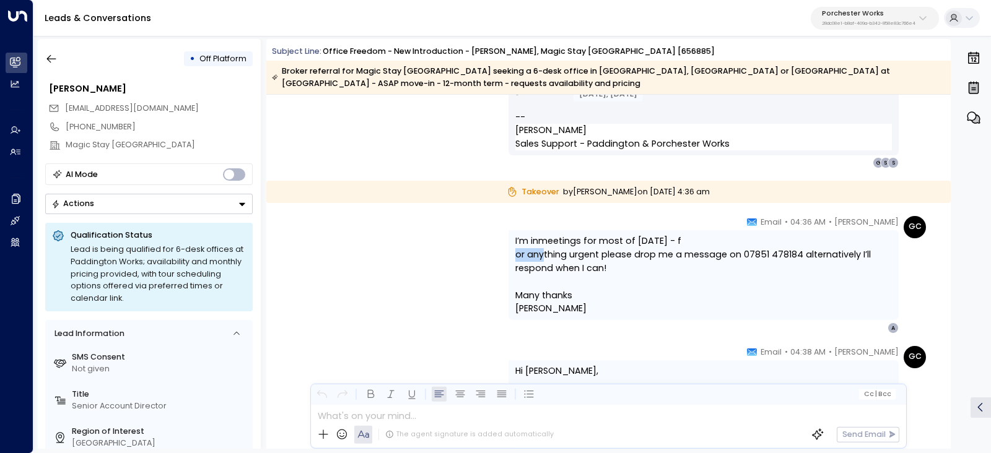
click at [544, 257] on div "GC Georgina Camp • 04:36 AM • Email I ’ m in meetings for most of today - f or …" at bounding box center [609, 275] width 636 height 118
click at [511, 245] on div "I ’ m in meetings for most of today - f or anything urgent please drop me a mes…" at bounding box center [704, 275] width 390 height 90
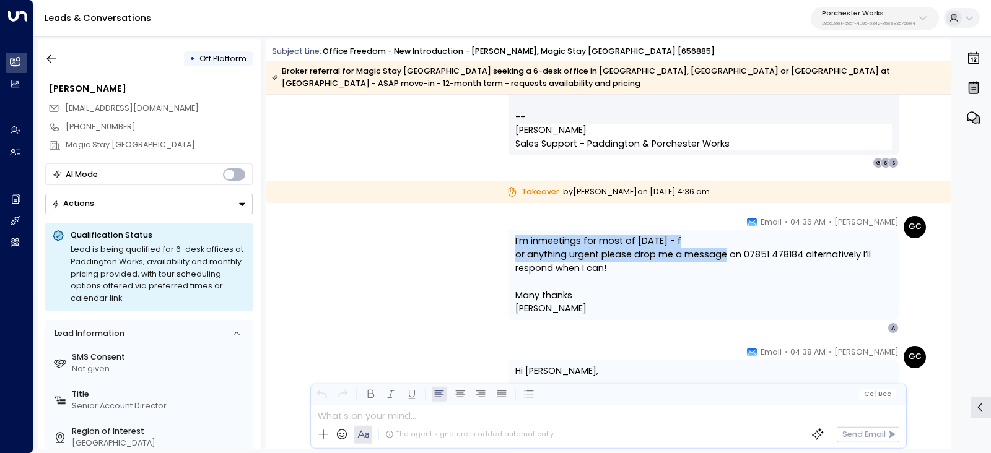
drag, startPoint x: 511, startPoint y: 245, endPoint x: 718, endPoint y: 253, distance: 207.1
click at [718, 253] on div "I ’ m in meetings for most of today - f or anything urgent please drop me a mes…" at bounding box center [704, 275] width 390 height 90
click at [712, 253] on span "or anything urgent please drop me a message on 07851 478184 alternatively I’ll …" at bounding box center [703, 261] width 377 height 27
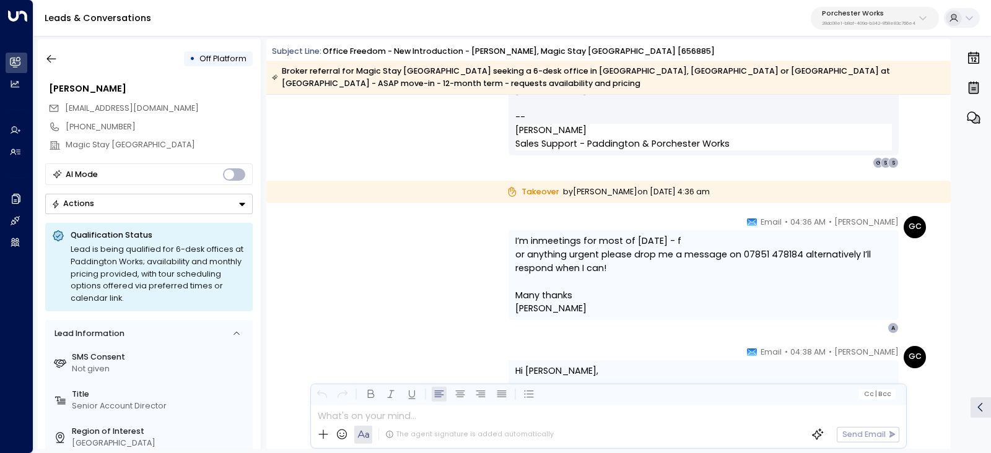
drag, startPoint x: 610, startPoint y: 239, endPoint x: 657, endPoint y: 240, distance: 46.5
click at [619, 239] on span "meetings for most of today - f" at bounding box center [609, 242] width 143 height 14
click at [715, 244] on p "I ’ m in meetings for most of today - f or anything urgent please drop me a mes…" at bounding box center [703, 255] width 377 height 40
drag, startPoint x: 604, startPoint y: 237, endPoint x: 684, endPoint y: 238, distance: 79.9
click at [683, 238] on p "I ’ m in meetings for most of today - f or anything urgent please drop me a mes…" at bounding box center [703, 255] width 377 height 40
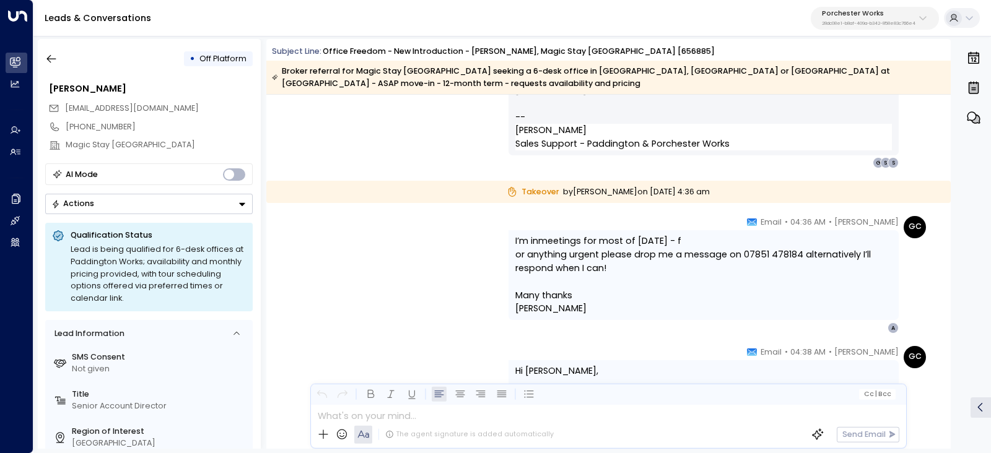
click at [657, 239] on p "I ’ m in meetings for most of today - f or anything urgent please drop me a mes…" at bounding box center [703, 255] width 377 height 40
drag, startPoint x: 590, startPoint y: 230, endPoint x: 714, endPoint y: 234, distance: 124.6
click at [687, 232] on div "I ’ m in meetings for most of today - f or anything urgent please drop me a mes…" at bounding box center [704, 275] width 390 height 90
drag, startPoint x: 719, startPoint y: 234, endPoint x: 712, endPoint y: 235, distance: 6.9
click at [721, 234] on div "I ’ m in meetings for most of today - f or anything urgent please drop me a mes…" at bounding box center [704, 275] width 390 height 90
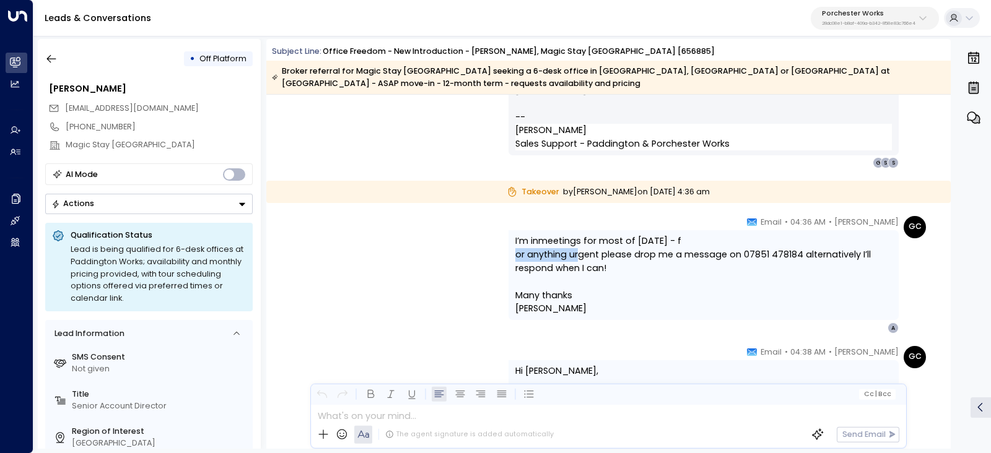
drag, startPoint x: 515, startPoint y: 257, endPoint x: 613, endPoint y: 256, distance: 97.9
click at [611, 256] on span "or anything urgent please drop me a message on 07851 478184 alternatively I’ll …" at bounding box center [703, 261] width 377 height 27
click at [613, 256] on span "or anything urgent please drop me a message on 07851 478184 alternatively I’ll …" at bounding box center [703, 261] width 377 height 27
click at [515, 253] on span "or anything urgent please drop me a message on 07851 478184 alternatively I’ll …" at bounding box center [703, 261] width 377 height 27
click at [509, 255] on div "I ’ m in meetings for most of today - f or anything urgent please drop me a mes…" at bounding box center [704, 275] width 390 height 90
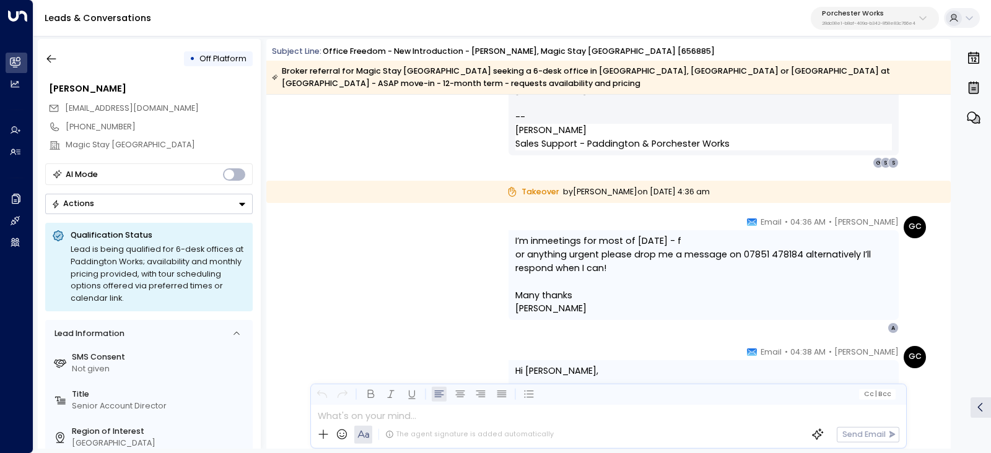
drag, startPoint x: 655, startPoint y: 261, endPoint x: 742, endPoint y: 264, distance: 86.8
click at [671, 261] on span "or anything urgent please drop me a message on 07851 478184 alternatively I’ll …" at bounding box center [703, 261] width 377 height 27
drag, startPoint x: 639, startPoint y: 254, endPoint x: 750, endPoint y: 259, distance: 111.0
click at [706, 255] on span "or anything urgent please drop me a message on 07851 478184 alternatively I’ll …" at bounding box center [703, 261] width 377 height 27
click at [753, 260] on span "or anything urgent please drop me a message on 07851 478184 alternatively I’ll …" at bounding box center [703, 261] width 377 height 27
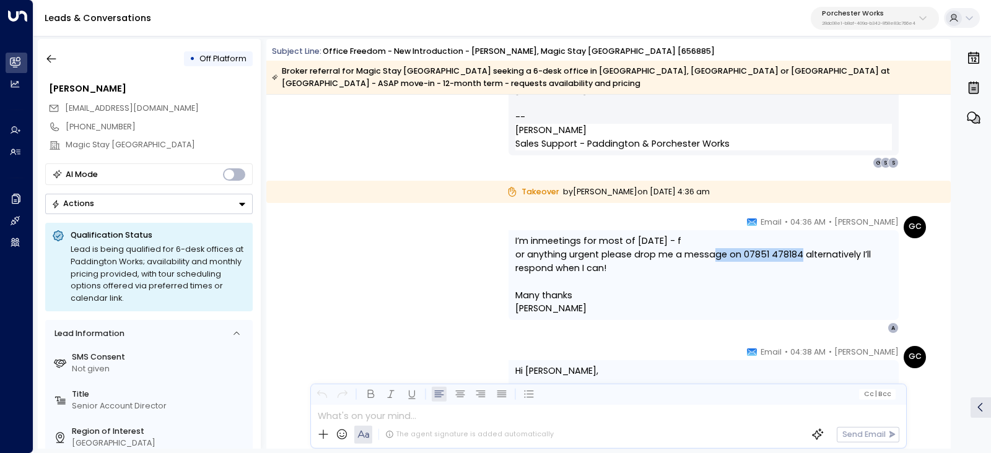
drag, startPoint x: 712, startPoint y: 254, endPoint x: 792, endPoint y: 258, distance: 80.7
click at [793, 257] on span "or anything urgent please drop me a message on 07851 478184 alternatively I’ll …" at bounding box center [703, 261] width 377 height 27
click at [761, 261] on span "or anything urgent please drop me a message on 07851 478184 alternatively I’ll …" at bounding box center [703, 261] width 377 height 27
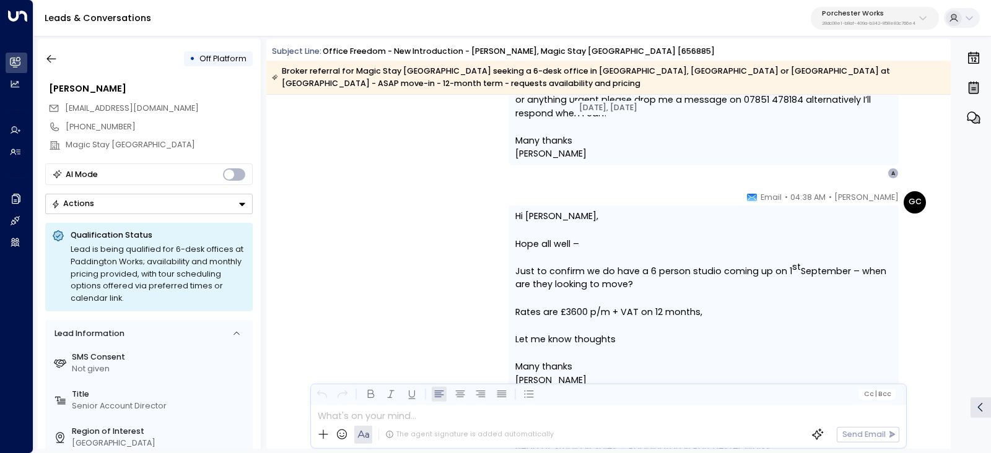
scroll to position [1704, 0]
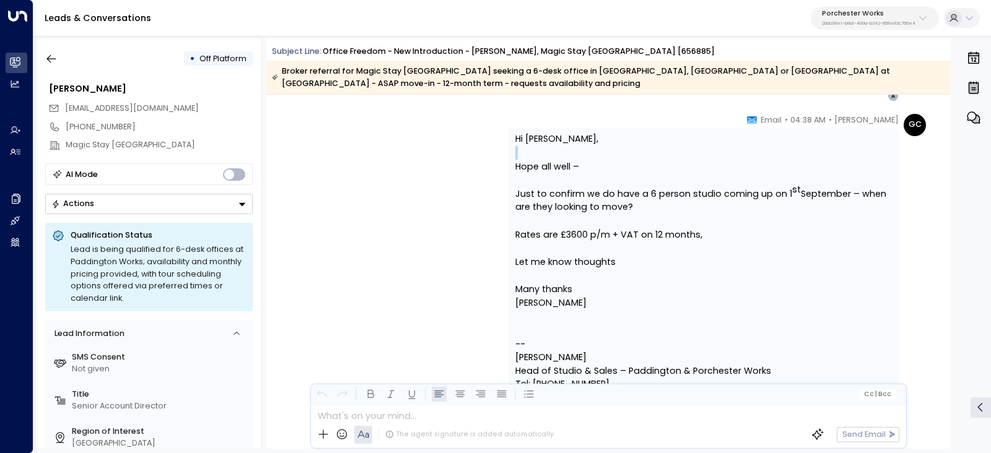
drag, startPoint x: 492, startPoint y: 160, endPoint x: 620, endPoint y: 170, distance: 128.1
click at [595, 169] on div "GC Georgina Camp • 04:38 AM • Email Hi Stevie, Hope all well – Just to confirm …" at bounding box center [609, 276] width 636 height 324
drag, startPoint x: 622, startPoint y: 170, endPoint x: 612, endPoint y: 175, distance: 10.8
click at [623, 170] on p "Hope all well –" at bounding box center [703, 167] width 377 height 14
drag, startPoint x: 644, startPoint y: 193, endPoint x: 760, endPoint y: 205, distance: 116.4
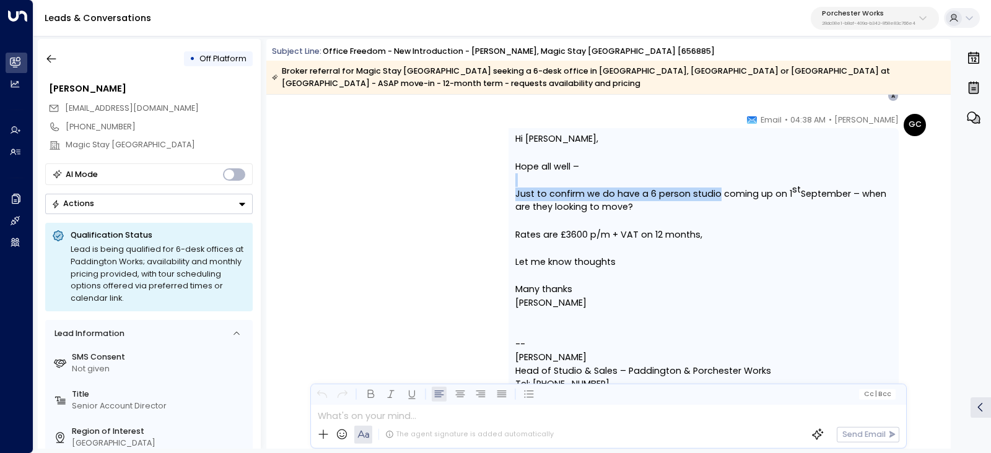
click at [754, 204] on div "Hi Stevie, Hope all well – Just to confirm we do have a 6 person studio coming …" at bounding box center [703, 276] width 377 height 287
click at [760, 205] on span "Just to confirm we do have a 6 person studio coming up on 1 st September – when…" at bounding box center [703, 201] width 377 height 27
drag, startPoint x: 650, startPoint y: 196, endPoint x: 800, endPoint y: 201, distance: 150.6
click at [800, 201] on span "Just to confirm we do have a 6 person studio coming up on 1 st September – when…" at bounding box center [703, 201] width 377 height 27
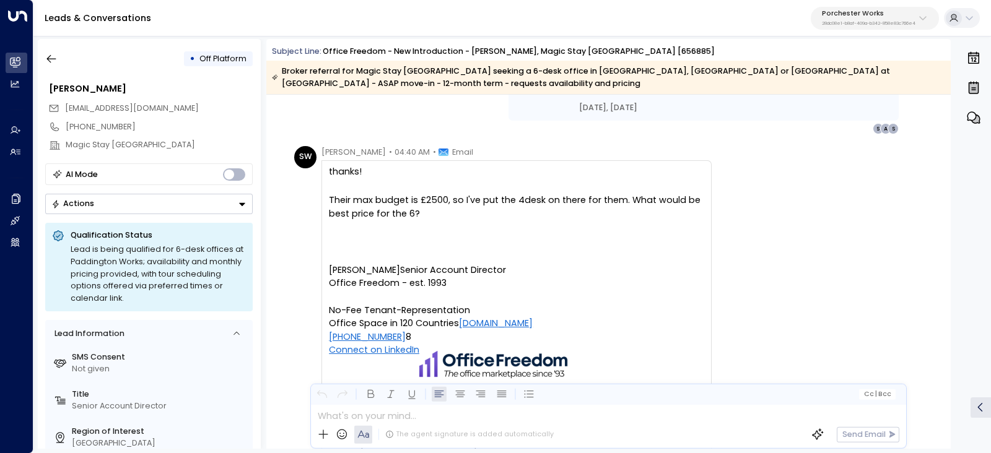
scroll to position [2013, 0]
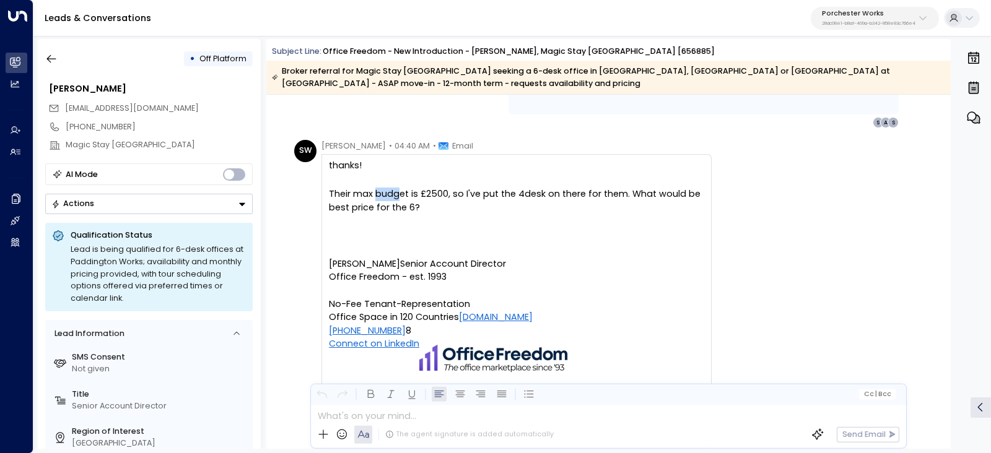
drag, startPoint x: 372, startPoint y: 191, endPoint x: 496, endPoint y: 197, distance: 123.4
click at [484, 195] on div "Their max budget is £2500, so I've put the 4desk on there for them. What would …" at bounding box center [516, 201] width 375 height 27
click at [497, 198] on div "Their max budget is £2500, so I've put the 4desk on there for them. What would …" at bounding box center [516, 201] width 375 height 27
drag, startPoint x: 390, startPoint y: 200, endPoint x: 505, endPoint y: 206, distance: 114.7
click at [476, 203] on div "Their max budget is £2500, so I've put the 4desk on there for them. What would …" at bounding box center [516, 201] width 375 height 27
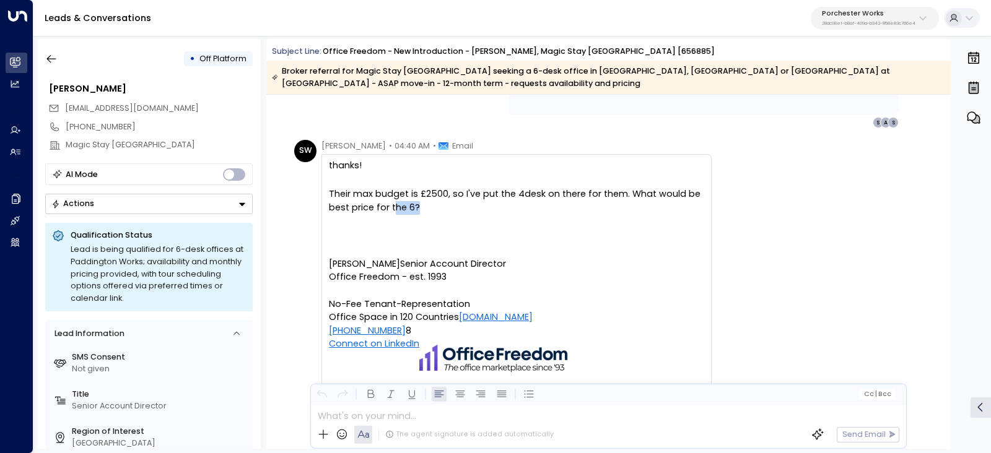
click at [505, 206] on div "Their max budget is £2500, so I've put the 4desk on there for them. What would …" at bounding box center [516, 201] width 375 height 27
drag
click at [452, 196] on div "Their max budget is £2500, so I've put the 4desk on there for them. What would …" at bounding box center [516, 201] width 375 height 27
click at [475, 199] on div "Their max budget is £2500, so I've put the 4desk on there for them. What would …" at bounding box center [516, 201] width 375 height 27
click at [483, 194] on div "Their max budget is £2500, so I've put the 4desk on there for them. What would …" at bounding box center [516, 201] width 375 height 27
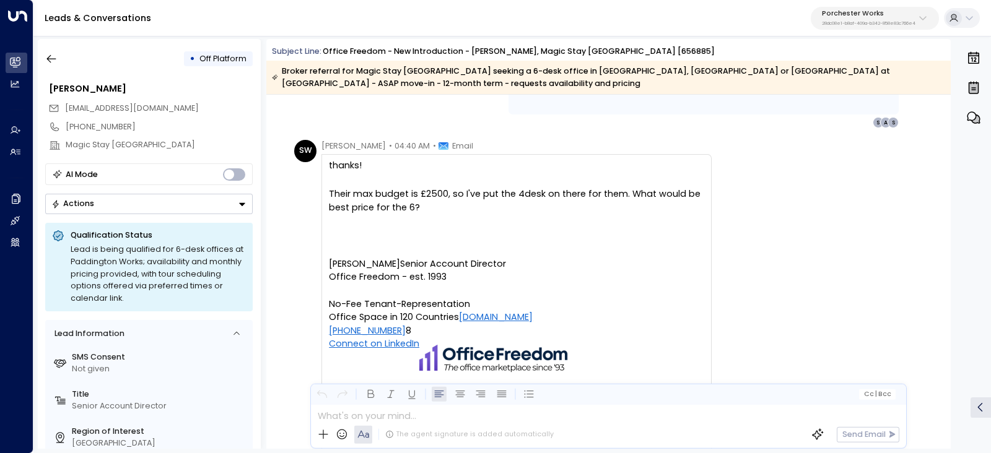
click at [502, 196] on div "Their max budget is £2500, so I've put the 4desk on there for them. What would …" at bounding box center [516, 201] width 375 height 27
click at [454, 190] on div "Their max budget is £2500, so I've put the 4desk on there for them. What would …" at bounding box center [516, 201] width 375 height 27
click at [457, 196] on div "Their max budget is £2500, so I've put the 4desk on there for them. What would …" at bounding box center [516, 201] width 375 height 27
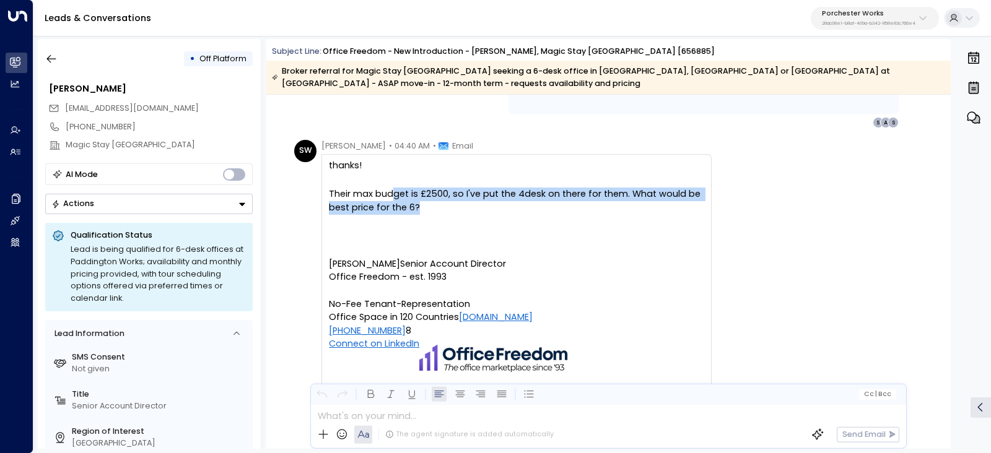
click at [678, 211] on div "Their max budget is £2500, so I've put the 4desk on there for them. What would …" at bounding box center [516, 201] width 375 height 27
click at [523, 200] on div "Their max budget is £2500, so I've put the 4desk on there for them. What would …" at bounding box center [516, 201] width 375 height 27
click at [458, 196] on div "Their max budget is £2500, so I've put the 4desk on there for them. What would …" at bounding box center [516, 201] width 375 height 27
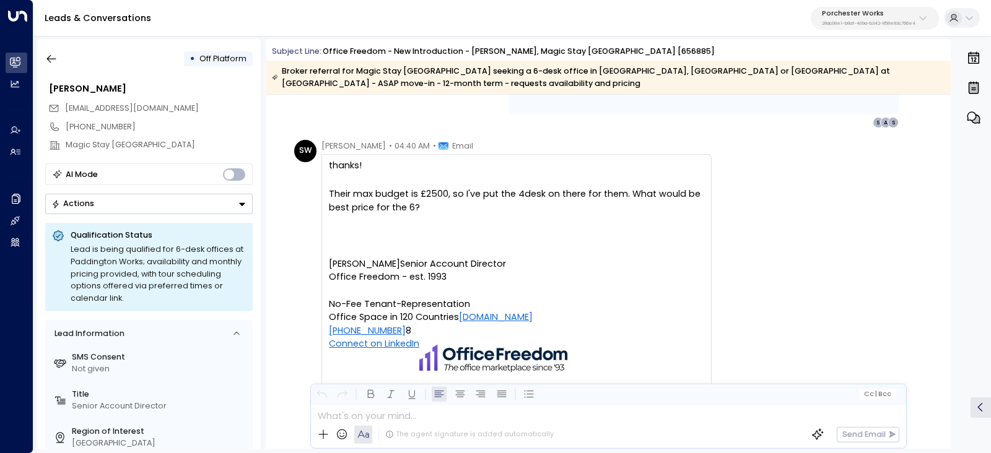
click at [418, 193] on div "Their max budget is £2500, so I've put the 4desk on there for them. What would …" at bounding box center [516, 201] width 375 height 27
click at [596, 203] on div "Their max budget is £2500, so I've put the 4desk on there for them. What would …" at bounding box center [516, 201] width 375 height 27
click at [455, 196] on div "Their max budget is £2500, so I've put the 4desk on there for them. What would …" at bounding box center [516, 201] width 375 height 27
click at [443, 196] on div "Their max budget is £2500, so I've put the 4desk on there for them. What would …" at bounding box center [516, 201] width 375 height 27
click at [530, 203] on div "Their max budget is £2500, so I've put the 4desk on there for them. What would …" at bounding box center [516, 201] width 375 height 27
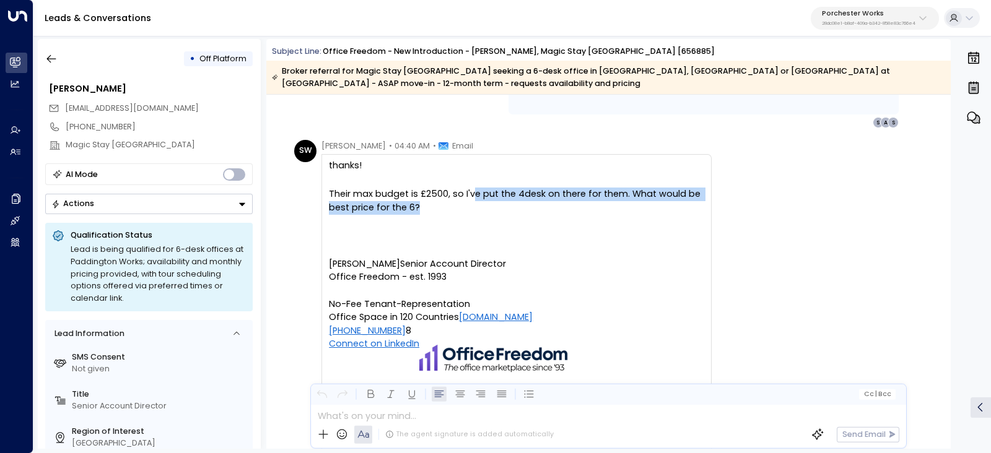
click at [598, 208] on div "Their max budget is £2500, so I've put the 4desk on there for them. What would …" at bounding box center [516, 201] width 375 height 27
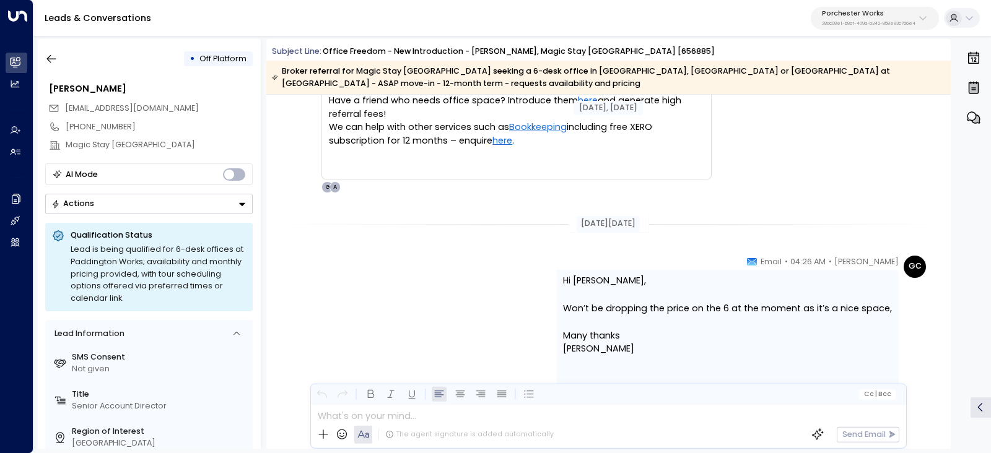
scroll to position [2400, 0]
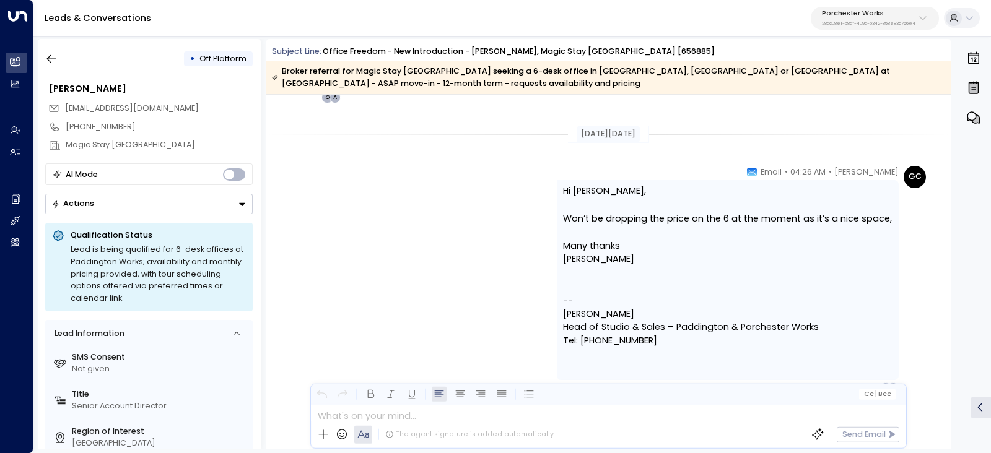
click at [865, 281] on p at bounding box center [727, 288] width 329 height 14
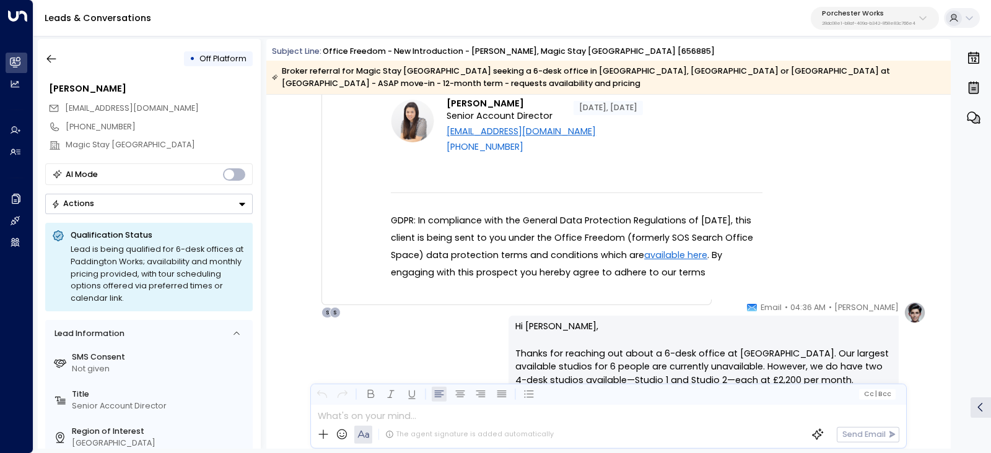
scroll to position [1215, 0]
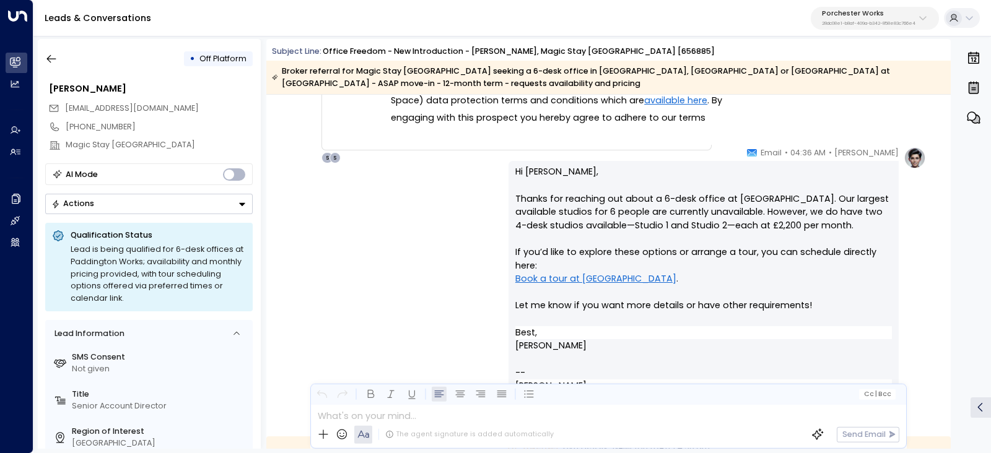
click at [762, 199] on p "Hi Stevie, Thanks for reaching out about a 6-desk office at Paddington Works. O…" at bounding box center [703, 245] width 377 height 160
click at [788, 203] on p "Hi Stevie, Thanks for reaching out about a 6-desk office at Paddington Works. O…" at bounding box center [703, 245] width 377 height 160
click at [815, 208] on p "Hi Stevie, Thanks for reaching out about a 6-desk office at Paddington Works. O…" at bounding box center [703, 245] width 377 height 160
click at [846, 209] on p "Hi Stevie, Thanks for reaching out about a 6-desk office at Paddington Works. O…" at bounding box center [703, 245] width 377 height 160
click at [616, 210] on p "Hi Stevie, Thanks for reaching out about a 6-desk office at Paddington Works. O…" at bounding box center [703, 245] width 377 height 160
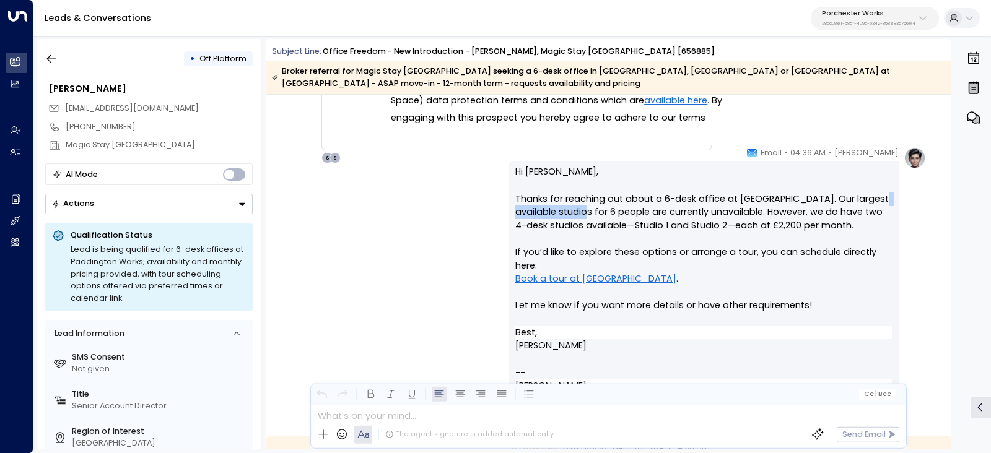
click at [601, 218] on div "Hi Stevie, Thanks for reaching out about a 6-desk office at Paddington Works. O…" at bounding box center [704, 286] width 390 height 250
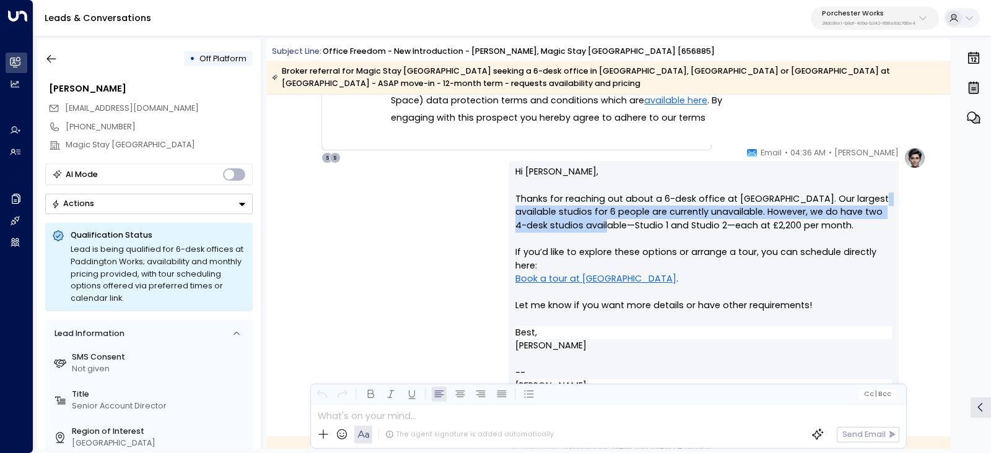
click at [606, 219] on p "Hi Stevie, Thanks for reaching out about a 6-desk office at Paddington Works. O…" at bounding box center [703, 245] width 377 height 160
click at [554, 219] on p "Hi Stevie, Thanks for reaching out about a 6-desk office at Paddington Works. O…" at bounding box center [703, 245] width 377 height 160
click at [546, 218] on p "Hi Stevie, Thanks for reaching out about a 6-desk office at Paddington Works. O…" at bounding box center [703, 245] width 377 height 160
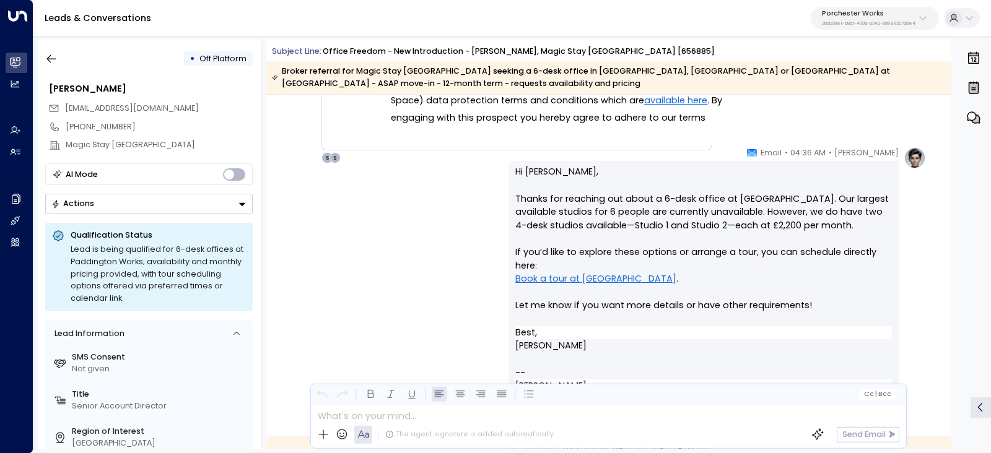
click at [550, 217] on p "Hi Stevie, Thanks for reaching out about a 6-desk office at Paddington Works. O…" at bounding box center [703, 245] width 377 height 160
click at [792, 204] on p "Hi Stevie, Thanks for reaching out about a 6-desk office at Paddington Works. O…" at bounding box center [703, 245] width 377 height 160
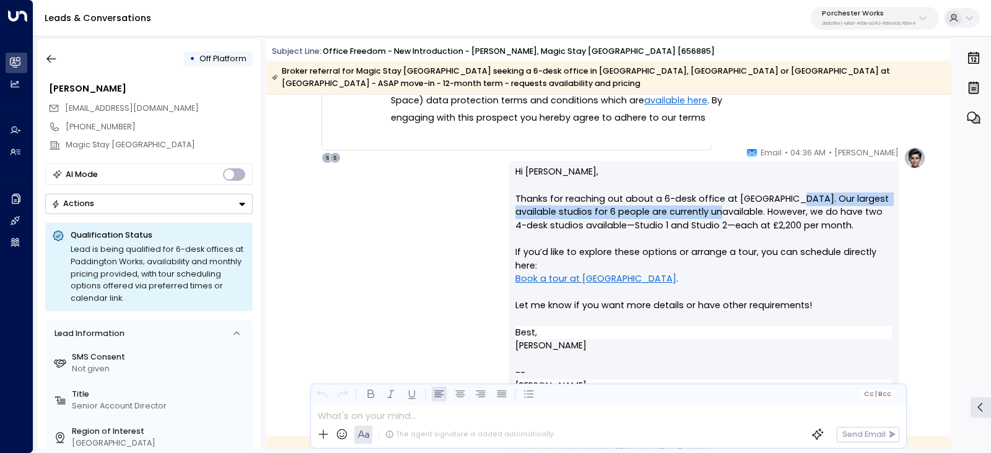
click at [804, 204] on p "Hi Stevie, Thanks for reaching out about a 6-desk office at Paddington Works. O…" at bounding box center [703, 245] width 377 height 160
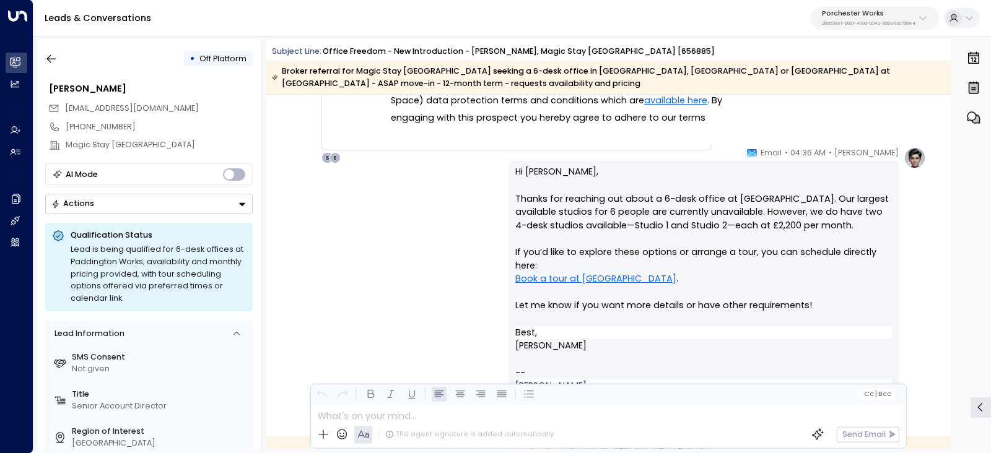
click at [551, 204] on p "Hi Stevie, Thanks for reaching out about a 6-desk office at Paddington Works. O…" at bounding box center [703, 245] width 377 height 160
click at [654, 212] on p "Hi Stevie, Thanks for reaching out about a 6-desk office at Paddington Works. O…" at bounding box center [703, 245] width 377 height 160
click at [698, 212] on p "Hi Stevie, Thanks for reaching out about a 6-desk office at Paddington Works. O…" at bounding box center [703, 245] width 377 height 160
click at [657, 213] on p "Hi Stevie, Thanks for reaching out about a 6-desk office at Paddington Works. O…" at bounding box center [703, 245] width 377 height 160
click at [712, 214] on p "Hi Stevie, Thanks for reaching out about a 6-desk office at Paddington Works. O…" at bounding box center [703, 245] width 377 height 160
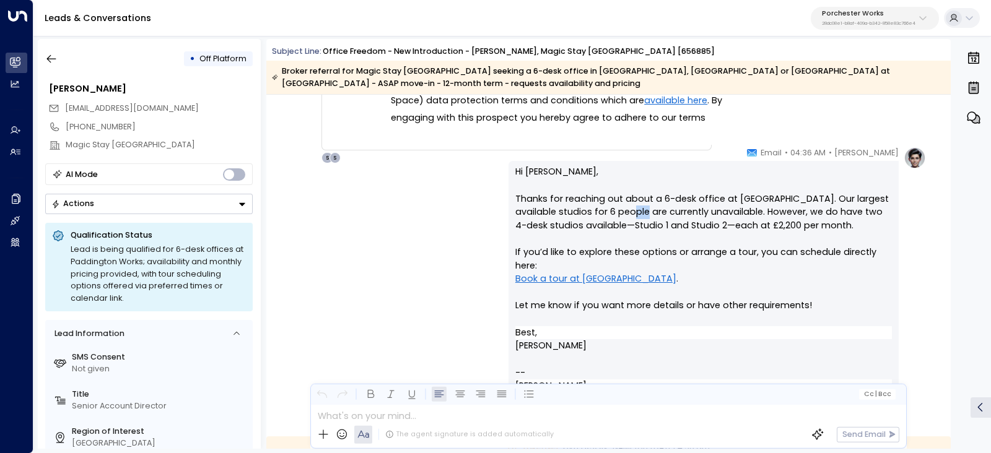
click at [774, 214] on p "Hi Stevie, Thanks for reaching out about a 6-desk office at Paddington Works. O…" at bounding box center [703, 245] width 377 height 160
click at [818, 217] on p "Hi Stevie, Thanks for reaching out about a 6-desk office at Paddington Works. O…" at bounding box center [703, 245] width 377 height 160
click at [847, 218] on p "Hi Stevie, Thanks for reaching out about a 6-desk office at Paddington Works. O…" at bounding box center [703, 245] width 377 height 160
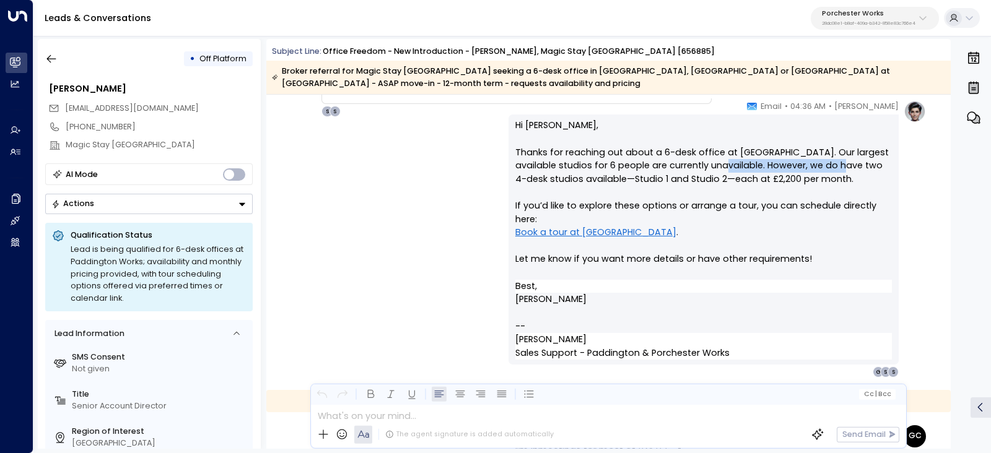
scroll to position [1293, 0]
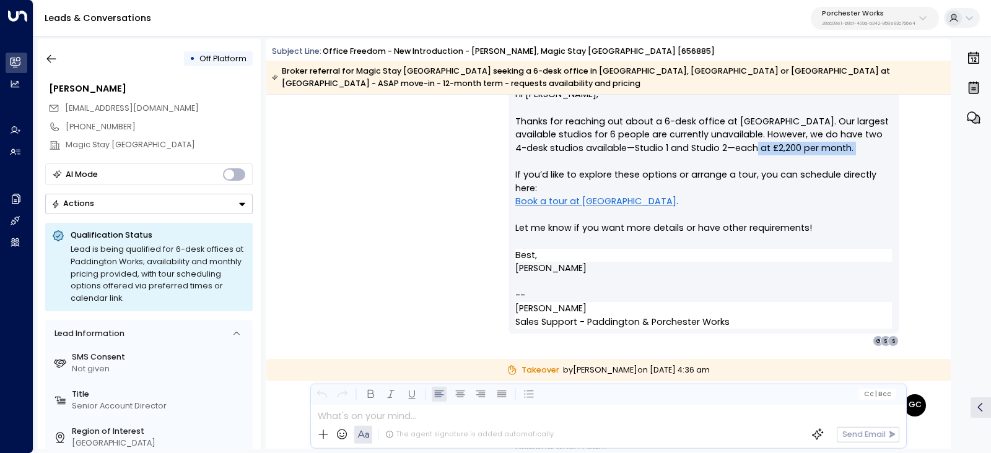
click at [825, 160] on p "Hi Stevie, Thanks for reaching out about a 6-desk office at Paddington Works. O…" at bounding box center [703, 168] width 377 height 160
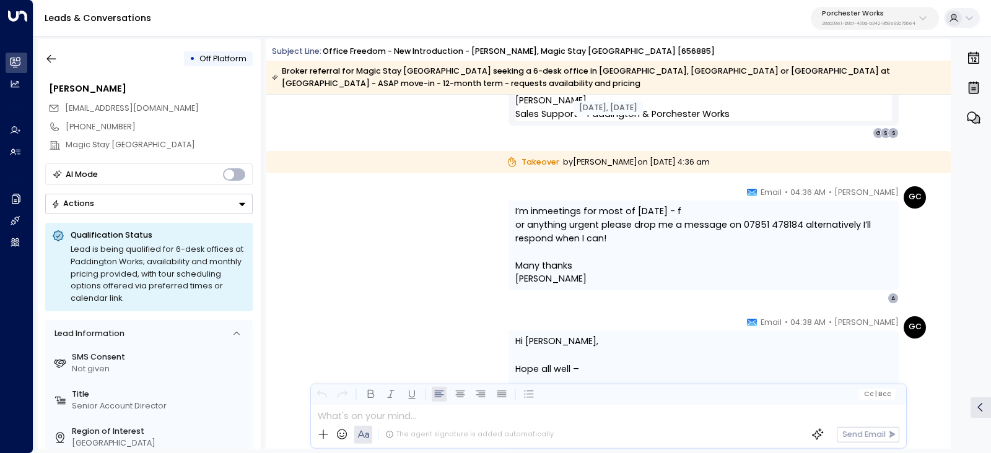
scroll to position [1525, 0]
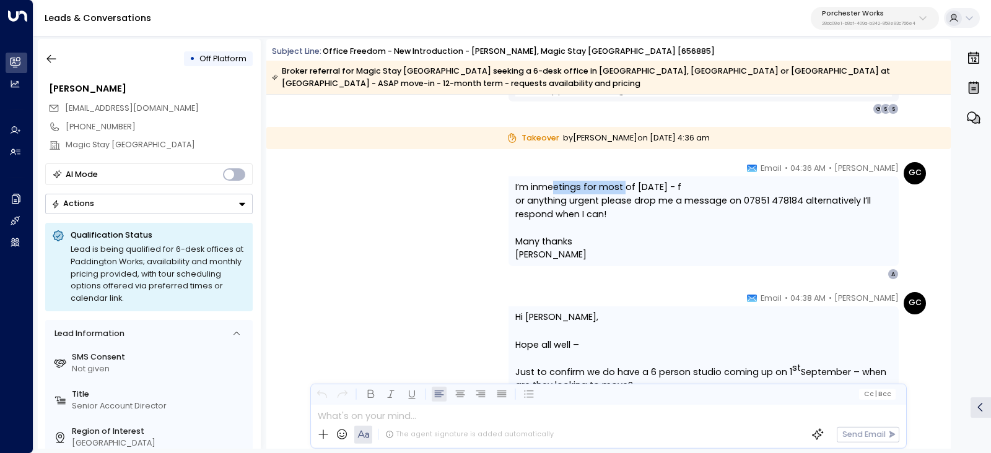
click at [633, 185] on span "meetings for most of today - f" at bounding box center [609, 188] width 143 height 14
click at [633, 186] on span "meetings for most of today - f" at bounding box center [609, 188] width 143 height 14
click at [567, 198] on span "or anything urgent please drop me a message on 07851 478184 alternatively I’ll …" at bounding box center [703, 208] width 377 height 27
click at [595, 200] on span "or anything urgent please drop me a message on 07851 478184 alternatively I’ll …" at bounding box center [703, 208] width 377 height 27
click at [647, 206] on span "or anything urgent please drop me a message on 07851 478184 alternatively I’ll …" at bounding box center [703, 208] width 377 height 27
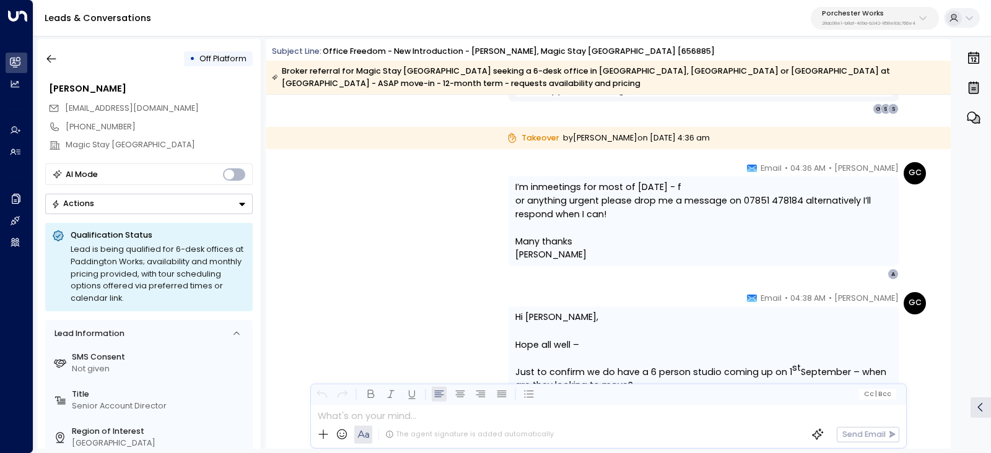
click at [684, 209] on span "or anything urgent please drop me a message on 07851 478184 alternatively I’ll …" at bounding box center [703, 208] width 377 height 27
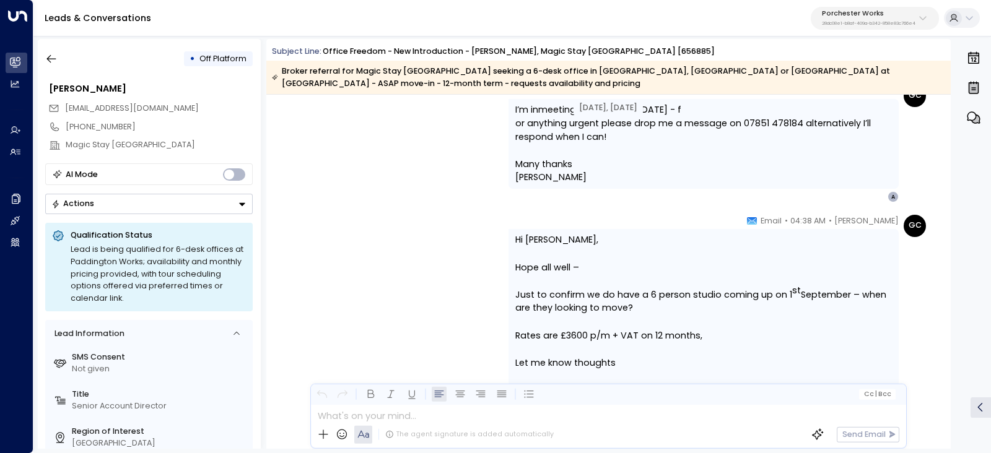
scroll to position [1680, 0]
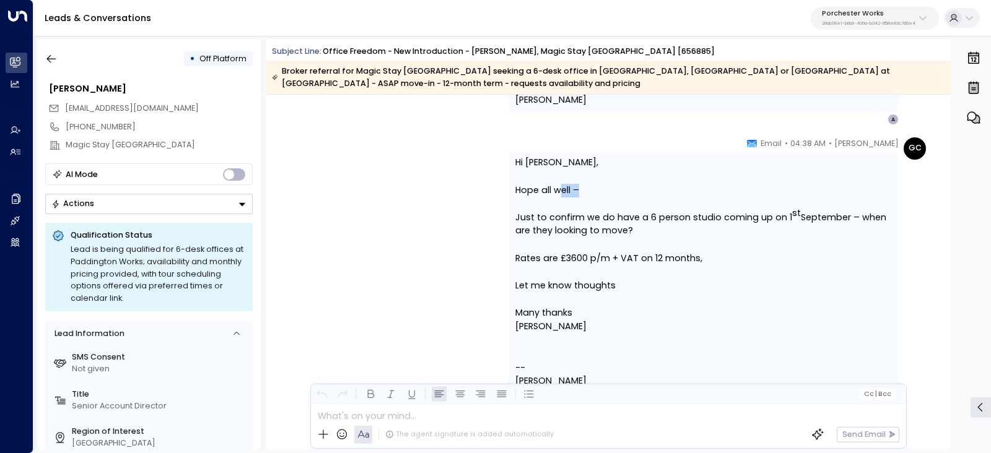
click at [569, 195] on div "Hi Stevie, Hope all well – Just to confirm we do have a 6 person studio coming …" at bounding box center [704, 300] width 390 height 296
click at [559, 224] on span "Just to confirm we do have a 6 person studio coming up on 1 st September – when…" at bounding box center [703, 224] width 377 height 27
click at [632, 224] on span "Just to confirm we do have a 6 person studio coming up on 1 st September – when…" at bounding box center [703, 224] width 377 height 27
click at [616, 212] on div "GC Georgina Camp • 04:38 AM • Email Hi Stevie, Hope all well – Just to confirm …" at bounding box center [609, 300] width 636 height 324
click at [647, 213] on span "Just to confirm we do have a 6 person studio coming up on 1 st September – when…" at bounding box center [703, 224] width 377 height 27
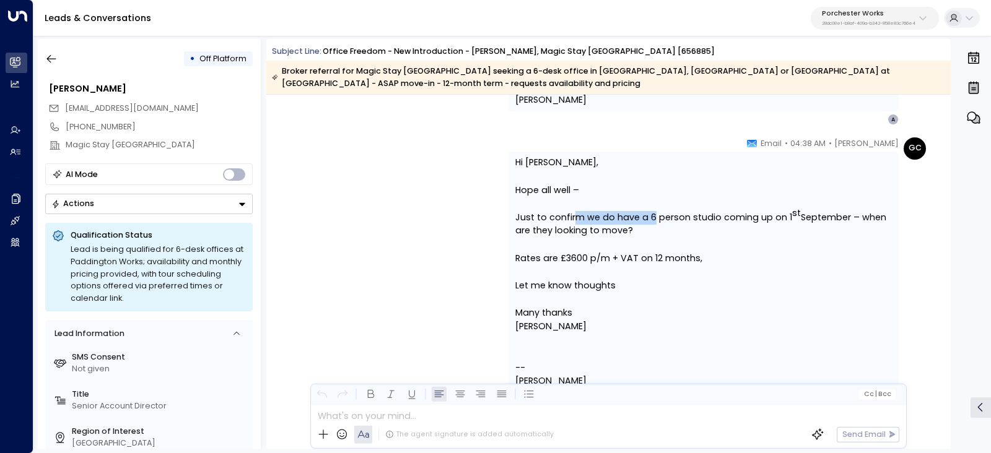
click at [674, 213] on span "Just to confirm we do have a 6 person studio coming up on 1 st September – when…" at bounding box center [703, 224] width 377 height 27
click at [694, 215] on span "Just to confirm we do have a 6 person studio coming up on 1 st September – when…" at bounding box center [703, 224] width 377 height 27
click at [638, 217] on span "Just to confirm we do have a 6 person studio coming up on 1 st September – when…" at bounding box center [703, 224] width 377 height 27
click at [682, 218] on span "Just to confirm we do have a 6 person studio coming up on 1 st September – when…" at bounding box center [703, 224] width 377 height 27
click at [726, 218] on span "Just to confirm we do have a 6 person studio coming up on 1 st September – when…" at bounding box center [703, 224] width 377 height 27
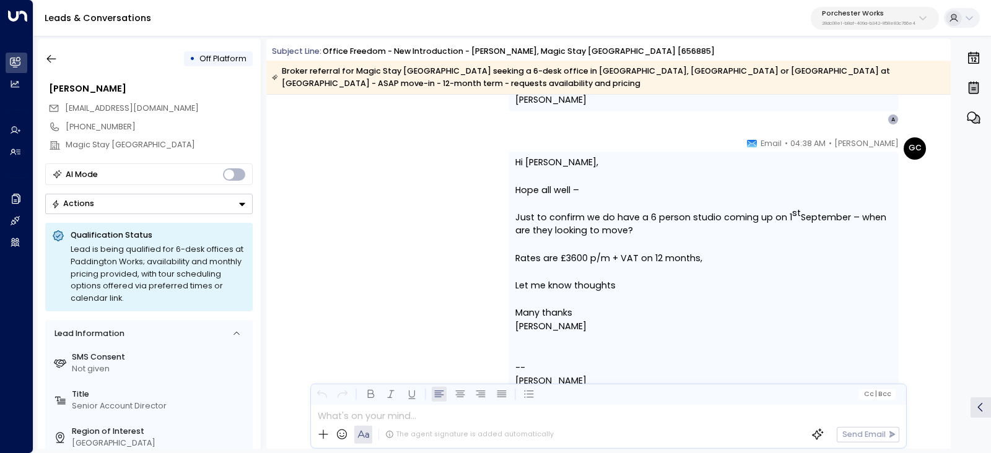
click at [790, 220] on span "Just to confirm we do have a 6 person studio coming up on 1 st September – when…" at bounding box center [703, 224] width 377 height 27
click at [799, 217] on span "Just to confirm we do have a 6 person studio coming up on 1 st September – when…" at bounding box center [703, 224] width 377 height 27
click at [725, 215] on span "Just to confirm we do have a 6 person studio coming up on 1 st September – when…" at bounding box center [703, 224] width 377 height 27
click at [652, 229] on span "Just to confirm we do have a 6 person studio coming up on 1 st September – when…" at bounding box center [703, 224] width 377 height 27
click at [653, 229] on span "Just to confirm we do have a 6 person studio coming up on 1 st September – when…" at bounding box center [703, 224] width 377 height 27
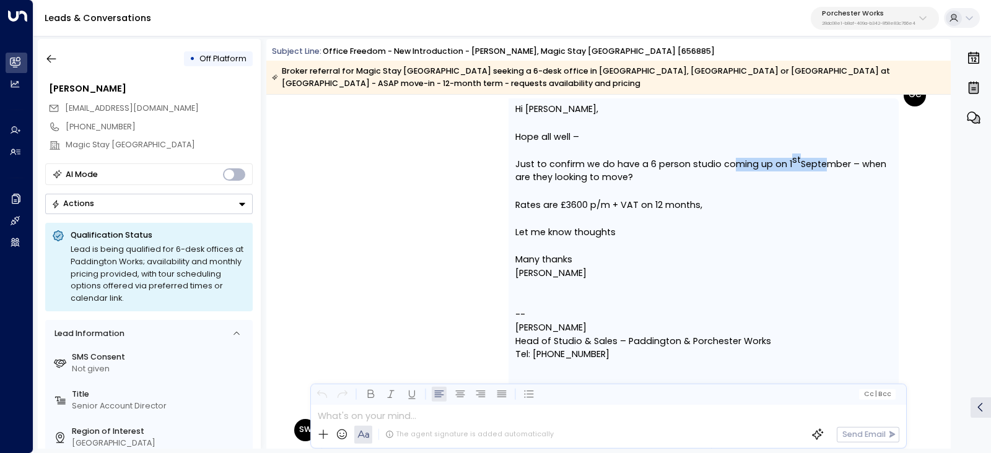
scroll to position [1758, 0]
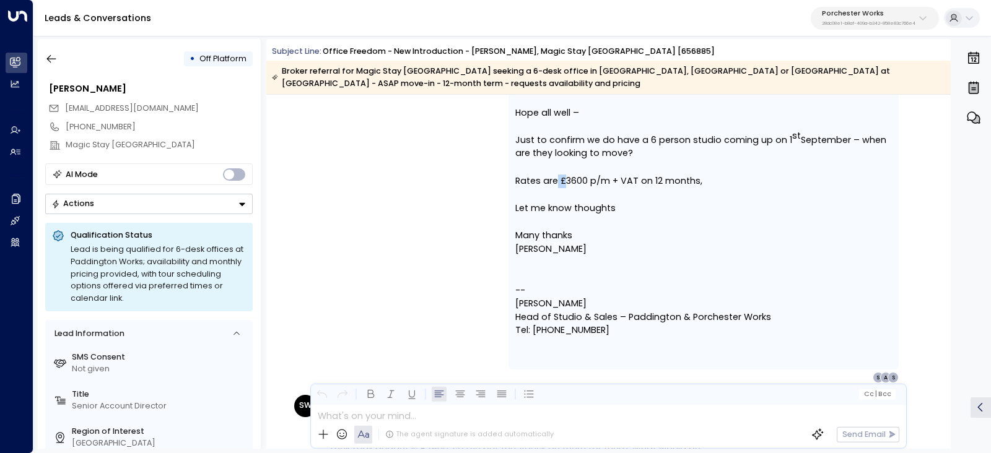
click at [666, 182] on span "Rates are £3600 p/m + VAT on 12 months," at bounding box center [608, 182] width 187 height 14
click at [683, 182] on span "Rates are £3600 p/m + VAT on 12 months," at bounding box center [608, 182] width 187 height 14
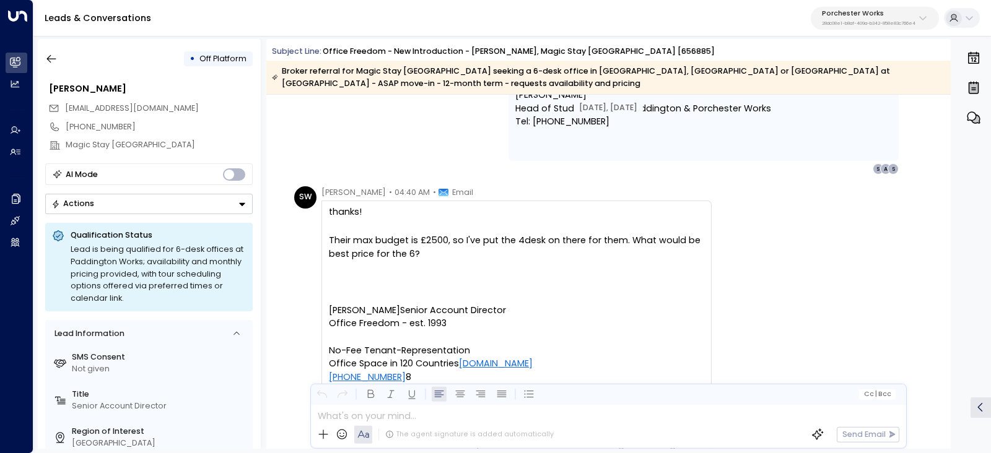
scroll to position [1990, 0]
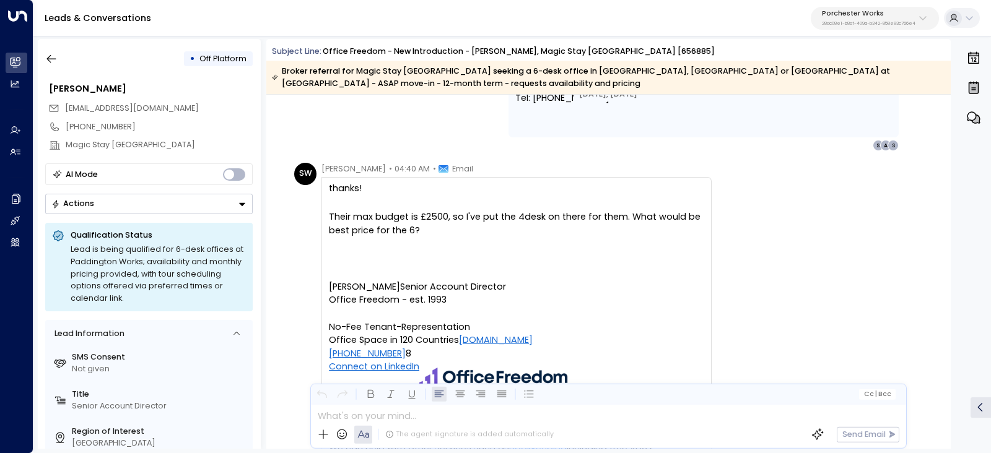
click at [566, 224] on div "Their max budget is £2500, so I've put the 4desk on there for them. What would …" at bounding box center [516, 224] width 375 height 27
click at [477, 218] on div "Their max budget is £2500, so I've put the 4desk on there for them. What would …" at bounding box center [516, 224] width 375 height 27
click at [567, 219] on div "Their max budget is £2500, so I've put the 4desk on there for them. What would …" at bounding box center [516, 224] width 375 height 27
click at [597, 221] on div "Their max budget is £2500, so I've put the 4desk on there for them. What would …" at bounding box center [516, 224] width 375 height 27
click at [629, 219] on div "Their max budget is £2500, so I've put the 4desk on there for them. What would …" at bounding box center [516, 224] width 375 height 27
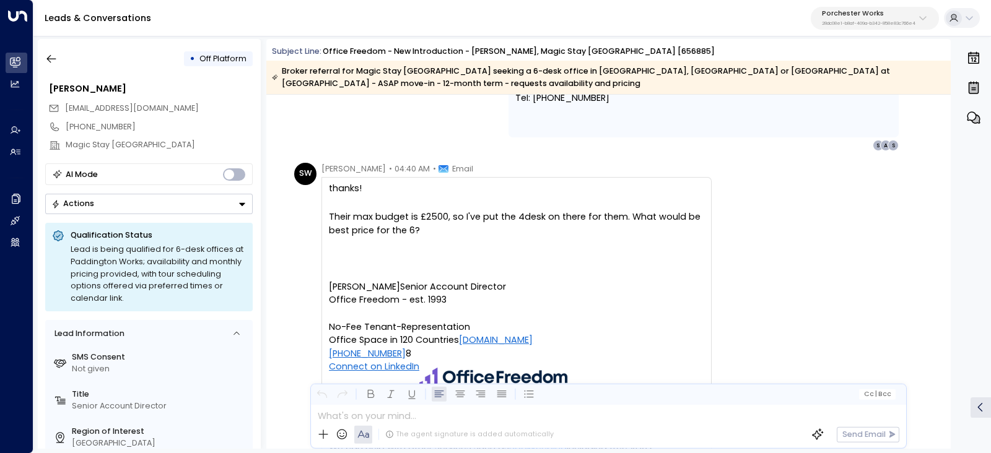
click at [688, 219] on div "Their max budget is £2500, so I've put the 4desk on there for them. What would …" at bounding box center [516, 224] width 375 height 27
click at [627, 219] on div "Their max budget is £2500, so I've put the 4desk on there for them. What would …" at bounding box center [516, 224] width 375 height 27
click at [623, 222] on div "Their max budget is £2500, so I've put the 4desk on there for them. What would …" at bounding box center [516, 224] width 375 height 27
click at [506, 222] on div "Their max budget is £2500, so I've put the 4desk on there for them. What would …" at bounding box center [516, 224] width 375 height 27
click at [561, 226] on div "Their max budget is £2500, so I've put the 4desk on there for them. What would …" at bounding box center [516, 224] width 375 height 27
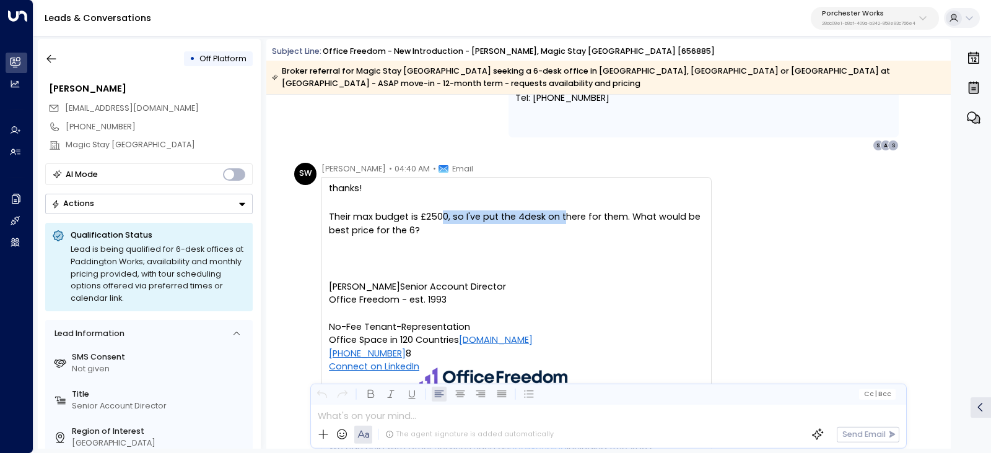
click at [575, 212] on div "Their max budget is £2500, so I've put the 4desk on there for them. What would …" at bounding box center [516, 224] width 375 height 27
click at [576, 214] on div "Their max budget is £2500, so I've put the 4desk on there for them. What would …" at bounding box center [516, 224] width 375 height 27
click at [583, 216] on div "Their max budget is £2500, so I've put the 4desk on there for them. What would …" at bounding box center [516, 224] width 375 height 27
click at [551, 217] on div "Their max budget is £2500, so I've put the 4desk on there for them. What would …" at bounding box center [516, 224] width 375 height 27
click at [654, 219] on div "Their max budget is £2500, so I've put the 4desk on there for them. What would …" at bounding box center [516, 224] width 375 height 27
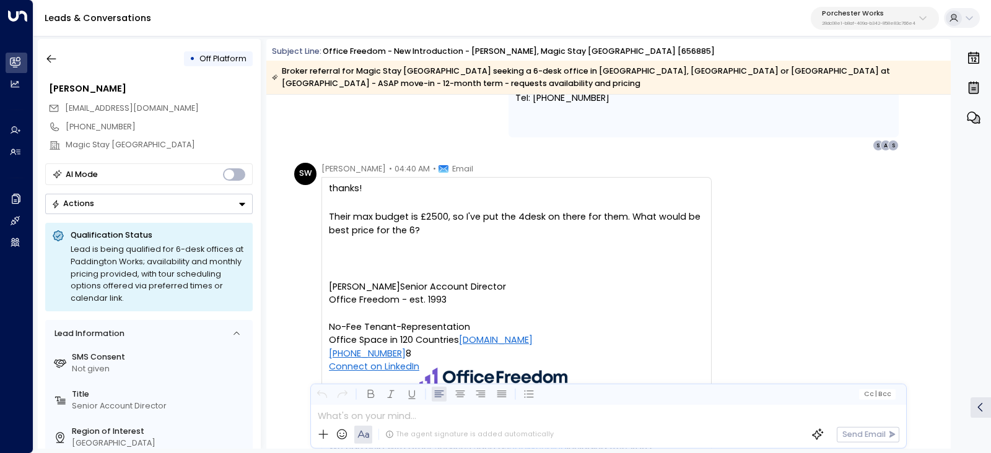
click at [666, 221] on div "Their max budget is £2500, so I've put the 4desk on there for them. What would …" at bounding box center [516, 224] width 375 height 27
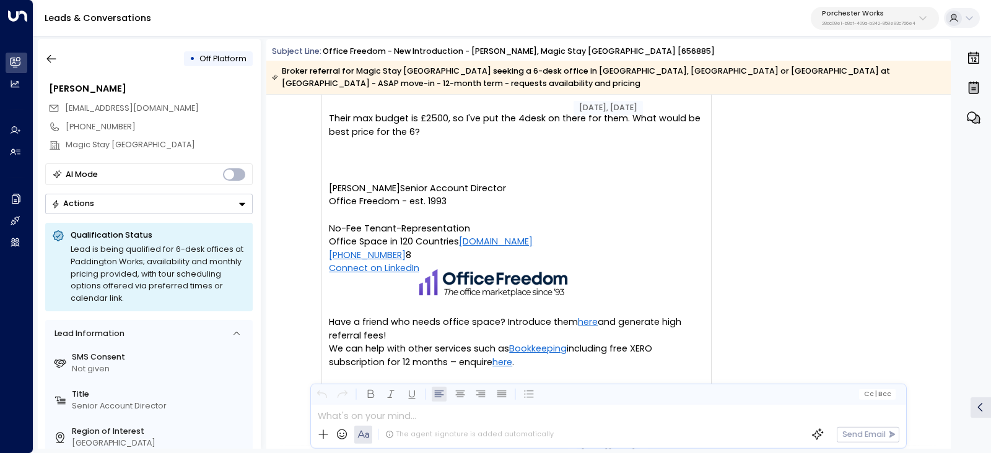
scroll to position [2067, 0]
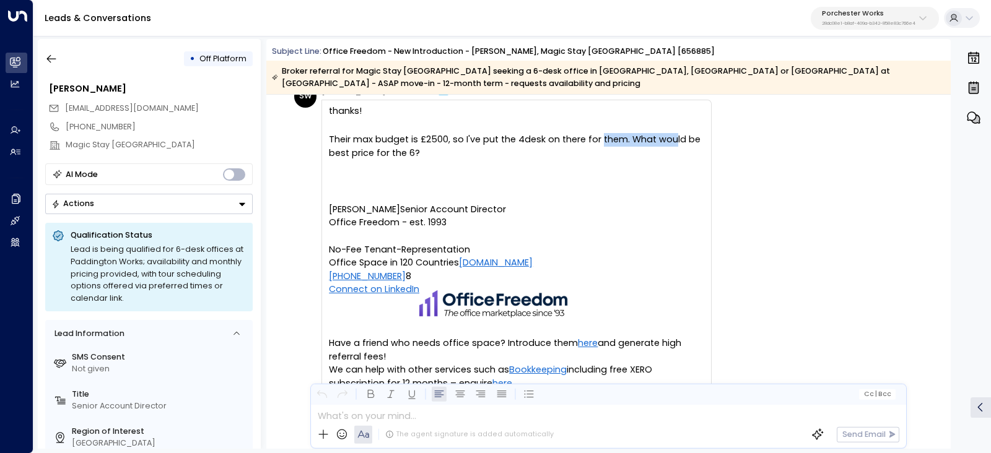
click at [679, 143] on div "Their max budget is £2500, so I've put the 4desk on there for them. What would …" at bounding box center [516, 146] width 375 height 27
click at [682, 144] on div "Their max budget is £2500, so I've put the 4desk on there for them. What would …" at bounding box center [516, 146] width 375 height 27
click at [639, 157] on div "Their max budget is £2500, so I've put the 4desk on there for them. What would …" at bounding box center [516, 146] width 375 height 27
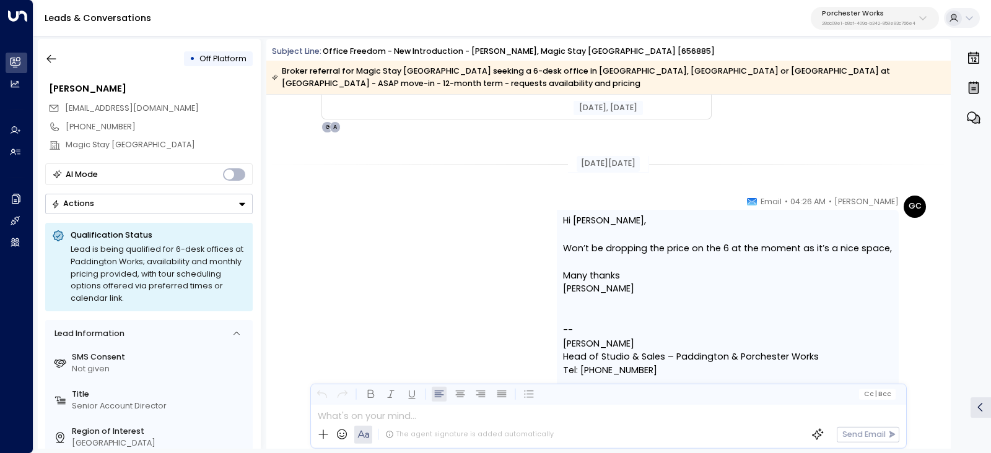
scroll to position [2377, 0]
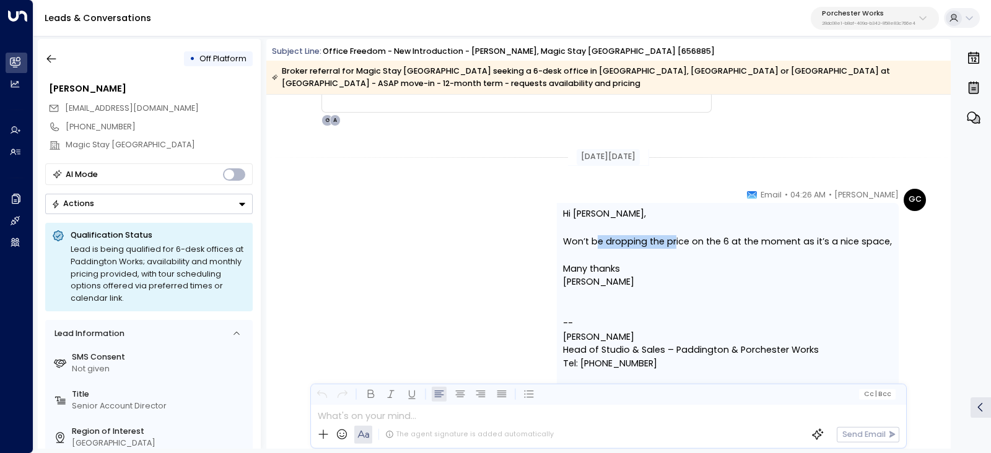
click at [734, 250] on div "Hi Stevie, Won’t be dropping the price on the 6 at the moment as it’s a nice sp…" at bounding box center [727, 303] width 329 height 191
click at [735, 251] on p at bounding box center [727, 255] width 329 height 14
click at [769, 245] on span "Won’t be dropping the price on the 6 at the moment as it’s a nice space," at bounding box center [727, 242] width 329 height 14
click at [725, 243] on span "Won’t be dropping the price on the 6 at the moment as it’s a nice space," at bounding box center [727, 242] width 329 height 14
click at [699, 244] on span "Won’t be dropping the price on the 6 at the moment as it’s a nice space," at bounding box center [727, 242] width 329 height 14
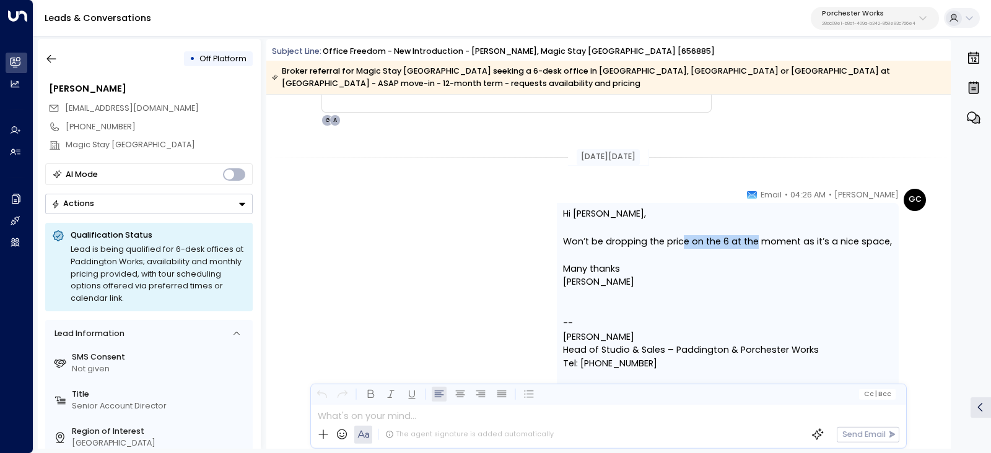
click at [771, 244] on span "Won’t be dropping the price on the 6 at the moment as it’s a nice space," at bounding box center [727, 242] width 329 height 14
click at [797, 246] on span "Won’t be dropping the price on the 6 at the moment as it’s a nice space," at bounding box center [727, 242] width 329 height 14
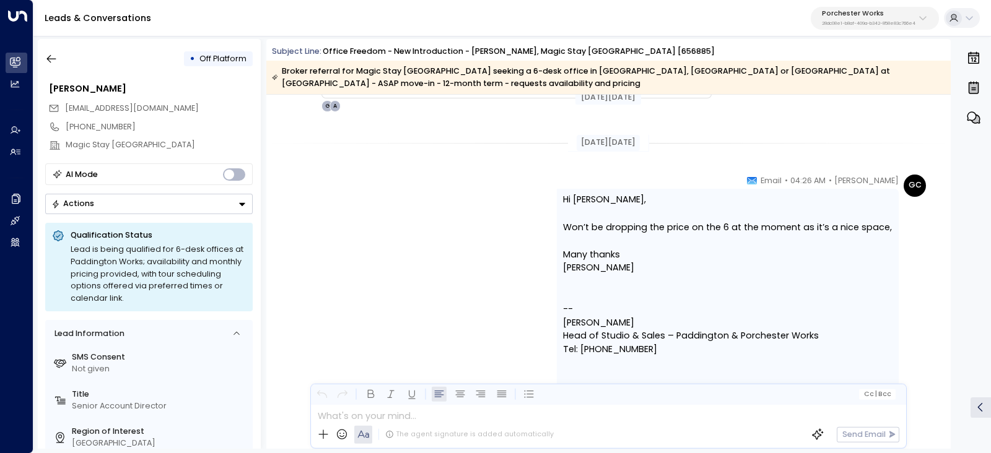
scroll to position [2300, 0]
